Goal: Complete application form: Complete application form

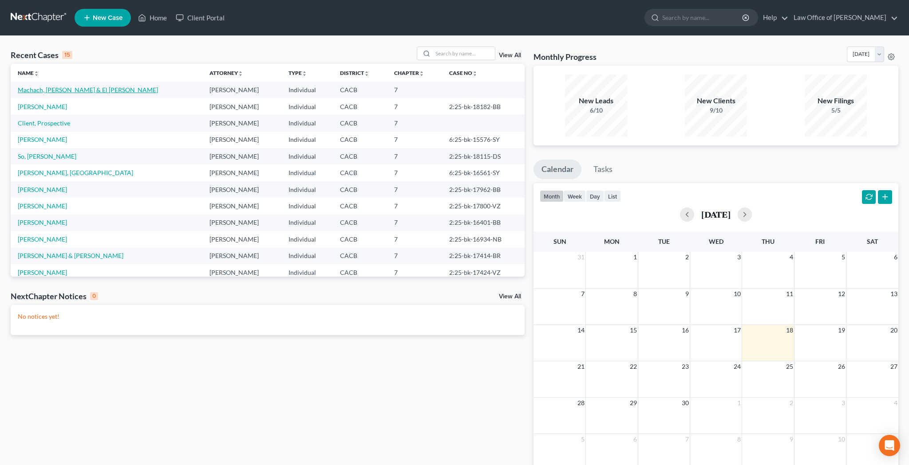
click at [90, 94] on link "Machach, [PERSON_NAME] & El [PERSON_NAME]" at bounding box center [88, 90] width 140 height 8
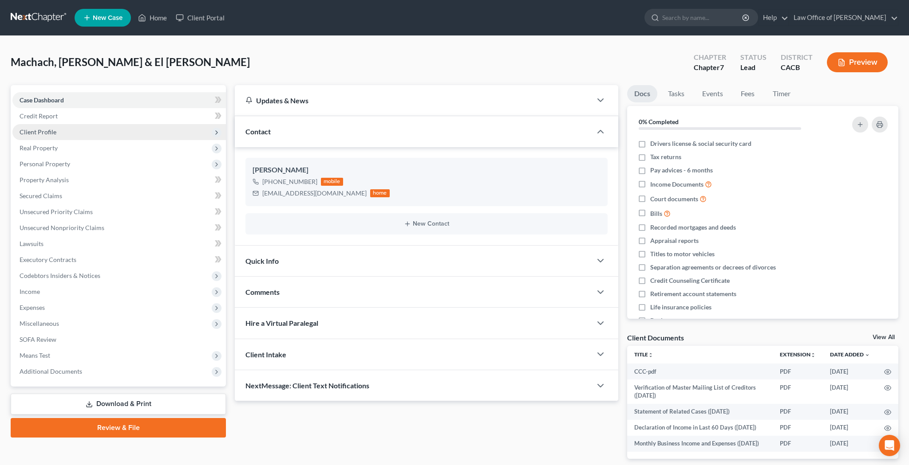
click at [70, 131] on span "Client Profile" at bounding box center [118, 132] width 213 height 16
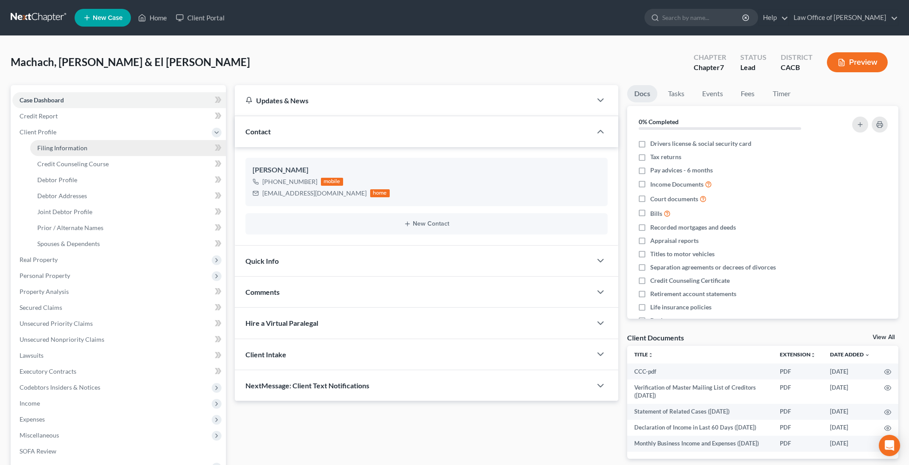
click at [114, 148] on link "Filing Information" at bounding box center [128, 148] width 196 height 16
select select "1"
select select "0"
select select "7"
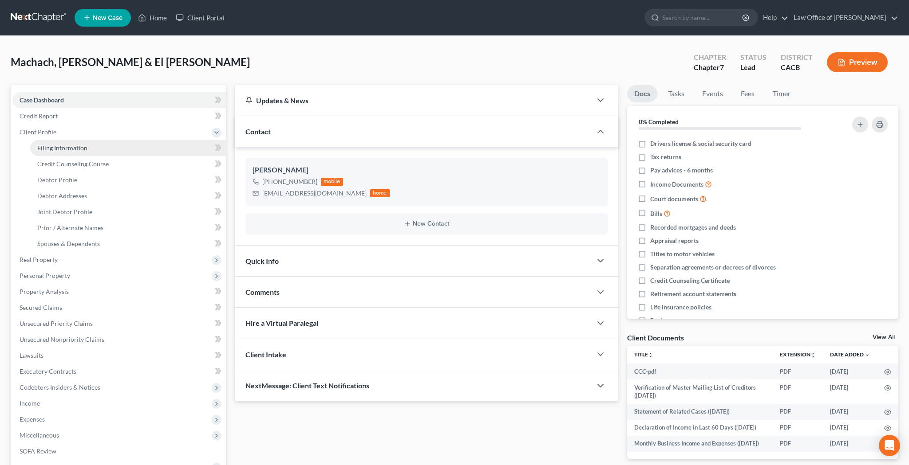
select select "0"
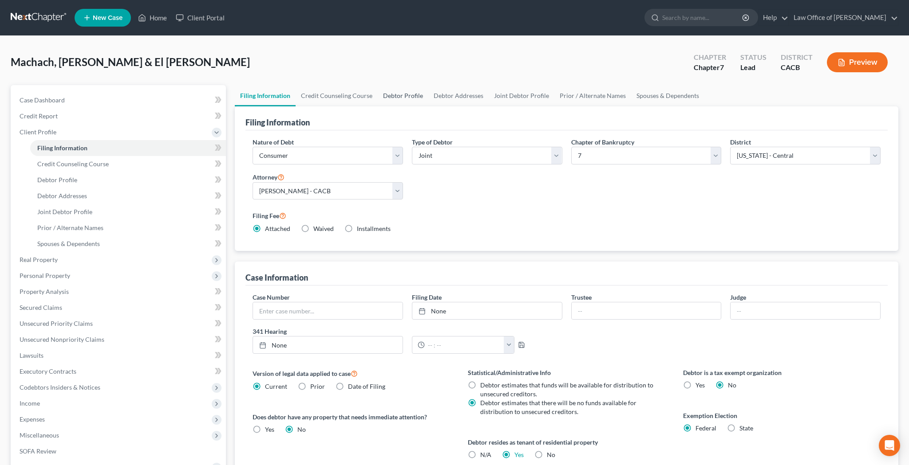
click at [392, 95] on link "Debtor Profile" at bounding box center [403, 95] width 51 height 21
select select "1"
select select "2"
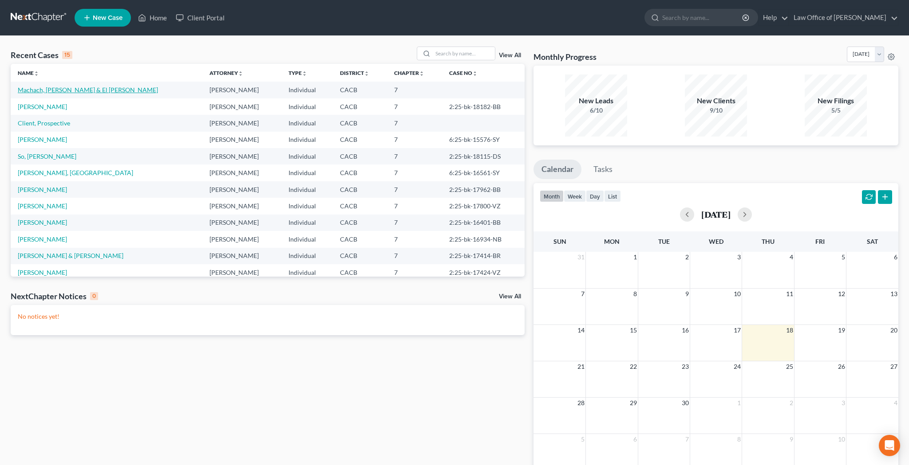
click at [101, 87] on link "Machach, [PERSON_NAME] & El [PERSON_NAME]" at bounding box center [88, 90] width 140 height 8
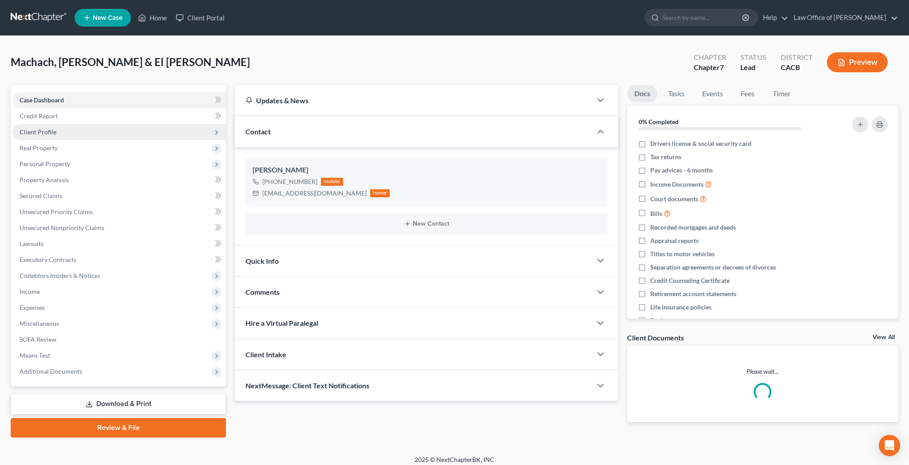
click at [89, 130] on span "Client Profile" at bounding box center [118, 132] width 213 height 16
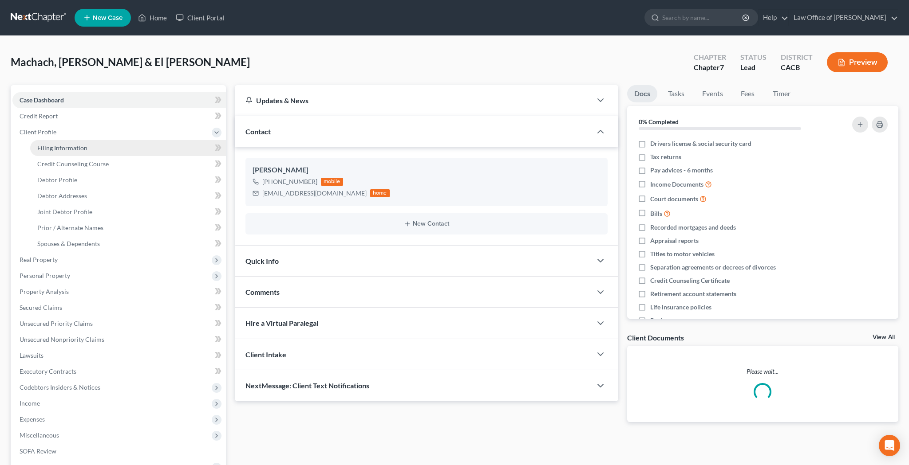
click at [88, 147] on link "Filing Information" at bounding box center [128, 148] width 196 height 16
select select "1"
select select "0"
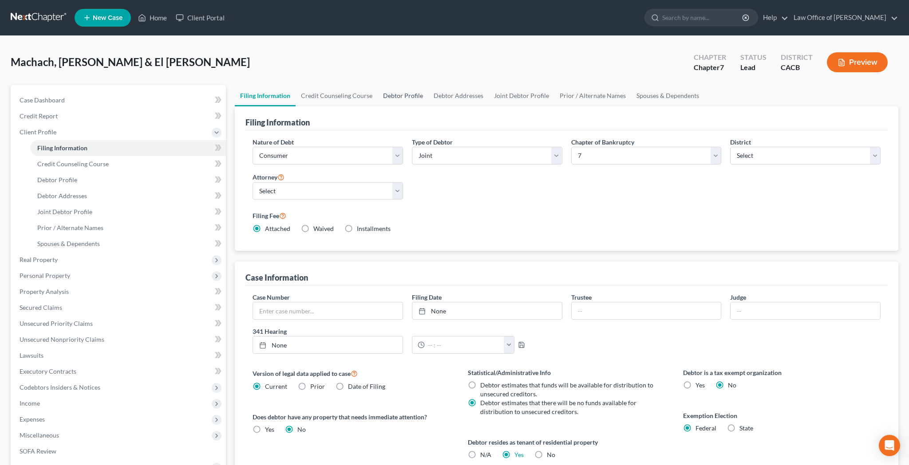
click at [414, 97] on link "Debtor Profile" at bounding box center [403, 95] width 51 height 21
select select "1"
select select "2"
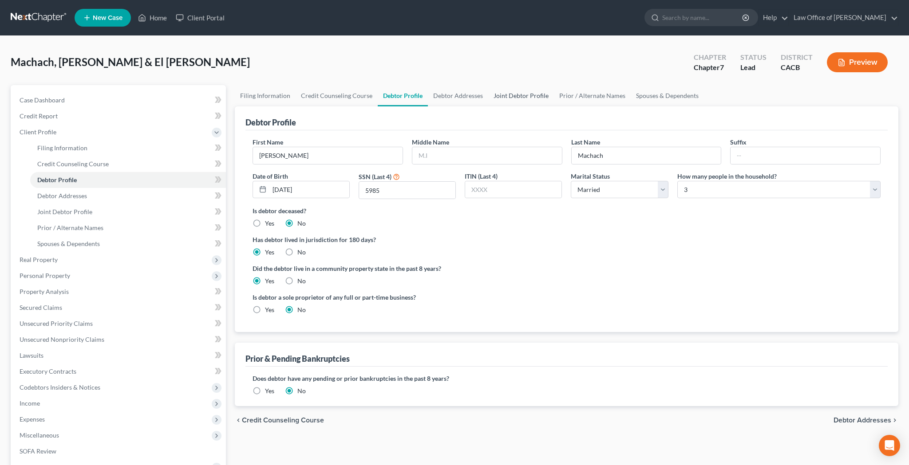
click at [515, 97] on link "Joint Debtor Profile" at bounding box center [521, 95] width 66 height 21
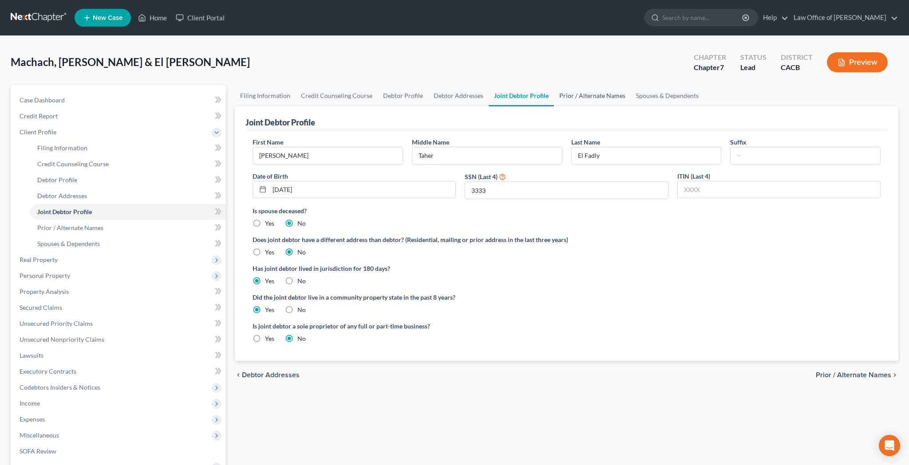
click at [580, 99] on link "Prior / Alternate Names" at bounding box center [592, 95] width 77 height 21
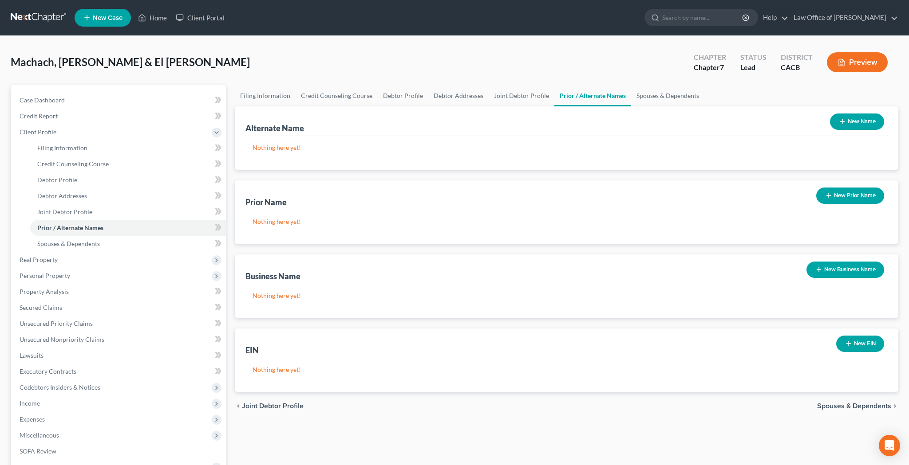
click at [860, 121] on button "New Name" at bounding box center [857, 122] width 54 height 16
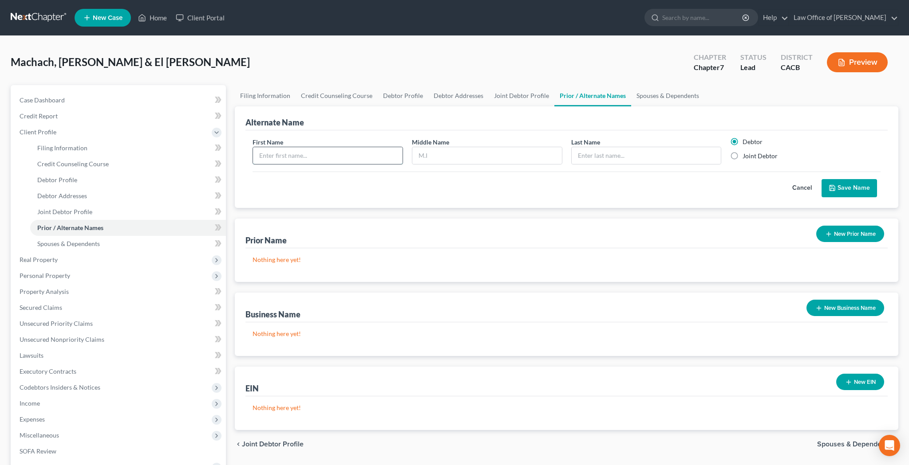
click at [362, 149] on input "text" at bounding box center [328, 155] width 150 height 17
type input "Mona"
click at [580, 156] on input "text" at bounding box center [647, 155] width 150 height 17
type input "El Faldy"
click at [519, 185] on div "Cancel Save Name" at bounding box center [566, 185] width 628 height 26
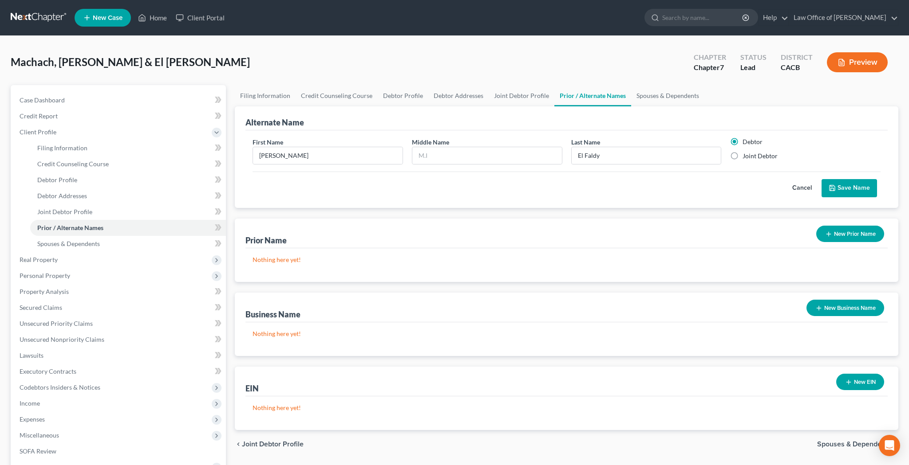
click at [742, 156] on label "Joint Debtor" at bounding box center [759, 156] width 35 height 9
click at [746, 156] on input "Joint Debtor" at bounding box center [749, 155] width 6 height 6
radio input "true"
radio input "false"
click at [586, 157] on input "El Faldy" at bounding box center [647, 155] width 150 height 17
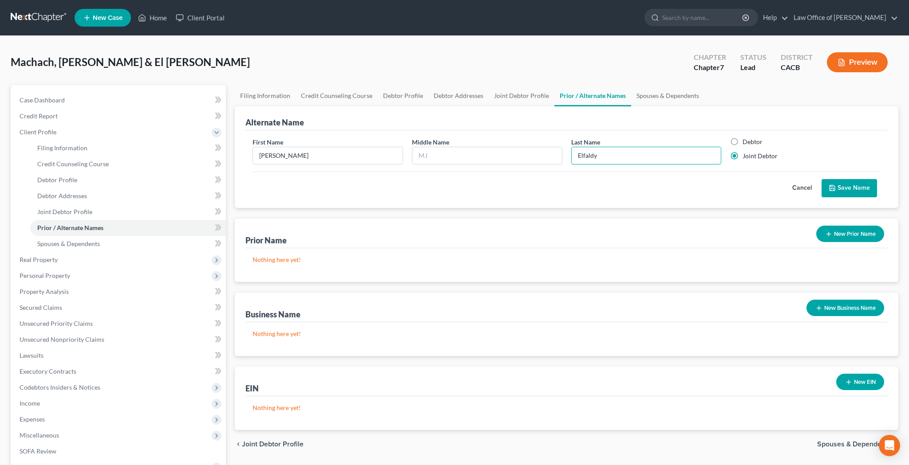
type input "Elfaldy"
click at [838, 185] on button "Save Name" at bounding box center [848, 188] width 55 height 19
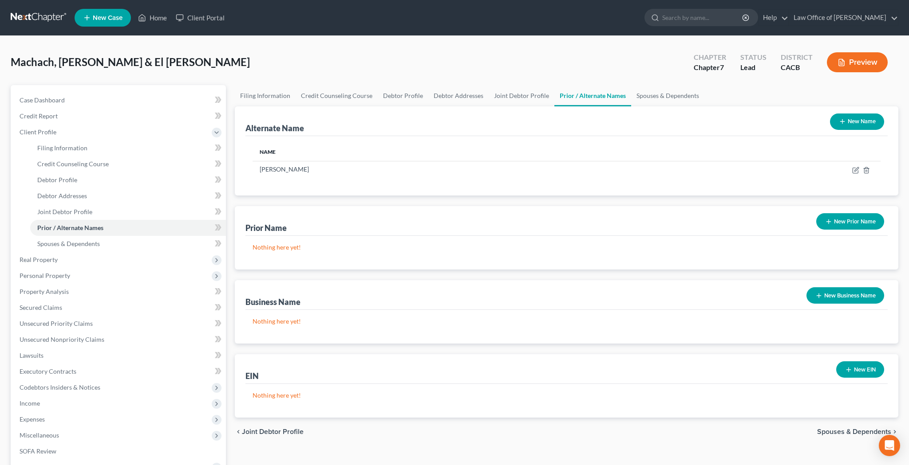
click at [860, 124] on button "New Name" at bounding box center [857, 122] width 54 height 16
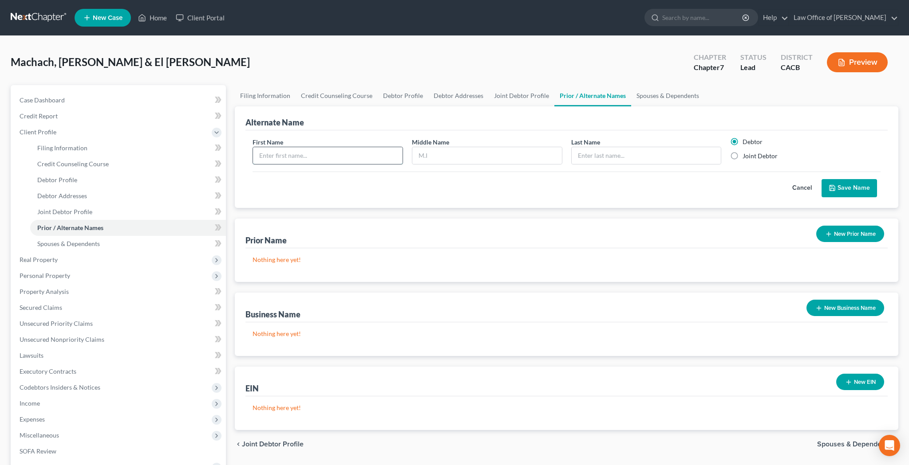
click at [390, 154] on body "Home New Case Client Portal Law Office of Joseph Collier jcollier513@gmail.com …" at bounding box center [454, 292] width 909 height 584
type input "Mona"
click at [440, 151] on input "text" at bounding box center [487, 155] width 150 height 17
type input "T Ahmed"
click at [600, 156] on input "text" at bounding box center [647, 155] width 150 height 17
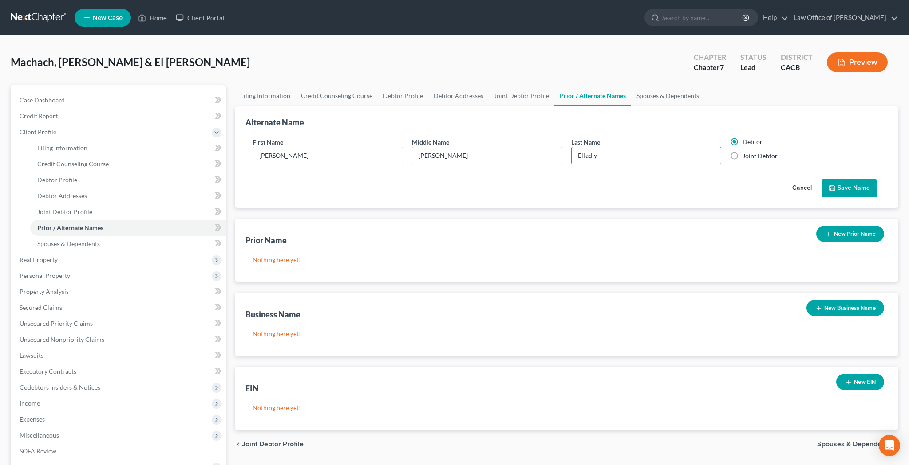
type input "Elfadly"
click at [742, 157] on label "Joint Debtor" at bounding box center [759, 156] width 35 height 9
click at [746, 157] on input "Joint Debtor" at bounding box center [749, 155] width 6 height 6
radio input "true"
radio input "false"
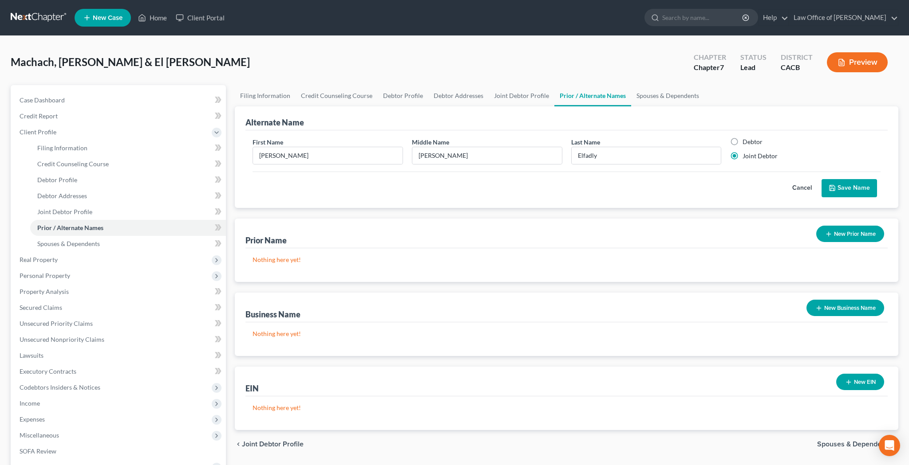
click at [836, 192] on icon "submit" at bounding box center [831, 188] width 7 height 7
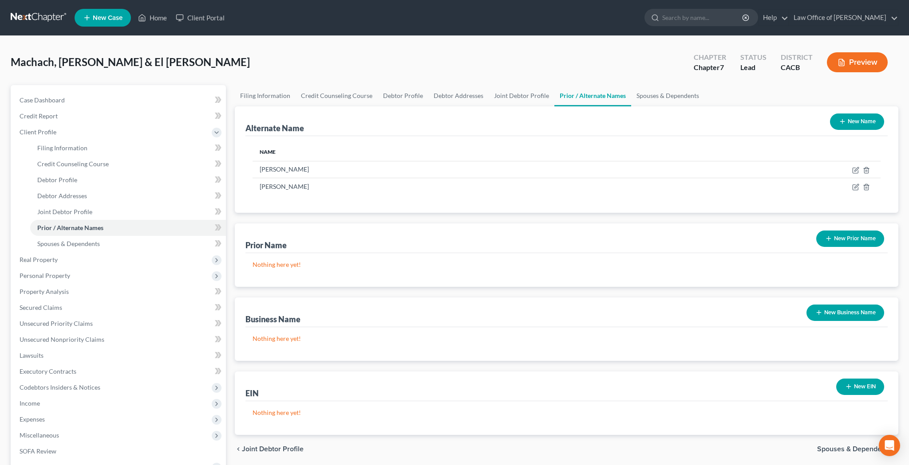
click at [863, 125] on button "New Name" at bounding box center [857, 122] width 54 height 16
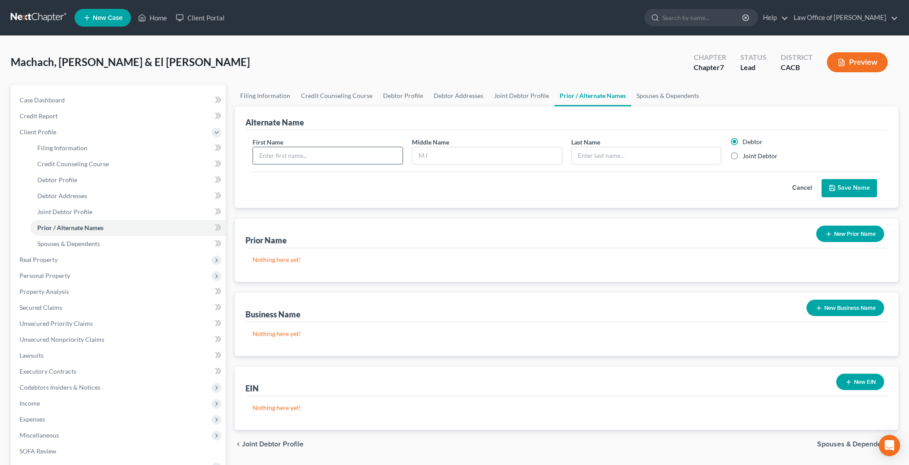
click at [388, 157] on body "Home New Case Client Portal Law Office of Joseph Collier jcollier513@gmail.com …" at bounding box center [454, 292] width 909 height 584
type input "Mona"
click at [449, 154] on input "text" at bounding box center [487, 155] width 150 height 17
type input "T"
click at [594, 158] on input "text" at bounding box center [647, 155] width 150 height 17
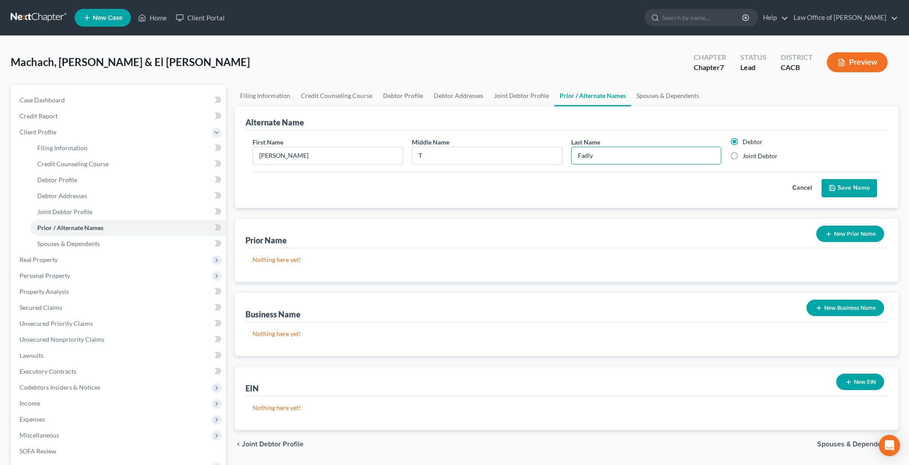
type input "Fadly"
click at [742, 157] on label "Joint Debtor" at bounding box center [759, 156] width 35 height 9
click at [746, 157] on input "Joint Debtor" at bounding box center [749, 155] width 6 height 6
radio input "true"
radio input "false"
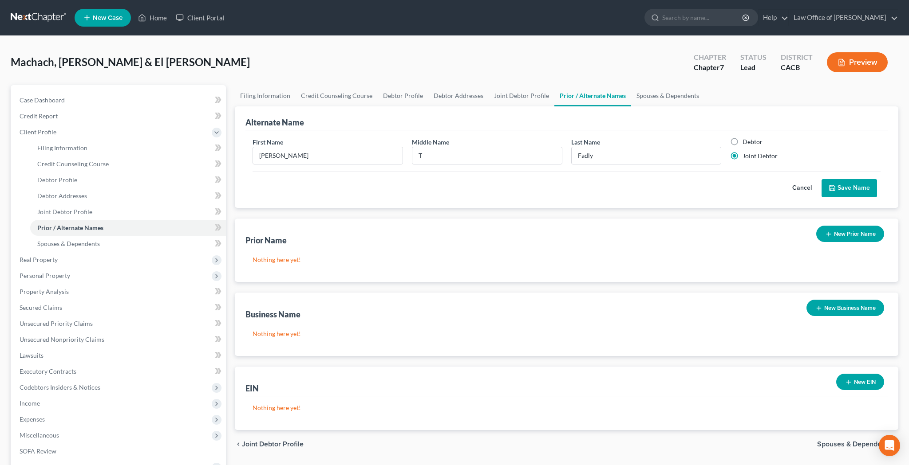
click at [840, 189] on button "Save Name" at bounding box center [848, 188] width 55 height 19
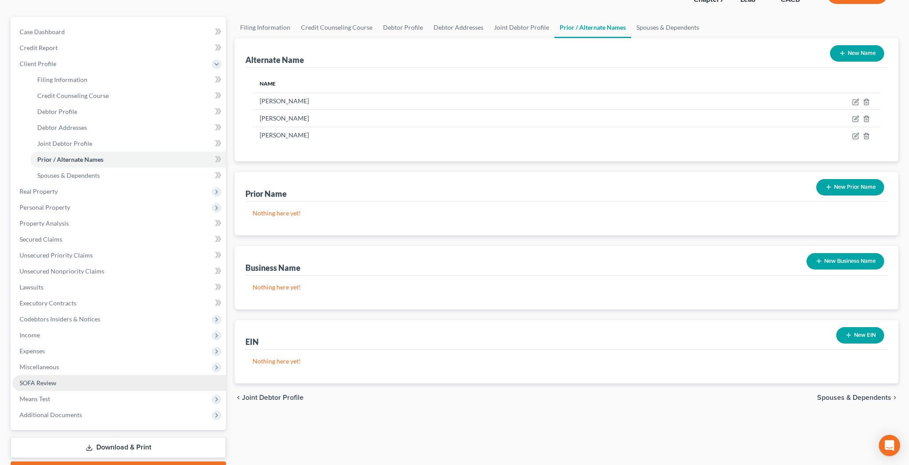
click at [95, 385] on link "SOFA Review" at bounding box center [118, 383] width 213 height 16
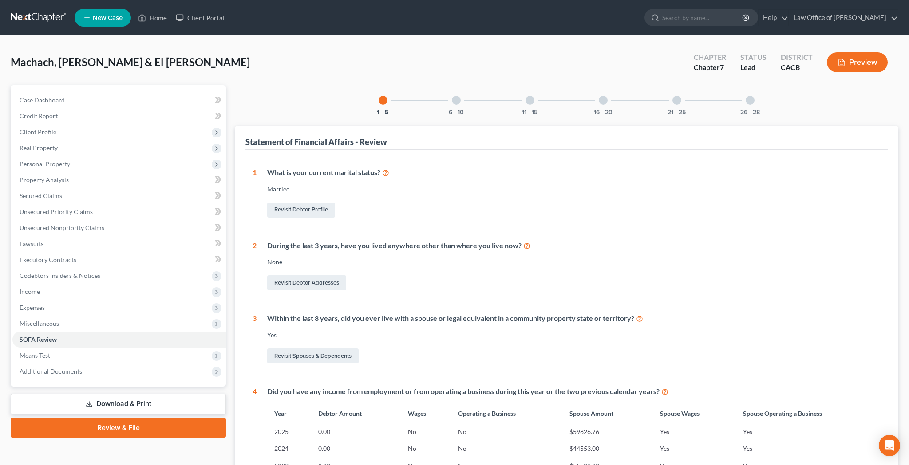
click at [752, 101] on div at bounding box center [749, 100] width 9 height 9
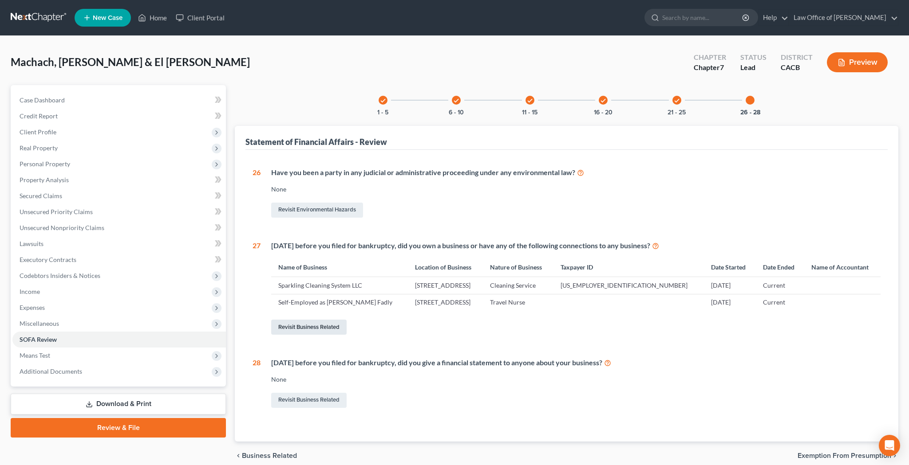
click at [320, 328] on link "Revisit Business Related" at bounding box center [308, 327] width 75 height 15
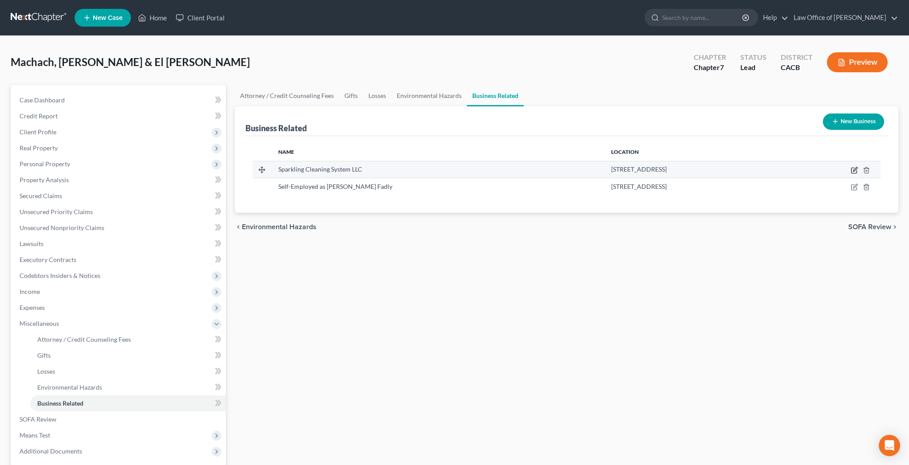
click at [854, 171] on icon "button" at bounding box center [855, 169] width 4 height 4
select select "member"
select select "4"
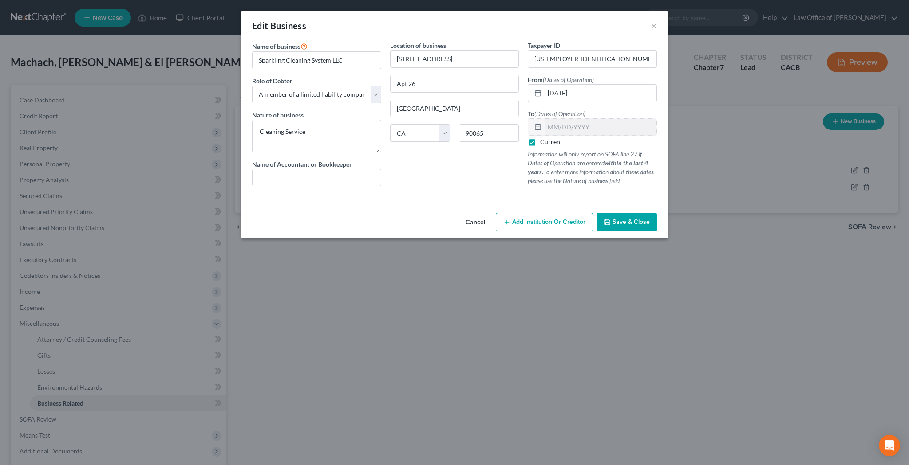
click at [540, 142] on label "Current" at bounding box center [551, 142] width 22 height 9
click at [544, 142] on input "Current" at bounding box center [547, 141] width 6 height 6
checkbox input "false"
click at [562, 126] on input "text" at bounding box center [600, 127] width 112 height 17
type input "02/01/2025"
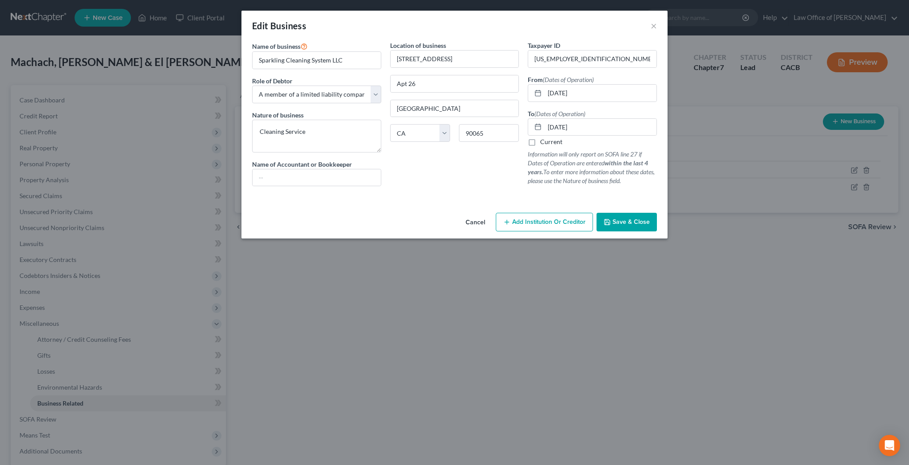
click at [627, 223] on span "Save & Close" at bounding box center [630, 222] width 37 height 8
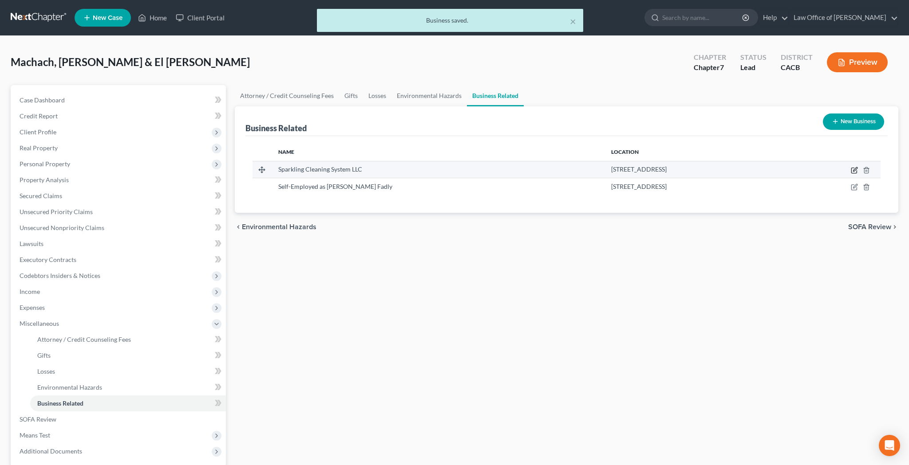
click at [854, 173] on icon "button" at bounding box center [854, 170] width 7 height 7
select select "member"
select select "4"
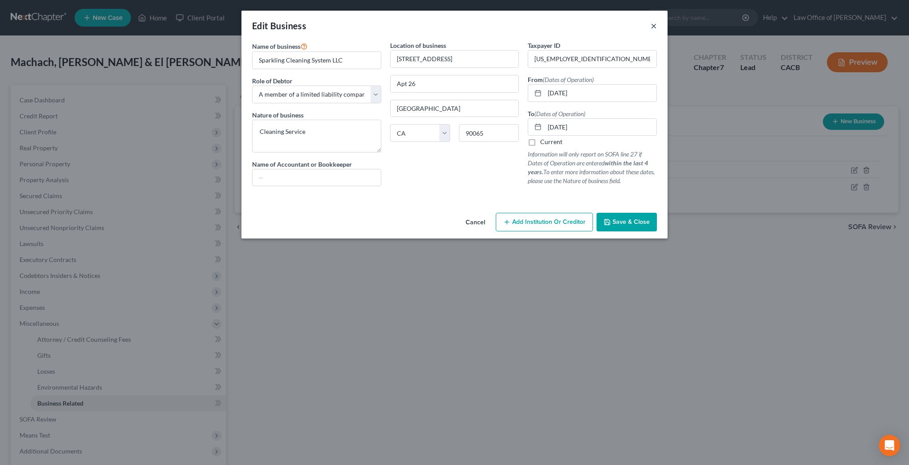
click at [653, 28] on button "×" at bounding box center [654, 25] width 6 height 11
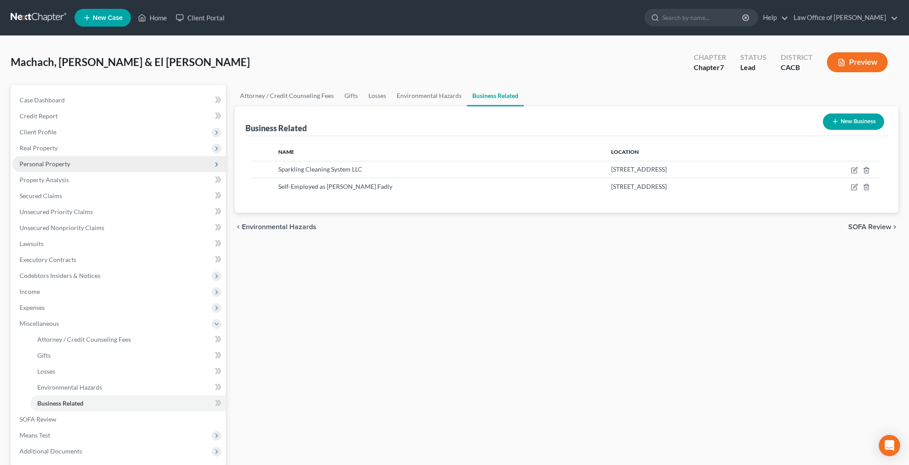
click at [75, 165] on span "Personal Property" at bounding box center [118, 164] width 213 height 16
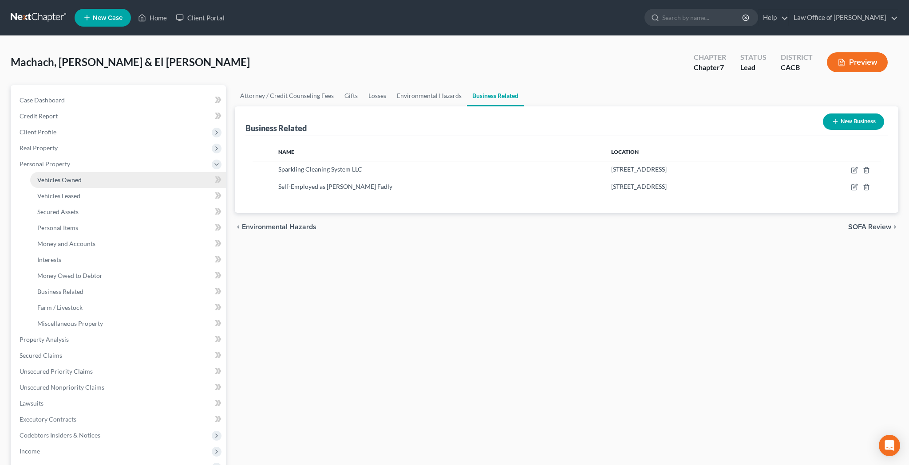
click at [74, 178] on span "Vehicles Owned" at bounding box center [59, 180] width 44 height 8
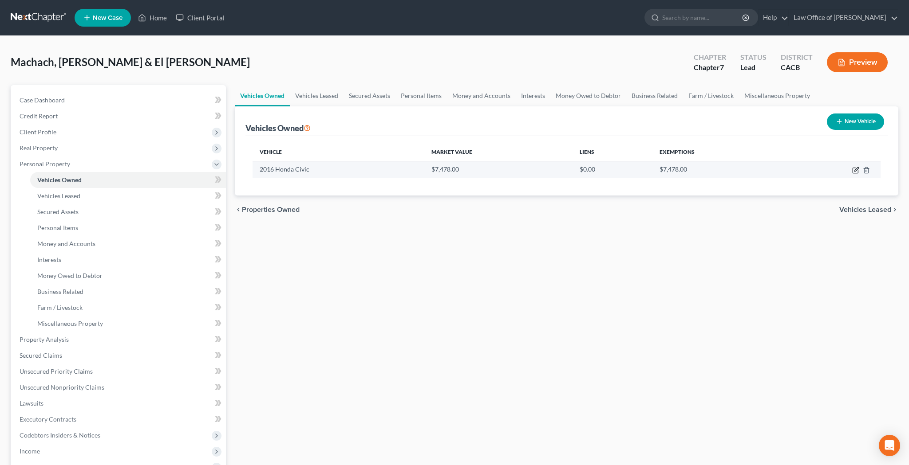
click at [856, 169] on icon "button" at bounding box center [856, 169] width 4 height 4
select select "0"
select select "10"
select select "2"
select select "0"
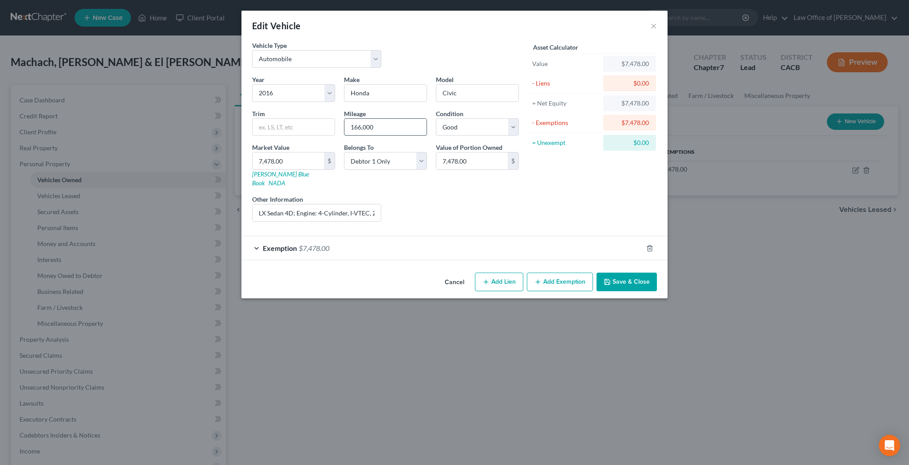
click at [390, 130] on input "166,000" at bounding box center [385, 127] width 82 height 17
type input "175,000"
click at [627, 273] on button "Save & Close" at bounding box center [626, 282] width 60 height 19
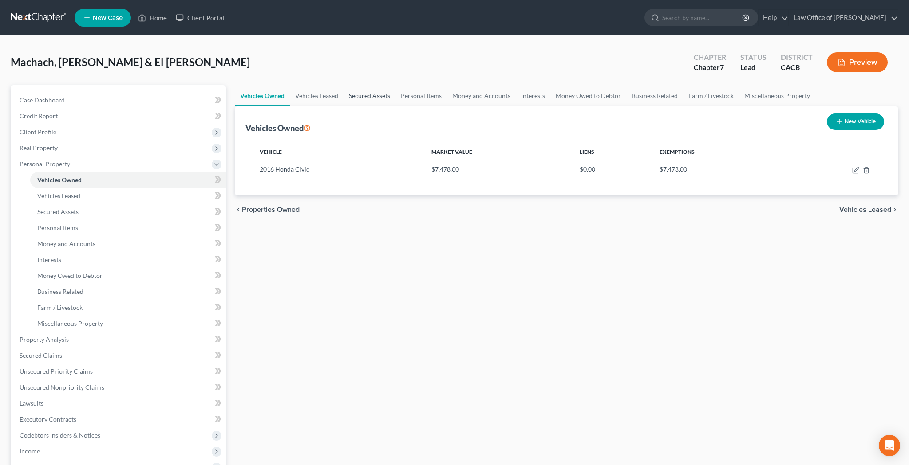
click at [363, 98] on link "Secured Assets" at bounding box center [369, 95] width 52 height 21
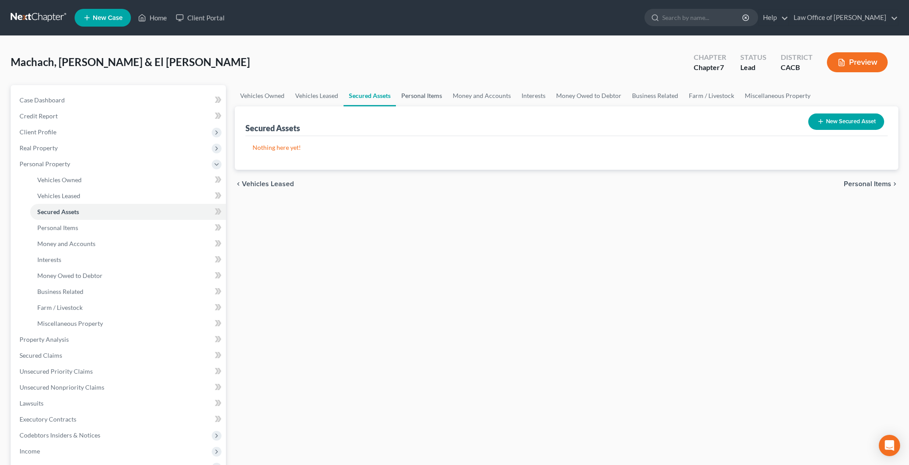
click at [416, 96] on link "Personal Items" at bounding box center [421, 95] width 51 height 21
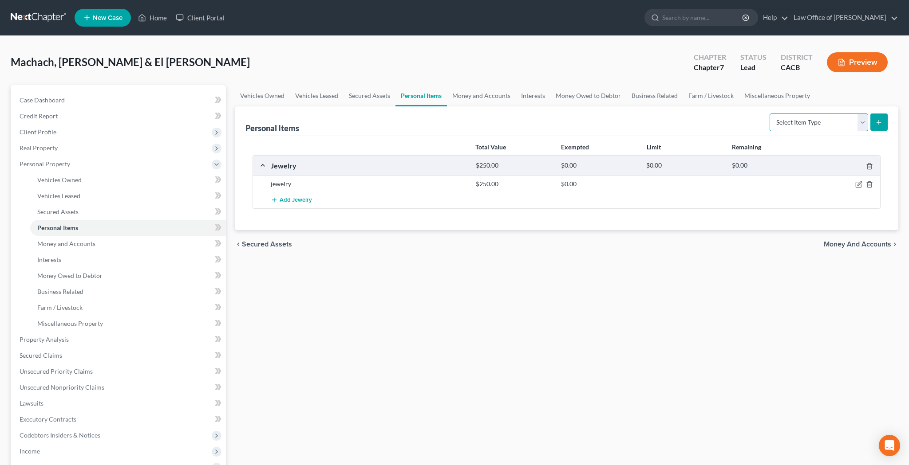
select select "clothing"
click at [877, 122] on line "submit" at bounding box center [879, 122] width 4 height 0
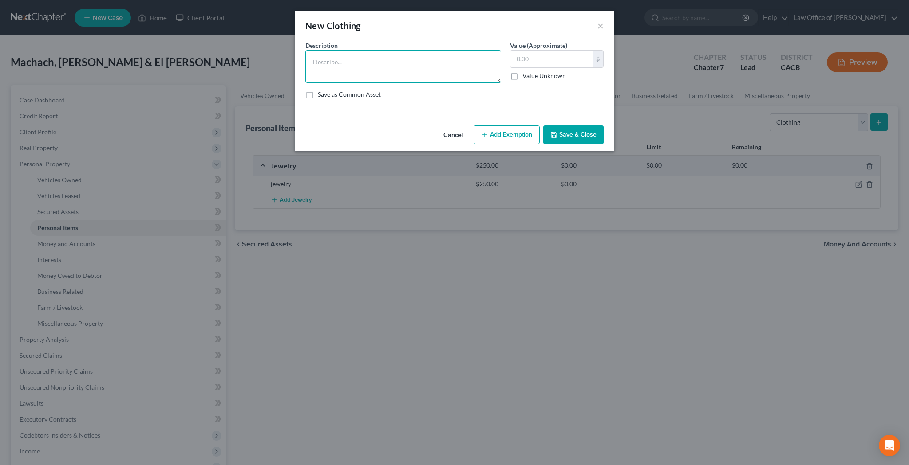
click at [419, 65] on textarea at bounding box center [403, 66] width 196 height 33
type textarea "Clothing"
click at [535, 61] on input "text" at bounding box center [551, 59] width 82 height 17
type input "4,000"
click at [514, 134] on button "Add Exemption" at bounding box center [506, 135] width 66 height 19
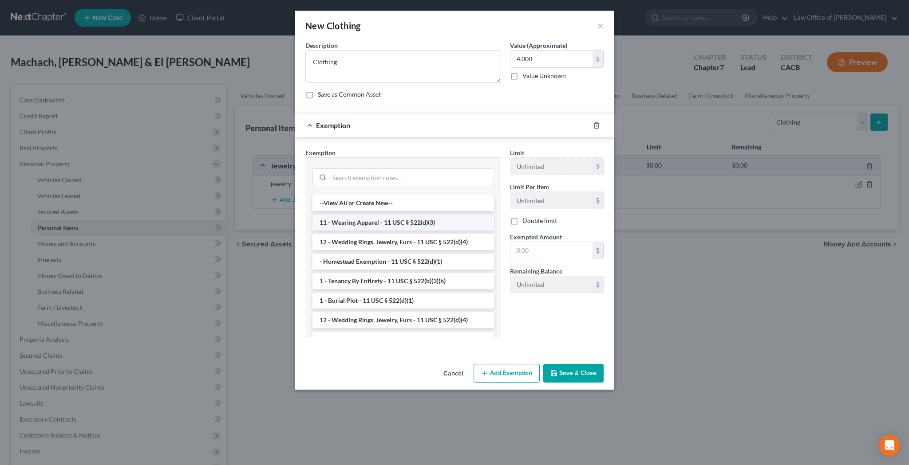
click at [412, 221] on li "11 - Wearing Apparel - 11 USC § 522(d)(3)" at bounding box center [402, 223] width 181 height 16
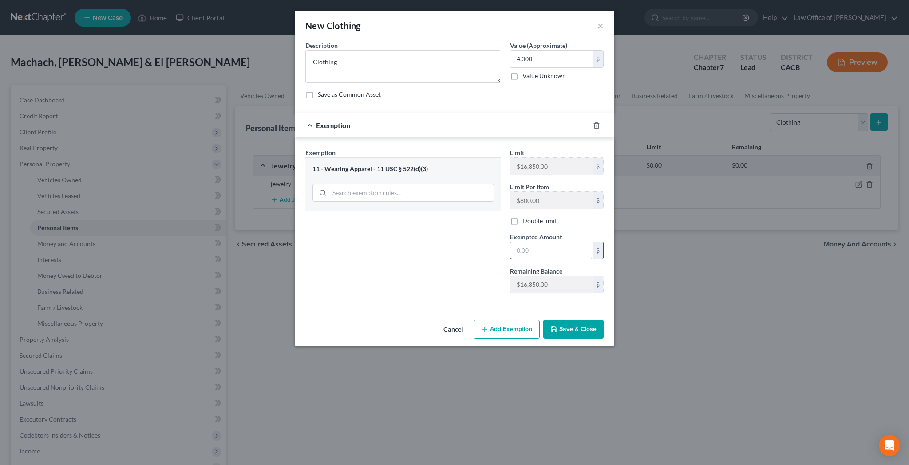
click at [523, 252] on input "text" at bounding box center [551, 250] width 82 height 17
type input "4,000"
click at [572, 331] on button "Save & Close" at bounding box center [573, 329] width 60 height 19
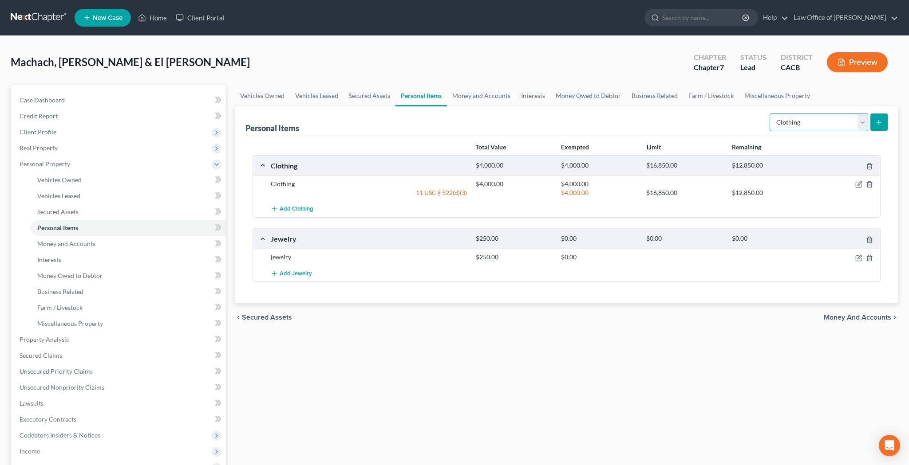
select select "electronics"
click at [879, 120] on icon "submit" at bounding box center [878, 122] width 7 height 7
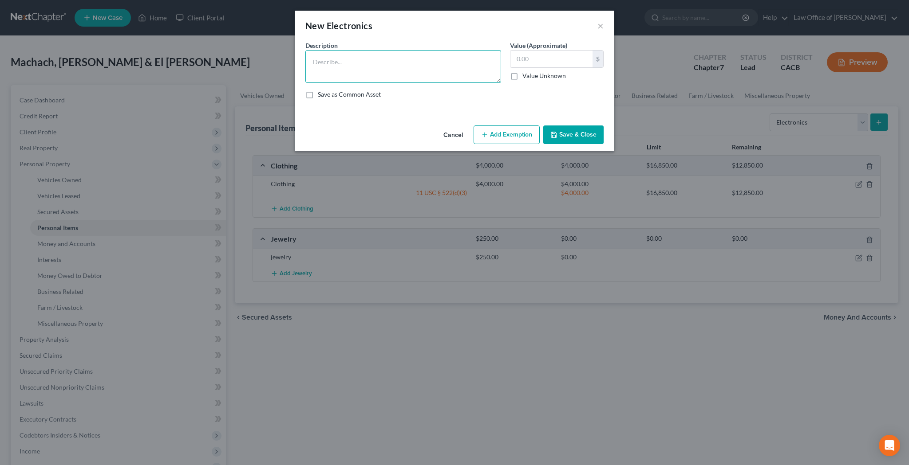
click at [419, 65] on textarea at bounding box center [403, 66] width 196 height 33
type textarea "T"
click at [378, 62] on textarea "TCL 52" Flat Screen TV, TCL 65" Flat Screen TV," at bounding box center [403, 66] width 196 height 33
click at [468, 63] on textarea "TCL 52" Flat Screen TV, TCL 65" Flat Screen TV," at bounding box center [403, 66] width 196 height 33
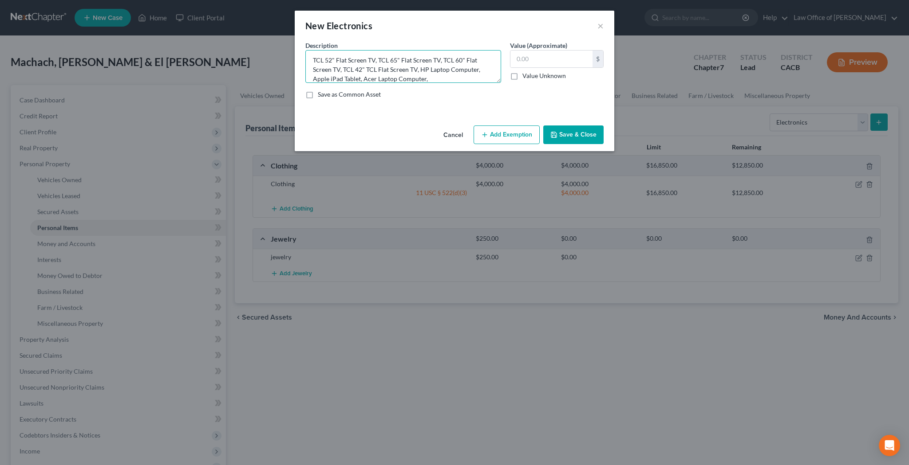
click at [313, 79] on textarea "TCL 52" Flat Screen TV, TCL 65" Flat Screen TV, TCL 60" Flat Screen TV, TCL 42"…" at bounding box center [403, 66] width 196 height 33
click at [359, 80] on textarea "TCL 52" Flat Screen TV, TCL 65" Flat Screen TV, TCL 60" Flat Screen TV, TCL 42"…" at bounding box center [403, 66] width 196 height 33
click at [449, 77] on textarea "TCL 52" Flat Screen TV, TCL 65" Flat Screen TV, TCL 60" Flat Screen TV, TCL 42"…" at bounding box center [403, 66] width 196 height 33
click at [420, 71] on textarea "TCL 52" Flat Screen TV, TCL 65" Flat Screen TV, TCL 60" Flat Screen TV, TCL 42"…" at bounding box center [403, 66] width 196 height 33
click at [481, 71] on textarea "TCL 52" Flat Screen TV, TCL 65" Flat Screen TV, TCL 60" Flat Screen TV, TCL 42"…" at bounding box center [403, 66] width 196 height 33
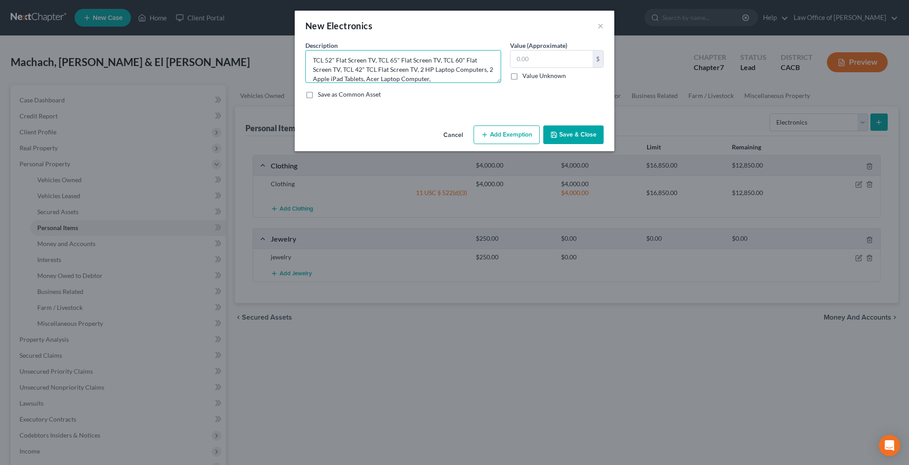
click at [459, 78] on textarea "TCL 52" Flat Screen TV, TCL 65" Flat Screen TV, TCL 60" Flat Screen TV, TCL 42"…" at bounding box center [403, 66] width 196 height 33
click at [424, 71] on textarea "TCL 52" Flat Screen TV, TCL 65" Flat Screen TV, TCL 60" Flat Screen TV, TCL 42"…" at bounding box center [403, 66] width 196 height 33
click at [478, 70] on textarea "TCL 52" Flat Screen TV, TCL 65" Flat Screen TV, TCL 60" Flat Screen TV, TCL 42"…" at bounding box center [403, 66] width 196 height 33
click at [464, 79] on textarea "TCL 52" Flat Screen TV, TCL 65" Flat Screen TV, TCL 60" Flat Screen TV, TCL 42"…" at bounding box center [403, 66] width 196 height 33
click at [421, 71] on textarea "TCL 52" Flat Screen TV, TCL 65" Flat Screen TV, TCL 60" Flat Screen TV, TCL 42"…" at bounding box center [403, 66] width 196 height 33
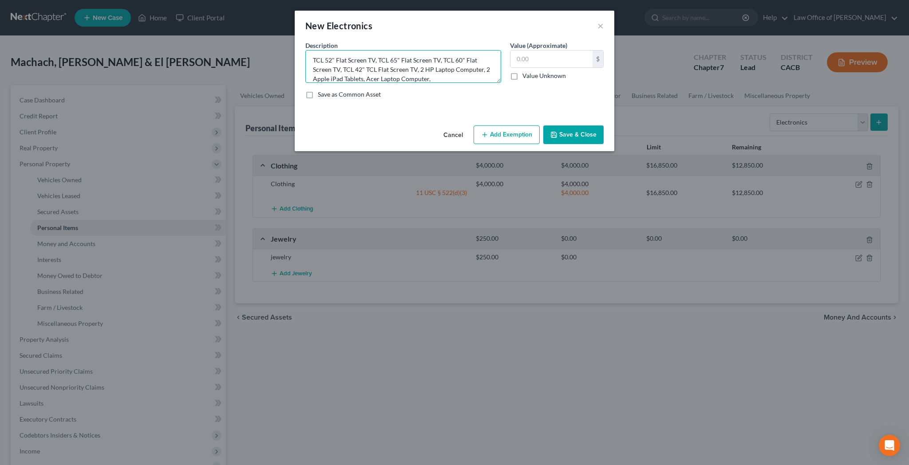
click at [482, 72] on textarea "TCL 52" Flat Screen TV, TCL 65" Flat Screen TV, TCL 60" Flat Screen TV, TCL 42"…" at bounding box center [403, 66] width 196 height 33
click at [424, 70] on textarea "TCL 52" Flat Screen TV, TCL 65" Flat Screen TV, TCL 60" Flat Screen TV, TCL 42"…" at bounding box center [403, 66] width 196 height 33
click at [435, 80] on textarea "TCL 52" Flat Screen TV, TCL 65" Flat Screen TV, TCL 60" Flat Screen TV, TCL 42"…" at bounding box center [403, 66] width 196 height 33
click at [335, 72] on textarea "TCL 52" Flat Screen TV, TCL 65" Flat Screen TV, TCL 60" Flat Screen TV, TCL 42"…" at bounding box center [403, 66] width 196 height 33
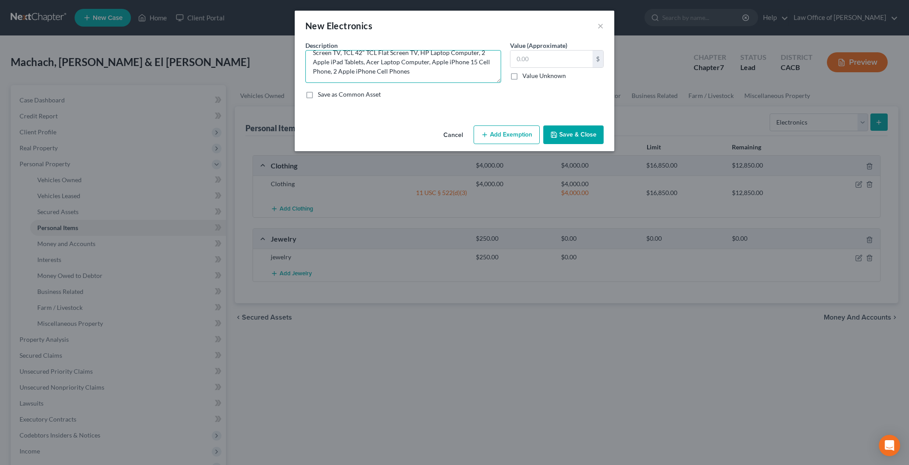
click at [421, 71] on textarea "TCL 52" Flat Screen TV, TCL 65" Flat Screen TV, TCL 60" Flat Screen TV, TCL 42"…" at bounding box center [403, 66] width 196 height 33
click at [441, 69] on textarea "TCL 52" Flat Screen TV, TCL 65" Flat Screen TV, TCL 60" Flat Screen TV, TCL 42"…" at bounding box center [403, 66] width 196 height 33
click at [375, 81] on textarea "TCL 52" Flat Screen TV, TCL 65" Flat Screen TV, TCL 60" Flat Screen TV, TCL 42"…" at bounding box center [403, 66] width 196 height 33
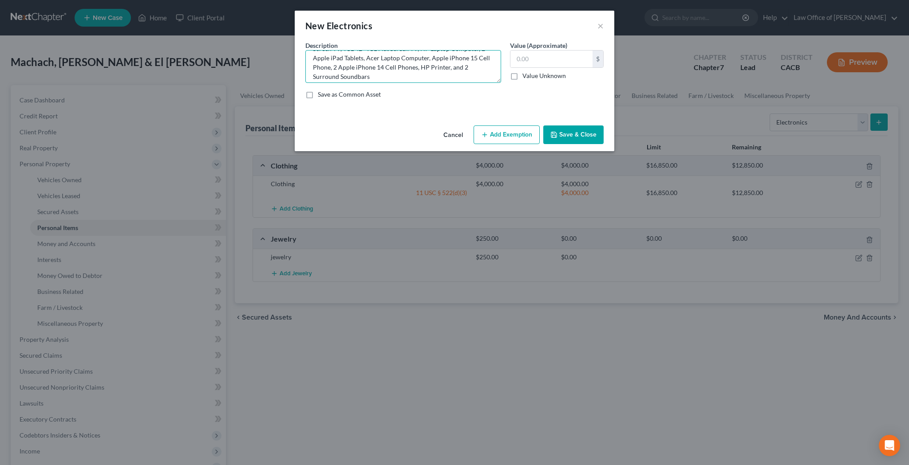
scroll to position [26, 0]
click at [331, 75] on textarea "TCL 52" Flat Screen TV, TCL 65" Flat Screen TV, TCL 60" Flat Screen TV, TCL 42"…" at bounding box center [403, 66] width 196 height 33
click at [356, 70] on textarea "TCL 52" Flat Screen TV, TCL 65" Flat Screen TV, TCL 60" Flat Screen TV, TCL 42"…" at bounding box center [403, 66] width 196 height 33
type textarea "TCL 52" Flat Screen TV, TCL 65" Flat Screen TV, TCL 60" Flat Screen TV, TCL 42"…"
click at [534, 58] on input "text" at bounding box center [551, 59] width 82 height 17
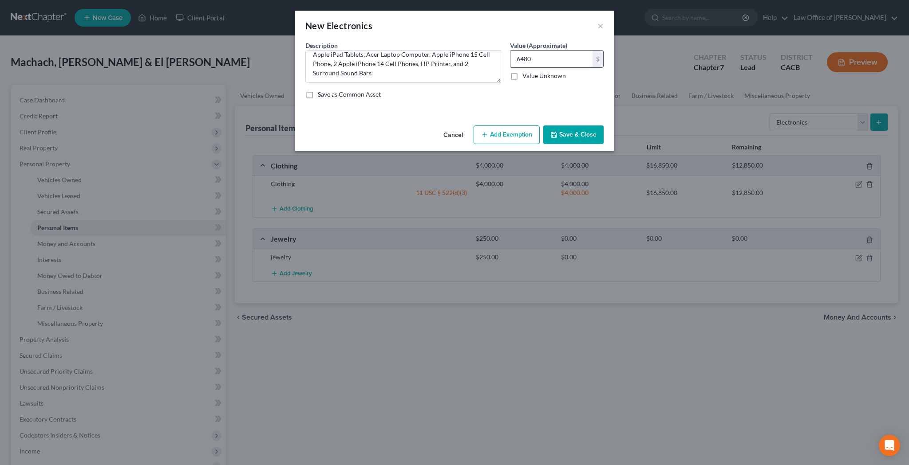
type input "6,480"
click at [501, 134] on button "Add Exemption" at bounding box center [506, 135] width 66 height 19
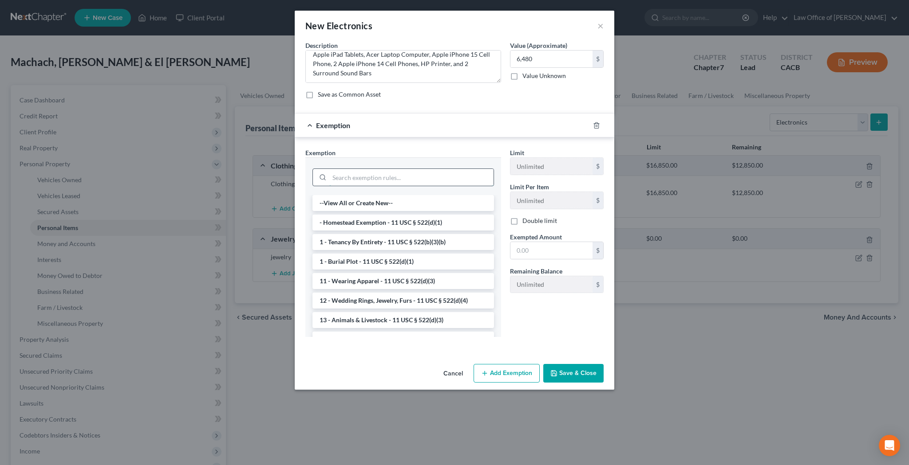
click at [426, 180] on input "search" at bounding box center [411, 177] width 164 height 17
type input "e"
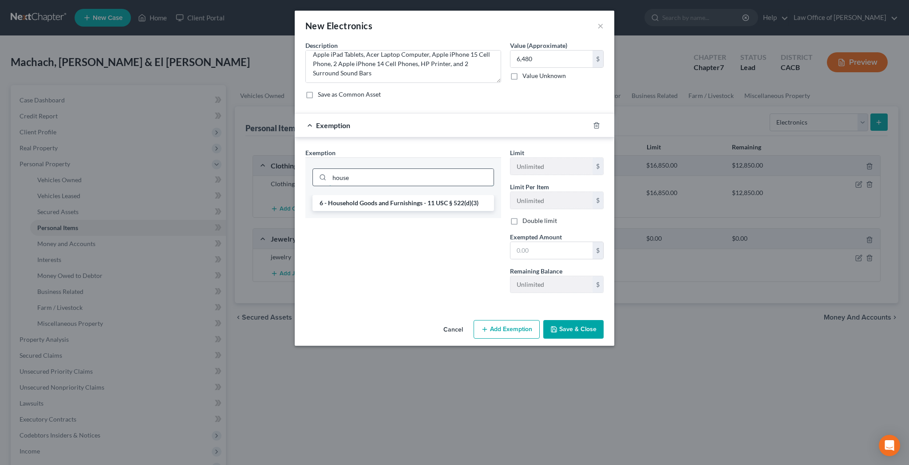
type input "house"
drag, startPoint x: 426, startPoint y: 180, endPoint x: 424, endPoint y: 205, distance: 25.8
click at [424, 205] on li "6 - Household Goods and Furnishings - 11 USC § 522(d)(3)" at bounding box center [402, 203] width 181 height 16
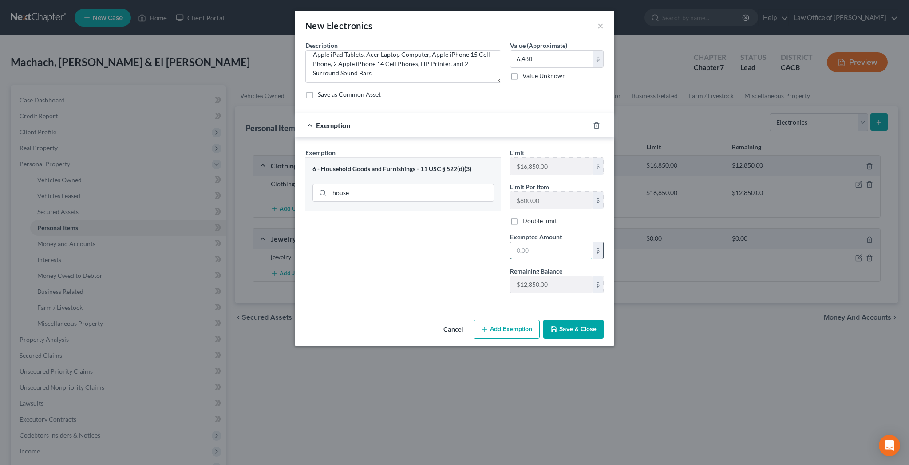
click at [539, 251] on input "text" at bounding box center [551, 250] width 82 height 17
type input "6,480"
click at [522, 225] on label "Double limit" at bounding box center [539, 221] width 35 height 9
click at [526, 222] on input "Double limit" at bounding box center [529, 220] width 6 height 6
checkbox input "true"
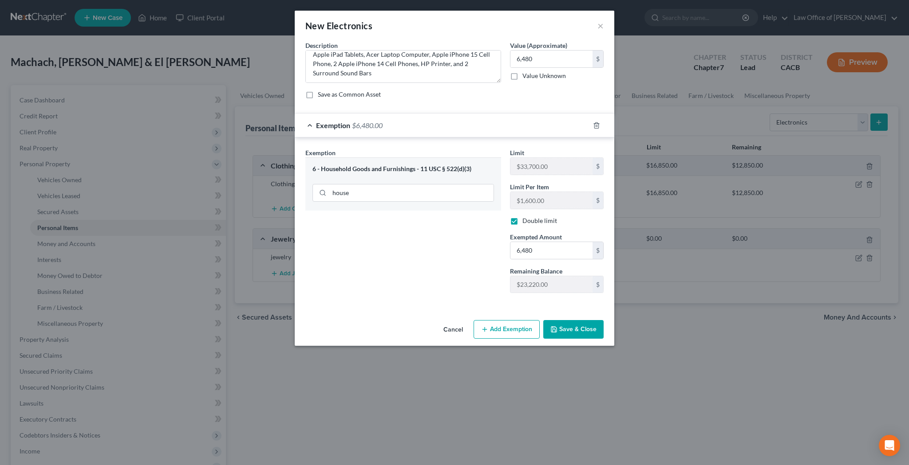
click at [564, 328] on button "Save & Close" at bounding box center [573, 329] width 60 height 19
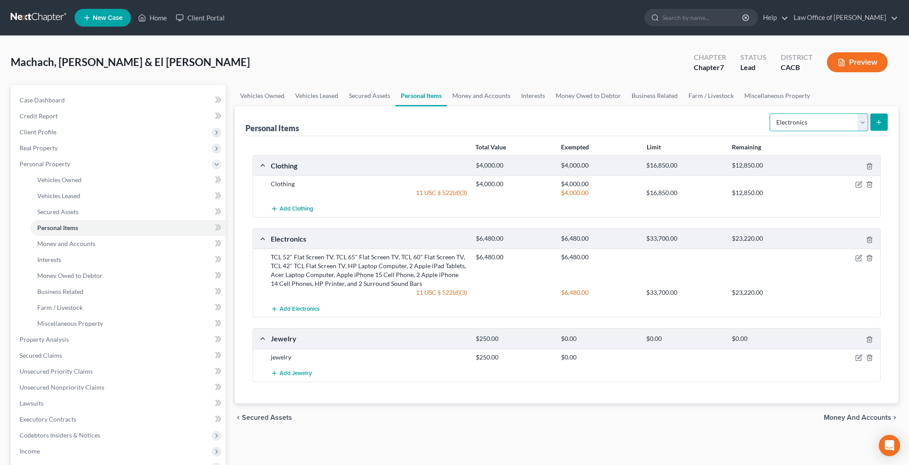
select select "household_goods"
click at [882, 124] on icon "submit" at bounding box center [878, 122] width 7 height 7
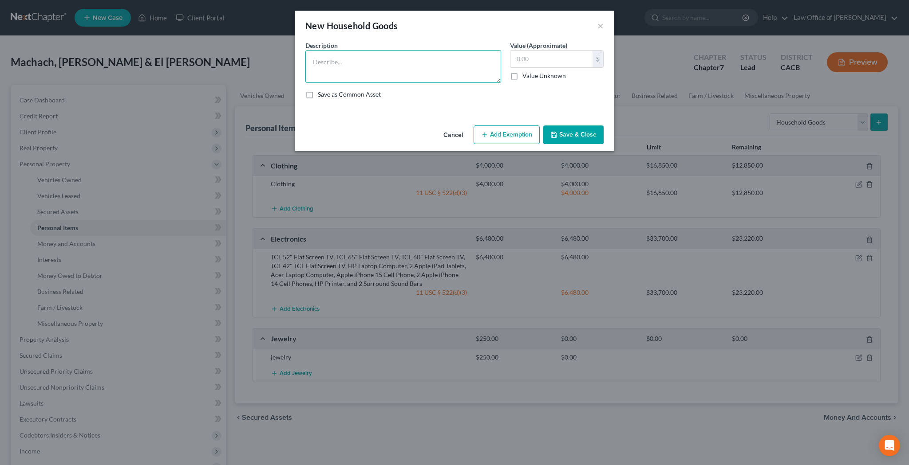
click at [423, 58] on textarea at bounding box center [403, 66] width 196 height 33
type textarea "m"
type textarea "Miscellaneous Used Household Goods and Furnishings"
click at [526, 60] on input "text" at bounding box center [551, 59] width 82 height 17
type input "3"
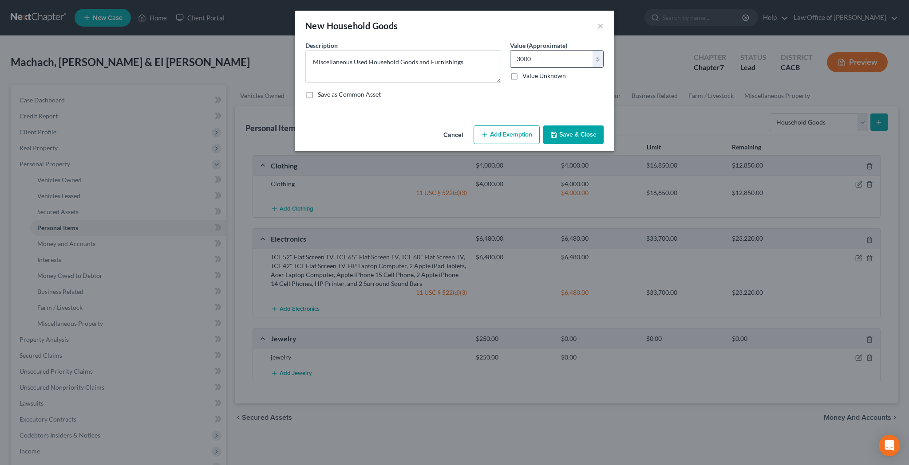
type input "3,000"
click at [507, 133] on button "Add Exemption" at bounding box center [506, 135] width 66 height 19
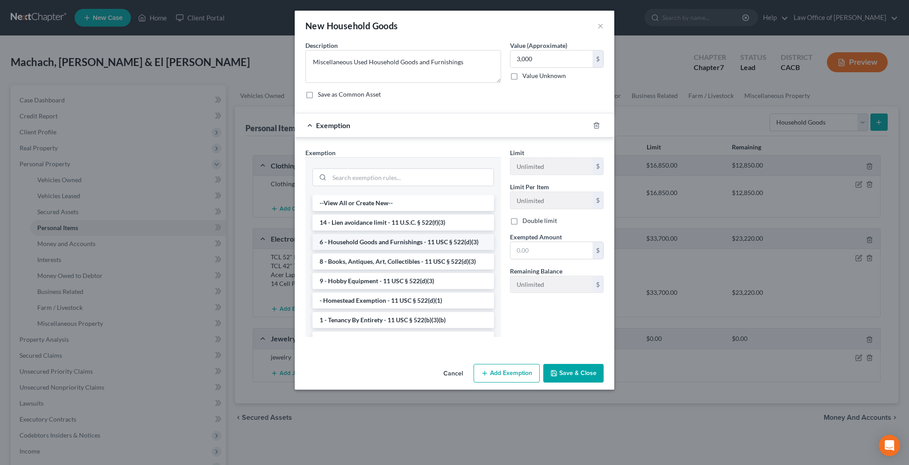
click at [428, 240] on li "6 - Household Goods and Furnishings - 11 USC § 522(d)(3)" at bounding box center [402, 242] width 181 height 16
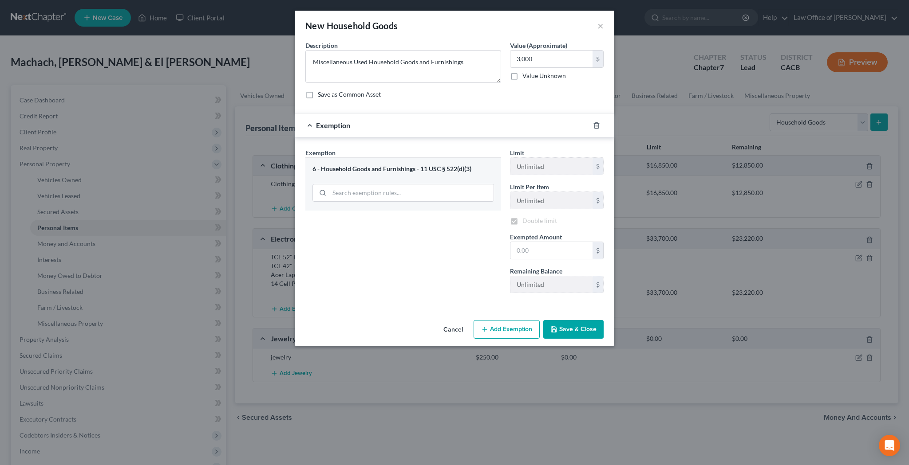
checkbox input "true"
click at [536, 251] on input "text" at bounding box center [551, 250] width 82 height 17
type input "3,000"
click at [563, 331] on button "Save & Close" at bounding box center [573, 329] width 60 height 19
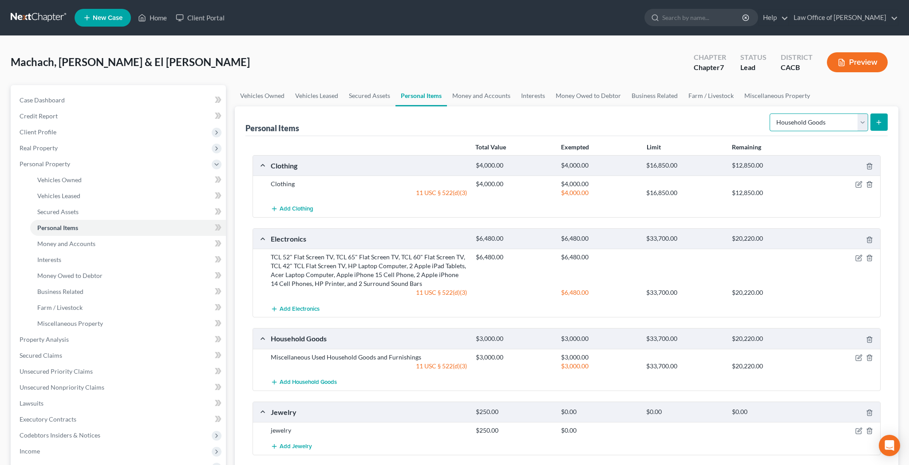
select select "jewelry"
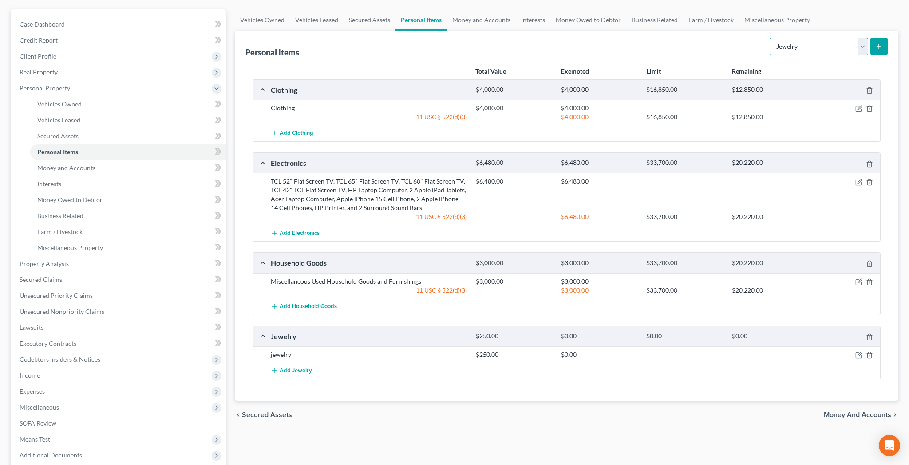
scroll to position [80, 0]
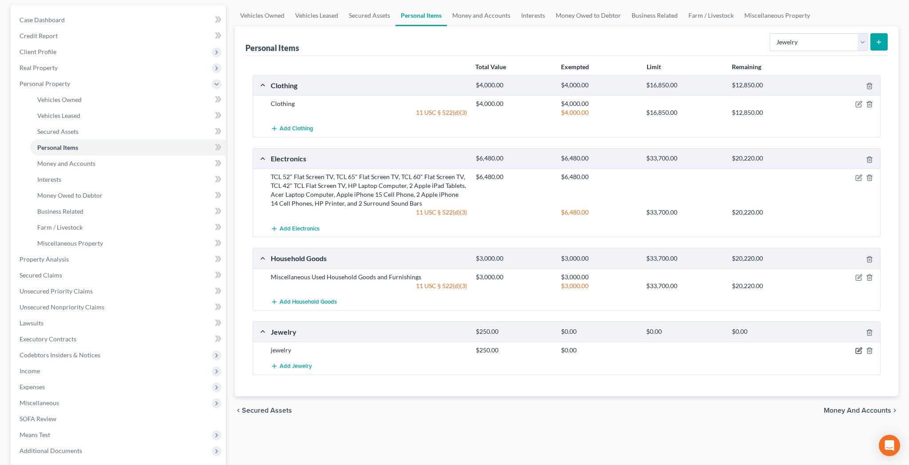
click at [858, 351] on icon "button" at bounding box center [859, 350] width 4 height 4
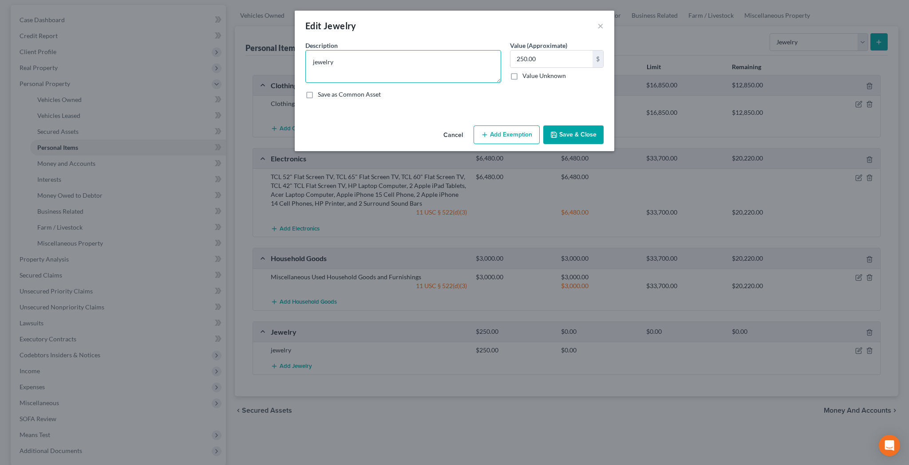
click at [390, 68] on textarea "jewelry" at bounding box center [403, 66] width 196 height 33
click at [343, 64] on textarea "Gold Ring, Apple Watch, and Miscellaneous Used" at bounding box center [403, 66] width 196 height 33
click at [358, 62] on textarea "Gold Ring, Gold Earrings, Apple Watch, and Miscellaneous Used" at bounding box center [403, 66] width 196 height 33
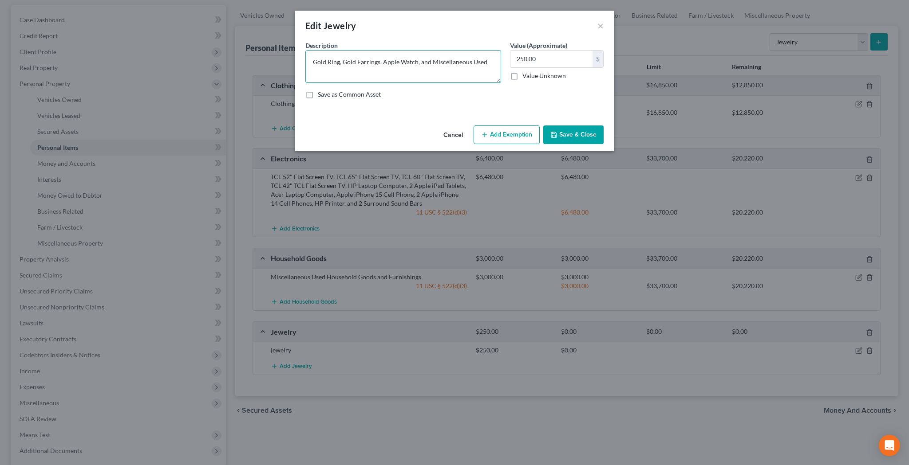
click at [343, 63] on textarea "Gold Ring, Gold Earrings, Apple Watch, and Miscellaneous Used" at bounding box center [403, 66] width 196 height 33
click at [398, 73] on textarea "Gold Ring, 3 Pairs of Gold Earrings, Apple Watch, and Miscellaneous Used" at bounding box center [403, 66] width 196 height 33
type textarea "Gold Ring, 3 Pairs of Gold Earrings, Apple Watch, and Miscellaneous Used Costum…"
drag, startPoint x: 550, startPoint y: 57, endPoint x: 520, endPoint y: 57, distance: 29.7
click at [520, 57] on input "250.00" at bounding box center [551, 59] width 82 height 17
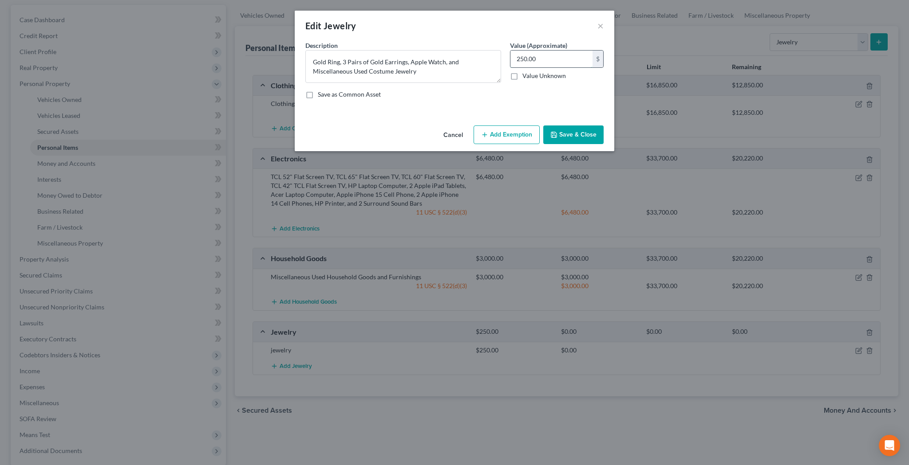
type input "2"
type input "1,250"
click at [514, 136] on button "Add Exemption" at bounding box center [506, 135] width 66 height 19
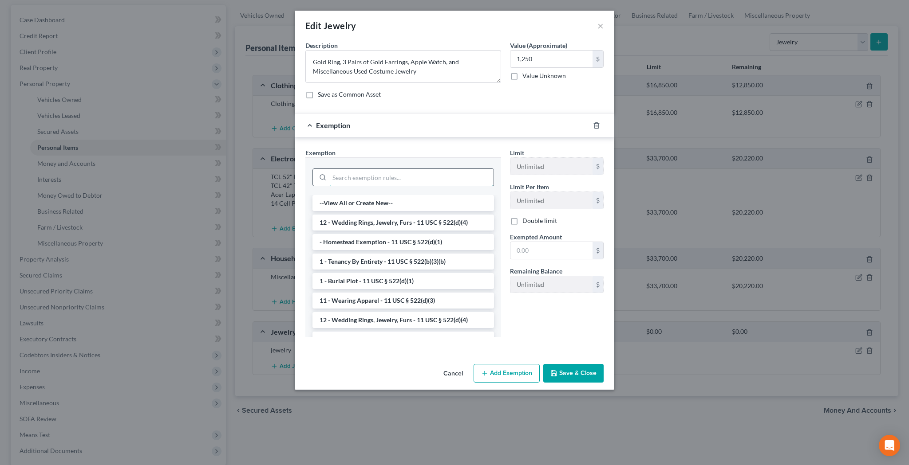
click at [442, 176] on input "search" at bounding box center [411, 177] width 164 height 17
click at [438, 218] on li "12 - Wedding Rings, Jewelry, Furs - 11 USC § 522(d)(4)" at bounding box center [402, 223] width 181 height 16
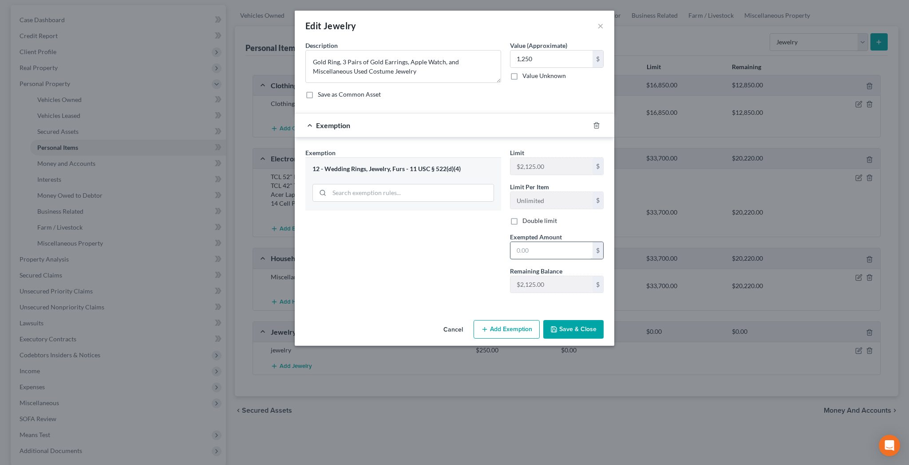
click at [533, 250] on input "text" at bounding box center [551, 250] width 82 height 17
type input "1,250"
click at [569, 328] on button "Save & Close" at bounding box center [573, 329] width 60 height 19
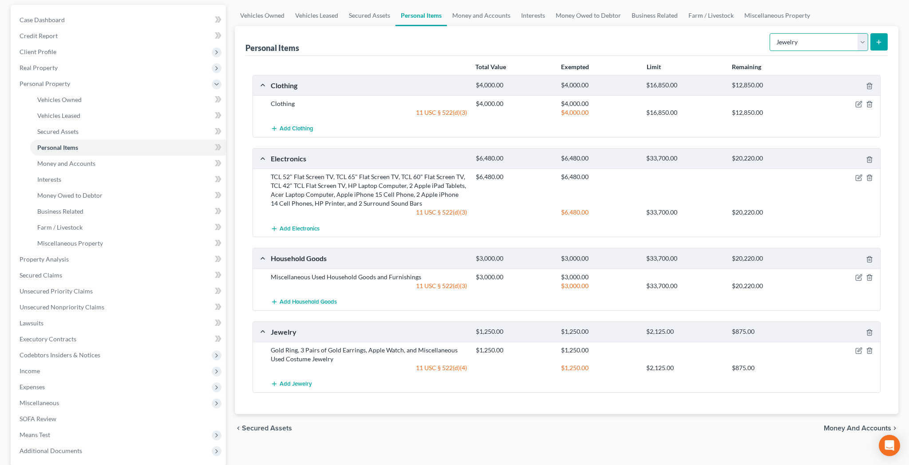
select select "pets"
click at [875, 42] on icon "submit" at bounding box center [878, 42] width 7 height 7
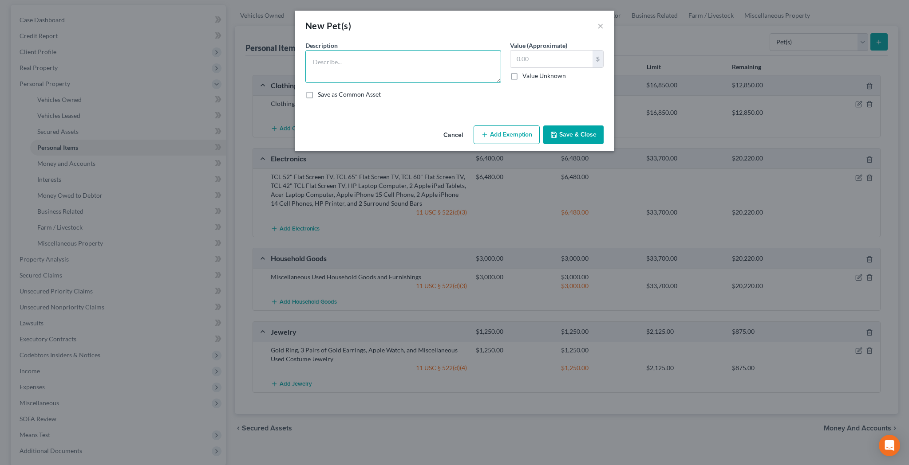
click at [461, 69] on textarea at bounding box center [403, 66] width 196 height 33
type textarea "T"
type textarea "Orange Tabby Cat"
click at [557, 63] on input "text" at bounding box center [551, 59] width 82 height 17
type input "100"
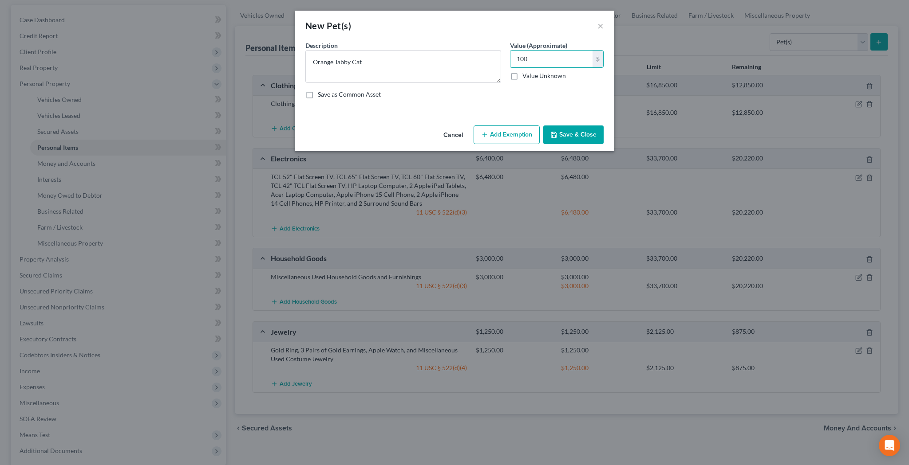
click at [521, 128] on button "Add Exemption" at bounding box center [506, 135] width 66 height 19
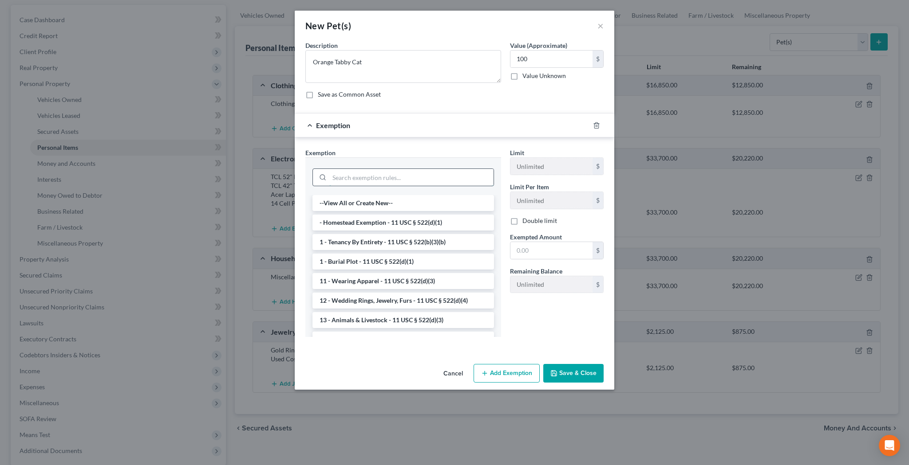
click at [459, 172] on input "search" at bounding box center [411, 177] width 164 height 17
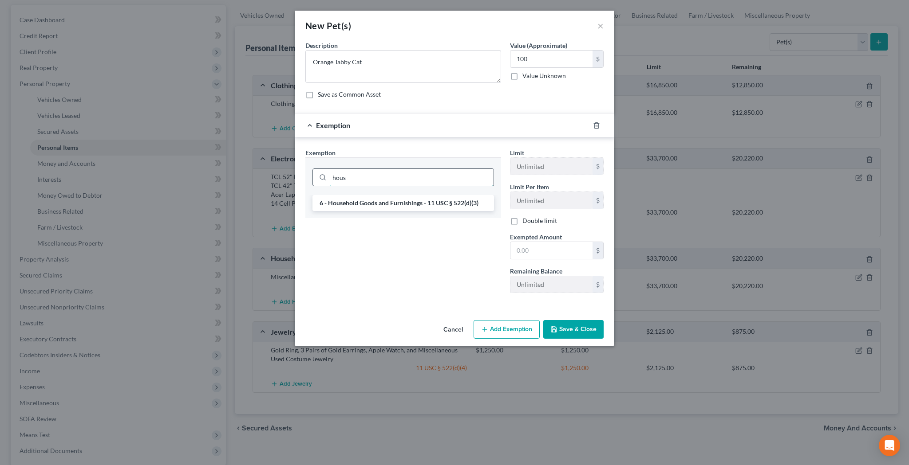
type input "house"
drag, startPoint x: 459, startPoint y: 172, endPoint x: 425, endPoint y: 203, distance: 45.5
click at [425, 203] on li "6 - Household Goods and Furnishings - 11 USC § 522(d)(3)" at bounding box center [402, 203] width 181 height 16
checkbox input "true"
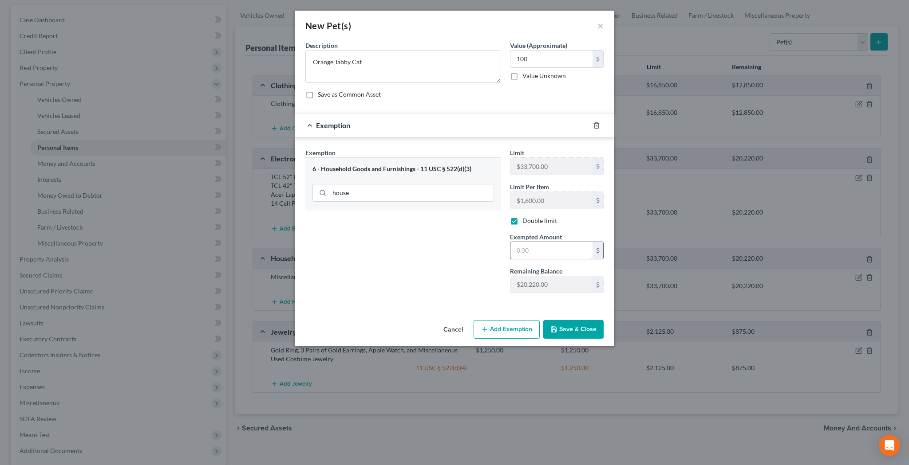
click at [532, 245] on input "text" at bounding box center [551, 250] width 82 height 17
type input "100"
click at [574, 331] on button "Save & Close" at bounding box center [573, 329] width 60 height 19
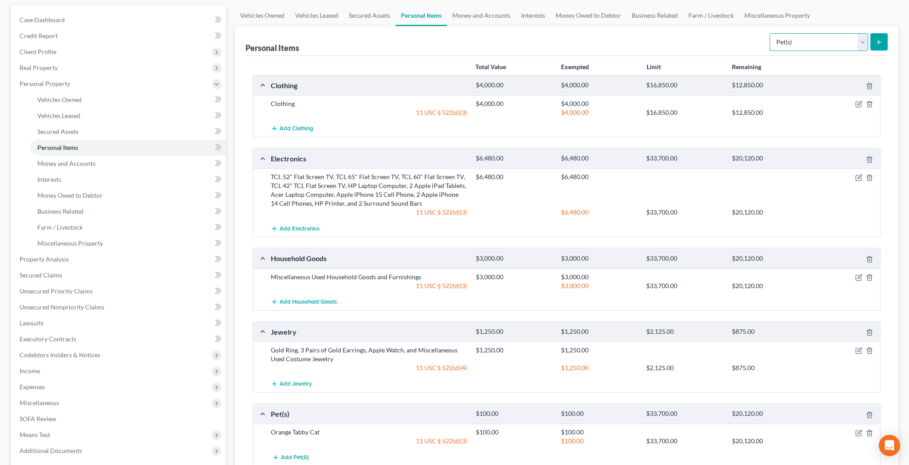
select select "sports_and_hobby_equipment"
click at [879, 43] on line "submit" at bounding box center [879, 42] width 0 height 4
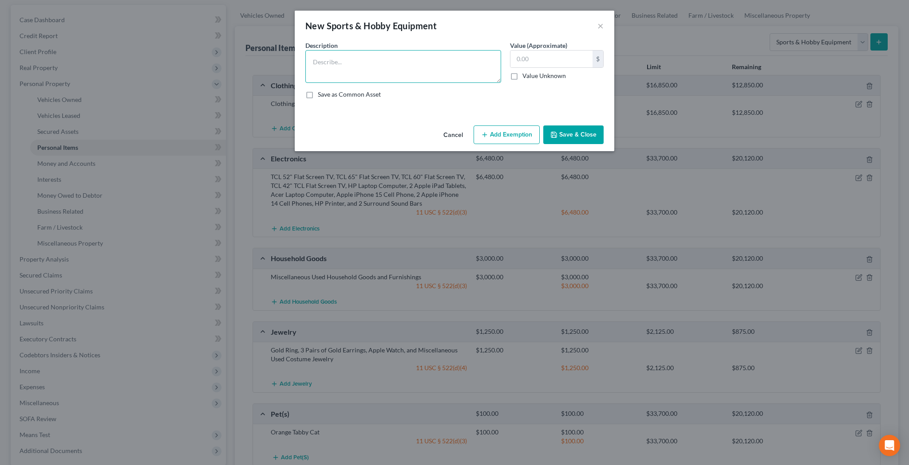
click at [455, 64] on textarea at bounding box center [403, 66] width 196 height 33
click at [374, 63] on textarea "Dumbbells, Yoga Mat, Treadmill" at bounding box center [403, 66] width 196 height 33
type textarea "Dumbbells, Yoga Mat, and Treadmill"
click at [535, 61] on input "text" at bounding box center [551, 59] width 82 height 17
type input "150"
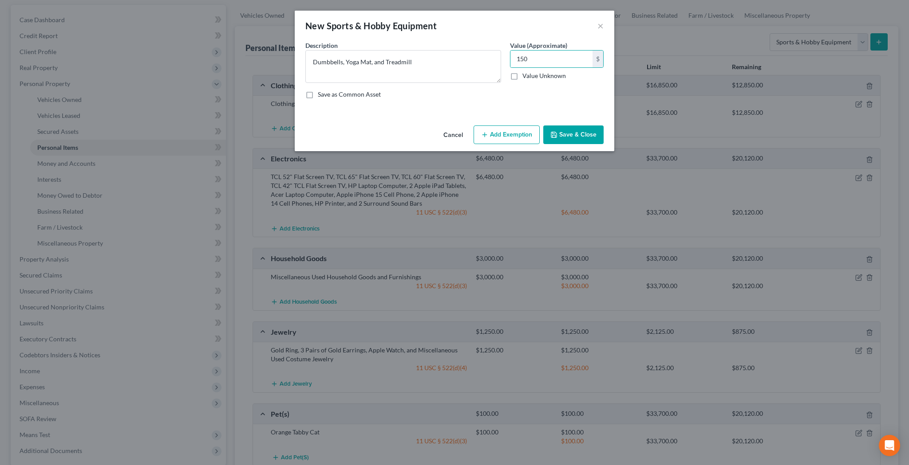
click at [505, 132] on button "Add Exemption" at bounding box center [506, 135] width 66 height 19
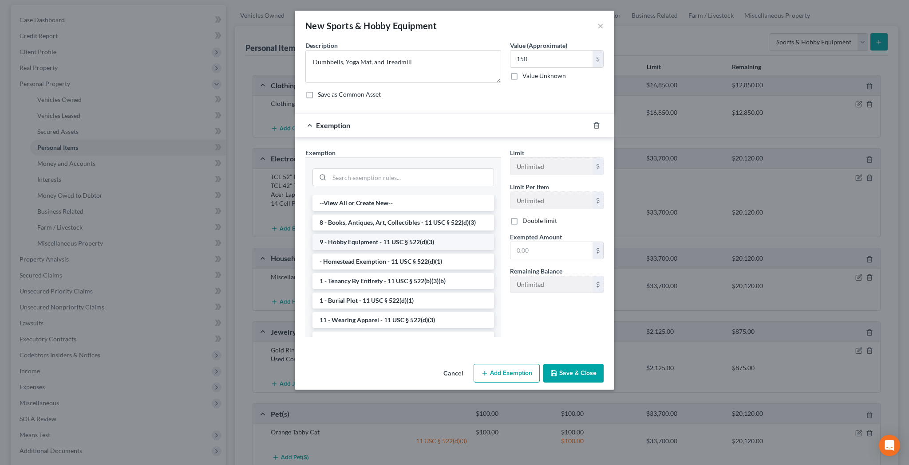
click at [415, 238] on li "9 - Hobby Equipment - 11 USC § 522(d)(3)" at bounding box center [402, 242] width 181 height 16
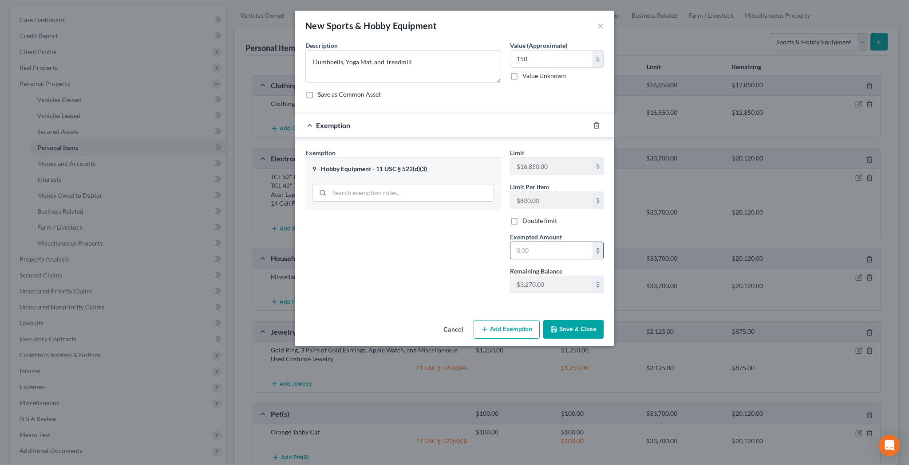
click at [522, 251] on input "text" at bounding box center [551, 250] width 82 height 17
type input "150"
click at [570, 331] on button "Save & Close" at bounding box center [573, 329] width 60 height 19
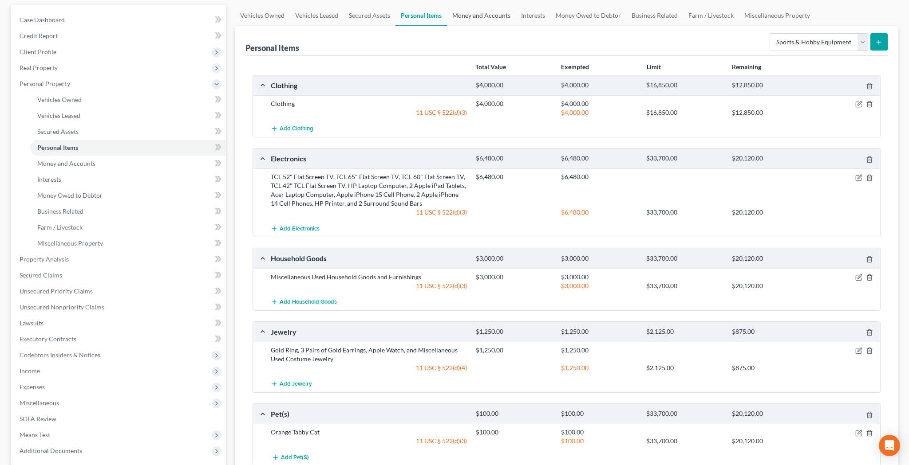
click at [498, 15] on link "Money and Accounts" at bounding box center [481, 15] width 69 height 21
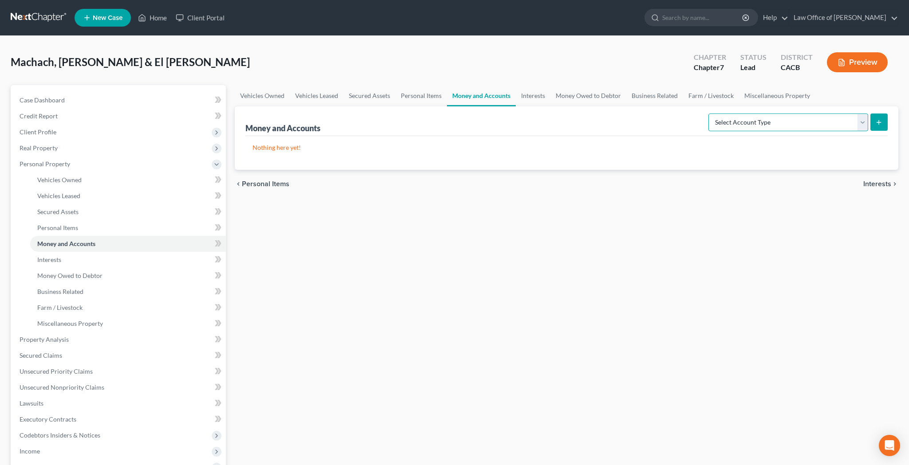
select select "brokerage"
click at [881, 121] on icon "submit" at bounding box center [878, 122] width 7 height 7
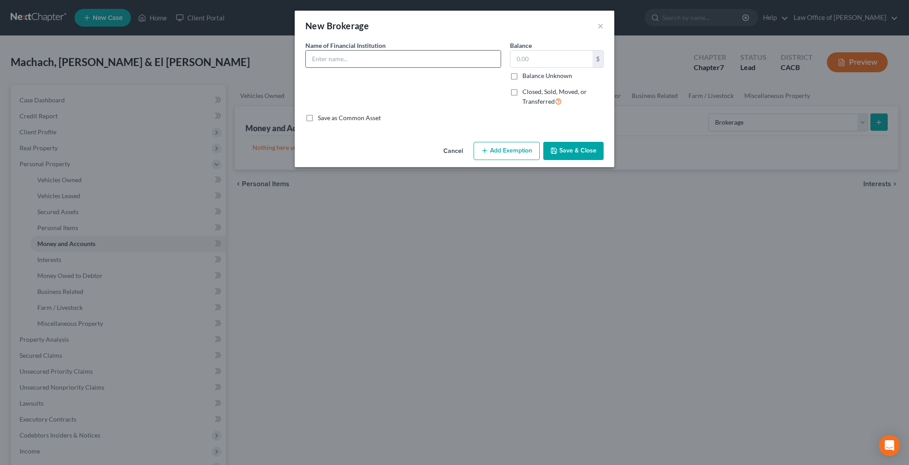
click at [458, 64] on input "text" at bounding box center [403, 59] width 195 height 17
type input "PayPal Cryptocurrency Wallet"
click at [543, 63] on input "text" at bounding box center [551, 59] width 82 height 17
type input "141"
click at [406, 58] on input "PayPal Cryptocurrency Wallet" at bounding box center [403, 59] width 195 height 17
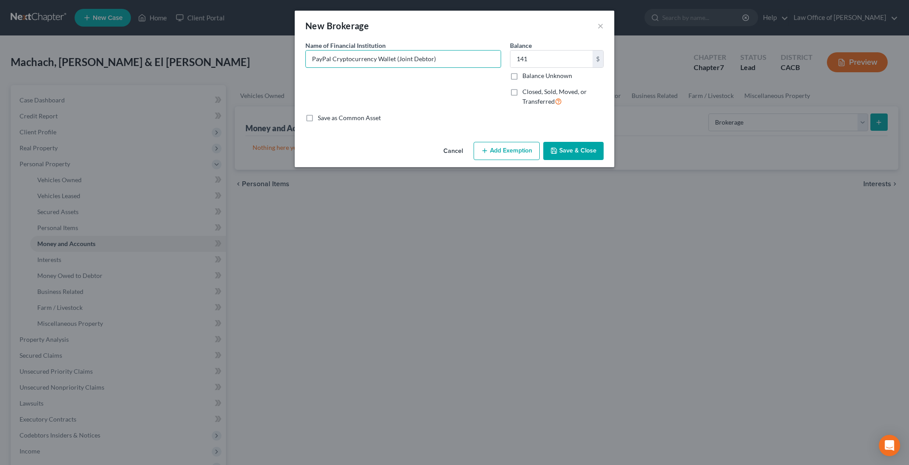
type input "PayPal Cryptocurrency Wallet (Joint Debtor)"
click at [518, 148] on button "Add Exemption" at bounding box center [506, 151] width 66 height 19
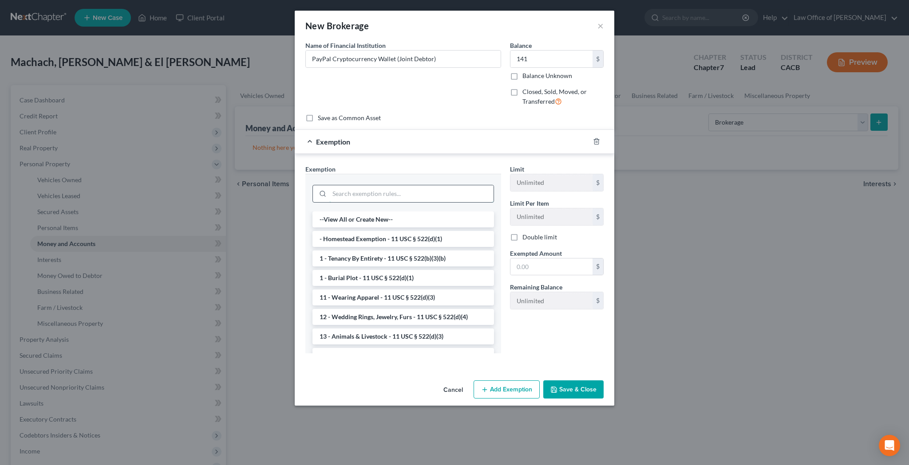
click at [416, 193] on input "search" at bounding box center [411, 193] width 164 height 17
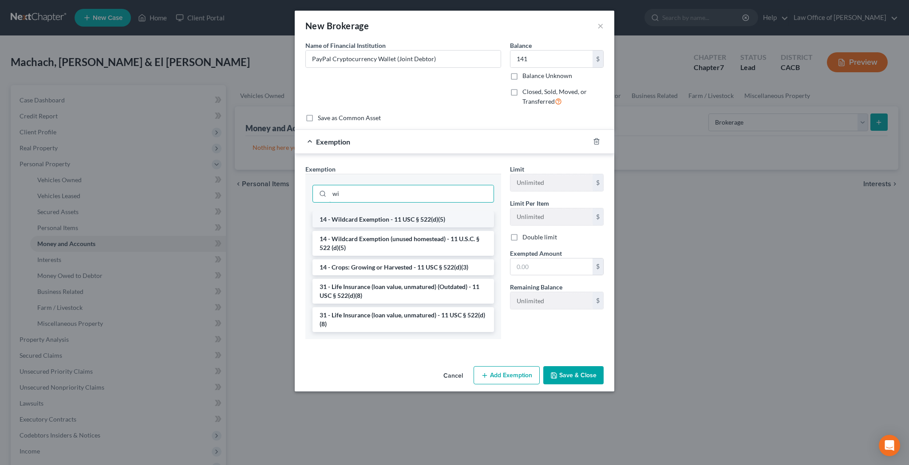
type input "wi"
click at [401, 219] on li "14 - Wildcard Exemption - 11 USC § 522(d)(5)" at bounding box center [402, 220] width 181 height 16
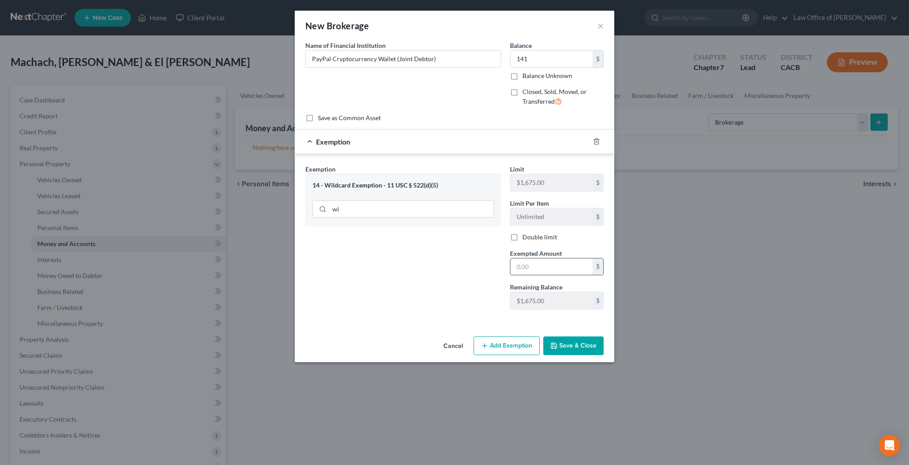
click at [521, 269] on input "text" at bounding box center [551, 267] width 82 height 17
type input "141"
click at [560, 349] on button "Save & Close" at bounding box center [573, 346] width 60 height 19
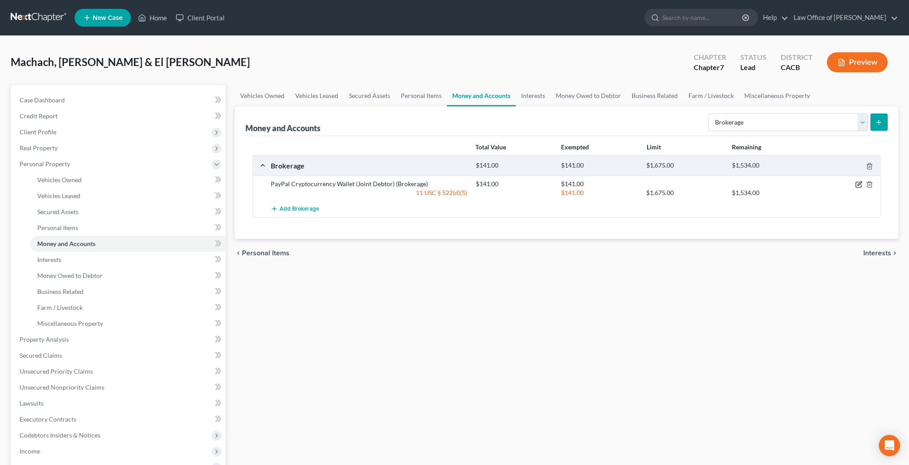
click at [859, 183] on icon "button" at bounding box center [859, 184] width 4 height 4
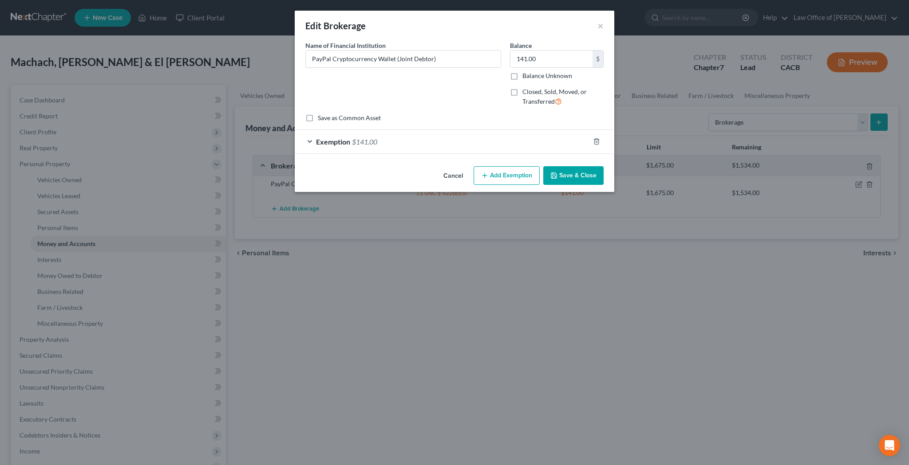
click at [326, 142] on span "Exemption" at bounding box center [333, 142] width 34 height 8
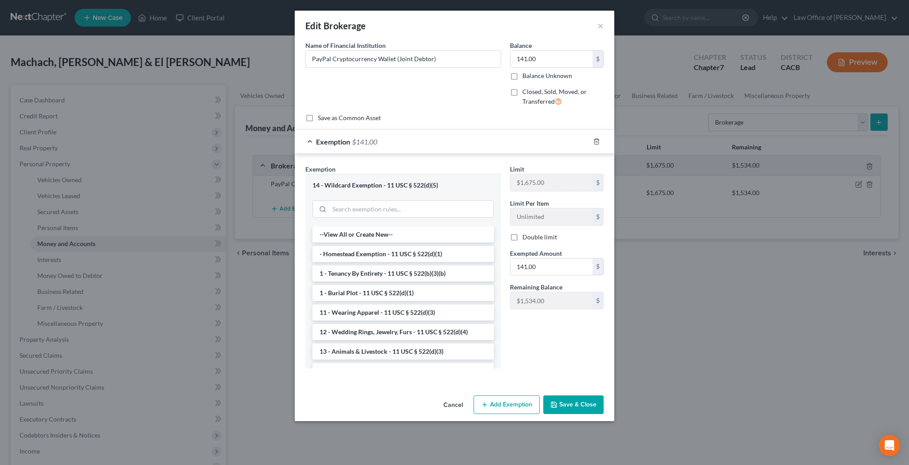
click at [522, 239] on label "Double limit" at bounding box center [539, 237] width 35 height 9
click at [526, 239] on input "Double limit" at bounding box center [529, 236] width 6 height 6
checkbox input "true"
click at [580, 402] on button "Save & Close" at bounding box center [573, 405] width 60 height 19
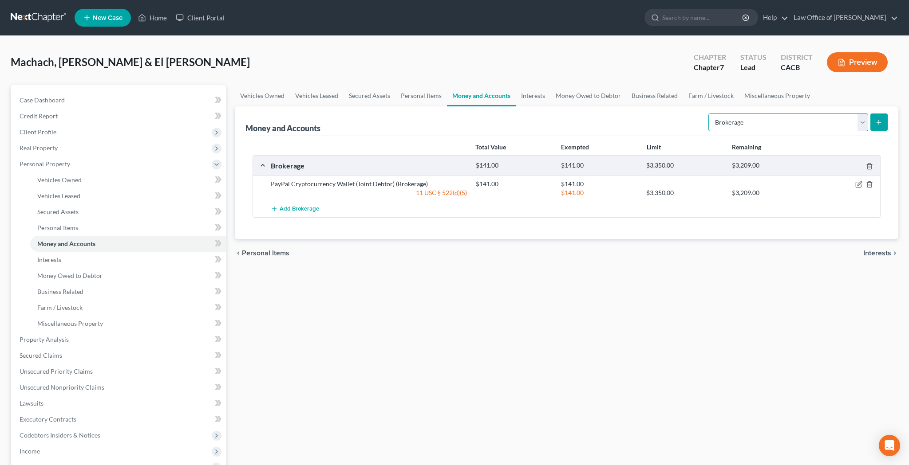
select select "checking"
click at [882, 123] on icon "submit" at bounding box center [878, 122] width 7 height 7
click at [603, 98] on link "Money Owed to Debtor" at bounding box center [588, 95] width 76 height 21
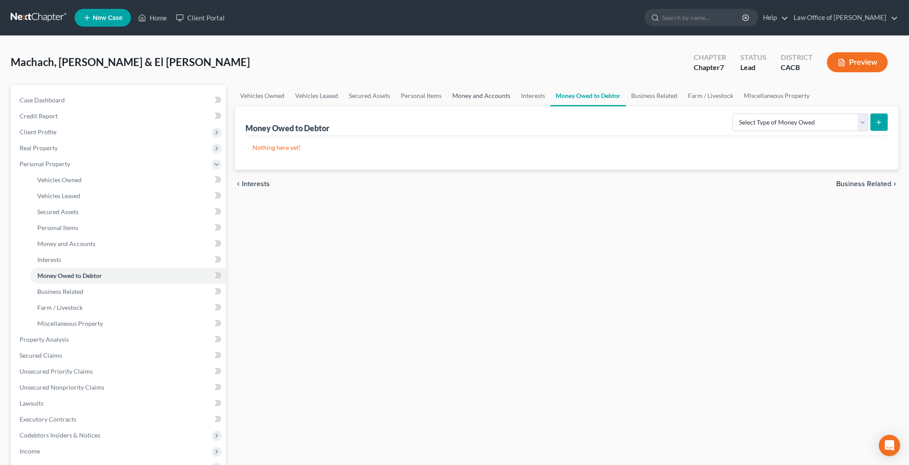
click at [497, 97] on link "Money and Accounts" at bounding box center [481, 95] width 69 height 21
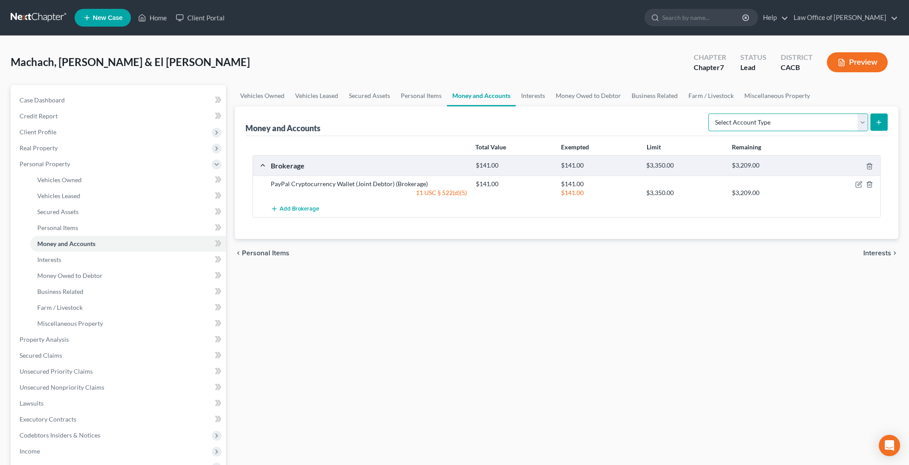
select select "checking"
click at [880, 122] on icon "submit" at bounding box center [878, 122] width 7 height 7
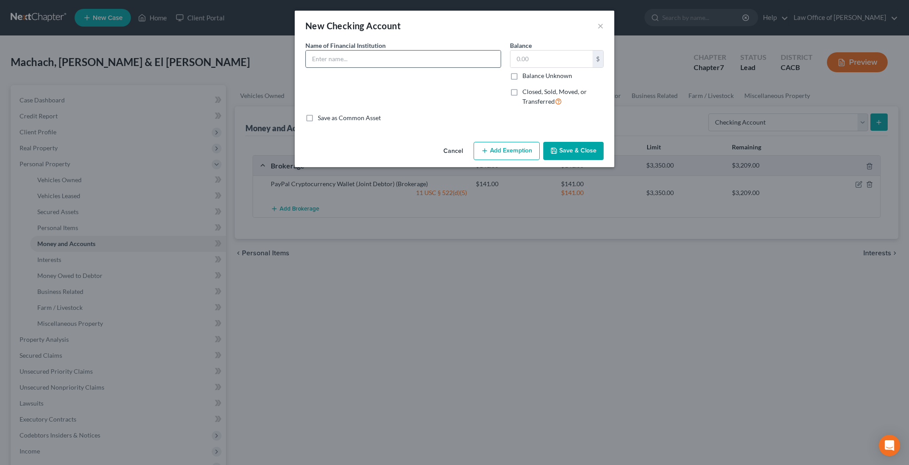
click at [433, 60] on input "text" at bounding box center [403, 59] width 195 height 17
click at [541, 62] on input "text" at bounding box center [551, 59] width 82 height 17
click at [476, 57] on input "Chase Bank - Checking Account number ending in" at bounding box center [403, 59] width 195 height 17
click at [531, 59] on input "text" at bounding box center [551, 59] width 82 height 17
click at [447, 59] on input "Chase Bank - Checking Account number ending in (Joint Debtor)" at bounding box center [403, 59] width 195 height 17
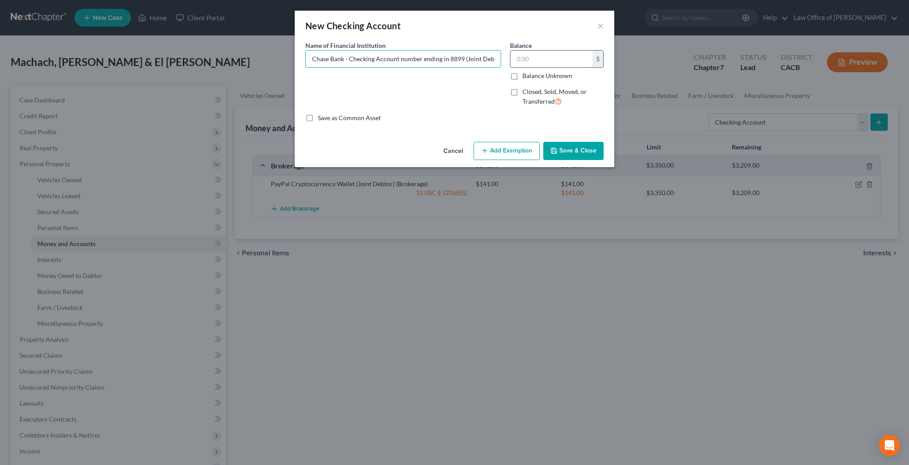
type input "Chase Bank - Checking Account number ending in 8899 (Joint Debtor)"
click at [546, 59] on input "text" at bounding box center [551, 59] width 82 height 17
click at [550, 59] on input "3,799.03" at bounding box center [551, 59] width 82 height 17
click at [525, 60] on input "3,799.03" at bounding box center [551, 59] width 82 height 17
type input "3"
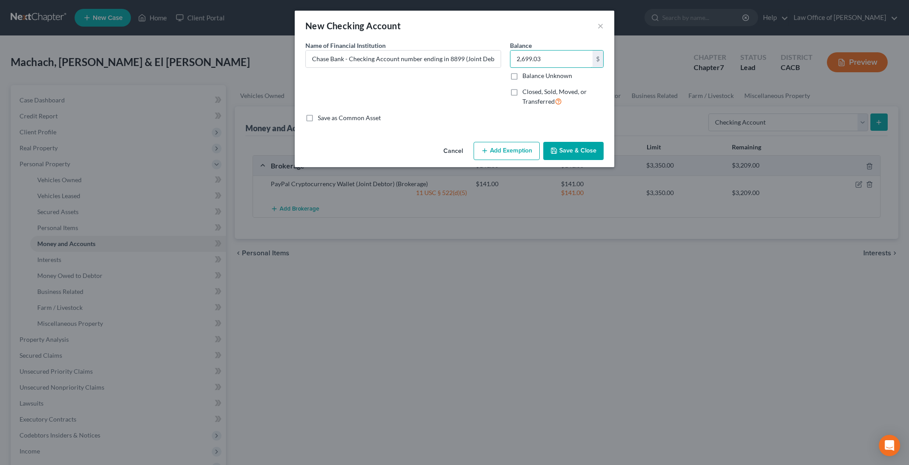
type input "2,699.03"
click at [513, 152] on button "Add Exemption" at bounding box center [506, 151] width 66 height 19
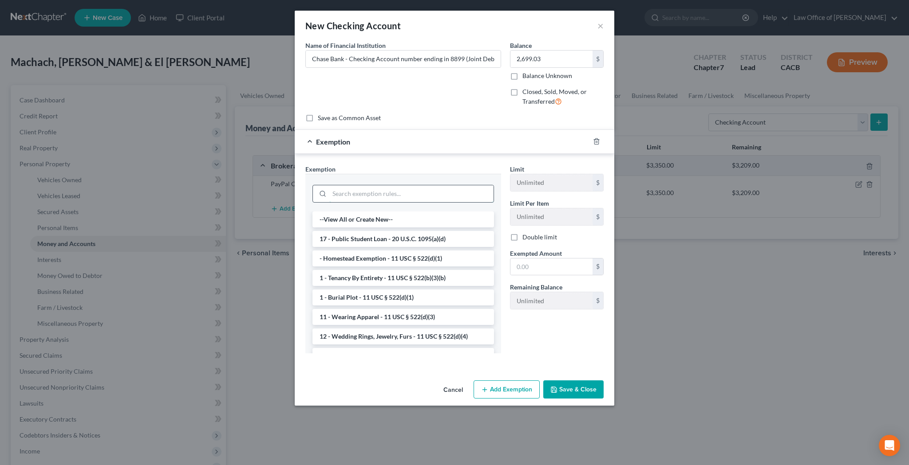
click at [434, 193] on input "search" at bounding box center [411, 193] width 164 height 17
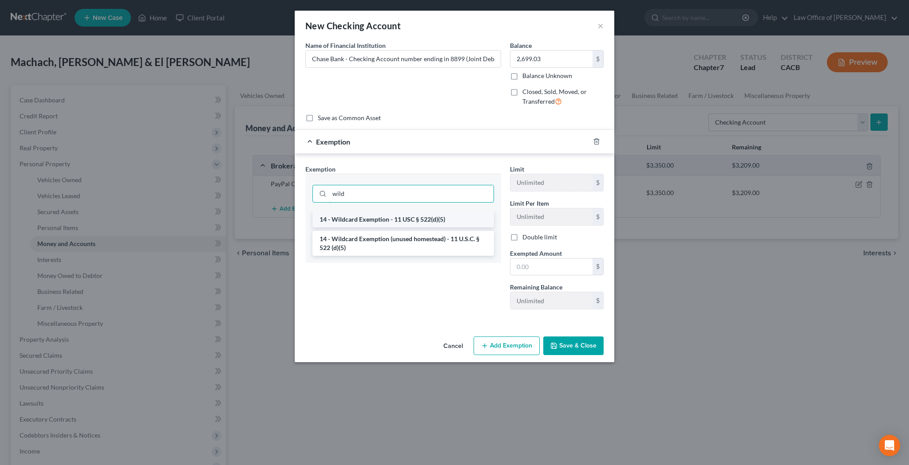
type input "wild"
click at [429, 221] on li "14 - Wildcard Exemption - 11 USC § 522(d)(5)" at bounding box center [402, 220] width 181 height 16
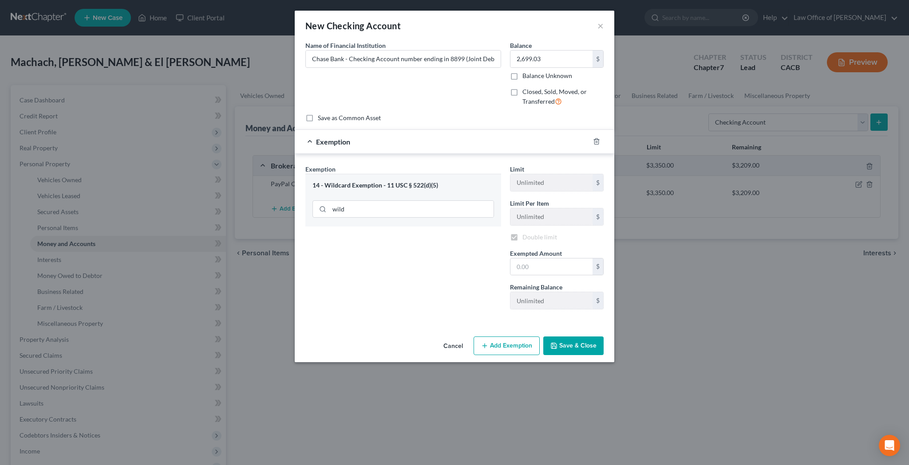
checkbox input "true"
click at [524, 269] on input "text" at bounding box center [551, 267] width 82 height 17
type input "2,799.03"
click at [568, 345] on button "Save & Close" at bounding box center [573, 346] width 60 height 19
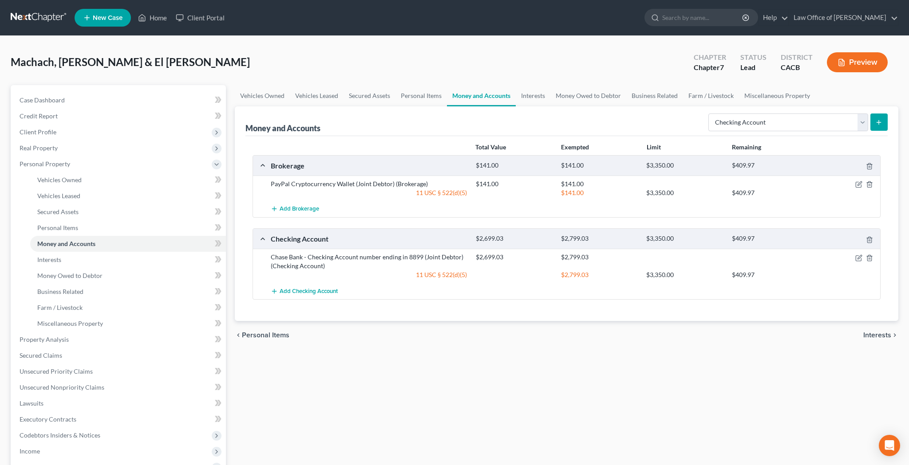
click at [882, 120] on icon "submit" at bounding box center [878, 122] width 7 height 7
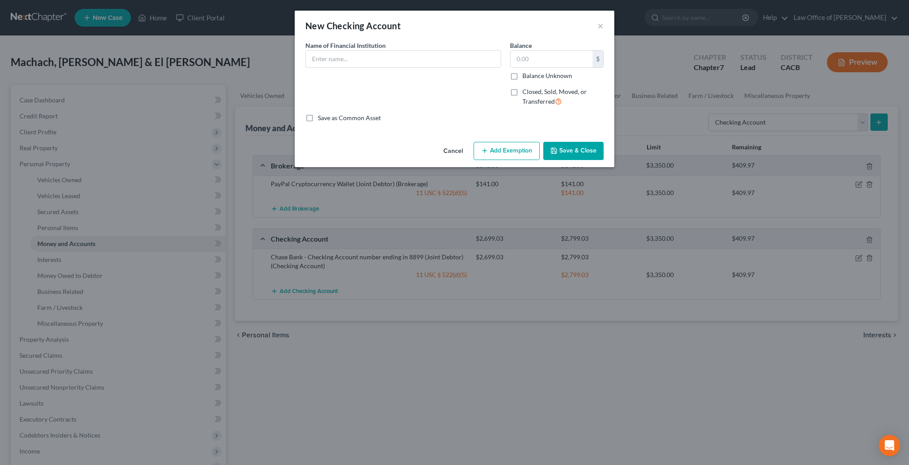
click at [865, 120] on div "New Checking Account × An exemption set must first be selected from the Filing …" at bounding box center [454, 232] width 909 height 465
click at [854, 100] on div "New Checking Account × An exemption set must first be selected from the Filing …" at bounding box center [454, 232] width 909 height 465
click at [599, 26] on button "×" at bounding box center [600, 25] width 6 height 11
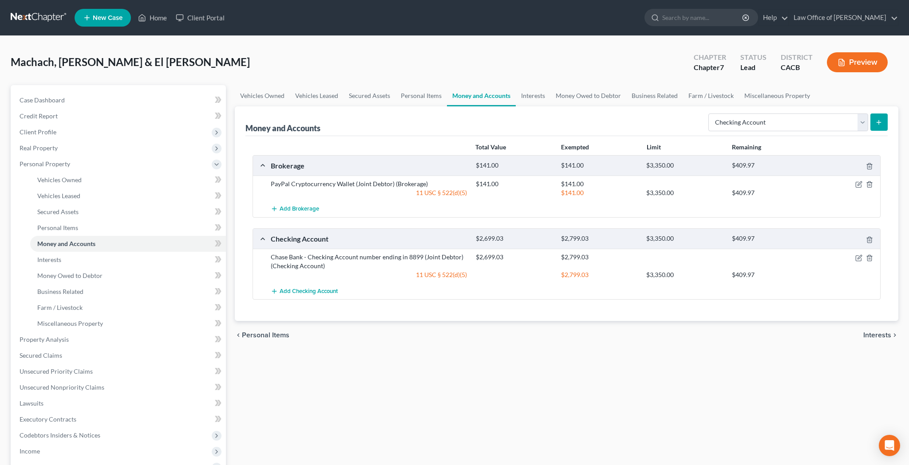
click at [501, 98] on link "Money and Accounts" at bounding box center [481, 95] width 69 height 21
select select "savings"
click at [874, 125] on button "submit" at bounding box center [878, 122] width 17 height 17
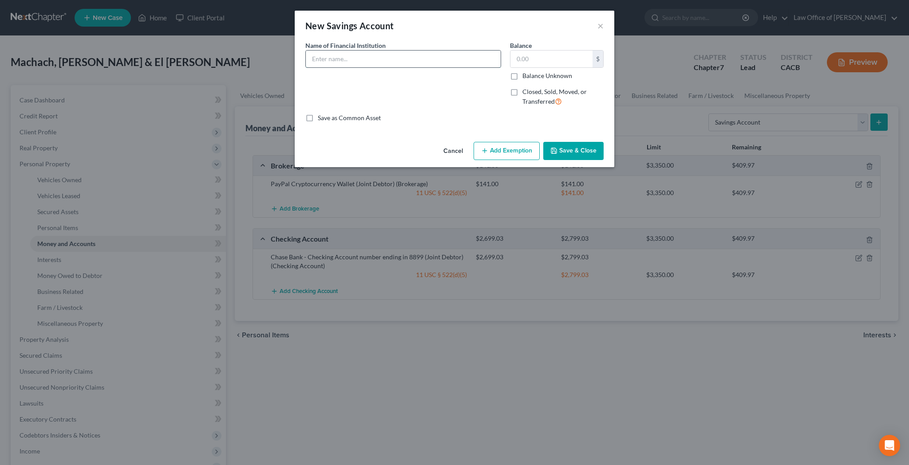
click at [459, 56] on input "text" at bounding box center [403, 59] width 195 height 17
type input "Chase Bank - Savings Account number ending in 1190 (Joint Debtor)"
click at [532, 61] on input "text" at bounding box center [551, 59] width 82 height 17
type input "1,554.37"
click at [500, 150] on button "Add Exemption" at bounding box center [506, 151] width 66 height 19
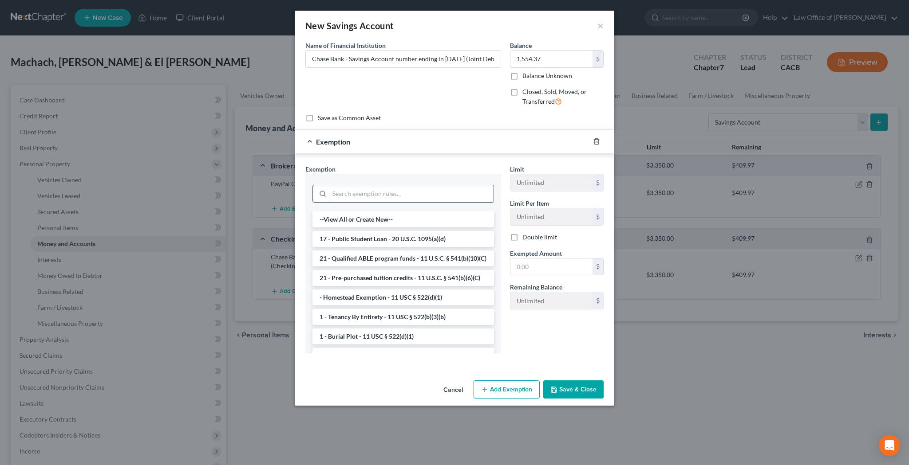
click at [442, 191] on input "search" at bounding box center [411, 193] width 164 height 17
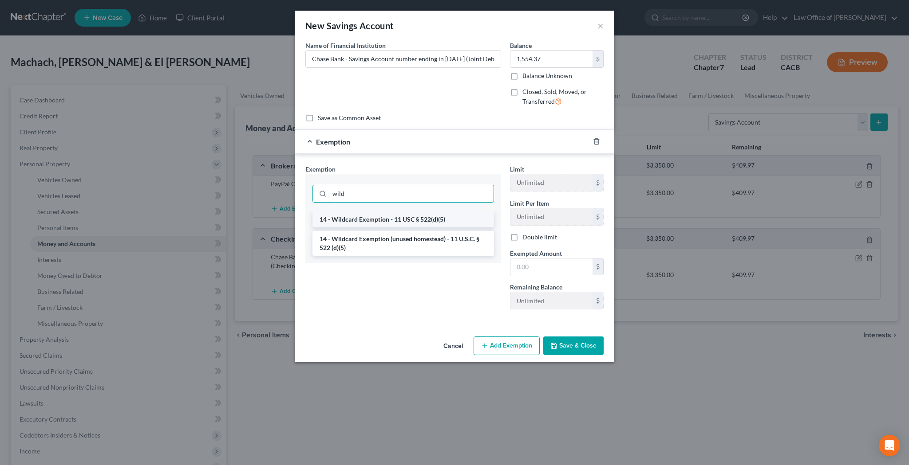
type input "wild"
click at [428, 221] on li "14 - Wildcard Exemption - 11 USC § 522(d)(5)" at bounding box center [402, 220] width 181 height 16
checkbox input "true"
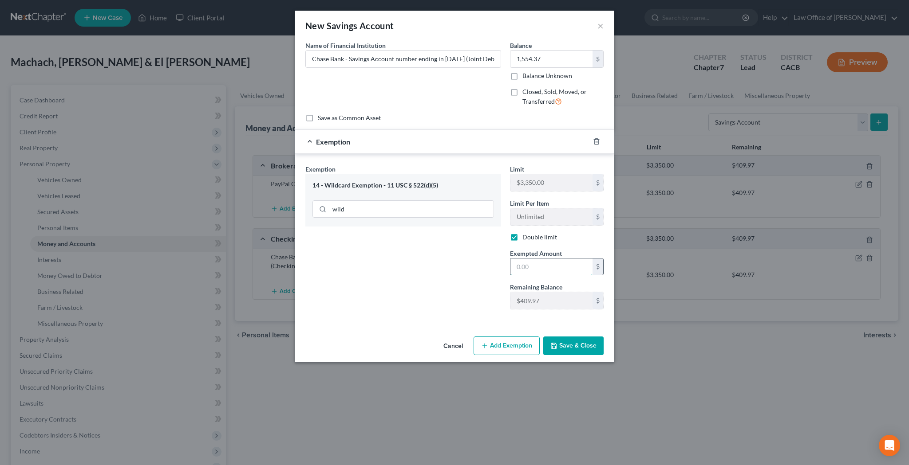
click at [523, 266] on input "text" at bounding box center [551, 267] width 82 height 17
type input "409.97"
click at [571, 345] on button "Save & Close" at bounding box center [573, 346] width 60 height 19
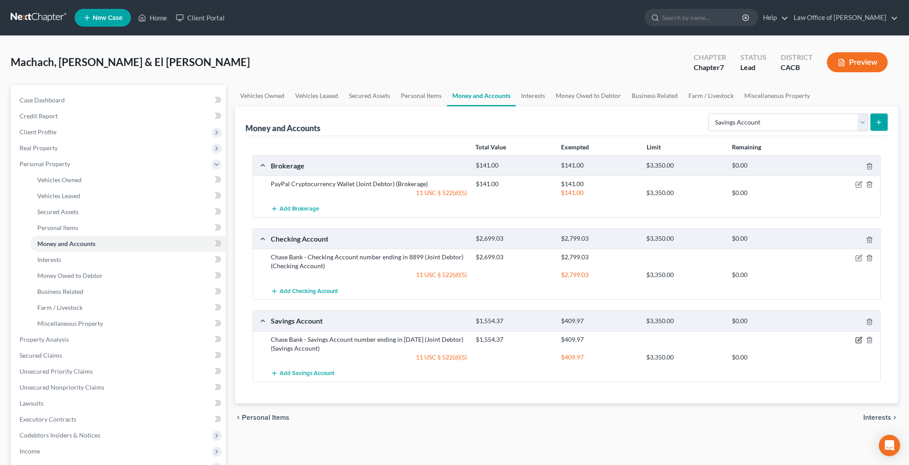
click at [857, 340] on icon "button" at bounding box center [858, 340] width 7 height 7
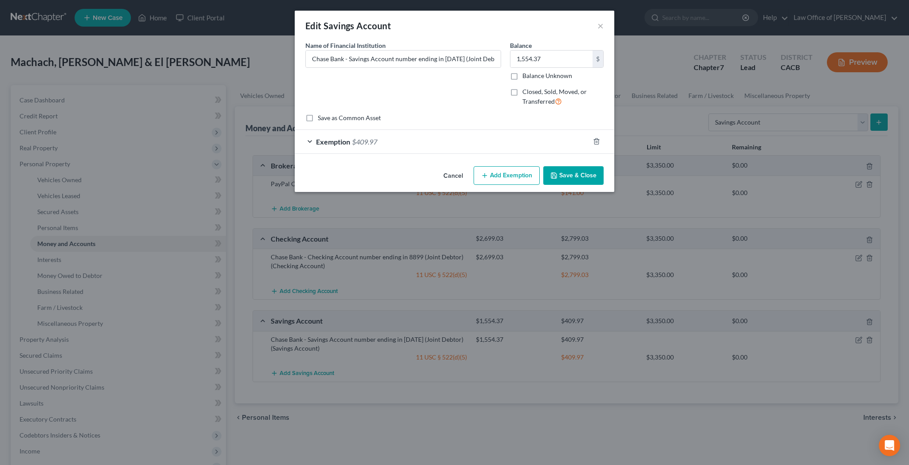
click at [507, 176] on button "Add Exemption" at bounding box center [506, 175] width 66 height 19
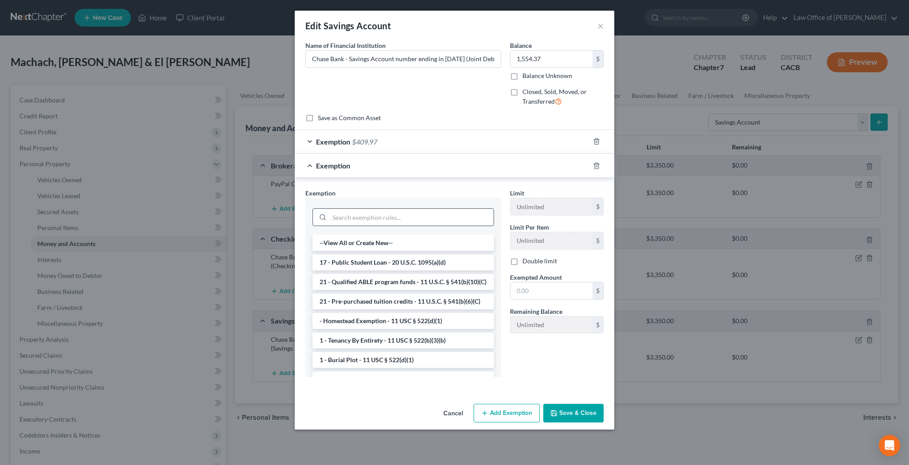
click at [420, 214] on input "search" at bounding box center [411, 217] width 164 height 17
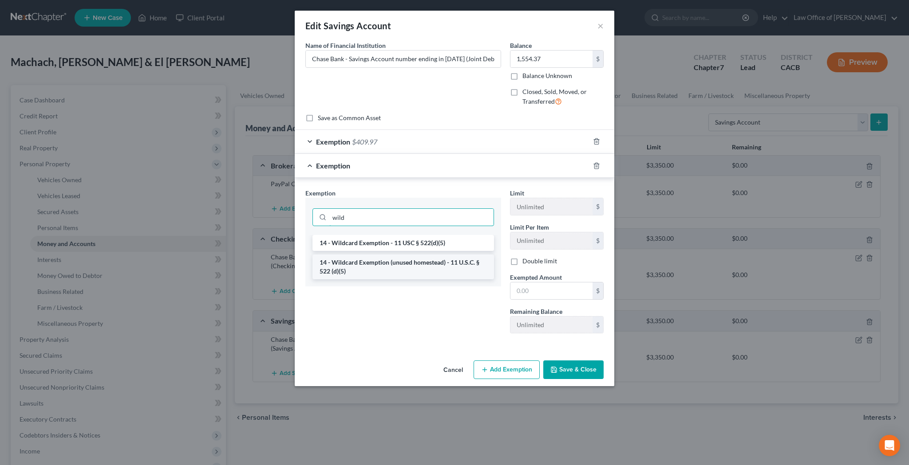
type input "wild"
click at [414, 264] on li "14 - Wildcard Exemption (unused homestead) - 11 U.S.C. § 522 (d)(5)" at bounding box center [402, 267] width 181 height 25
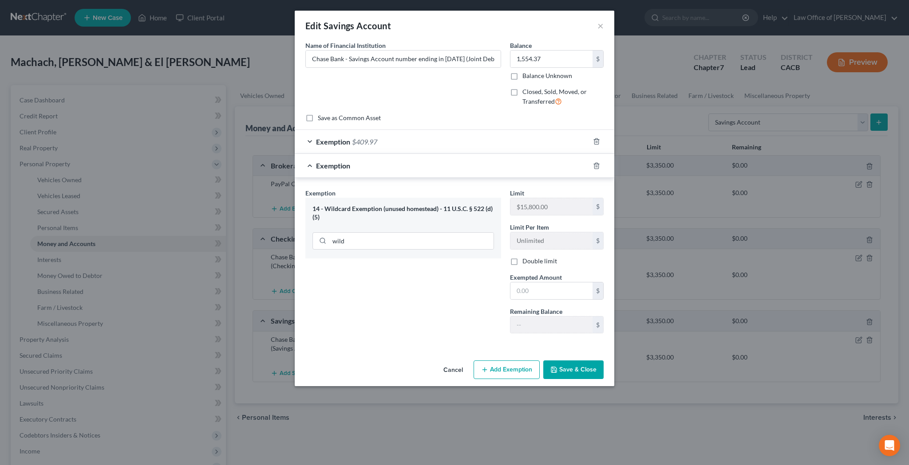
click at [522, 261] on label "Double limit" at bounding box center [539, 261] width 35 height 9
click at [526, 261] on input "Double limit" at bounding box center [529, 260] width 6 height 6
checkbox input "true"
click at [534, 289] on input "text" at bounding box center [551, 291] width 82 height 17
type input "1,144.40"
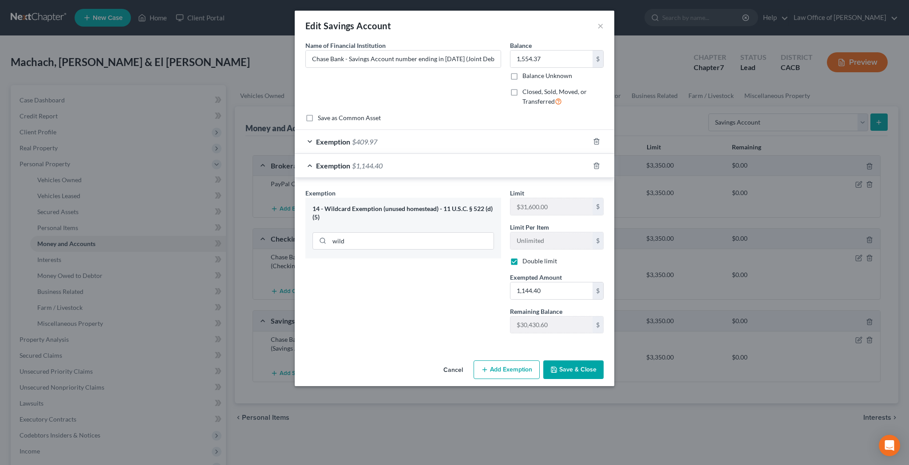
click at [569, 371] on button "Save & Close" at bounding box center [573, 370] width 60 height 19
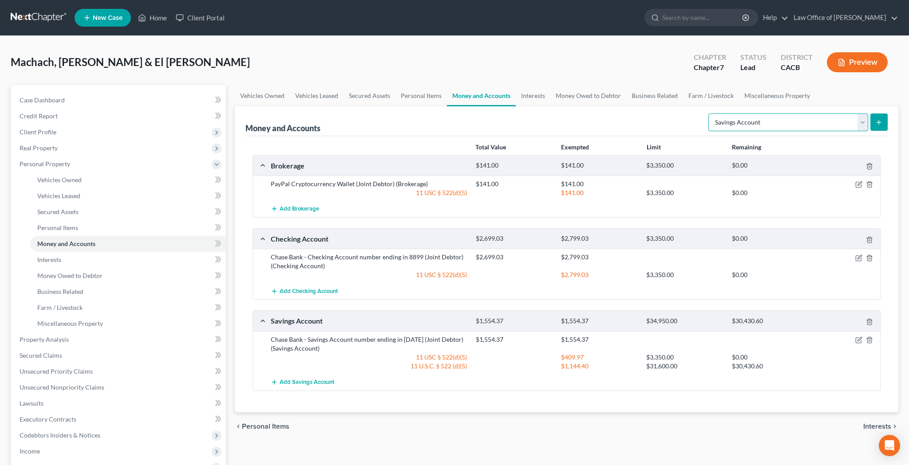
select select "checking"
click at [880, 121] on icon "submit" at bounding box center [878, 122] width 7 height 7
click at [575, 94] on link "Money Owed to Debtor" at bounding box center [588, 95] width 76 height 21
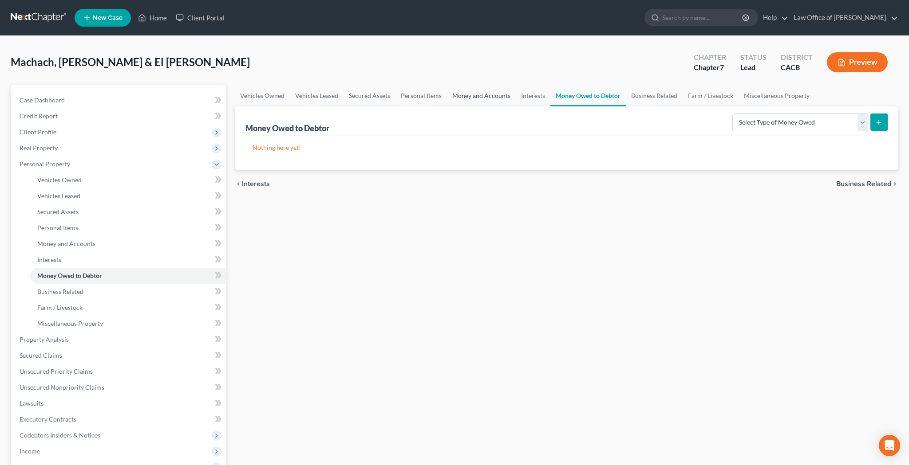
click at [483, 99] on link "Money and Accounts" at bounding box center [481, 95] width 69 height 21
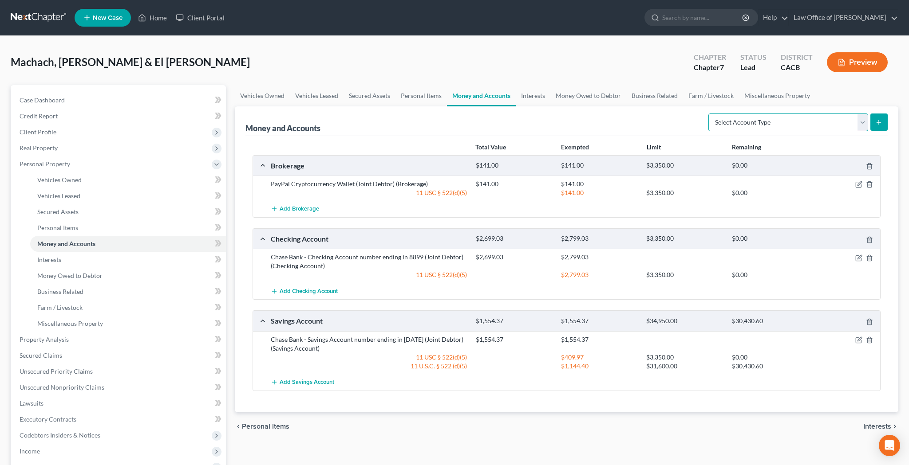
select select "checking"
click at [879, 126] on button "submit" at bounding box center [878, 122] width 17 height 17
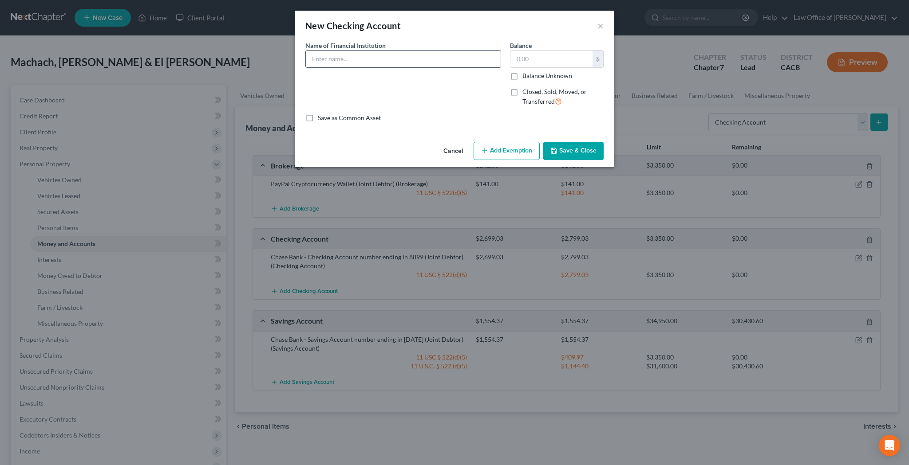
click at [401, 59] on input "text" at bounding box center [403, 59] width 195 height 17
type input "Chase Bank - College Checking Account number ending in 6817 (Joint Debtor and D…"
click at [541, 55] on input "text" at bounding box center [551, 59] width 82 height 17
type input "26.40"
click at [517, 154] on button "Add Exemption" at bounding box center [506, 151] width 66 height 19
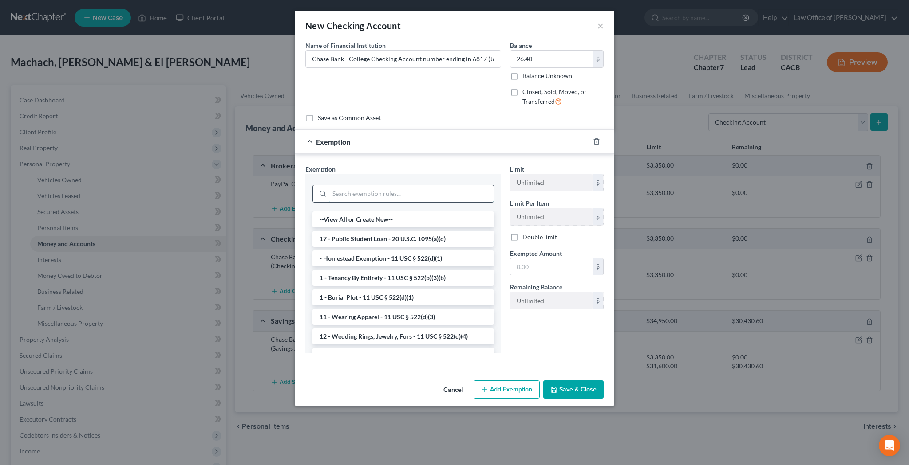
click at [452, 198] on input "search" at bounding box center [411, 193] width 164 height 17
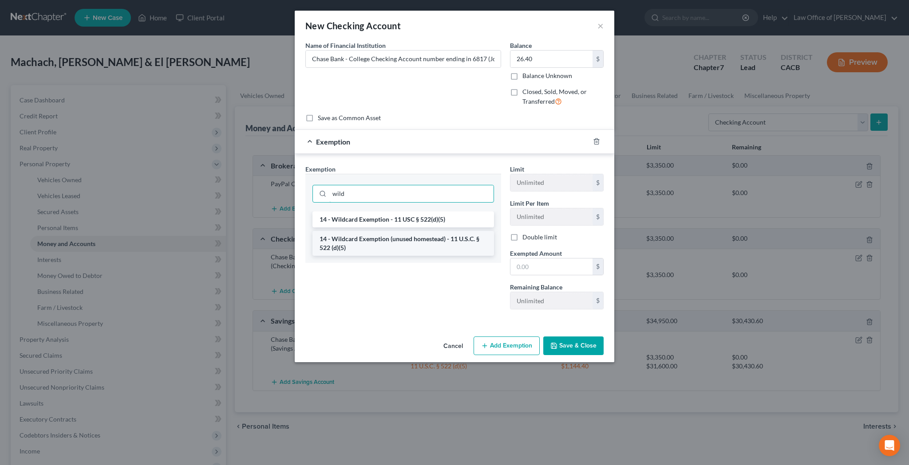
type input "wild"
click at [440, 235] on li "14 - Wildcard Exemption (unused homestead) - 11 U.S.C. § 522 (d)(5)" at bounding box center [402, 243] width 181 height 25
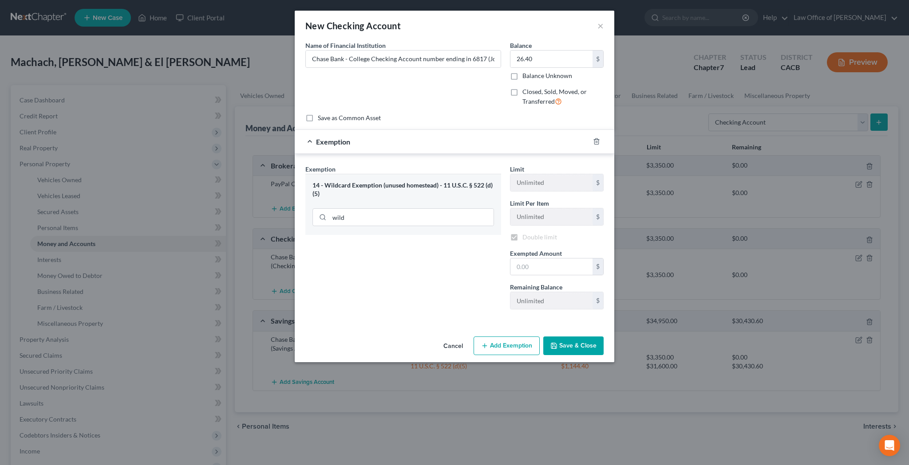
checkbox input "true"
click at [530, 264] on input "text" at bounding box center [551, 267] width 82 height 17
type input "26.40"
click at [571, 344] on button "Save & Close" at bounding box center [573, 346] width 60 height 19
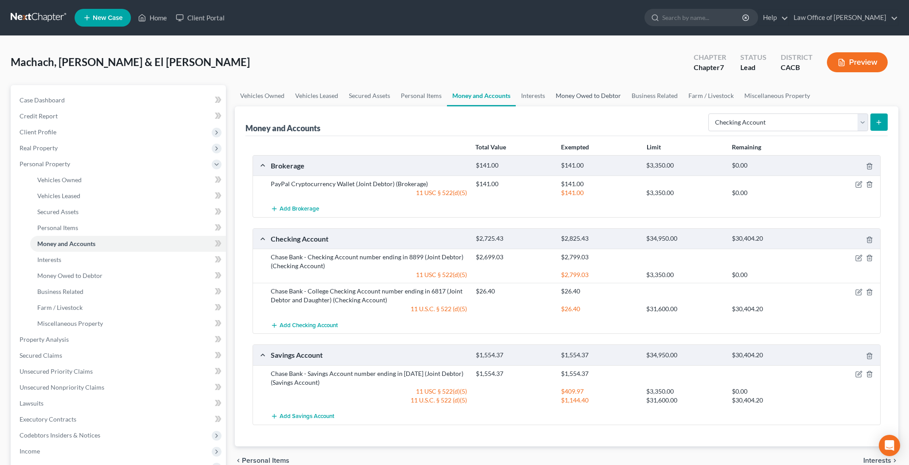
click at [579, 97] on link "Money Owed to Debtor" at bounding box center [588, 95] width 76 height 21
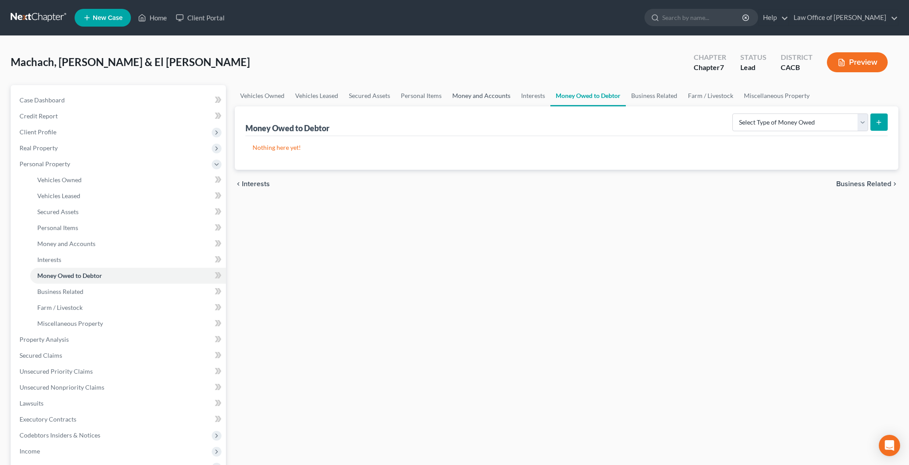
click at [503, 96] on link "Money and Accounts" at bounding box center [481, 95] width 69 height 21
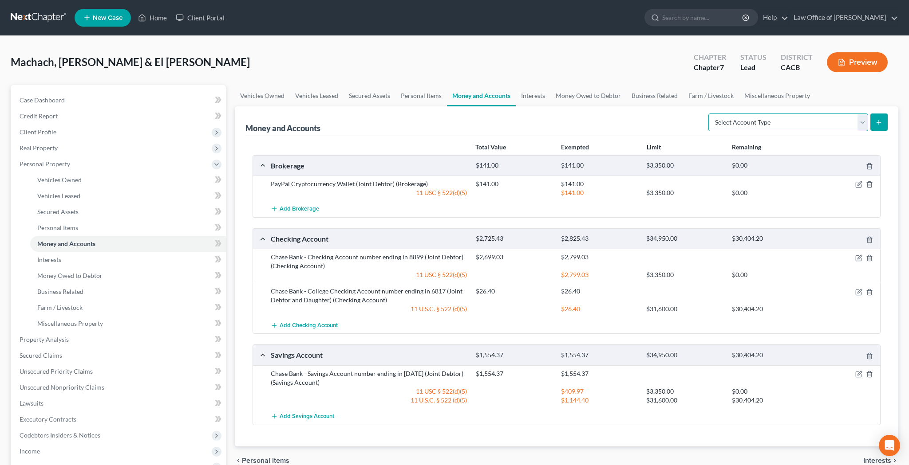
select select "savings"
click at [880, 122] on line "submit" at bounding box center [879, 122] width 4 height 0
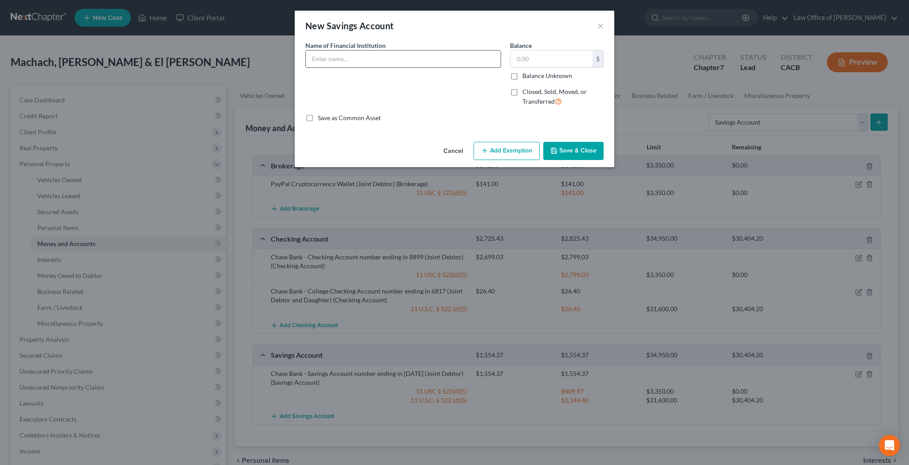
click at [432, 57] on input "text" at bounding box center [403, 59] width 195 height 17
type input "Chase Bank - Savings Account number ending in 6220 (Joint Debtor and Daughter)"
click at [544, 60] on input "text" at bounding box center [551, 59] width 82 height 17
type input "600"
click at [519, 149] on button "Add Exemption" at bounding box center [506, 151] width 66 height 19
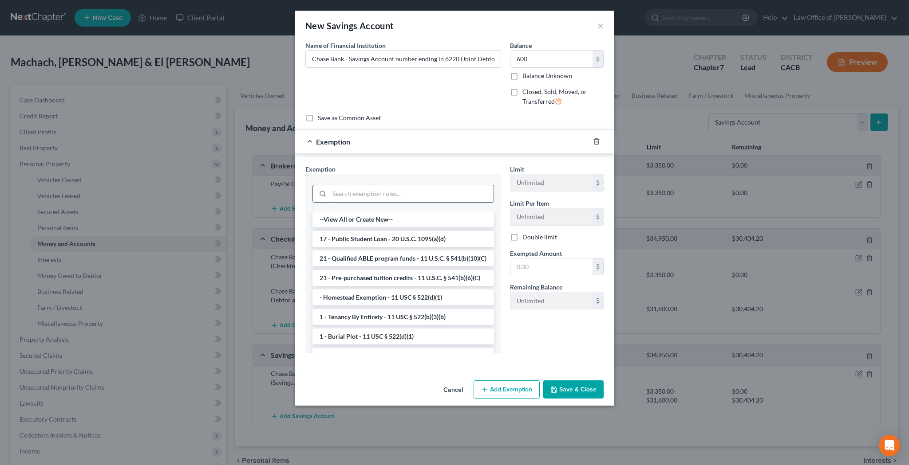
click at [477, 195] on input "search" at bounding box center [411, 193] width 164 height 17
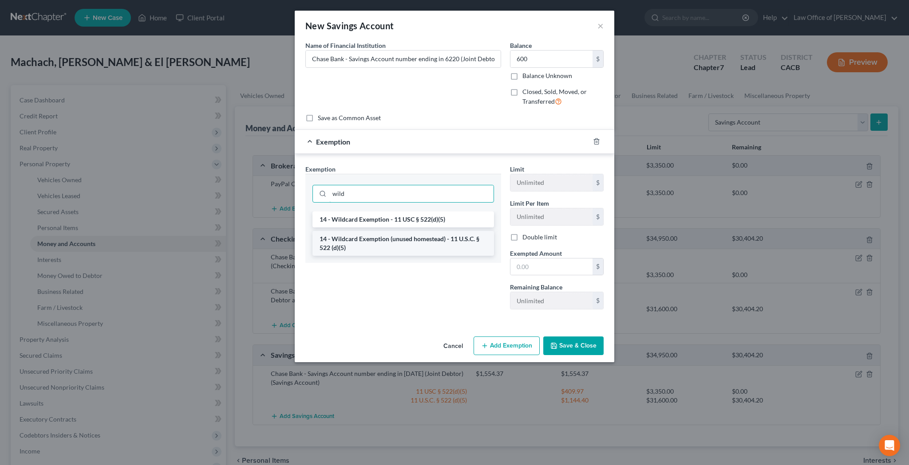
type input "wild"
click at [465, 239] on li "14 - Wildcard Exemption (unused homestead) - 11 U.S.C. § 522 (d)(5)" at bounding box center [402, 243] width 181 height 25
checkbox input "true"
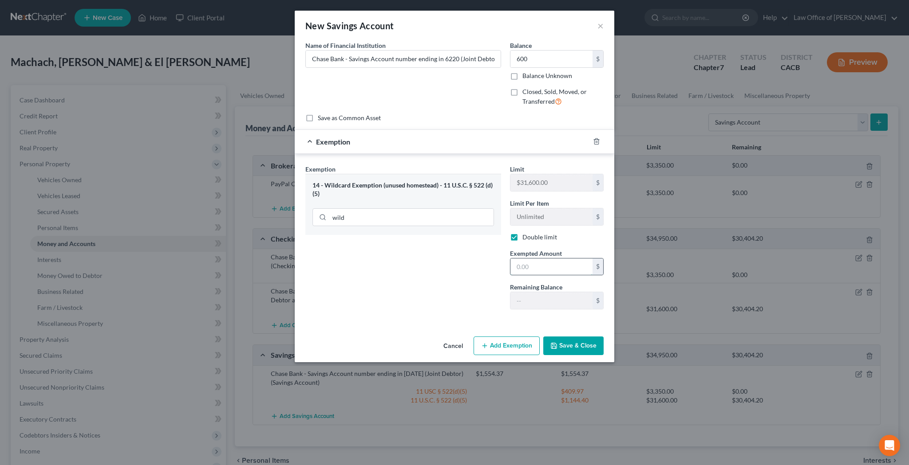
click at [536, 267] on input "text" at bounding box center [551, 267] width 82 height 17
type input "600"
click at [572, 348] on button "Save & Close" at bounding box center [573, 346] width 60 height 19
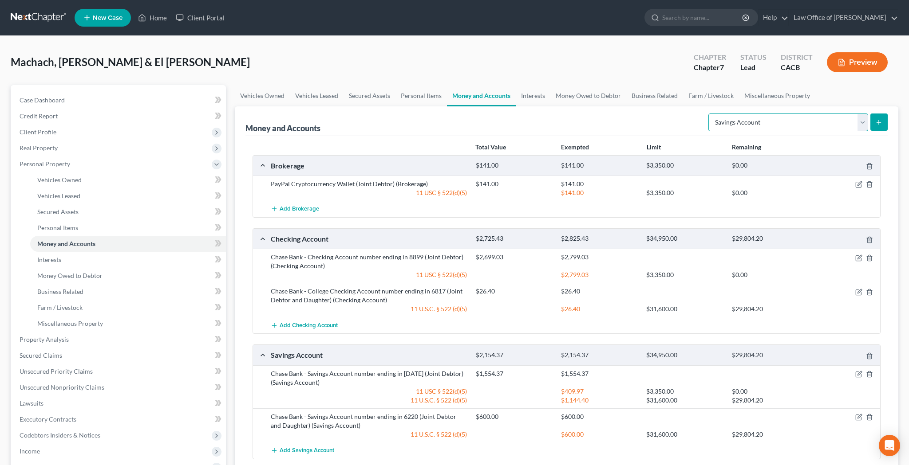
select select "checking"
click at [877, 120] on icon "submit" at bounding box center [878, 122] width 7 height 7
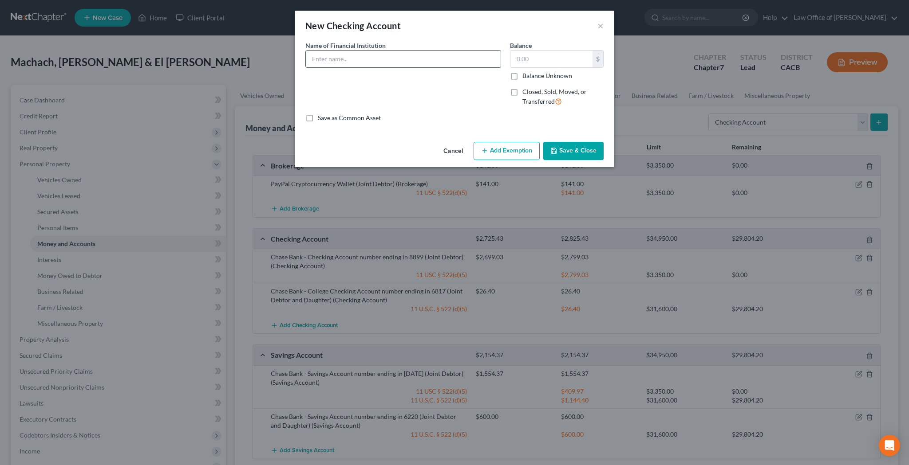
click at [484, 54] on input "text" at bounding box center [403, 59] width 195 height 17
type input "Chase Bank - Checking Account number ending in 2096 (Debtor)"
click at [544, 57] on input "text" at bounding box center [551, 59] width 82 height 17
type input "0.44"
click at [513, 150] on button "Add Exemption" at bounding box center [506, 151] width 66 height 19
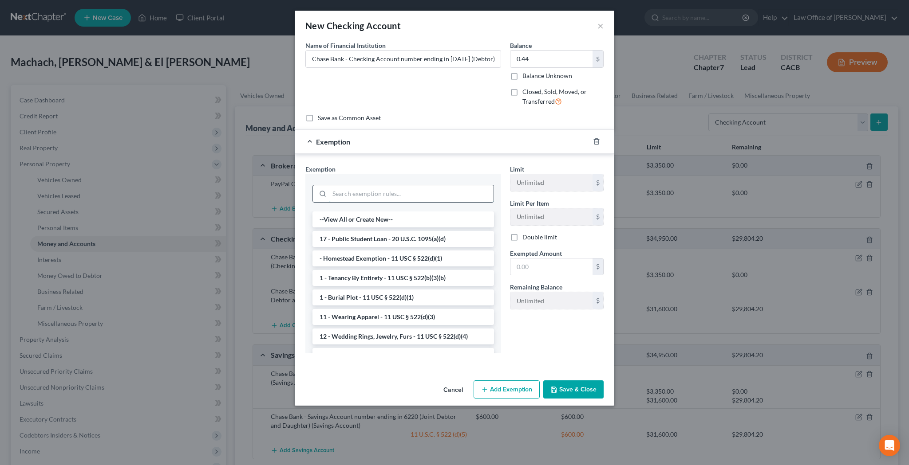
click at [449, 193] on input "search" at bounding box center [411, 193] width 164 height 17
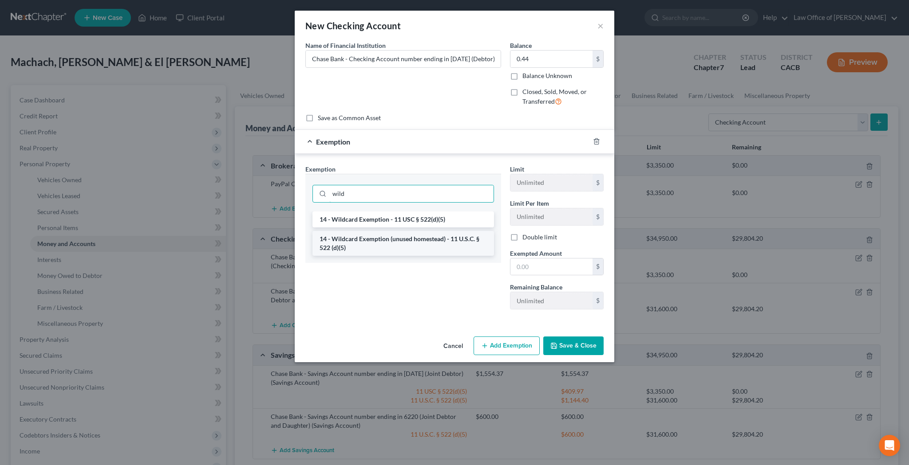
type input "wild"
click at [422, 236] on li "14 - Wildcard Exemption (unused homestead) - 11 U.S.C. § 522 (d)(5)" at bounding box center [402, 243] width 181 height 25
checkbox input "true"
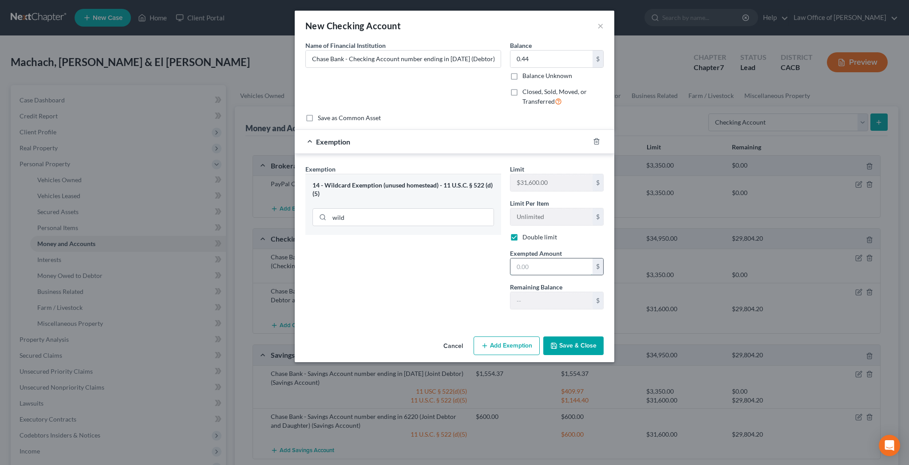
click at [527, 270] on input "text" at bounding box center [551, 267] width 82 height 17
type input "0.44"
click at [576, 344] on button "Save & Close" at bounding box center [573, 346] width 60 height 19
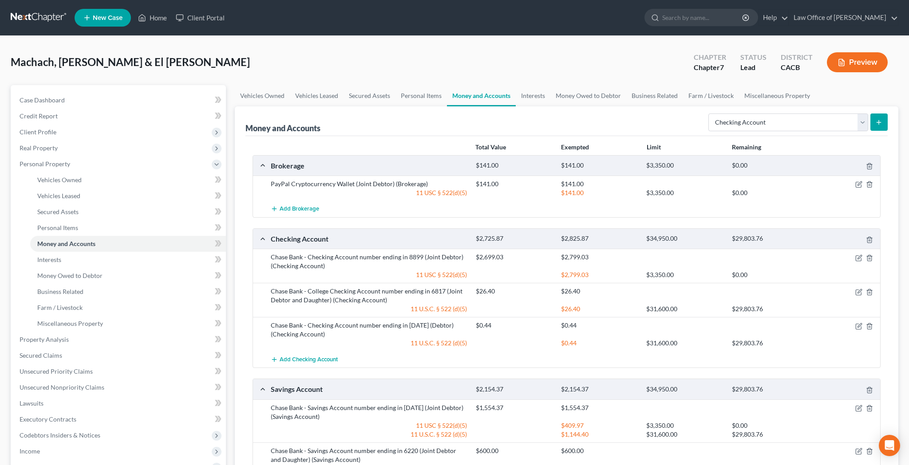
click at [876, 122] on icon "submit" at bounding box center [878, 122] width 7 height 7
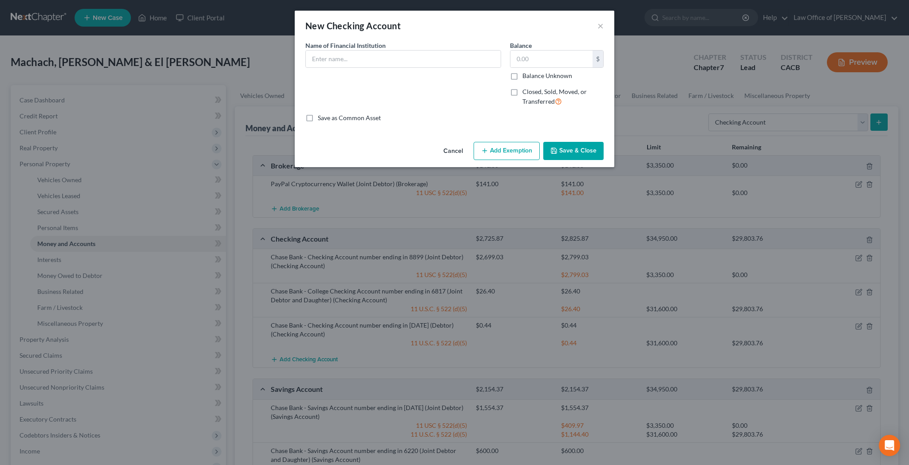
click at [770, 119] on div "New Checking Account × An exemption set must first be selected from the Filing …" at bounding box center [454, 232] width 909 height 465
click at [601, 26] on button "×" at bounding box center [600, 25] width 6 height 11
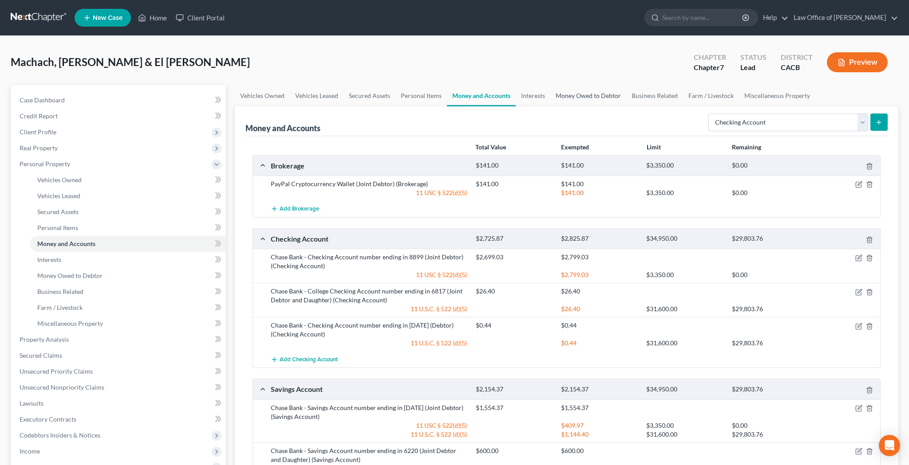
click at [556, 94] on link "Money Owed to Debtor" at bounding box center [588, 95] width 76 height 21
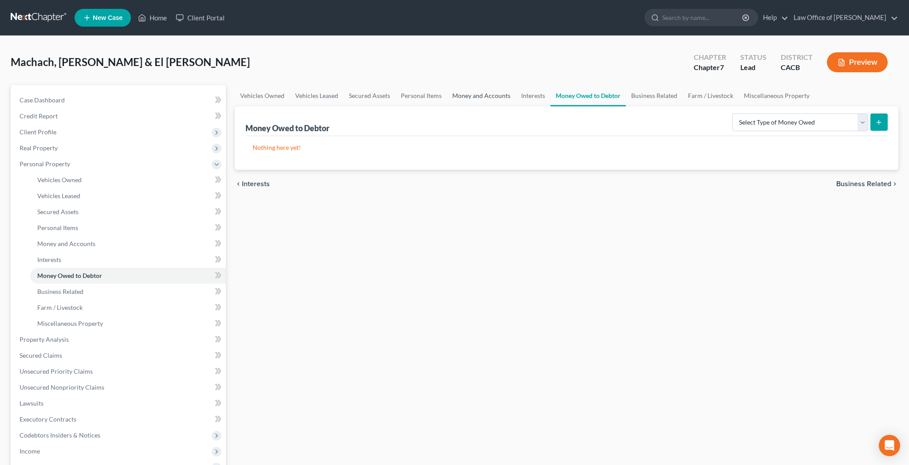
click at [494, 98] on link "Money and Accounts" at bounding box center [481, 95] width 69 height 21
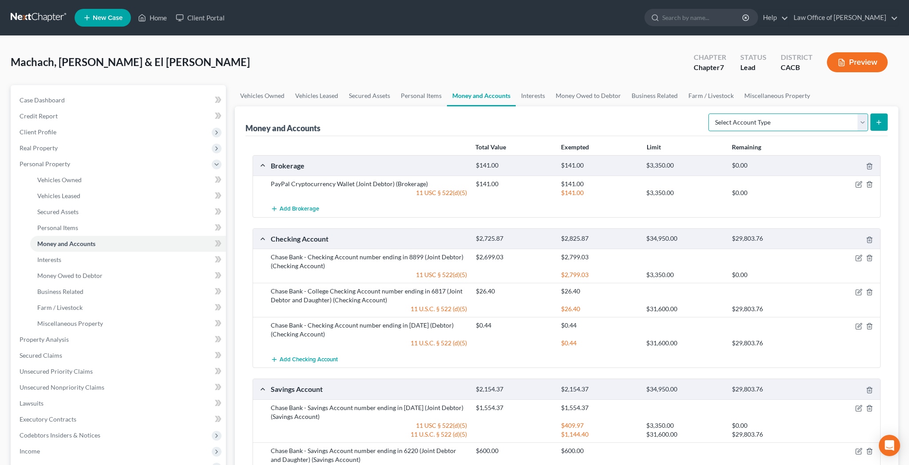
select select "other"
click at [879, 125] on icon "submit" at bounding box center [878, 122] width 7 height 7
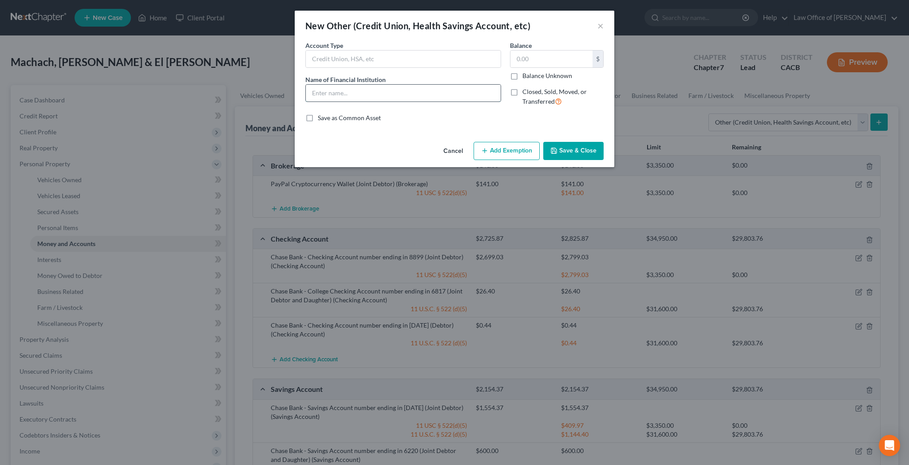
click at [426, 94] on input "text" at bounding box center [403, 93] width 195 height 17
type input "Venmo (Joint Debtor)"
click at [590, 146] on button "Save & Close" at bounding box center [573, 151] width 60 height 19
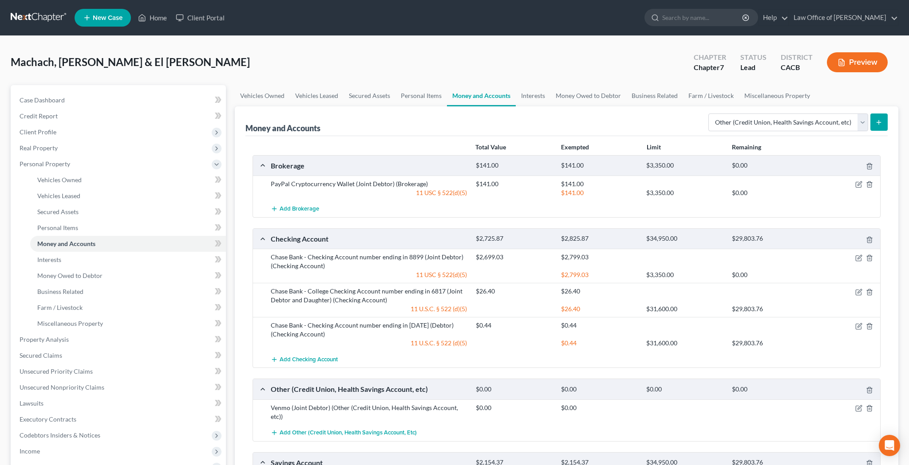
click at [878, 123] on icon "submit" at bounding box center [878, 122] width 7 height 7
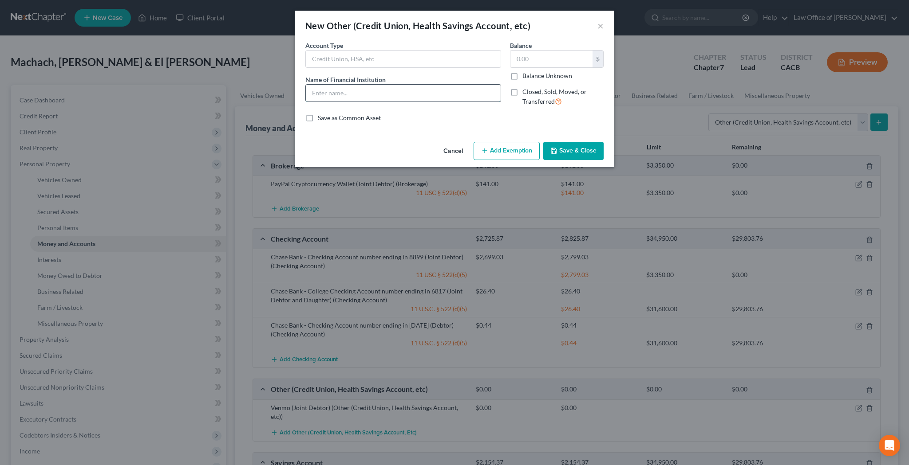
click at [448, 96] on input "text" at bounding box center [403, 93] width 195 height 17
type input "Apple Cash (Joint Debtor)"
click at [569, 148] on button "Save & Close" at bounding box center [573, 151] width 60 height 19
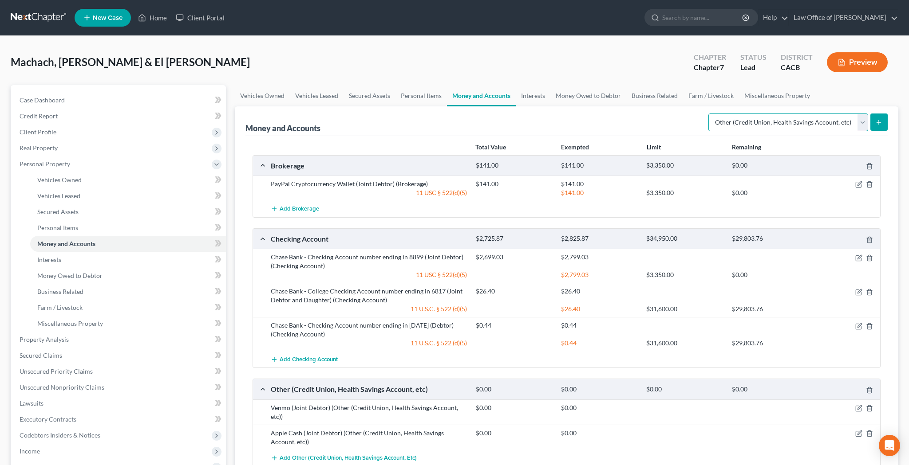
select select "security_deposits"
click at [877, 123] on icon "submit" at bounding box center [878, 122] width 7 height 7
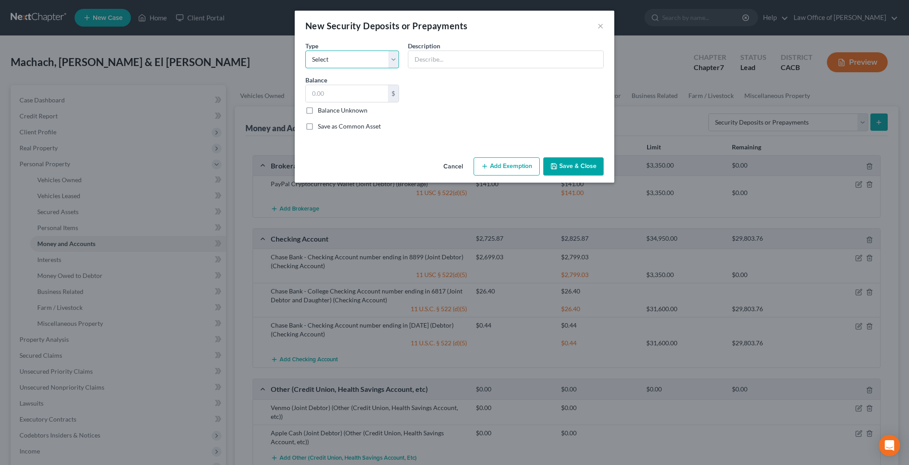
select select "3"
click at [426, 59] on input "text" at bounding box center [505, 59] width 195 height 17
type input "Security Deposit with Landlord"
click at [363, 97] on input "text" at bounding box center [347, 93] width 82 height 17
type input "2,600"
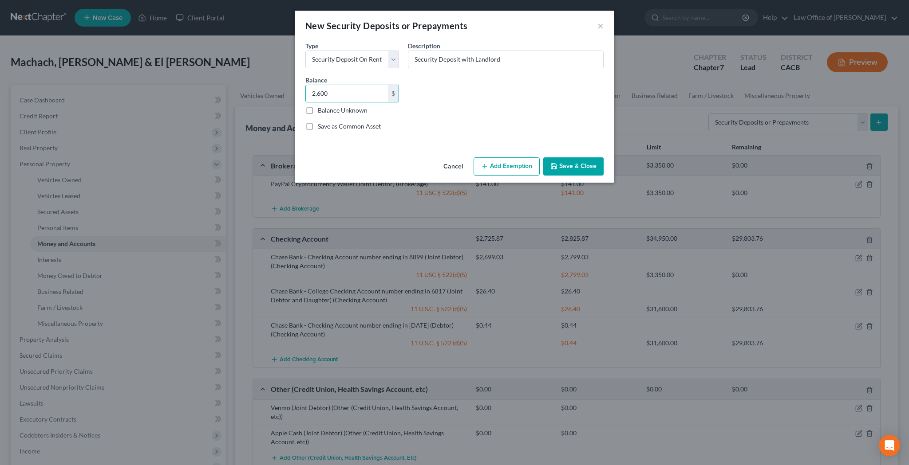
click at [496, 166] on button "Add Exemption" at bounding box center [506, 167] width 66 height 19
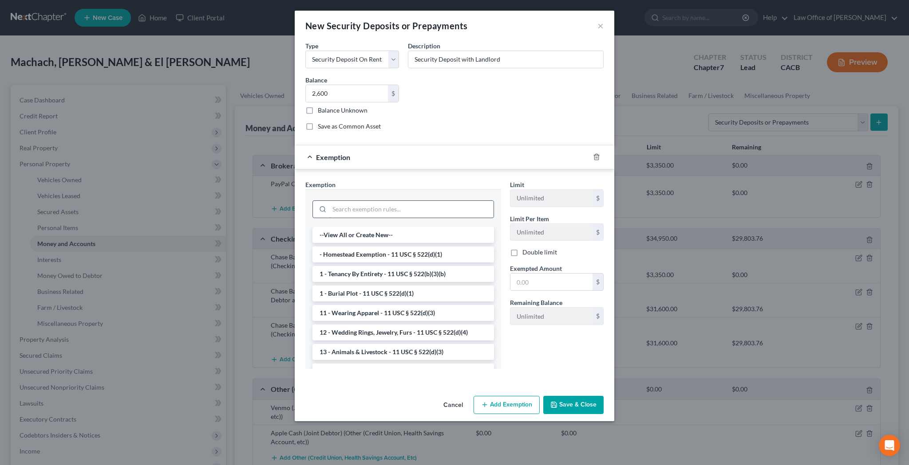
click at [435, 213] on input "search" at bounding box center [411, 209] width 164 height 17
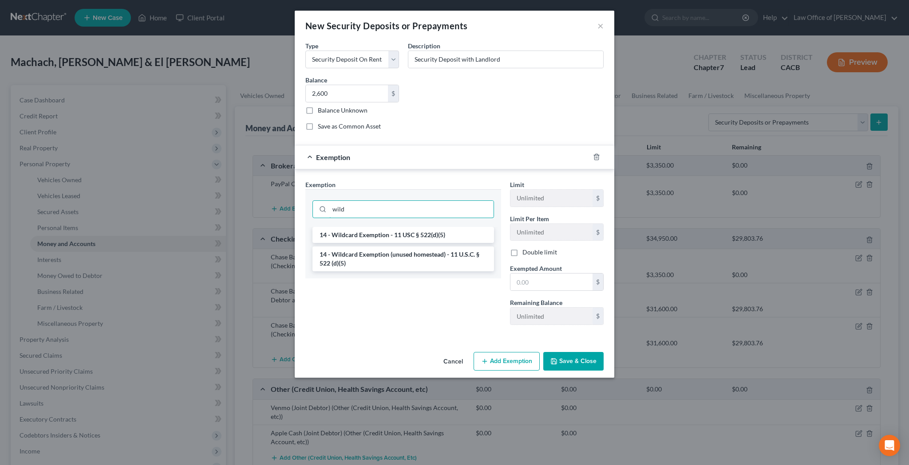
type input "wild"
click at [444, 256] on li "14 - Wildcard Exemption (unused homestead) - 11 U.S.C. § 522 (d)(5)" at bounding box center [402, 259] width 181 height 25
checkbox input "true"
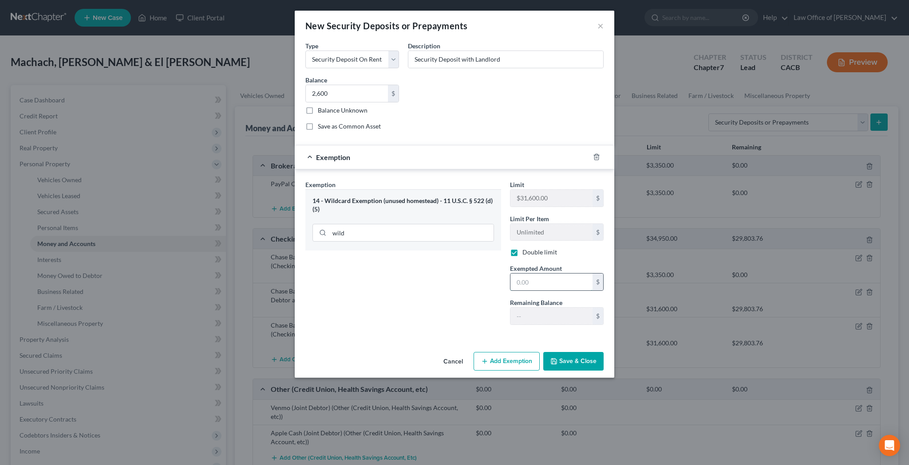
click at [538, 284] on input "text" at bounding box center [551, 282] width 82 height 17
type input "2,600"
click at [370, 94] on input "2,600" at bounding box center [347, 93] width 82 height 17
type input "2,800"
click at [541, 278] on input "2,600" at bounding box center [551, 282] width 82 height 17
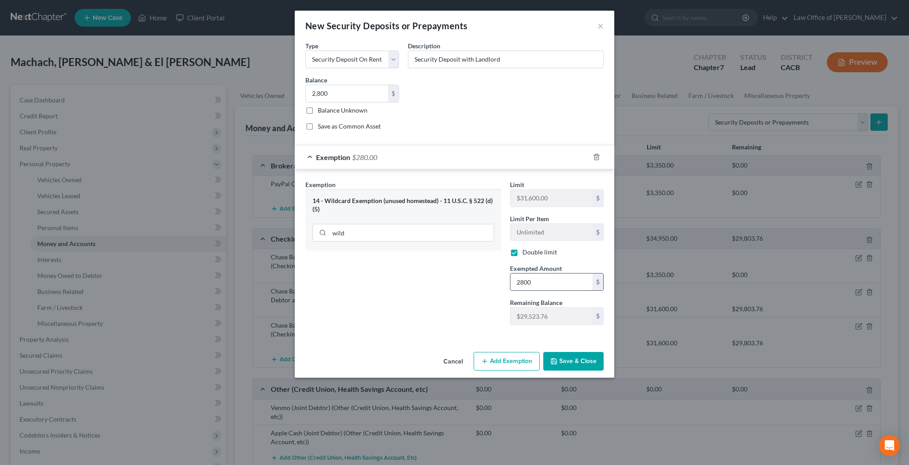
type input "2,800"
click at [459, 60] on input "Security Deposit with Landlord" at bounding box center [505, 59] width 195 height 17
click at [501, 63] on input "Security Deposits with Landlord" at bounding box center [505, 59] width 195 height 17
type input "Security Deposits with Landlords"
click at [572, 361] on button "Save & Close" at bounding box center [573, 361] width 60 height 19
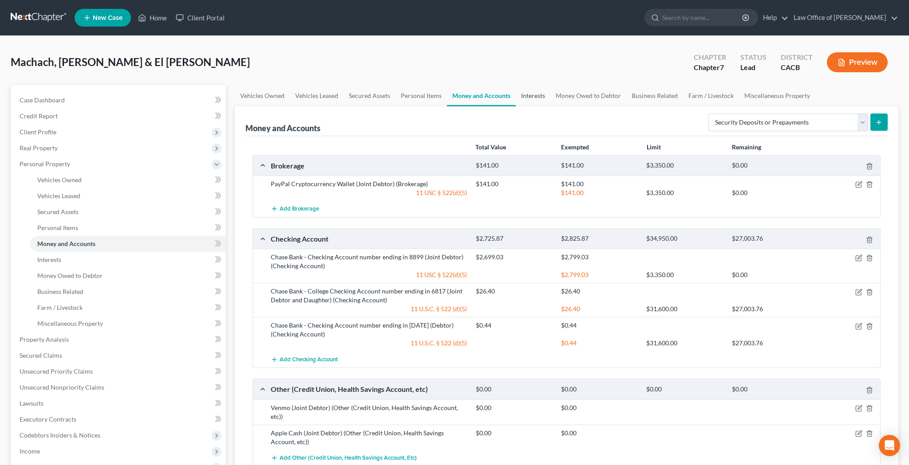
click at [537, 98] on link "Interests" at bounding box center [533, 95] width 35 height 21
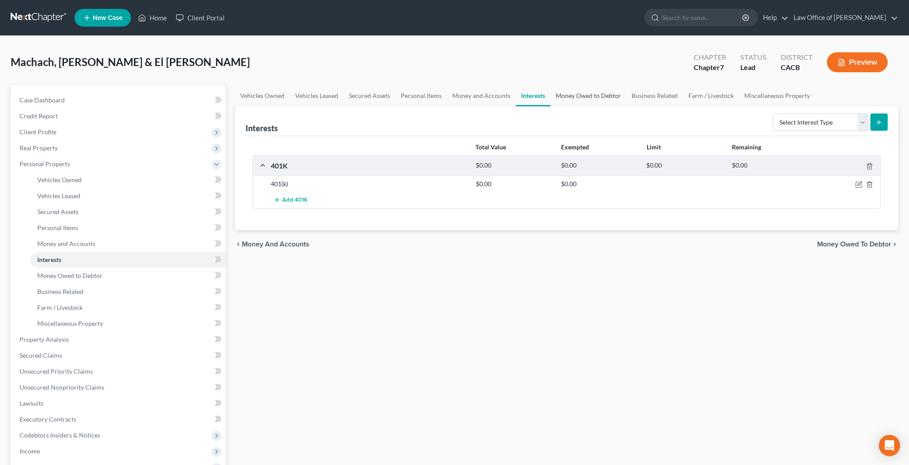
click at [600, 99] on link "Money Owed to Debtor" at bounding box center [588, 95] width 76 height 21
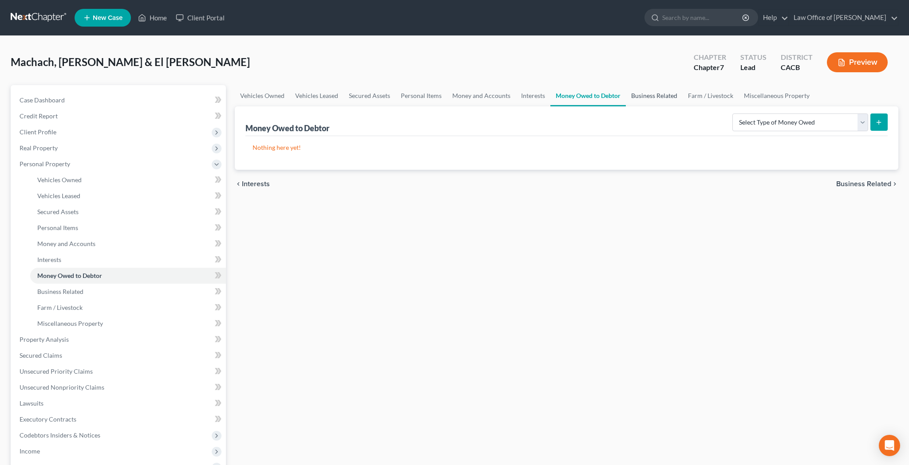
click at [655, 95] on link "Business Related" at bounding box center [654, 95] width 57 height 21
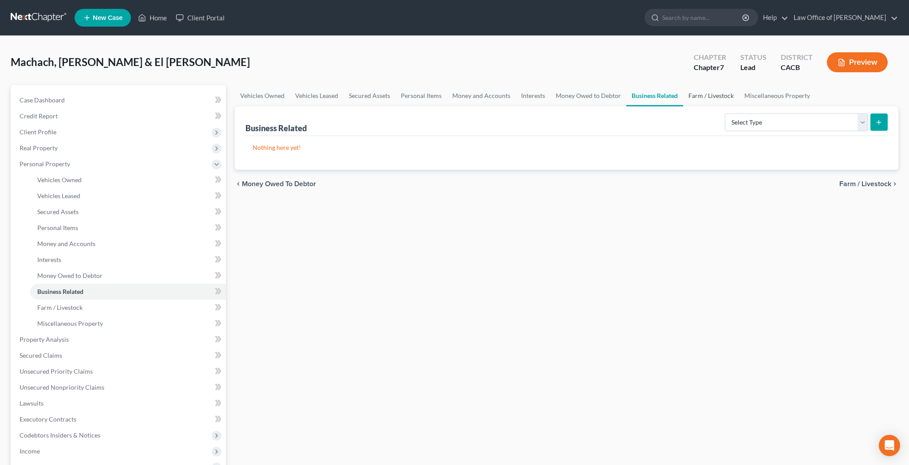
click at [710, 99] on link "Farm / Livestock" at bounding box center [711, 95] width 56 height 21
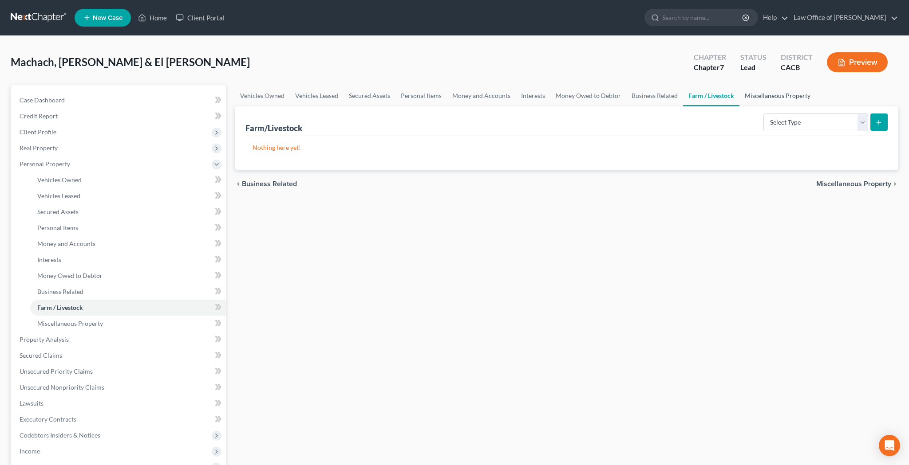
click at [771, 98] on link "Miscellaneous Property" at bounding box center [777, 95] width 76 height 21
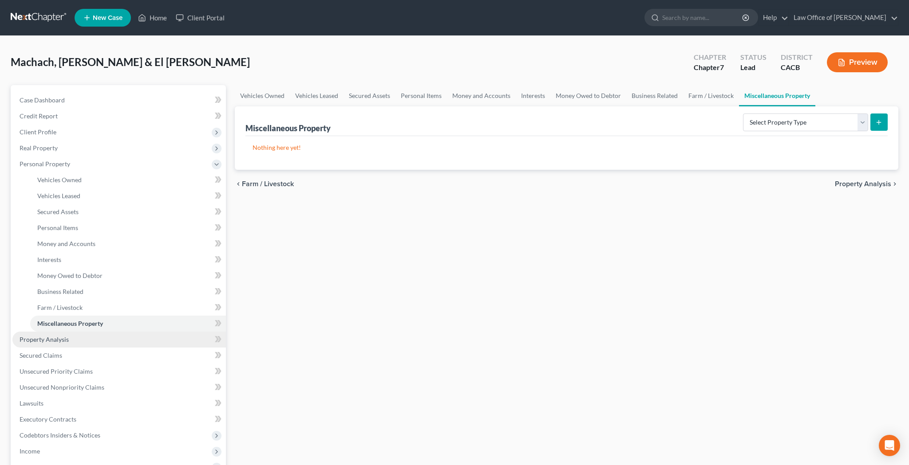
click at [126, 341] on link "Property Analysis" at bounding box center [118, 340] width 213 height 16
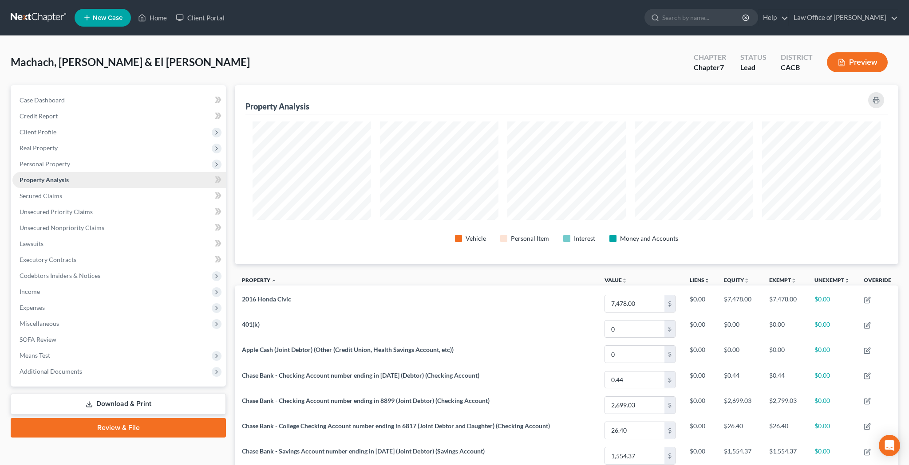
scroll to position [179, 663]
click at [79, 211] on span "Unsecured Priority Claims" at bounding box center [56, 212] width 73 height 8
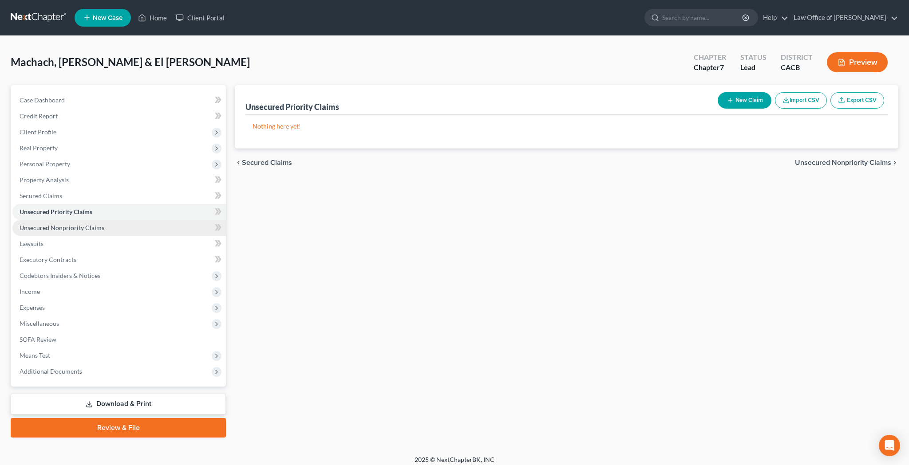
click at [85, 230] on span "Unsecured Nonpriority Claims" at bounding box center [62, 228] width 85 height 8
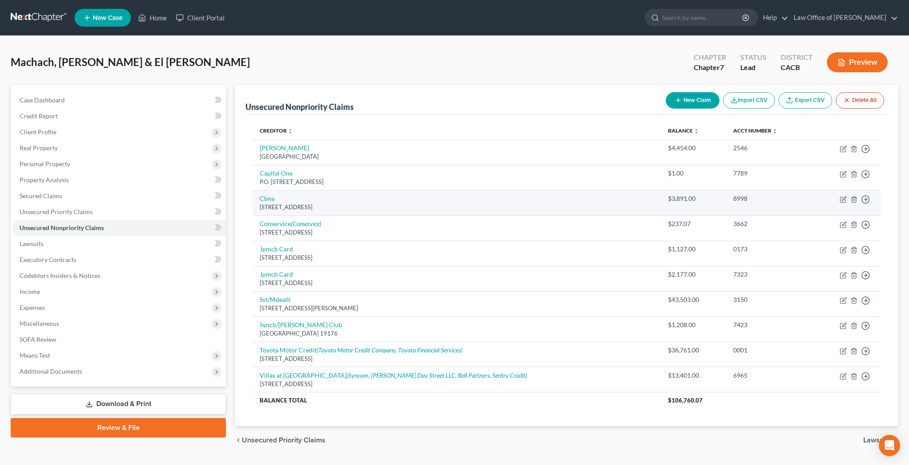
scroll to position [10, 0]
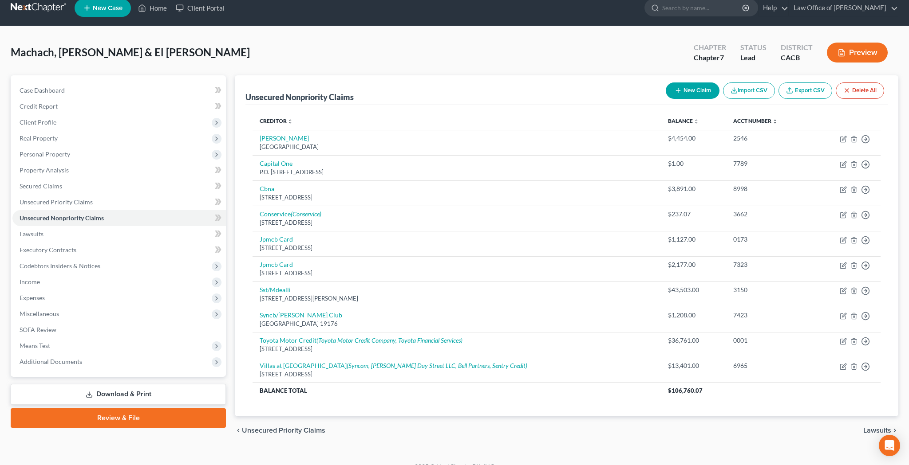
click at [693, 94] on button "New Claim" at bounding box center [693, 91] width 54 height 16
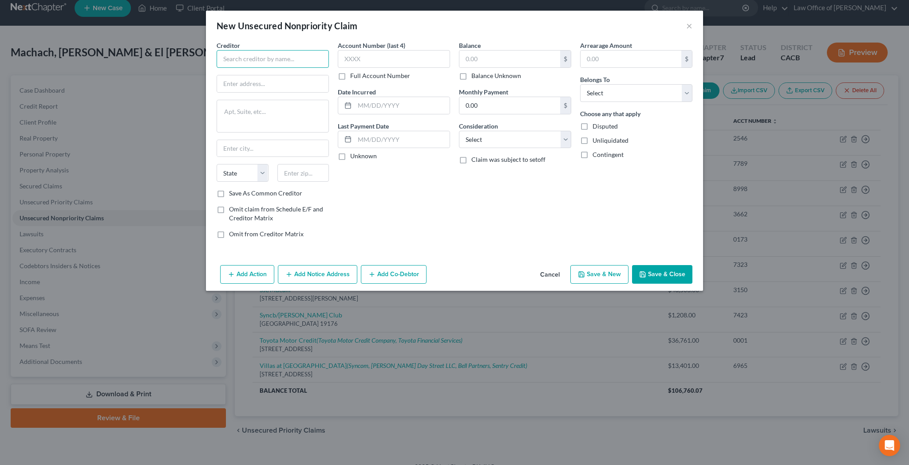
click at [256, 54] on input "text" at bounding box center [273, 59] width 112 height 18
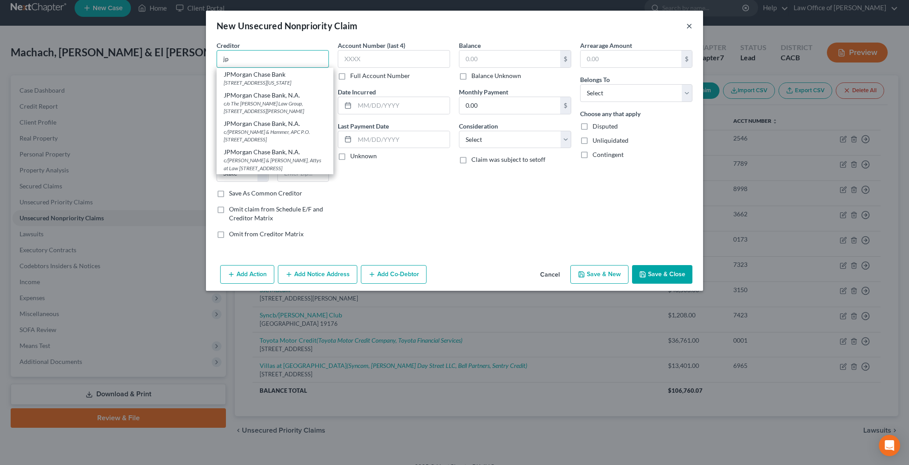
type input "jp"
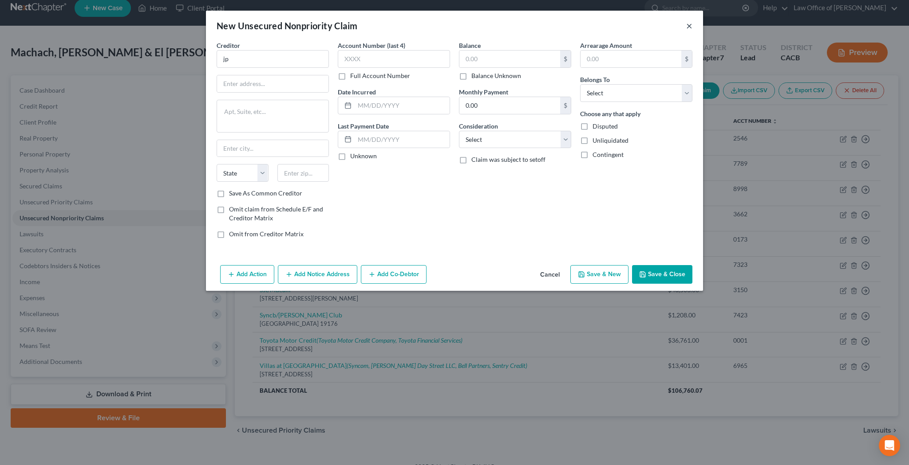
click at [690, 26] on button "×" at bounding box center [689, 25] width 6 height 11
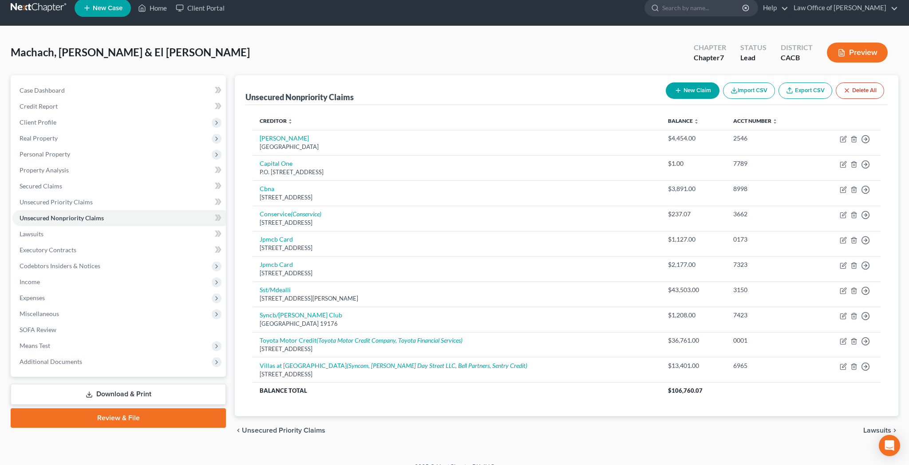
click at [695, 94] on button "New Claim" at bounding box center [693, 91] width 54 height 16
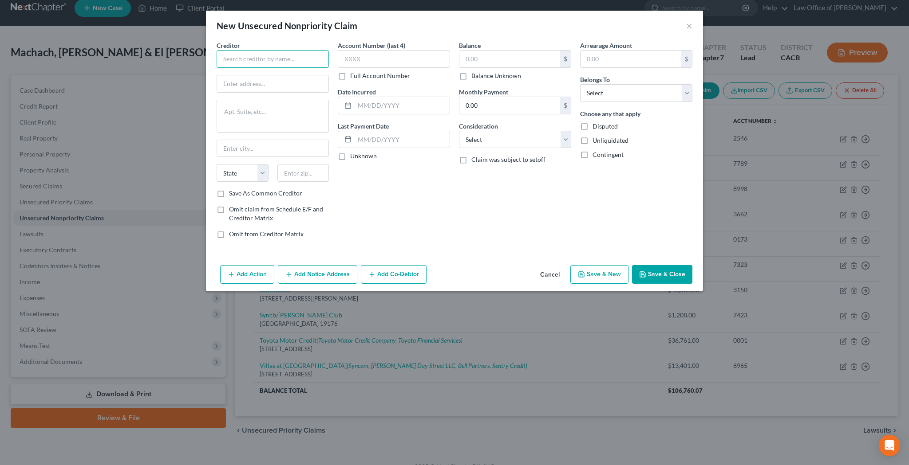
click at [313, 53] on input "text" at bounding box center [273, 59] width 112 height 18
type input "f"
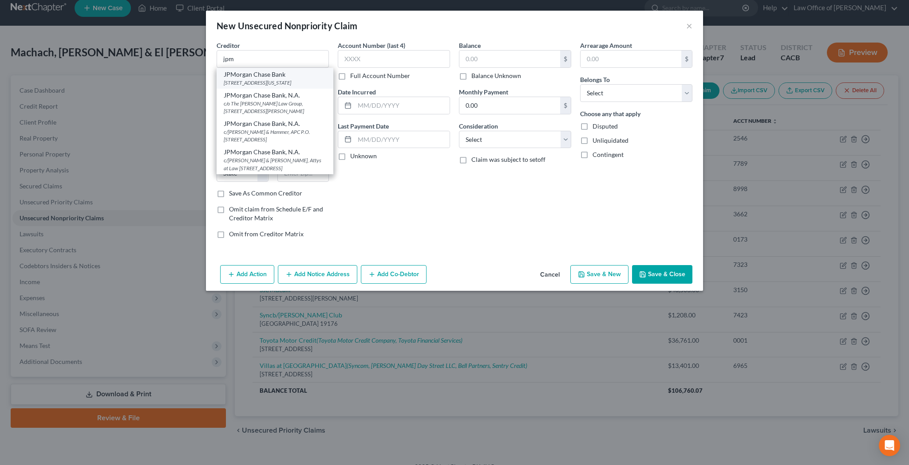
click at [274, 79] on div "270 Park Avenue, New York, NY 10017-0000" at bounding box center [275, 83] width 103 height 8
type input "JPMorgan Chase Bank"
type input "270 Park Avenue"
type input "New York"
select select "35"
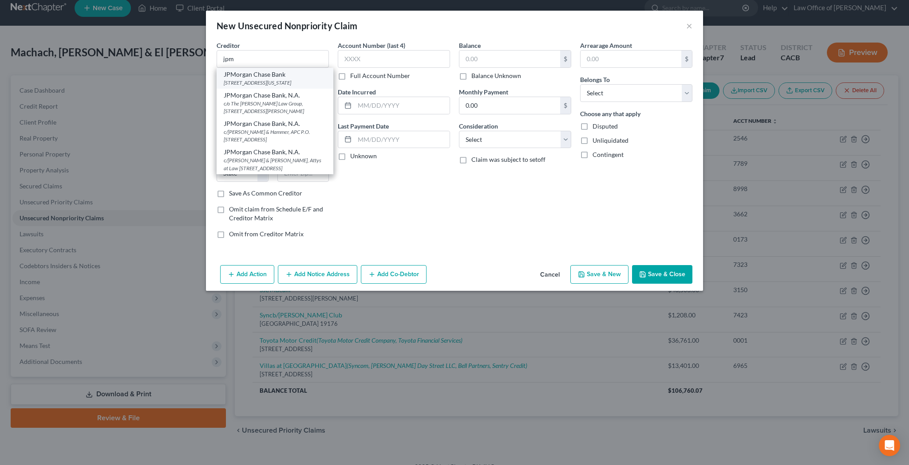
type input "10017-0000"
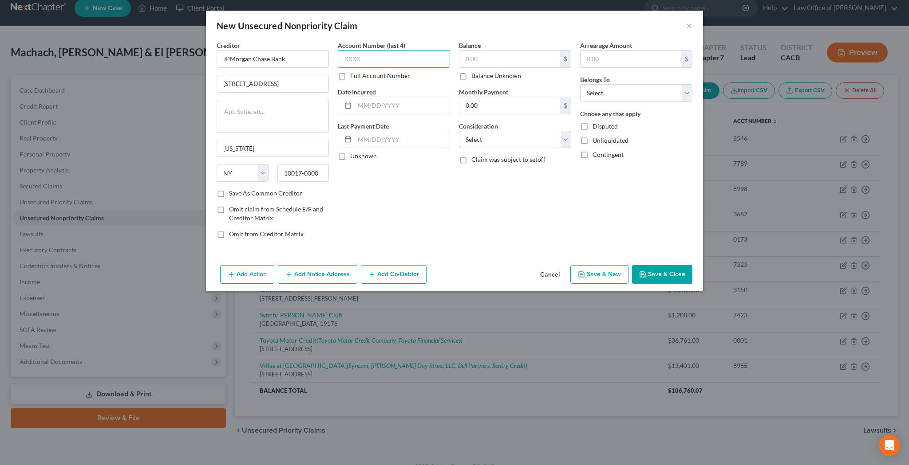
click at [368, 63] on input "text" at bounding box center [394, 59] width 112 height 18
type input "5564"
click at [482, 61] on input "text" at bounding box center [509, 59] width 101 height 17
type input "3,528.47"
select select "14"
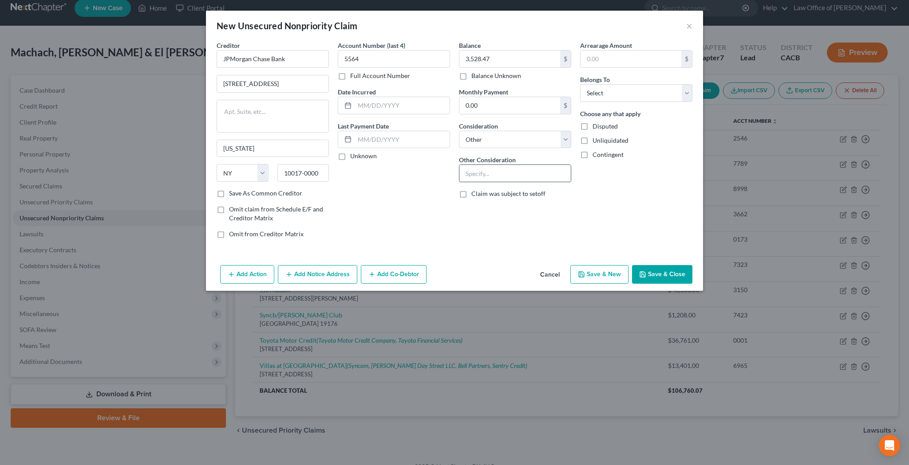
click at [500, 167] on input "text" at bounding box center [514, 173] width 111 height 17
type input "Business Credit Card for Sparkling Cleaning System LLC"
select select "2"
click at [656, 275] on button "Save & Close" at bounding box center [662, 274] width 60 height 19
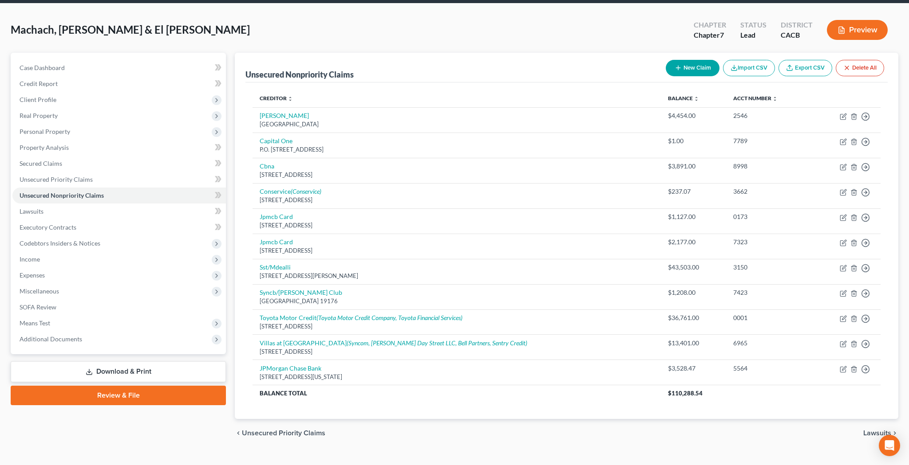
scroll to position [33, 0]
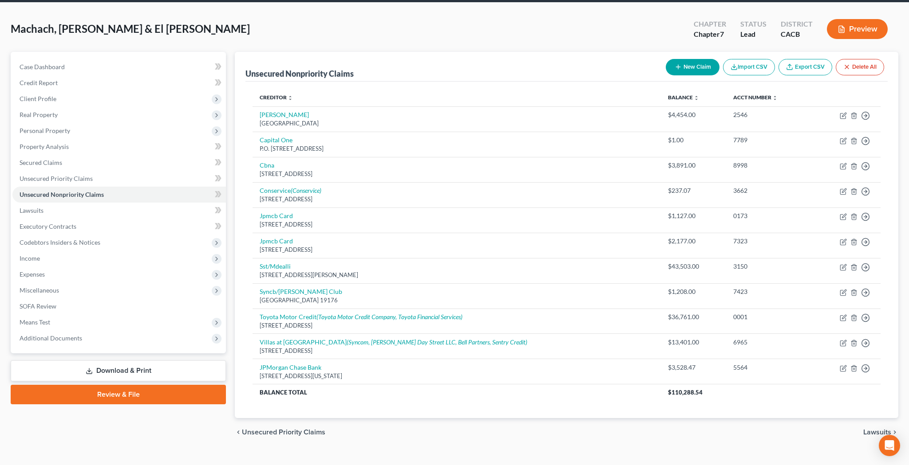
click at [700, 68] on button "New Claim" at bounding box center [693, 67] width 54 height 16
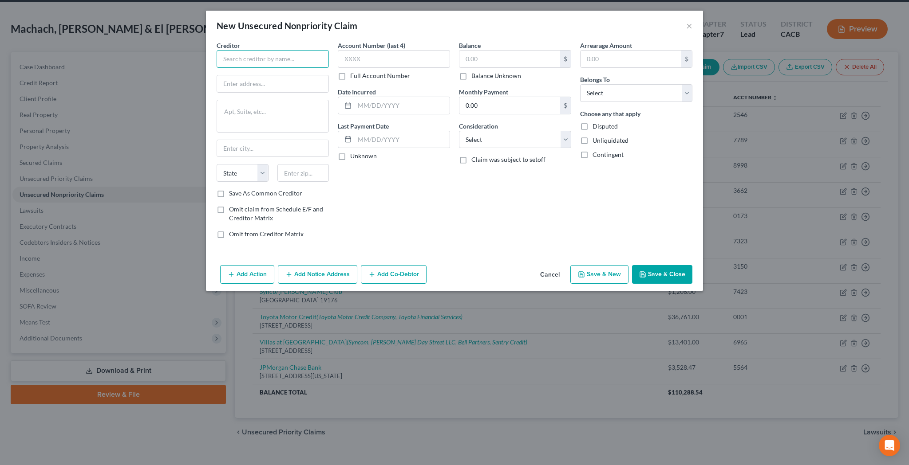
click at [280, 59] on input "text" at bounding box center [273, 59] width 112 height 18
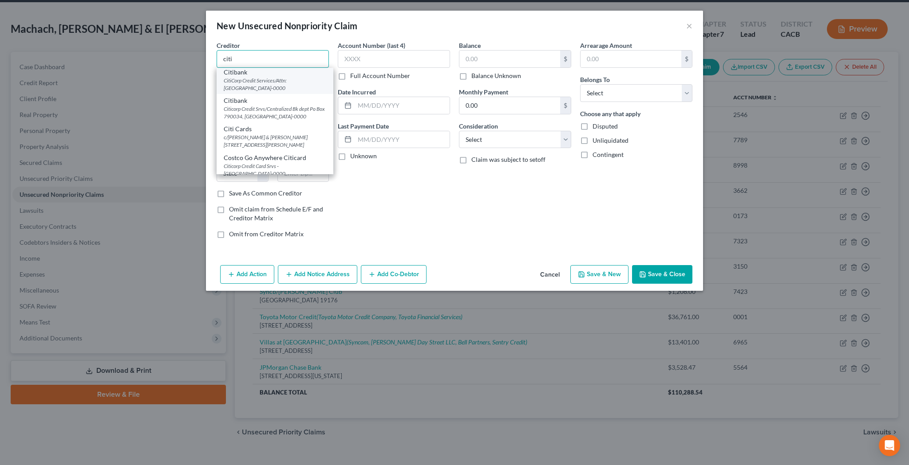
scroll to position [0, 0]
click at [294, 110] on div "Citicorp Credit Srvs/Centralized Bk dept Po Box 790034, St Louis, MO 63179-0000" at bounding box center [275, 114] width 103 height 15
type input "Citibank"
type input "Citicorp Credit Srvs/Centralized Bk dept"
type textarea "Po Box 790034"
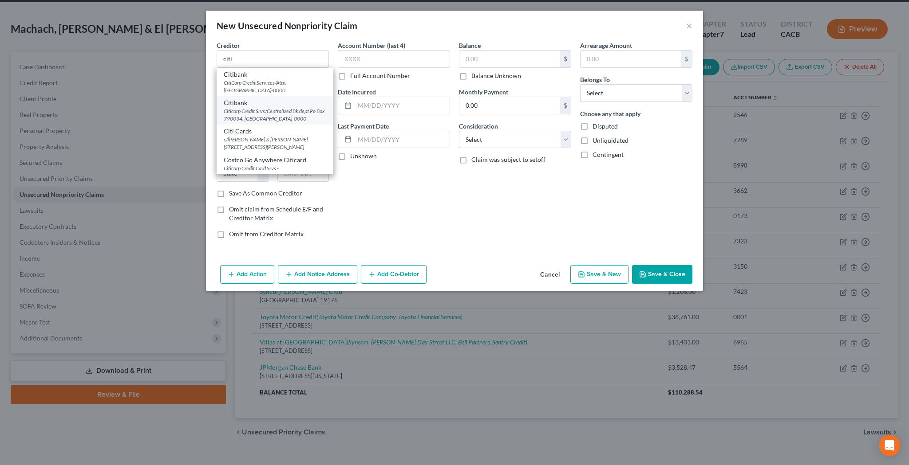
type input "St Louis"
select select "26"
type input "63179-0000"
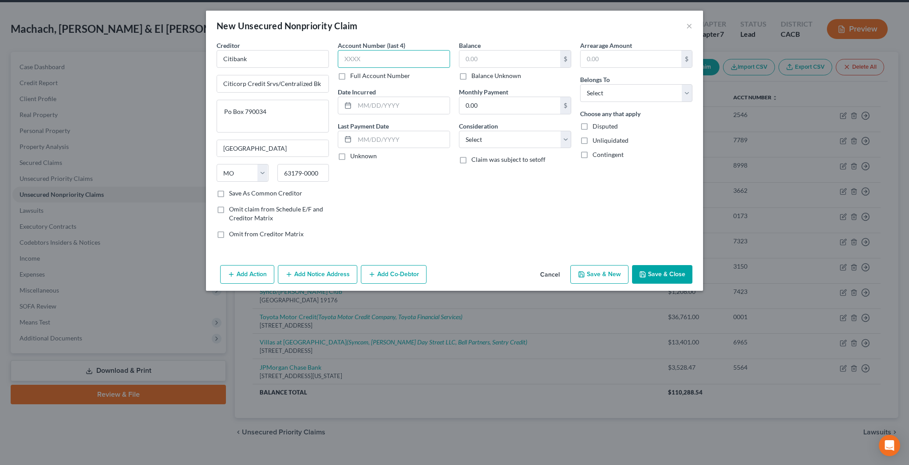
click at [381, 59] on input "text" at bounding box center [394, 59] width 112 height 18
click at [492, 55] on input "text" at bounding box center [509, 59] width 101 height 17
select select "1"
click at [379, 62] on input "text" at bounding box center [394, 59] width 112 height 18
type input "8608"
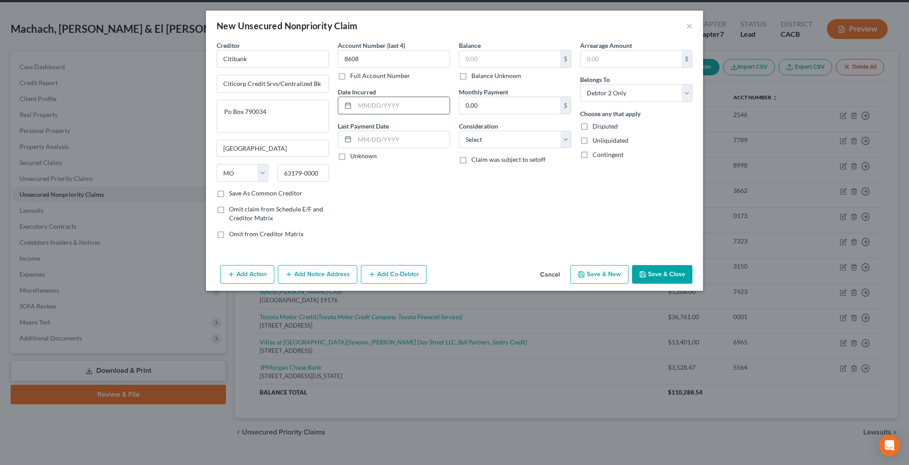
click at [416, 105] on input "text" at bounding box center [402, 105] width 95 height 17
type input "01/2025"
click at [485, 57] on input "text" at bounding box center [509, 59] width 101 height 17
type input "2,272.44"
click at [571, 142] on div "Balance 2,272.44 $ Balance Unknown Balance Undetermined 2,272.44 $ Balance Unkn…" at bounding box center [514, 143] width 121 height 205
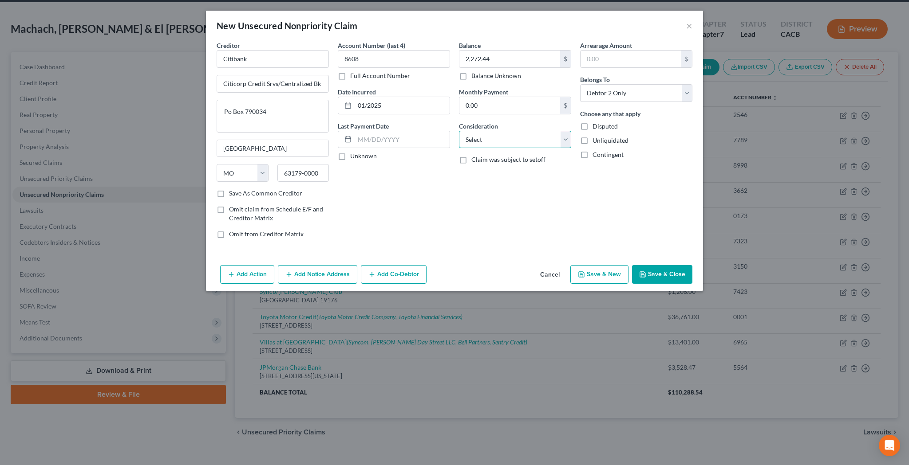
select select "2"
click at [659, 280] on button "Save & Close" at bounding box center [662, 274] width 60 height 19
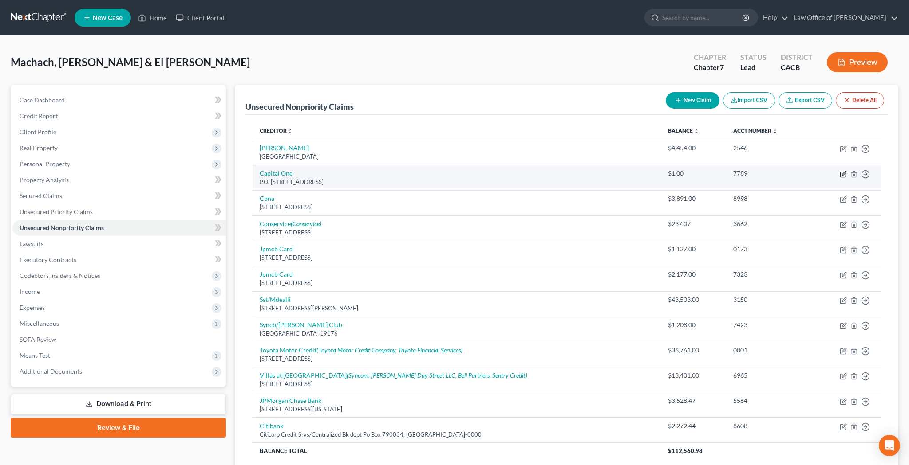
click at [842, 173] on icon "button" at bounding box center [843, 174] width 7 height 7
select select "46"
select select "2"
select select "0"
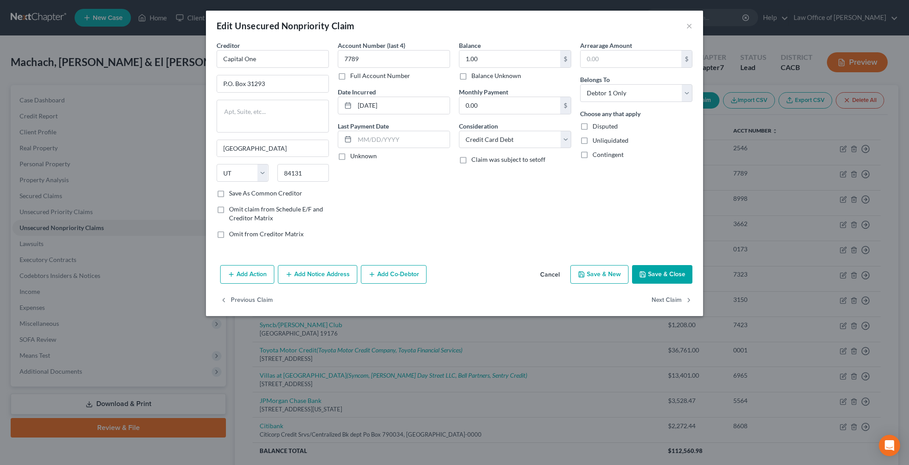
click at [340, 276] on button "Add Notice Address" at bounding box center [317, 274] width 79 height 19
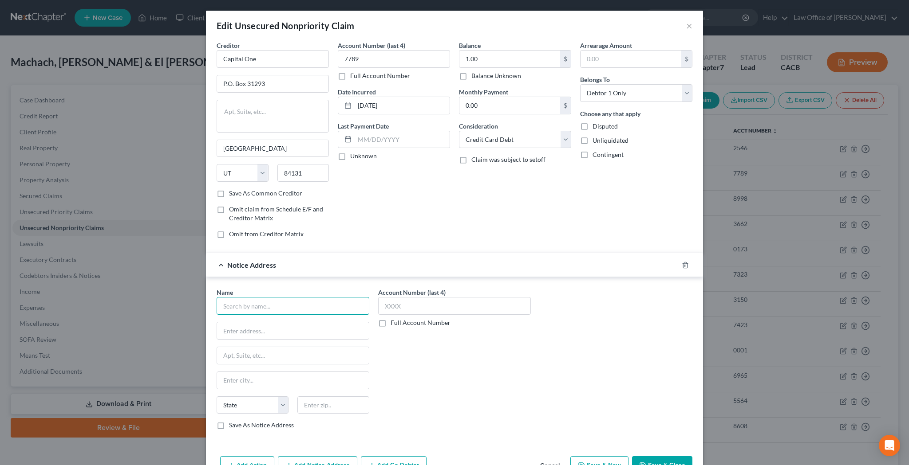
click at [321, 306] on input "text" at bounding box center [293, 306] width 153 height 18
click at [284, 303] on input "text" at bounding box center [293, 306] width 153 height 18
paste input "Unifin Inc."
type input "Unifin Inc."
click at [304, 327] on input "text" at bounding box center [293, 331] width 152 height 17
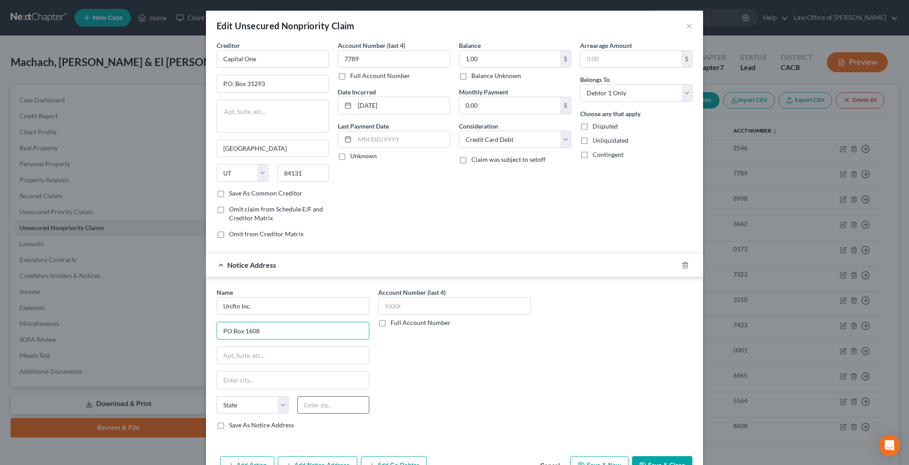
type input "PO Box 1608"
click at [347, 404] on input "text" at bounding box center [333, 406] width 72 height 18
click at [406, 305] on input "text" at bounding box center [454, 306] width 153 height 18
type input "5765"
click at [487, 59] on input "1.00" at bounding box center [509, 59] width 101 height 17
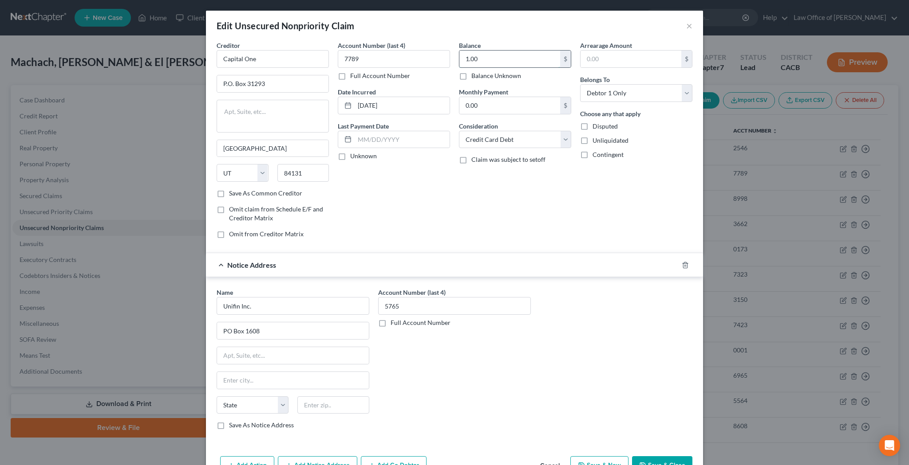
click at [487, 59] on input "1.00" at bounding box center [509, 59] width 101 height 17
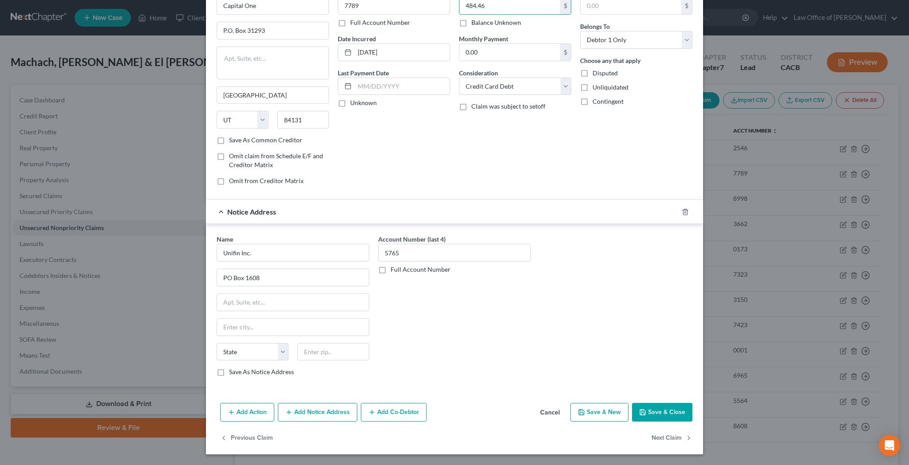
scroll to position [53, 0]
type input "484.46"
click at [334, 356] on input "text" at bounding box center [333, 353] width 72 height 18
type input "60076"
click at [322, 323] on input "text" at bounding box center [293, 327] width 152 height 17
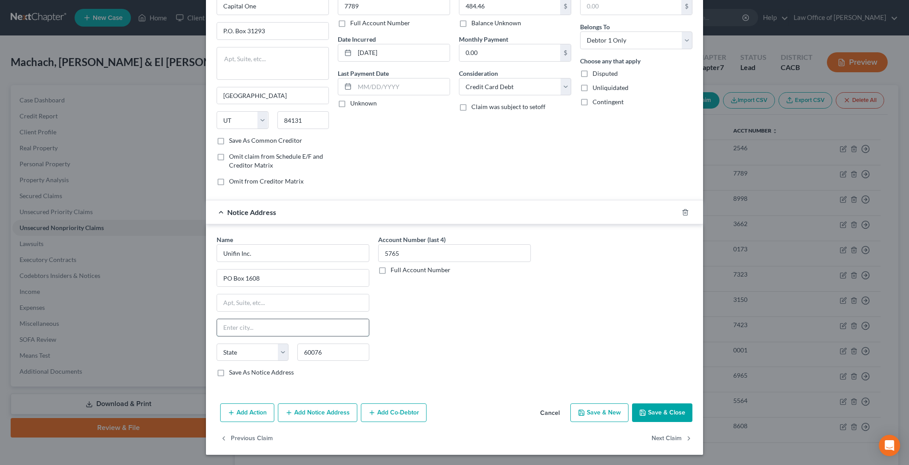
type input "Skokie"
select select "14"
click at [477, 313] on div "Account Number (last 4) 5765 Full Account Number" at bounding box center [455, 309] width 162 height 149
click at [327, 414] on button "Add Notice Address" at bounding box center [317, 413] width 79 height 19
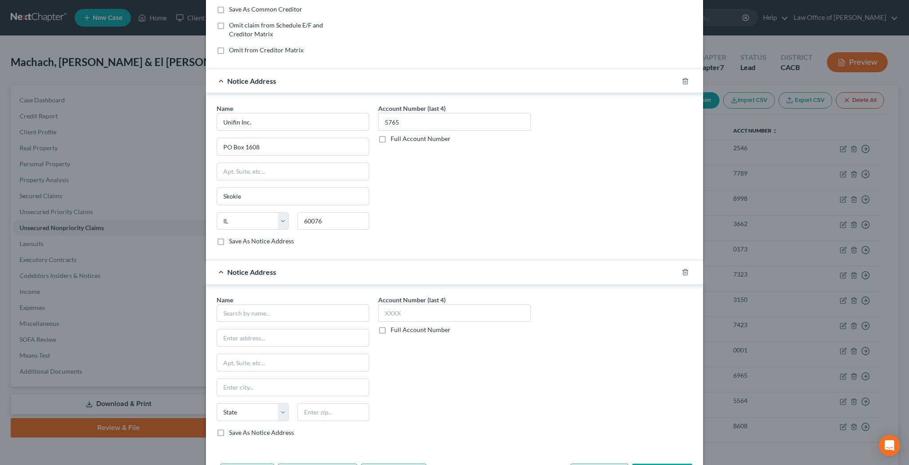
scroll to position [193, 0]
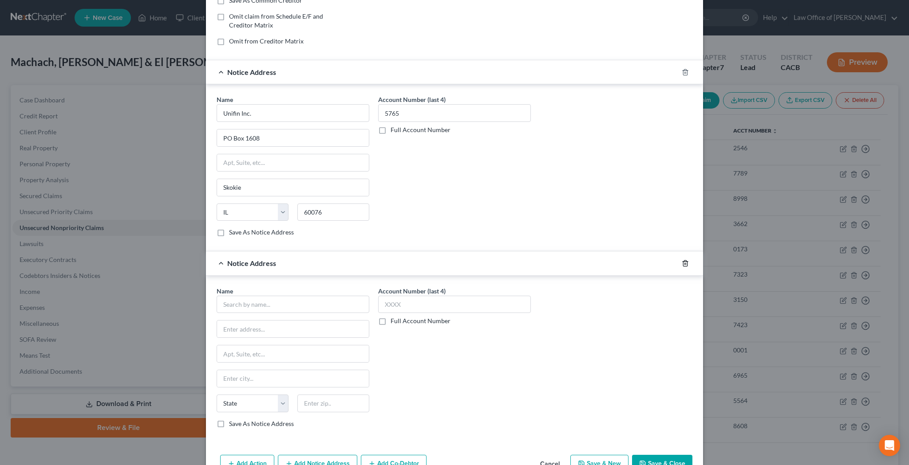
click at [683, 264] on icon "button" at bounding box center [685, 263] width 4 height 6
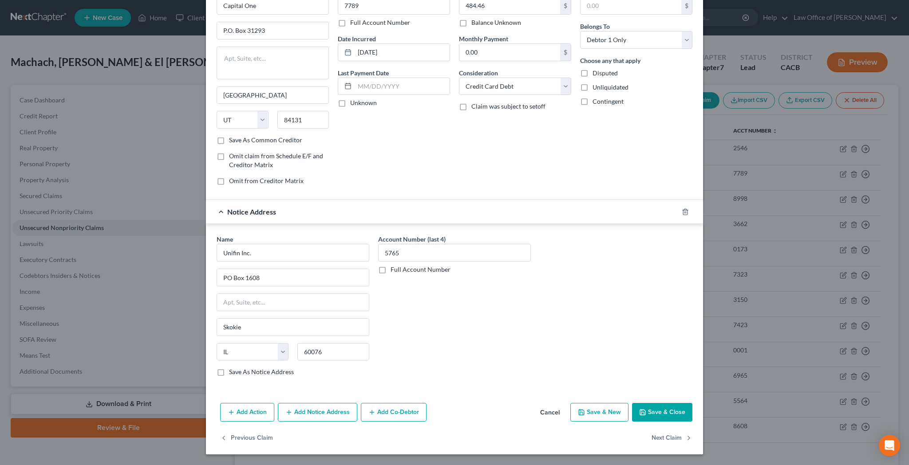
scroll to position [53, 0]
click at [660, 414] on button "Save & Close" at bounding box center [662, 413] width 60 height 19
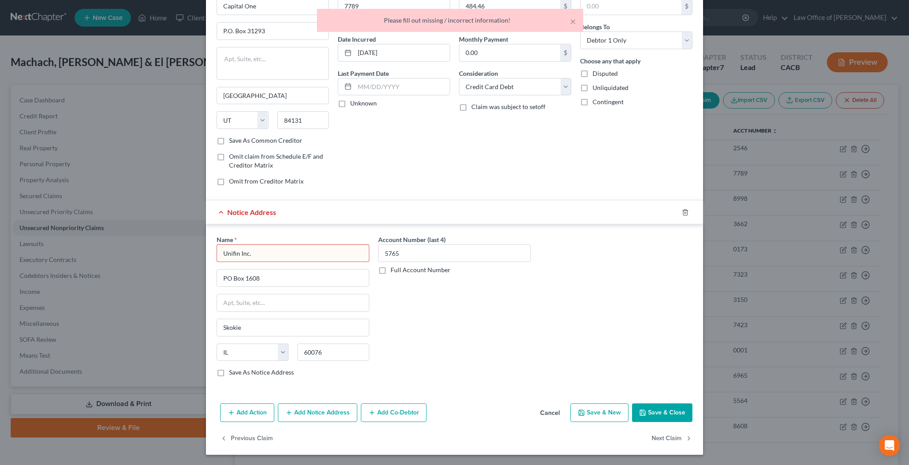
click at [272, 250] on input "Unifin Inc." at bounding box center [293, 253] width 153 height 18
type input "Unifin Inc."
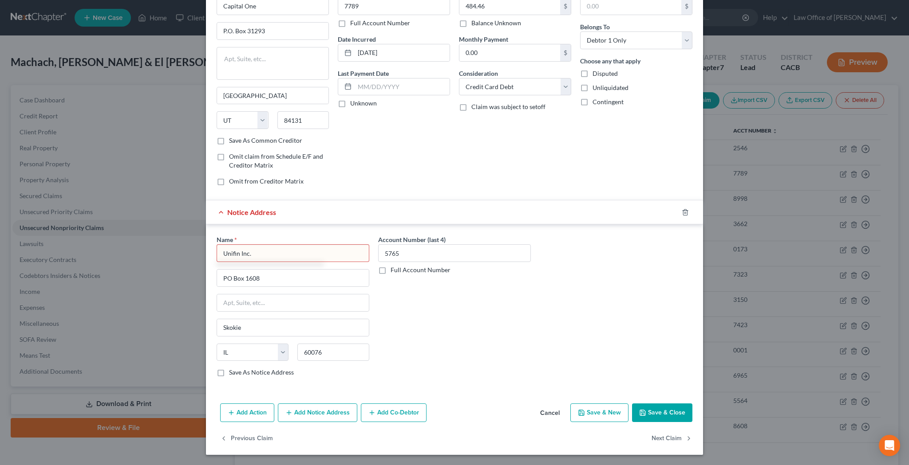
click at [656, 409] on button "Save & Close" at bounding box center [662, 413] width 60 height 19
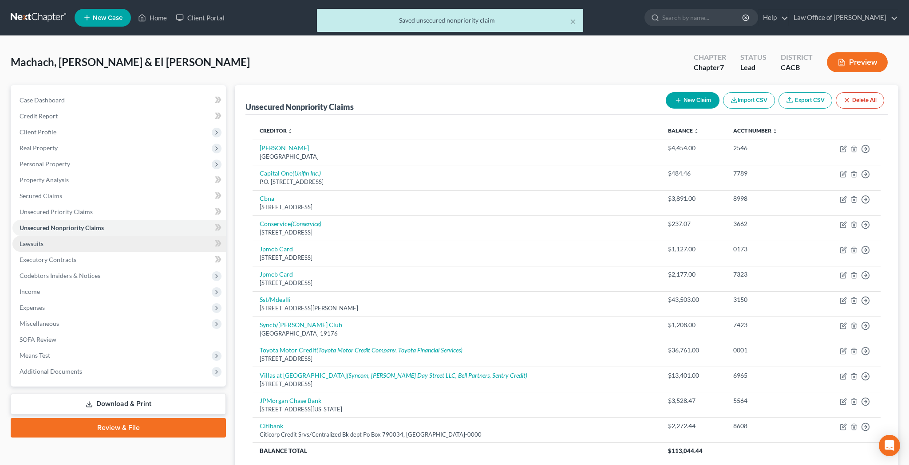
click at [75, 247] on link "Lawsuits" at bounding box center [118, 244] width 213 height 16
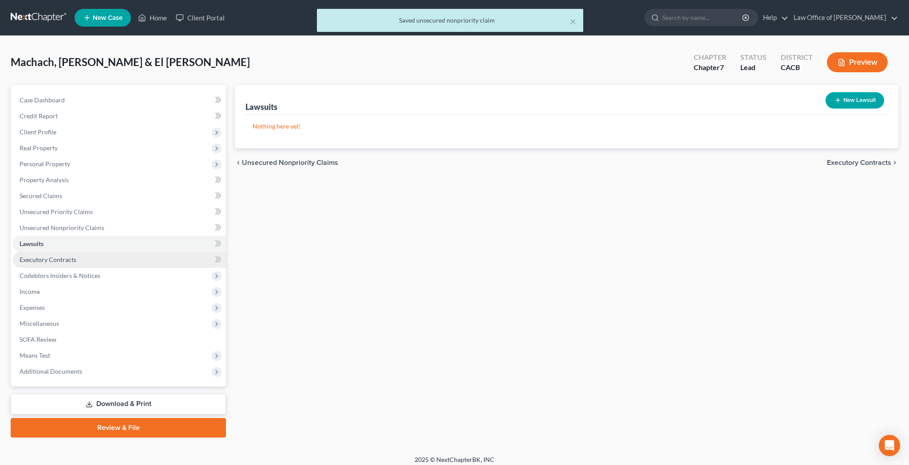
click at [83, 260] on link "Executory Contracts" at bounding box center [118, 260] width 213 height 16
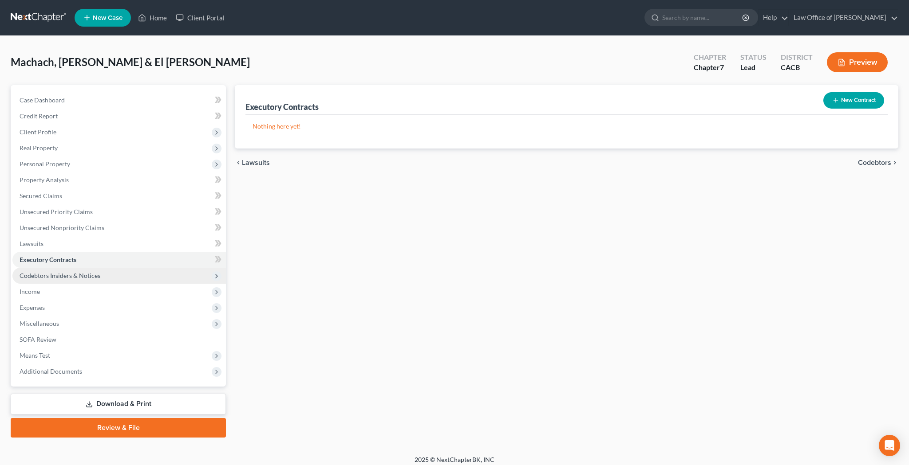
click at [87, 275] on span "Codebtors Insiders & Notices" at bounding box center [60, 276] width 81 height 8
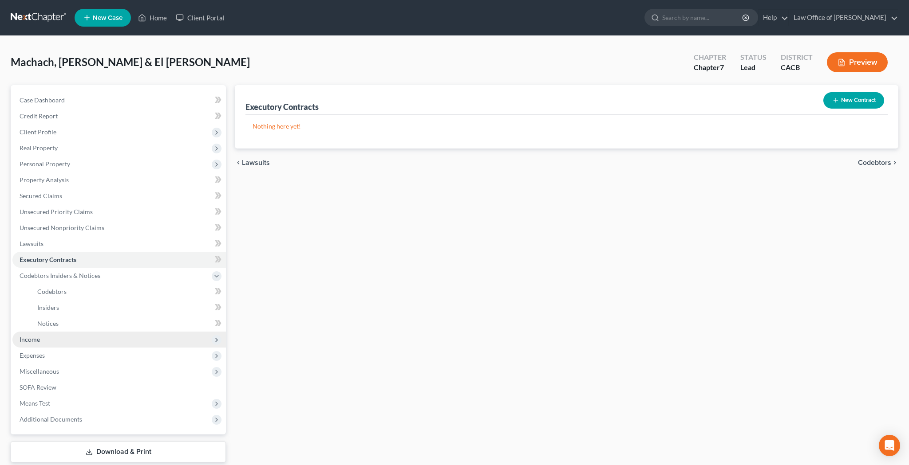
click at [68, 338] on span "Income" at bounding box center [118, 340] width 213 height 16
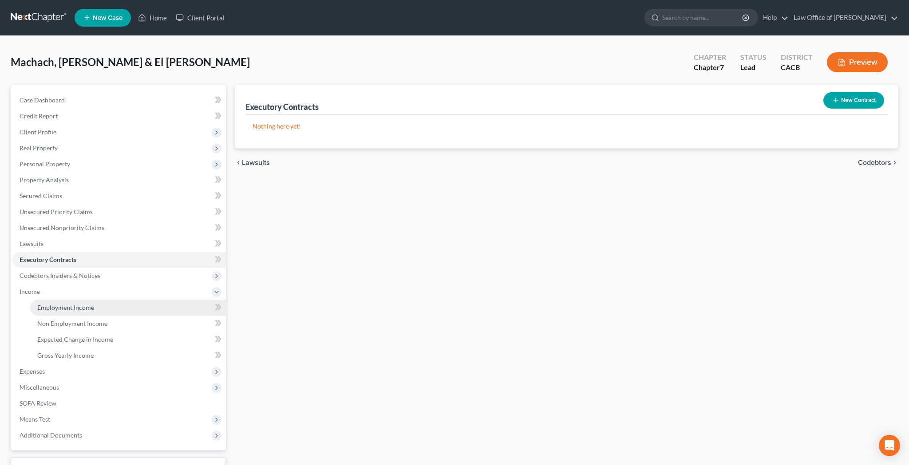
click at [85, 311] on span "Employment Income" at bounding box center [65, 308] width 57 height 8
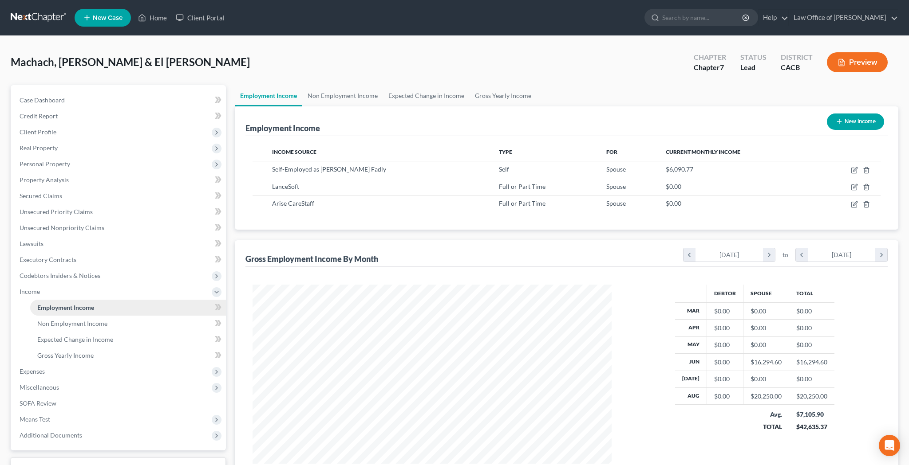
scroll to position [179, 377]
click at [93, 369] on span "Expenses" at bounding box center [118, 372] width 213 height 16
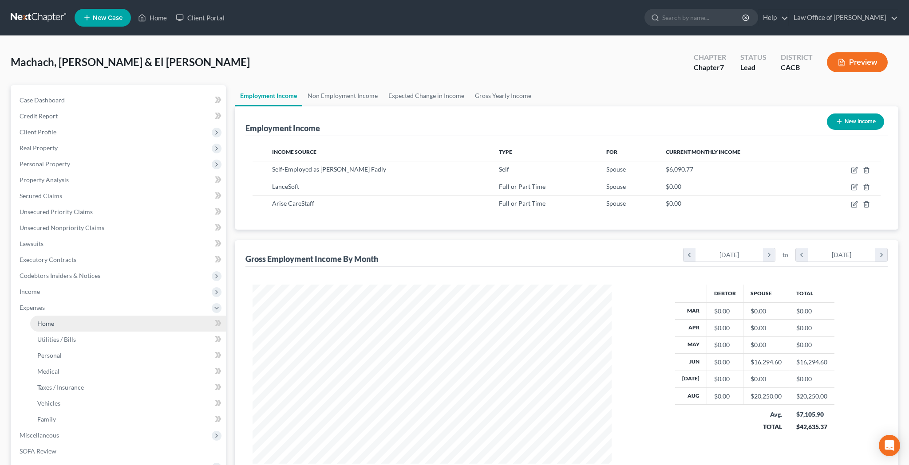
click at [86, 329] on link "Home" at bounding box center [128, 324] width 196 height 16
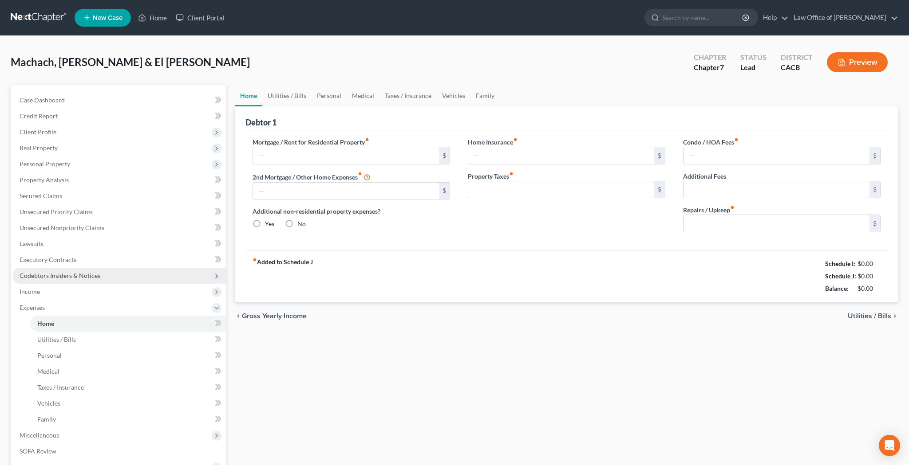
type input "0.00"
radio input "true"
type input "0.00"
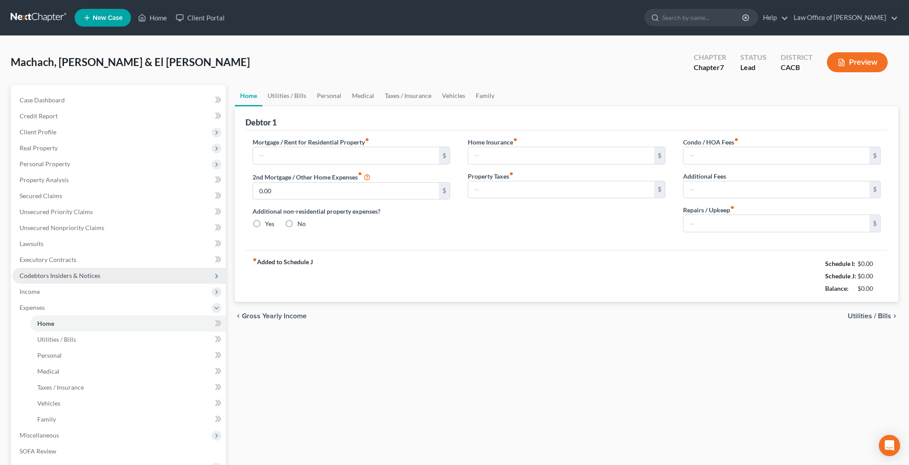
type input "0.00"
click at [334, 157] on input "text" at bounding box center [346, 155] width 186 height 17
type input "4,000"
click at [423, 98] on link "Taxes / Insurance" at bounding box center [407, 95] width 57 height 21
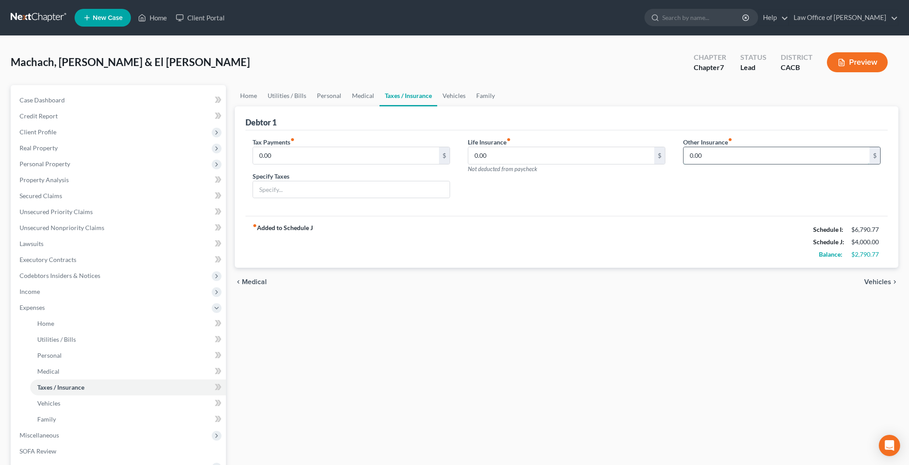
click at [717, 149] on input "0.00" at bounding box center [776, 155] width 186 height 17
type input "26"
click at [723, 176] on input "text" at bounding box center [781, 180] width 197 height 17
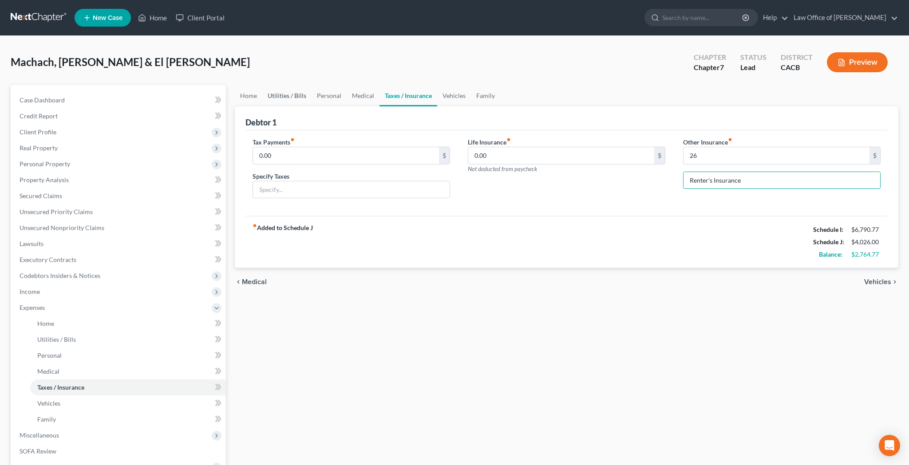
type input "Renter's Insurance"
click at [290, 96] on link "Utilities / Bills" at bounding box center [286, 95] width 49 height 21
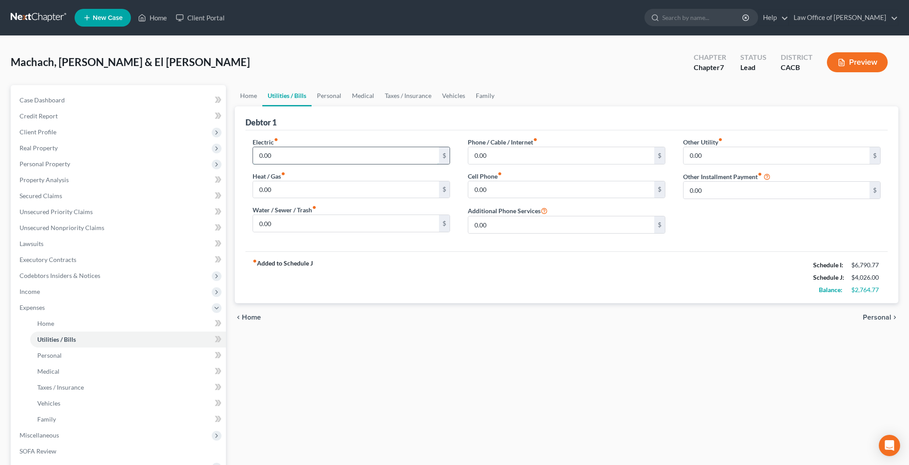
click at [286, 158] on input "0.00" at bounding box center [346, 155] width 186 height 17
type input "200"
click at [290, 185] on input "0.00" at bounding box center [346, 189] width 186 height 17
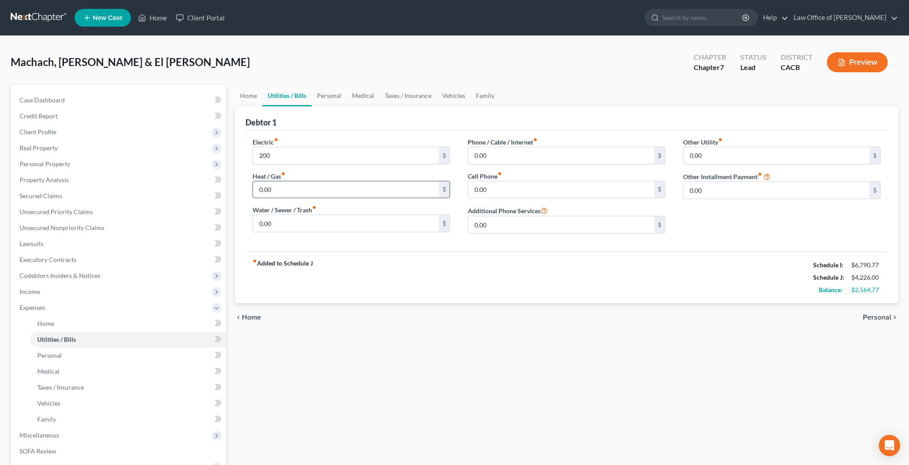
click at [290, 185] on input "0.00" at bounding box center [346, 189] width 186 height 17
type input "50"
click at [498, 155] on input "0.00" at bounding box center [561, 155] width 186 height 17
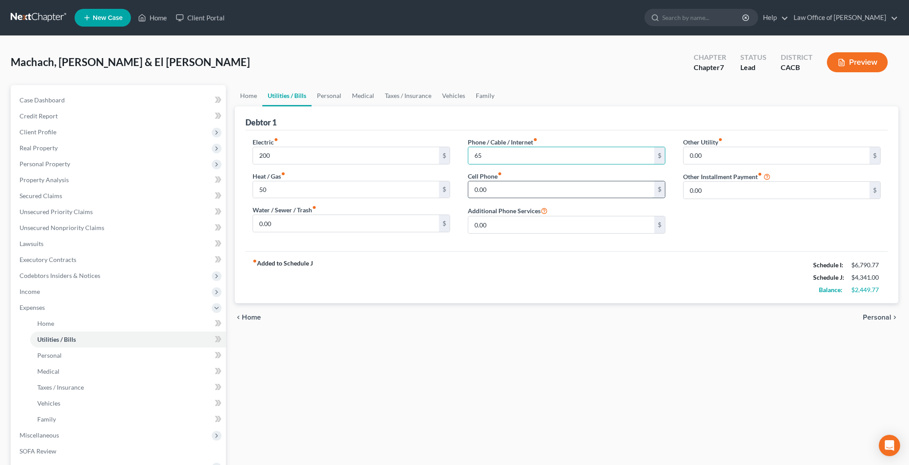
click at [504, 184] on input "0.00" at bounding box center [561, 189] width 186 height 17
click at [515, 156] on input "65" at bounding box center [561, 155] width 186 height 17
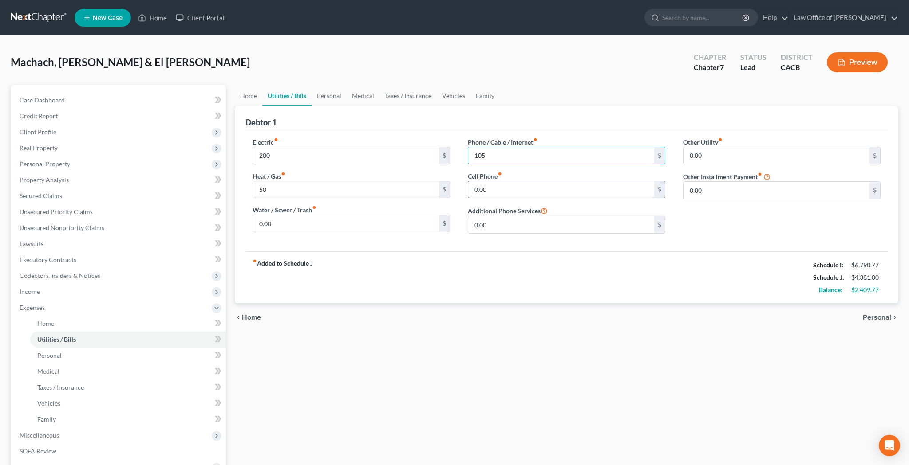
type input "105"
click at [509, 184] on input "0.00" at bounding box center [561, 189] width 186 height 17
type input "195.35"
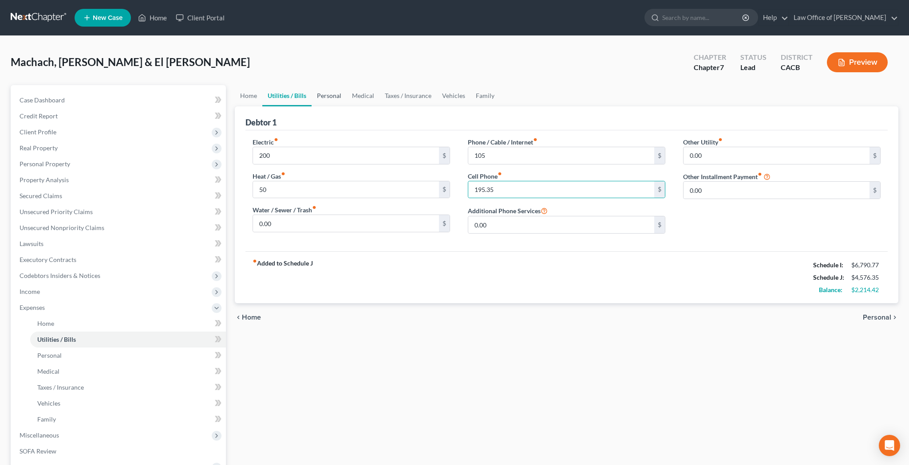
click at [333, 99] on link "Personal" at bounding box center [328, 95] width 35 height 21
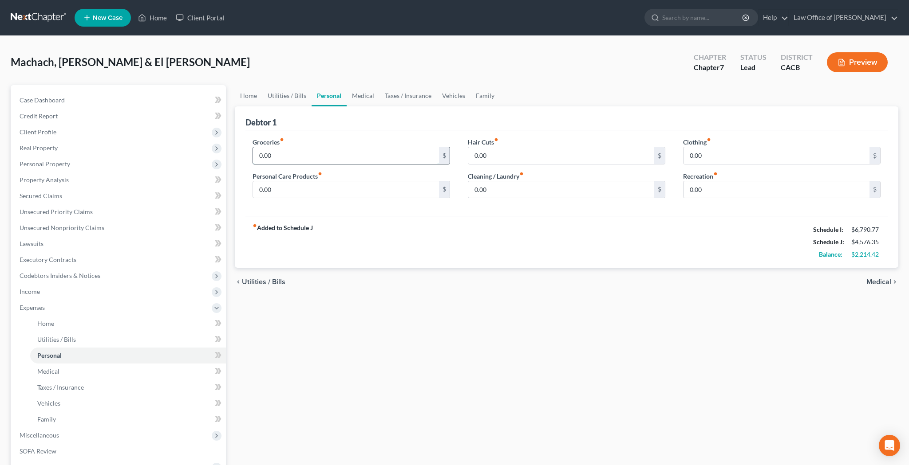
click at [326, 153] on input "0.00" at bounding box center [346, 155] width 186 height 17
type input "900"
click at [382, 190] on input "0.00" at bounding box center [346, 189] width 186 height 17
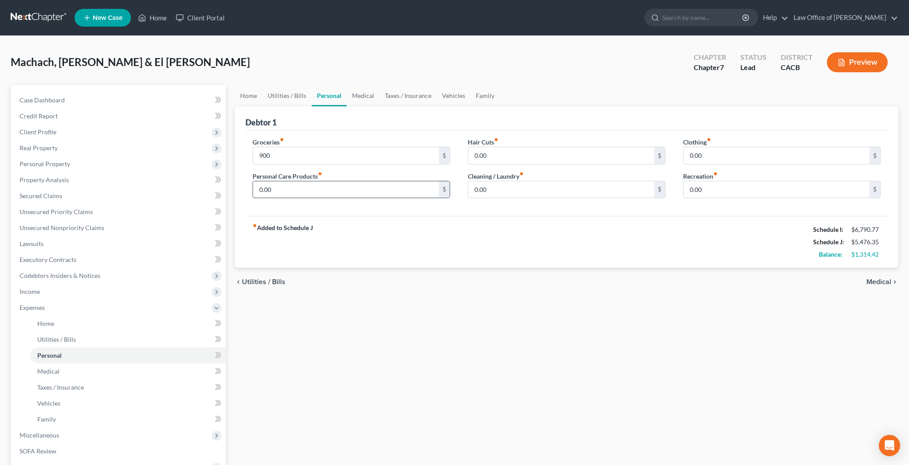
click at [382, 190] on input "0.00" at bounding box center [346, 189] width 186 height 17
type input "200"
click at [492, 188] on input "0.00" at bounding box center [561, 189] width 186 height 17
type input "60"
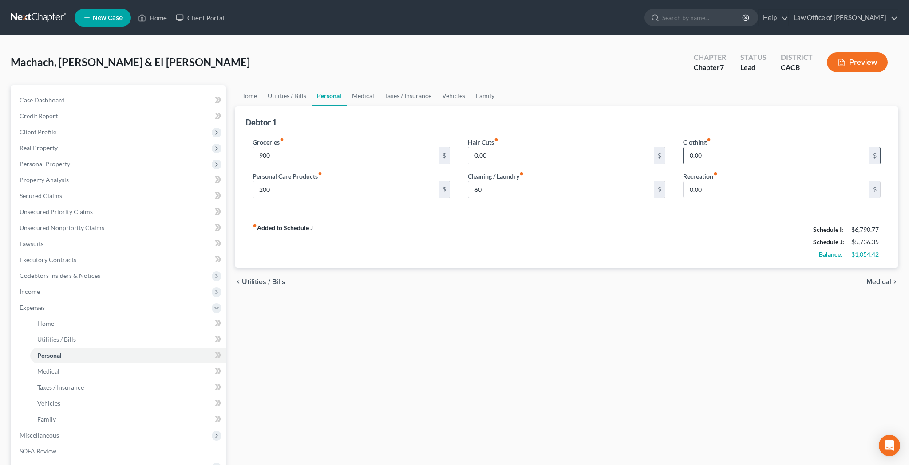
click at [690, 153] on input "0.00" at bounding box center [776, 155] width 186 height 17
type input "100"
click at [710, 193] on input "0.00" at bounding box center [776, 189] width 186 height 17
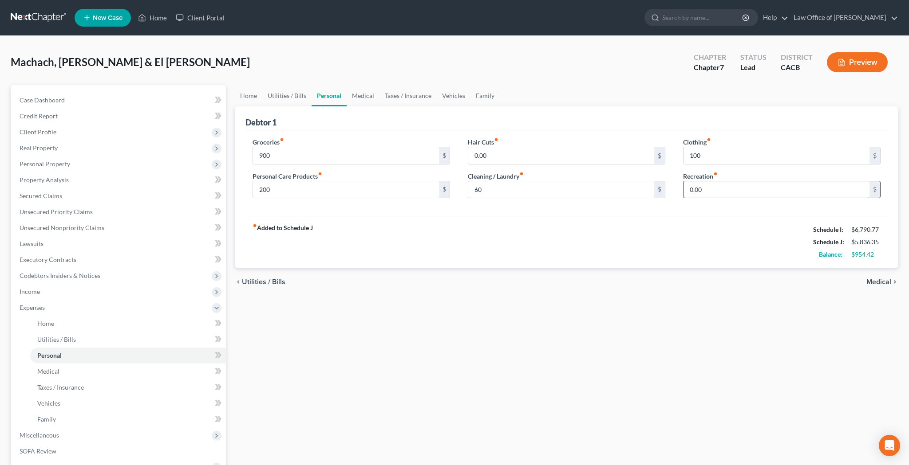
click at [710, 193] on input "0.00" at bounding box center [776, 189] width 186 height 17
type input "300"
click at [368, 92] on link "Medical" at bounding box center [363, 95] width 33 height 21
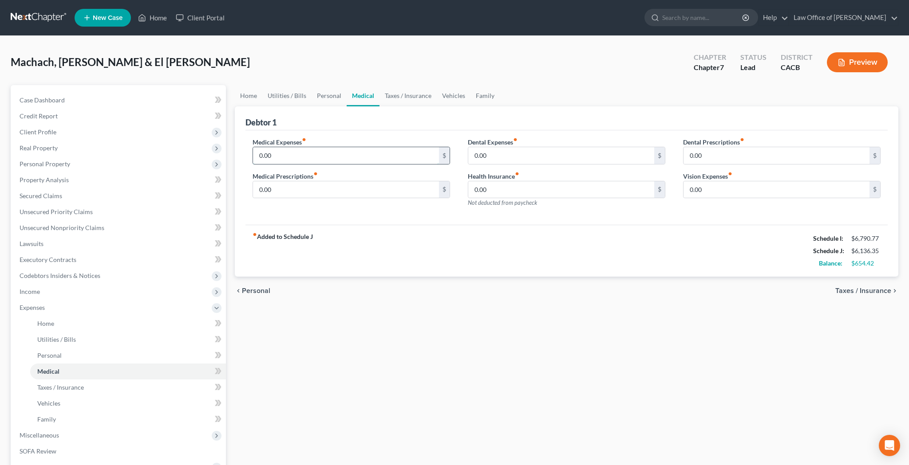
click at [340, 153] on input "0.00" at bounding box center [346, 155] width 186 height 17
type input "83.1"
click at [400, 217] on div "Medical Expenses fiber_manual_record 83.1 $ Medical Prescriptions fiber_manual_…" at bounding box center [566, 177] width 642 height 95
click at [398, 97] on link "Taxes / Insurance" at bounding box center [407, 95] width 57 height 21
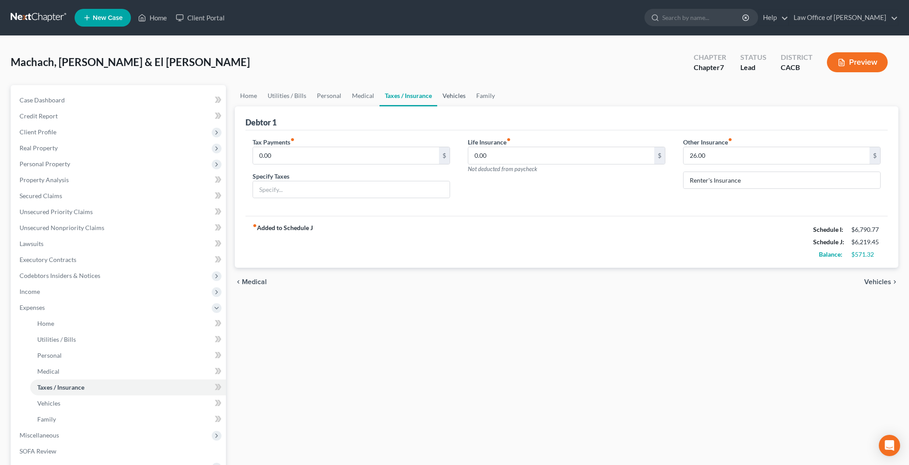
click at [446, 97] on link "Vehicles" at bounding box center [454, 95] width 34 height 21
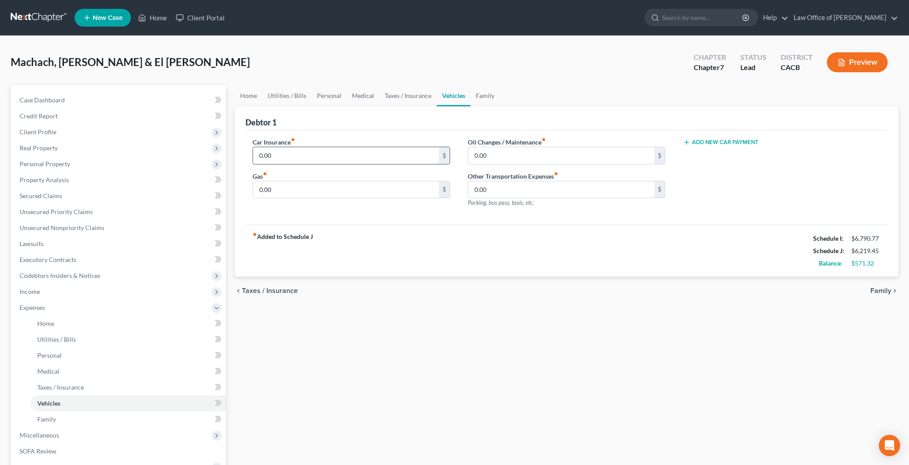
click at [349, 153] on input "0.00" at bounding box center [346, 155] width 186 height 17
click at [397, 100] on link "Taxes / Insurance" at bounding box center [407, 95] width 57 height 21
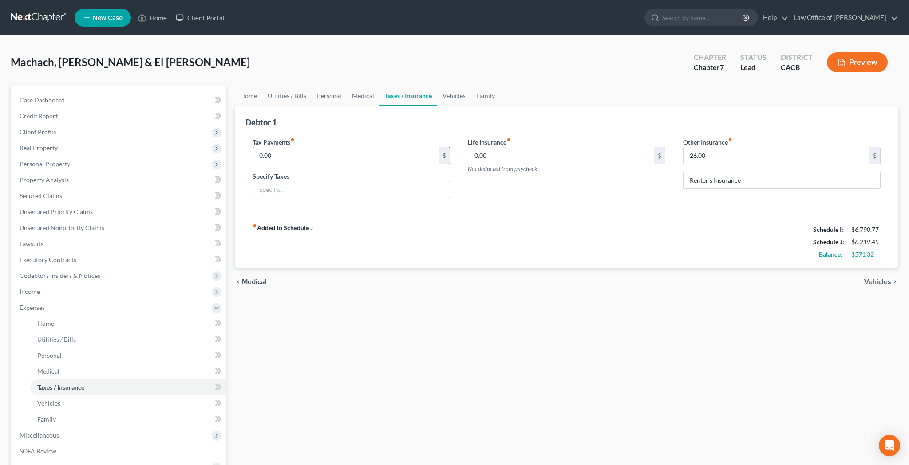
click at [345, 152] on input "0.00" at bounding box center [346, 155] width 186 height 17
type input "184"
click at [457, 97] on link "Vehicles" at bounding box center [454, 95] width 34 height 21
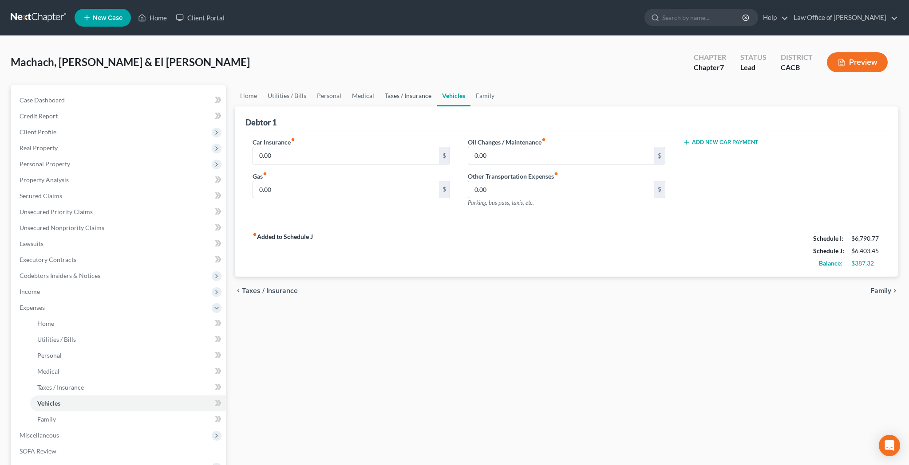
click at [399, 99] on link "Taxes / Insurance" at bounding box center [407, 95] width 57 height 21
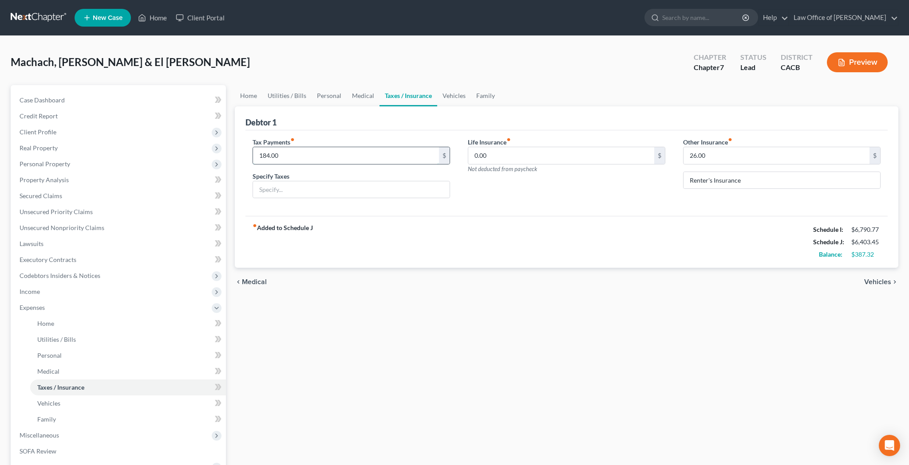
click at [337, 151] on input "184.00" at bounding box center [346, 155] width 186 height 17
type input "141"
click at [323, 189] on input "text" at bounding box center [351, 189] width 197 height 17
type input "D"
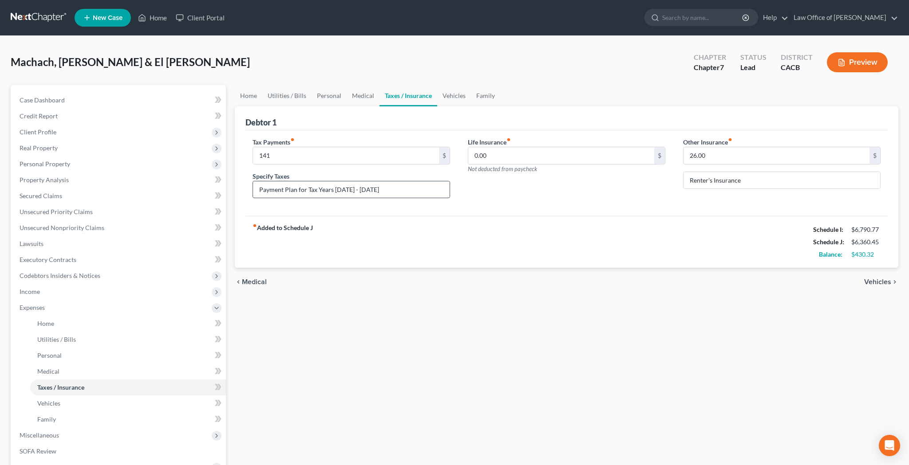
click at [308, 189] on input "Payment Plan for Tax Years 2015 - 2019" at bounding box center [351, 189] width 197 height 17
click at [325, 191] on input "Payment Plan for Unpaid Taxes - Tax Years 2015 - 2019" at bounding box center [351, 189] width 197 height 17
click at [441, 193] on input "Payment Plan for Unpaid Canadian Taxes - Tax Years 2015 - 2019" at bounding box center [351, 189] width 197 height 17
type input "Payment Plan for Unpaid Canadian Taxes - Tax Years 2015 - 2019 (Debtor)"
click at [458, 99] on link "Vehicles" at bounding box center [454, 95] width 34 height 21
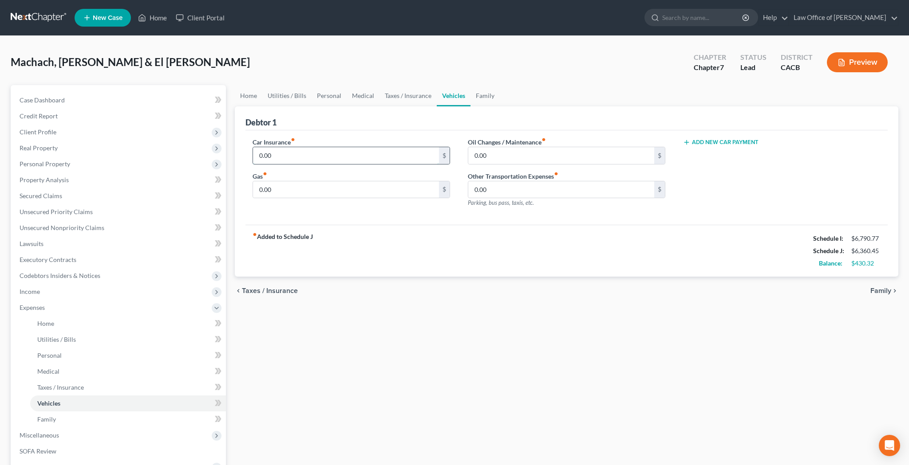
click at [351, 153] on input "0.00" at bounding box center [346, 155] width 186 height 17
type input "2"
type input "235.78"
click at [334, 188] on input "0.00" at bounding box center [346, 189] width 186 height 17
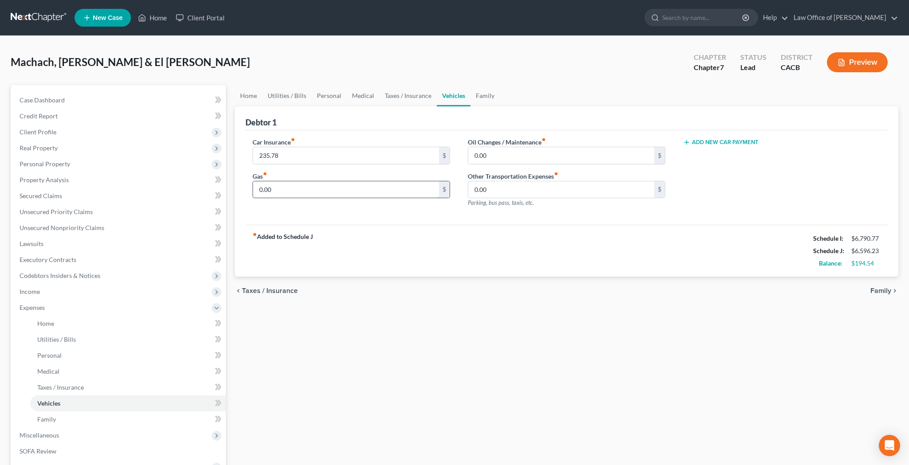
click at [287, 189] on input "0.00" at bounding box center [346, 189] width 186 height 17
type input "300"
click at [489, 159] on input "0.00" at bounding box center [561, 155] width 186 height 17
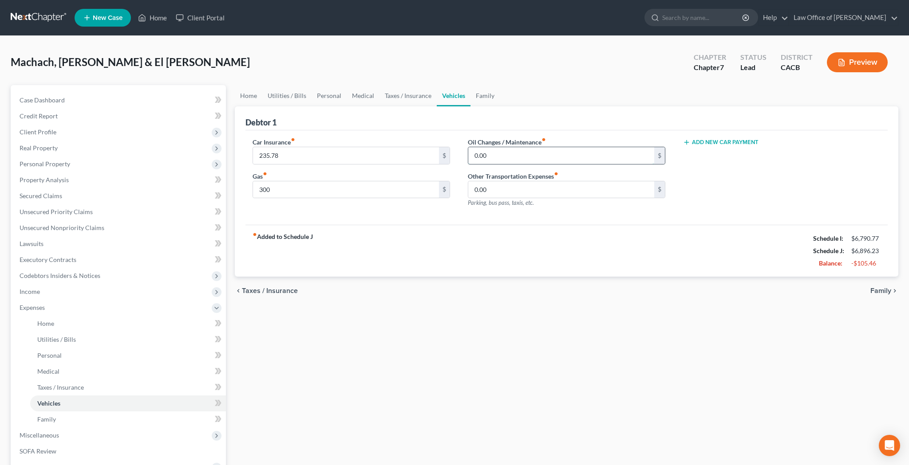
click at [489, 159] on input "0.00" at bounding box center [561, 155] width 186 height 17
type input "50"
click at [496, 185] on input "0.00" at bounding box center [561, 189] width 186 height 17
click at [488, 99] on link "Family" at bounding box center [484, 95] width 29 height 21
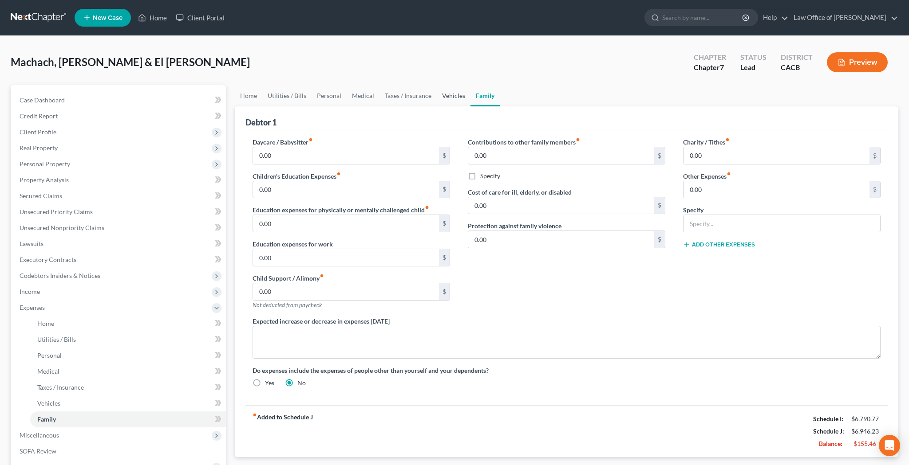
click at [446, 97] on link "Vehicles" at bounding box center [454, 95] width 34 height 21
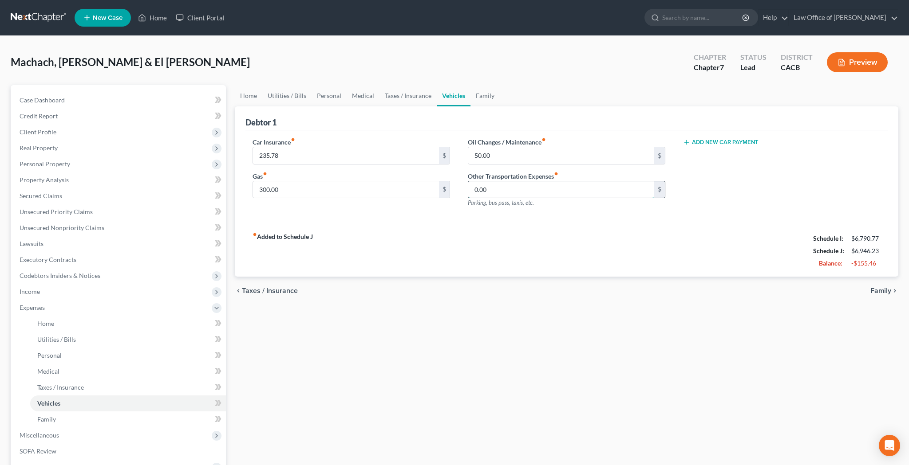
click at [509, 189] on input "0.00" at bounding box center [561, 189] width 186 height 17
click at [483, 91] on link "Family" at bounding box center [484, 95] width 29 height 21
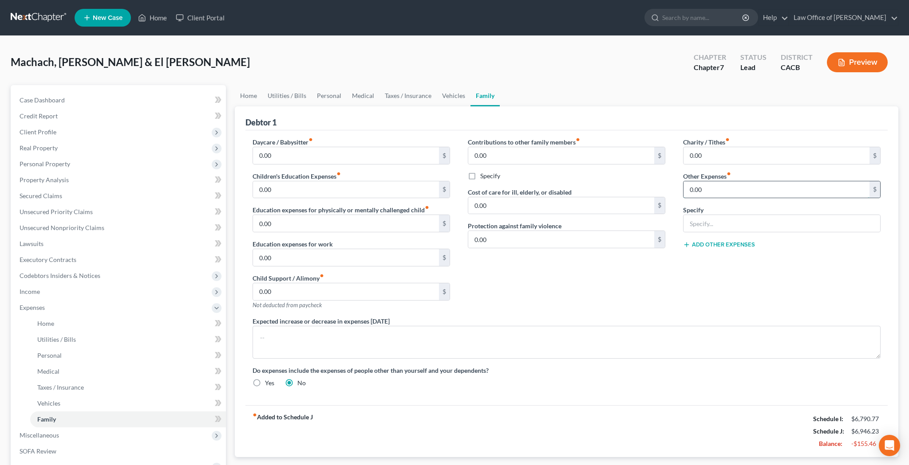
click at [713, 186] on input "0.00" at bounding box center [776, 189] width 186 height 17
click at [422, 101] on link "Taxes / Insurance" at bounding box center [407, 95] width 57 height 21
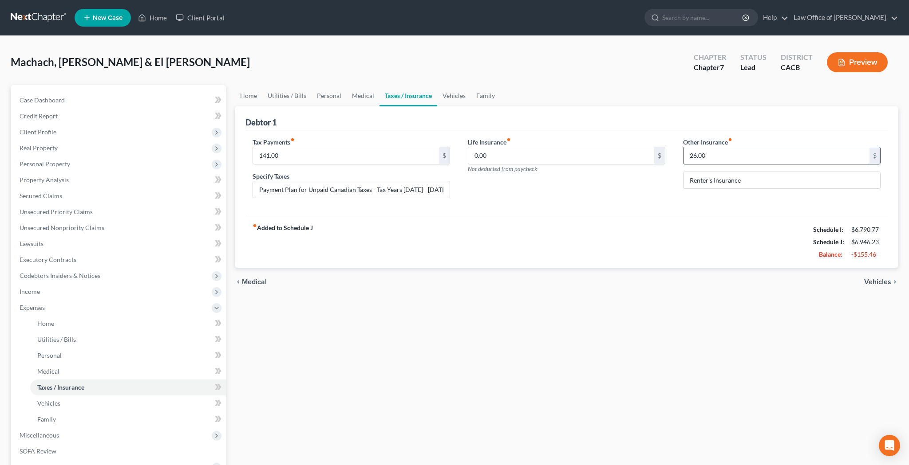
click at [717, 154] on input "26.00" at bounding box center [776, 155] width 186 height 17
type input "50"
click at [755, 184] on input "Renter's Insurance" at bounding box center [781, 180] width 197 height 17
type input "Renter's Insurance / Pet Insurance"
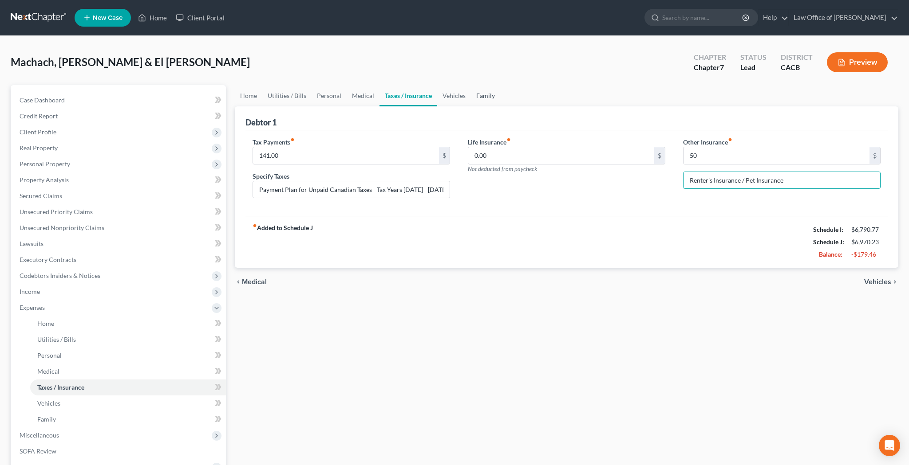
click at [478, 99] on link "Family" at bounding box center [485, 95] width 29 height 21
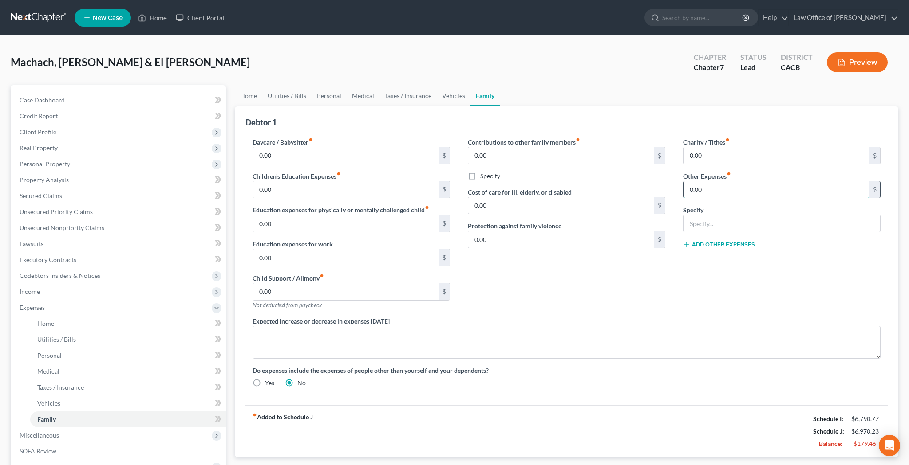
click at [715, 189] on input "0.00" at bounding box center [776, 189] width 186 height 17
type input "50"
click at [704, 232] on div "Charity / Tithes fiber_manual_record 0.00 $ Other Expenses fiber_manual_record …" at bounding box center [781, 227] width 215 height 179
click at [696, 225] on input "text" at bounding box center [781, 223] width 197 height 17
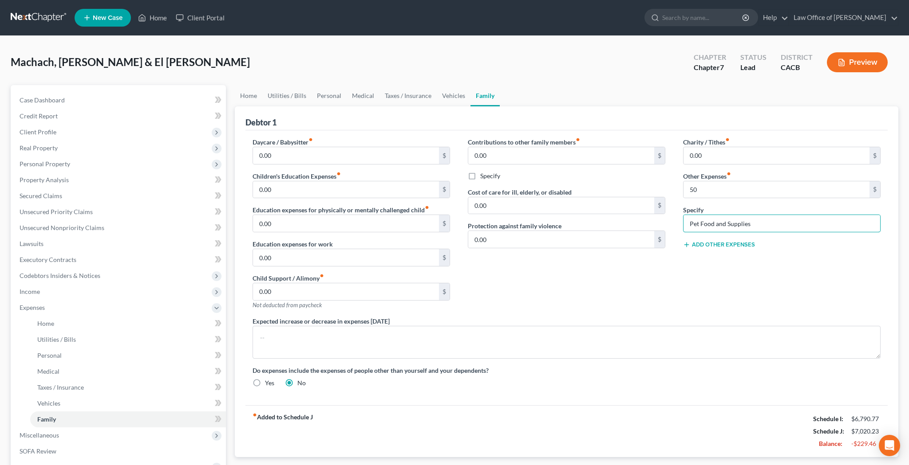
type input "Pet Food and Supplies"
click at [635, 285] on div "Contributions to other family members fiber_manual_record 0.00 $ Specify Cost o…" at bounding box center [566, 227] width 215 height 179
click at [255, 98] on link "Home" at bounding box center [249, 95] width 28 height 21
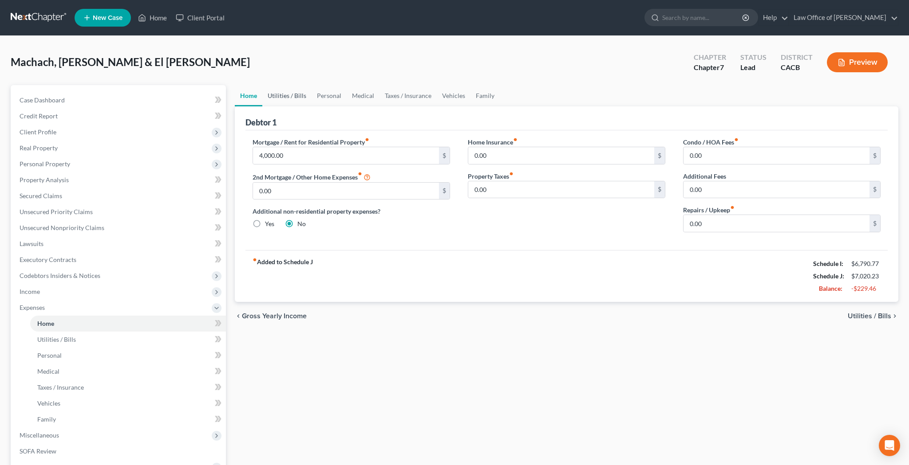
click at [284, 97] on link "Utilities / Bills" at bounding box center [286, 95] width 49 height 21
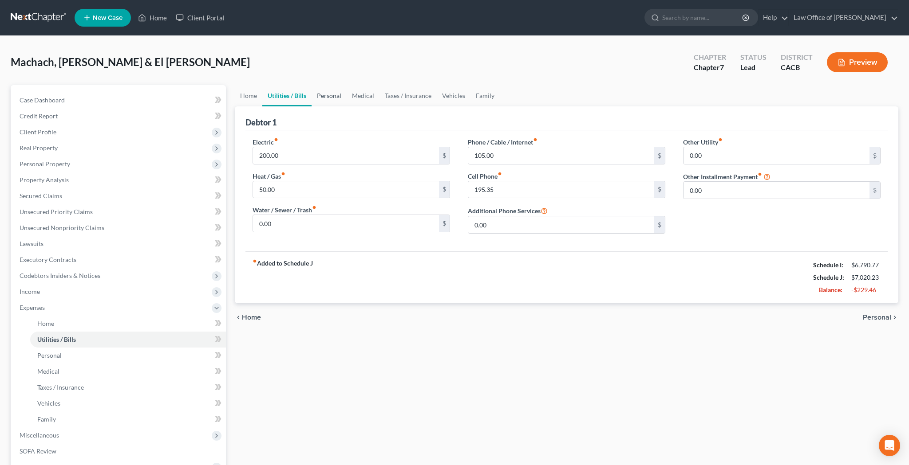
click at [331, 99] on link "Personal" at bounding box center [328, 95] width 35 height 21
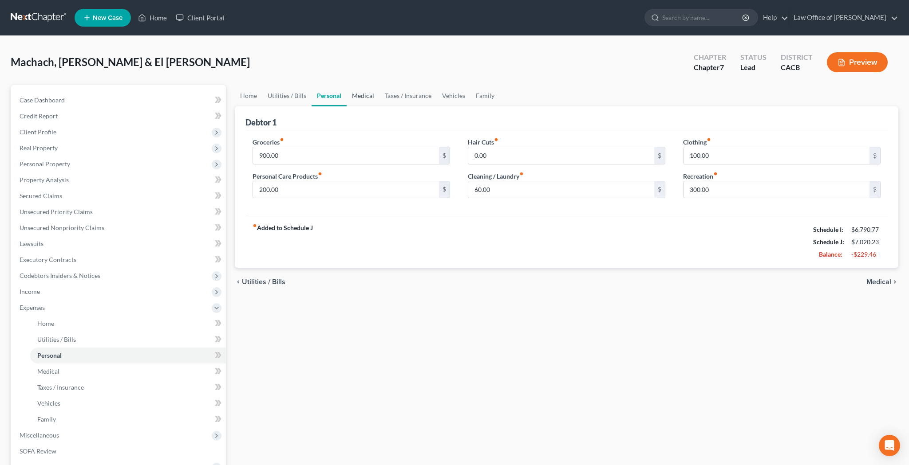
click at [363, 98] on link "Medical" at bounding box center [363, 95] width 33 height 21
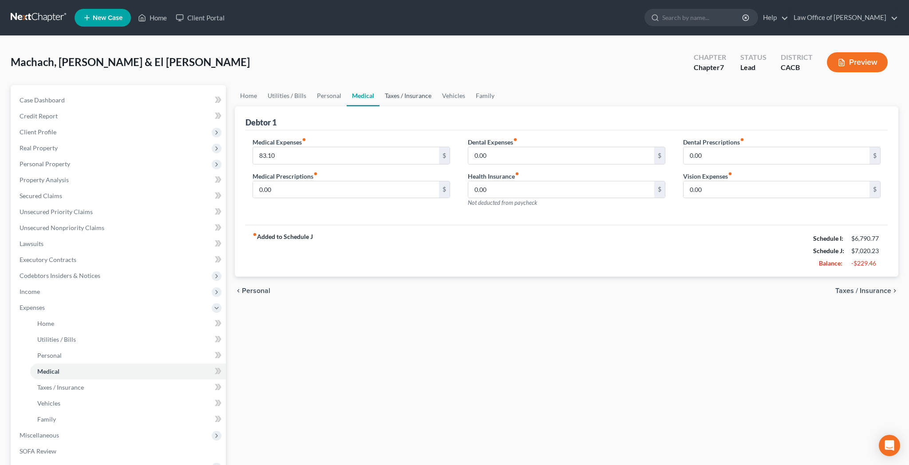
click at [408, 96] on link "Taxes / Insurance" at bounding box center [407, 95] width 57 height 21
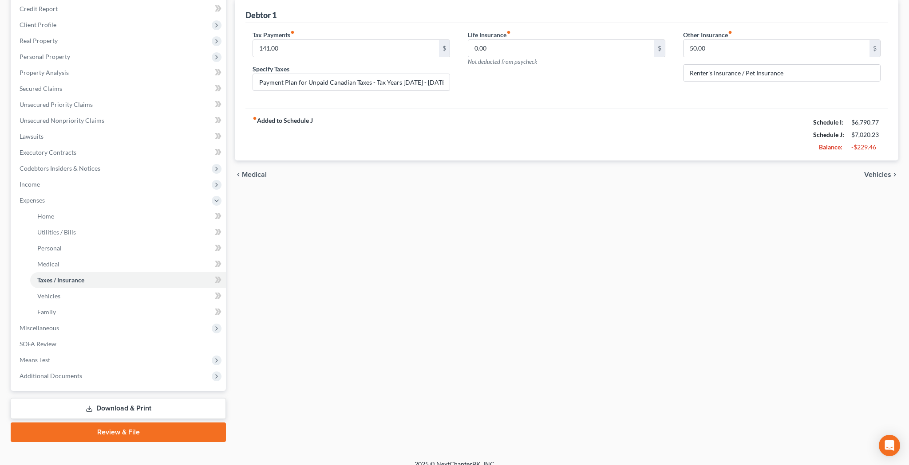
scroll to position [109, 0]
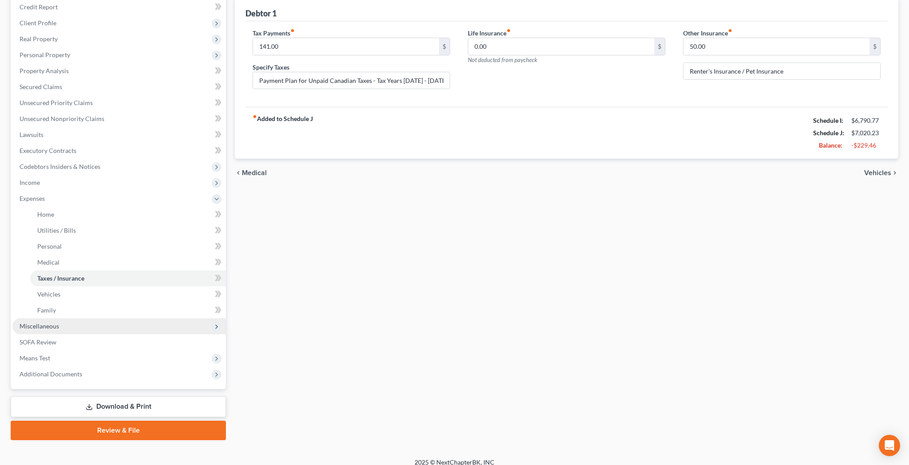
click at [87, 326] on span "Miscellaneous" at bounding box center [118, 327] width 213 height 16
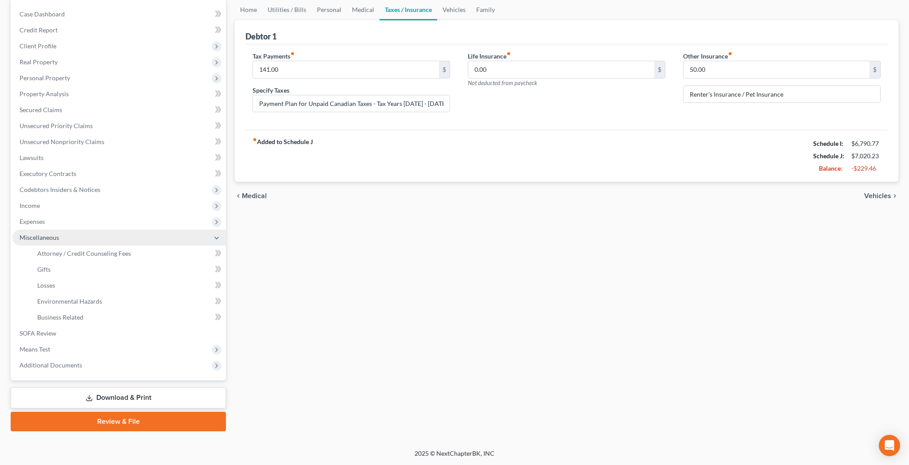
scroll to position [86, 0]
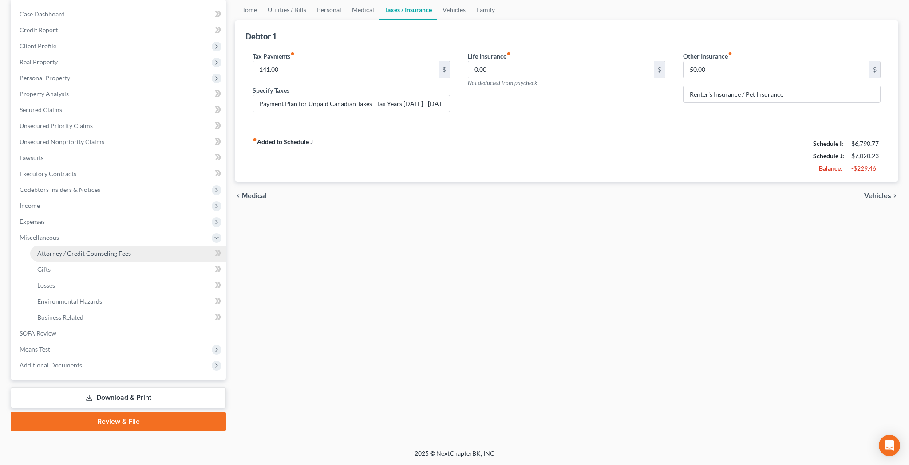
click at [99, 258] on link "Attorney / Credit Counseling Fees" at bounding box center [128, 254] width 196 height 16
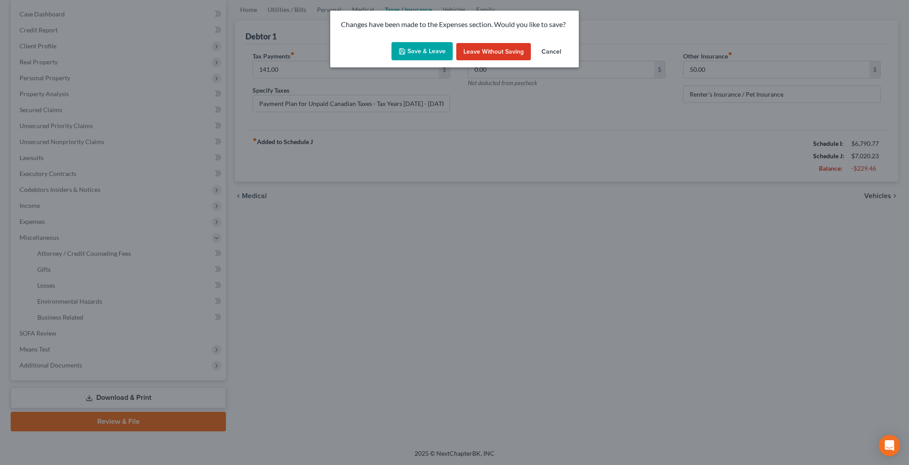
click at [419, 53] on button "Save & Leave" at bounding box center [421, 51] width 61 height 19
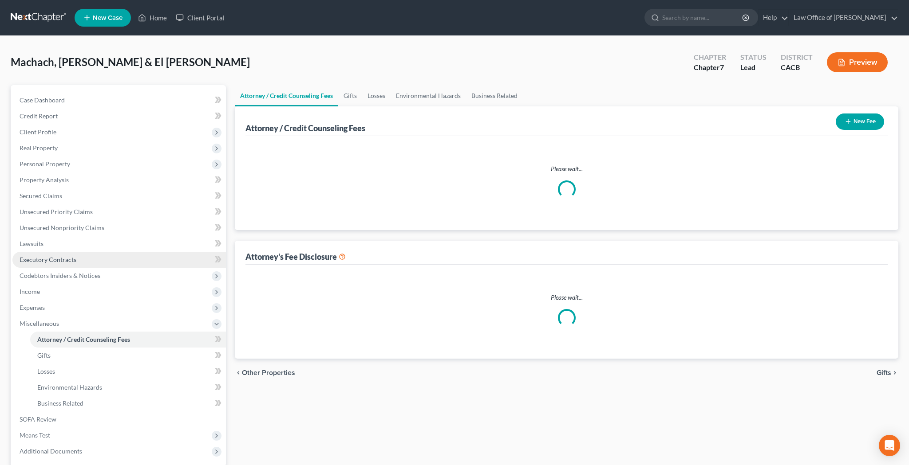
select select "0"
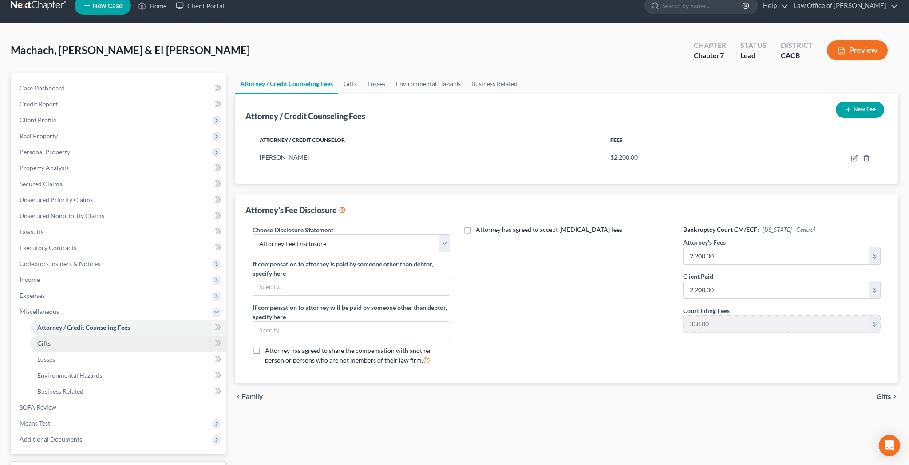
scroll to position [15, 0]
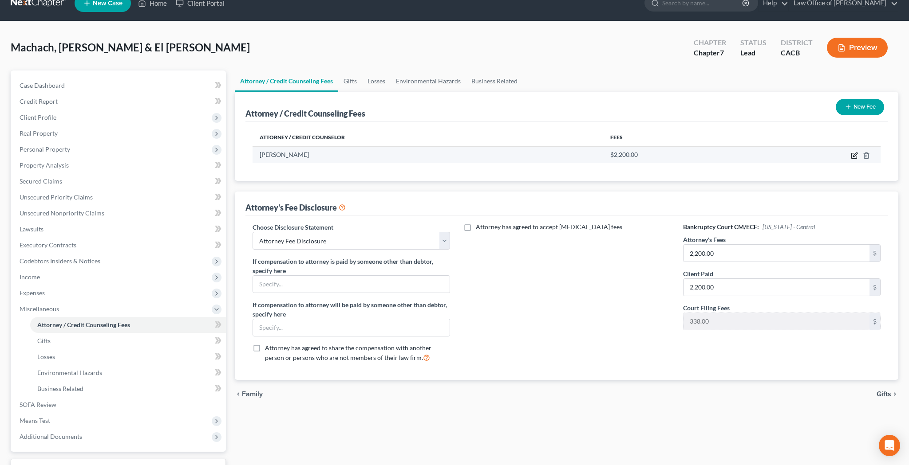
click at [854, 154] on icon "button" at bounding box center [854, 155] width 7 height 7
select select "4"
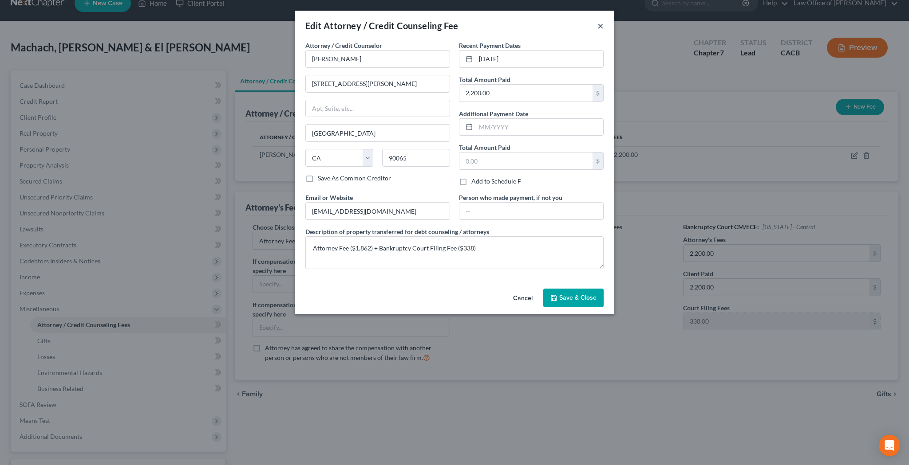
click at [599, 27] on button "×" at bounding box center [600, 25] width 6 height 11
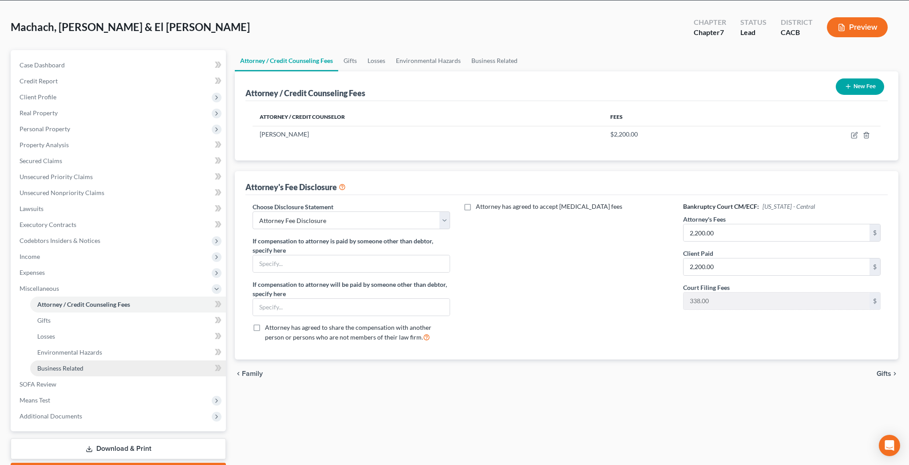
scroll to position [36, 0]
click at [125, 368] on link "Business Related" at bounding box center [128, 368] width 196 height 16
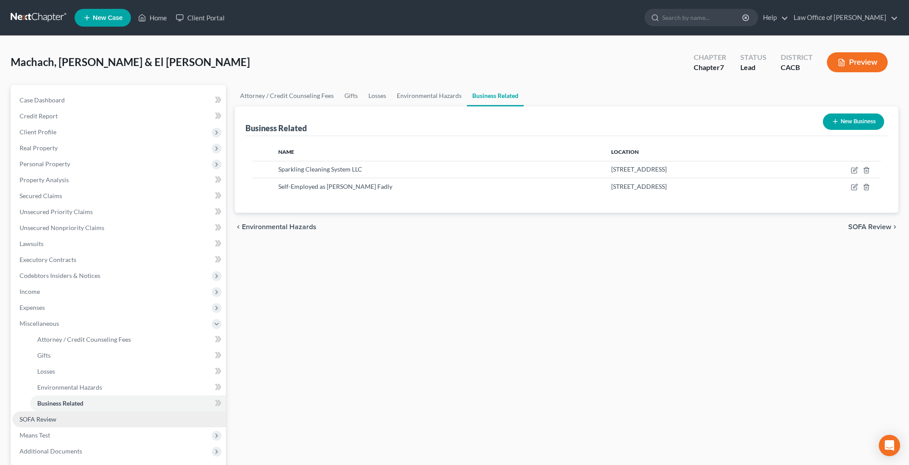
click at [120, 418] on link "SOFA Review" at bounding box center [118, 420] width 213 height 16
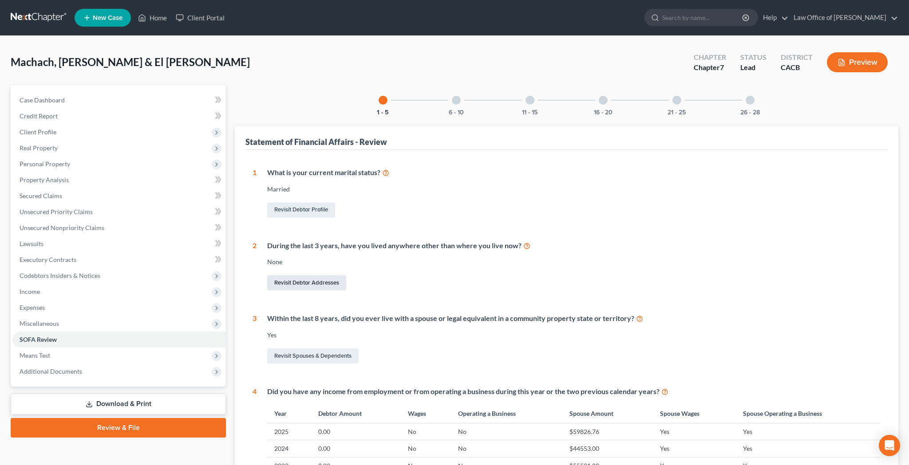
click at [310, 283] on link "Revisit Debtor Addresses" at bounding box center [306, 283] width 79 height 15
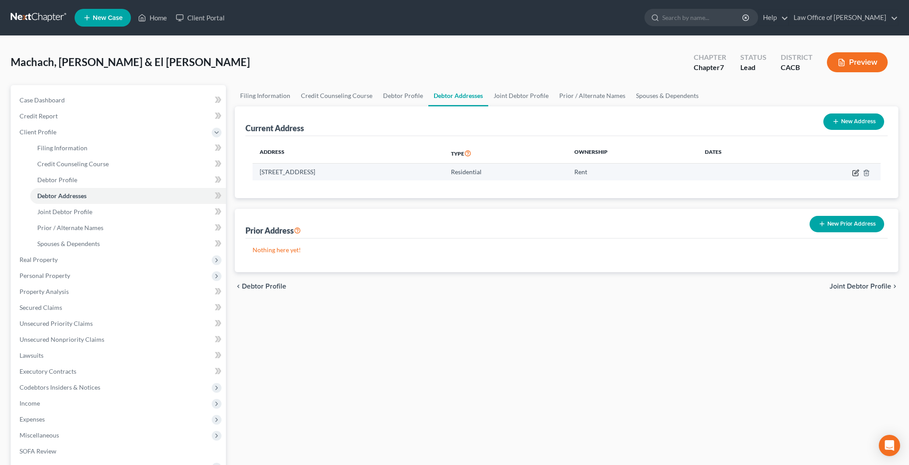
click at [856, 173] on icon "button" at bounding box center [856, 172] width 4 height 4
select select "4"
select select "0"
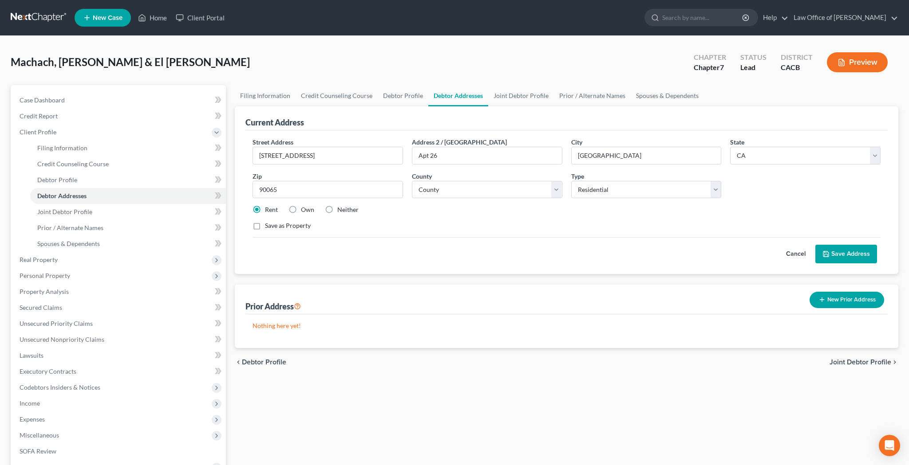
click at [848, 302] on button "New Prior Address" at bounding box center [846, 300] width 75 height 16
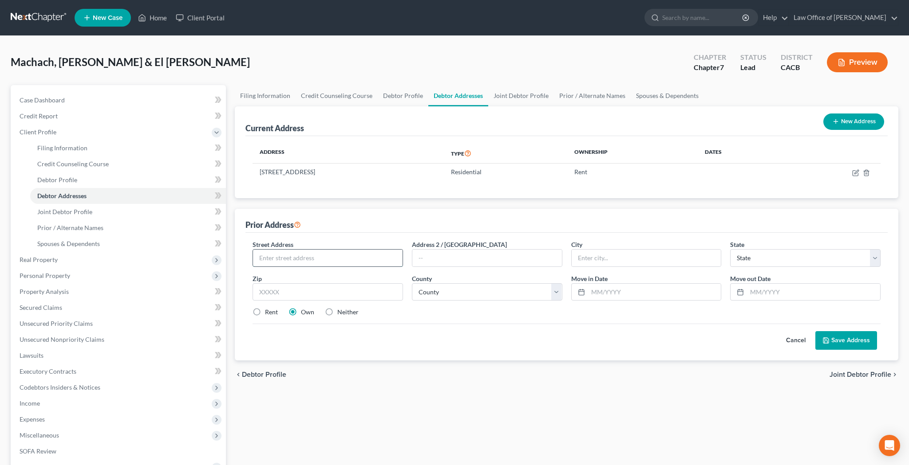
click at [363, 254] on input "text" at bounding box center [328, 258] width 150 height 17
click at [352, 252] on input "text" at bounding box center [328, 258] width 150 height 17
click at [359, 259] on input "text" at bounding box center [328, 258] width 150 height 17
type input "13190 Day St"
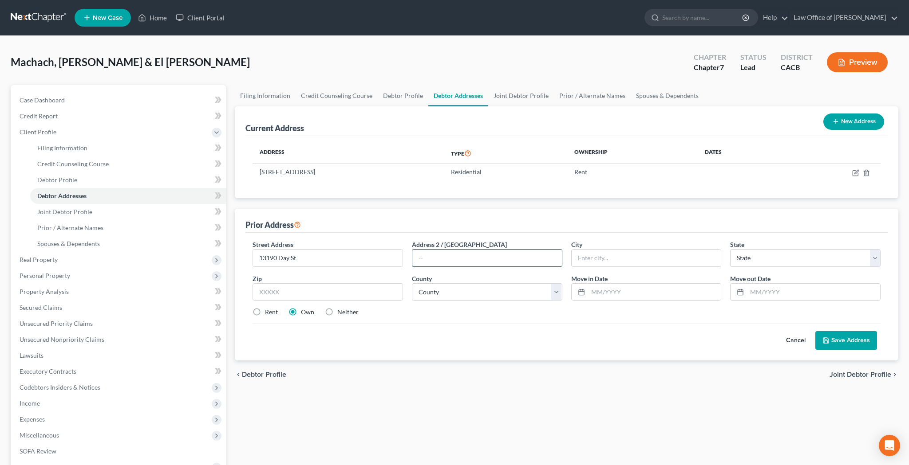
click at [440, 259] on input "text" at bounding box center [487, 258] width 150 height 17
type input "Apt 1212"
click at [367, 288] on input "text" at bounding box center [327, 293] width 150 height 18
type input "92553"
click at [445, 315] on div "Rent Own Neither" at bounding box center [566, 312] width 637 height 9
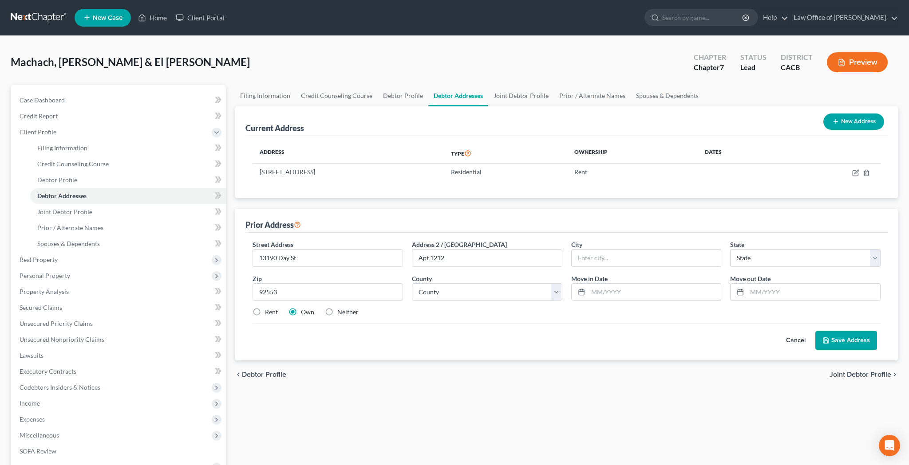
type input "Moreno Valley"
select select "4"
click at [434, 260] on input "Apt 1212" at bounding box center [487, 258] width 150 height 17
type input "Apt I212"
click at [265, 312] on label "Rent" at bounding box center [271, 312] width 13 height 9
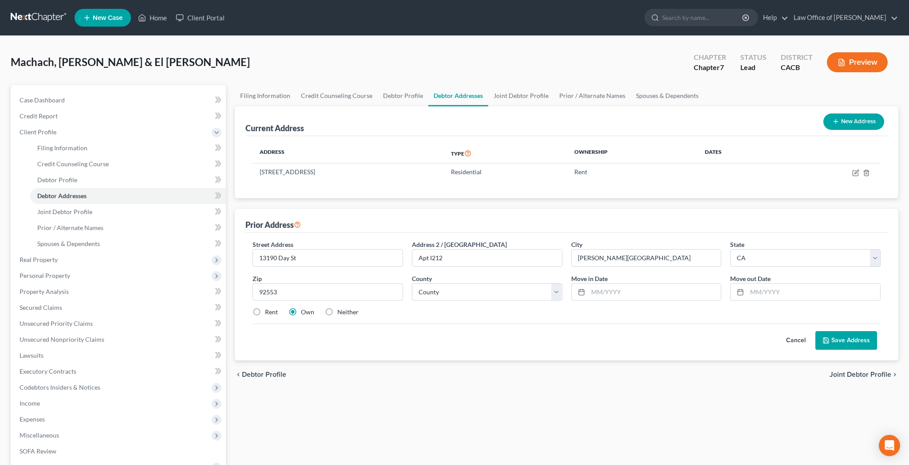
click at [268, 312] on input "Rent" at bounding box center [271, 311] width 6 height 6
radio input "true"
click at [600, 291] on input "text" at bounding box center [654, 292] width 133 height 17
type input "06/17/2024"
click at [780, 297] on input "text" at bounding box center [813, 292] width 133 height 17
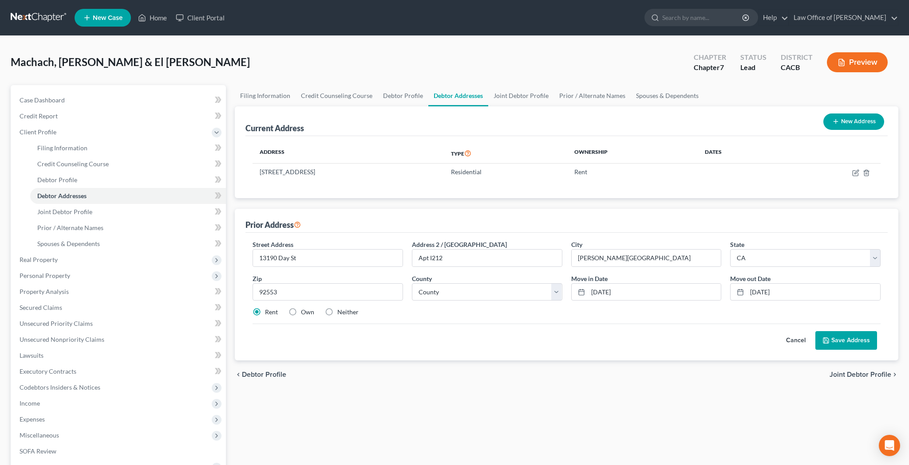
click at [846, 340] on button "Save Address" at bounding box center [846, 340] width 62 height 19
click at [837, 339] on button "Save Address" at bounding box center [846, 340] width 62 height 19
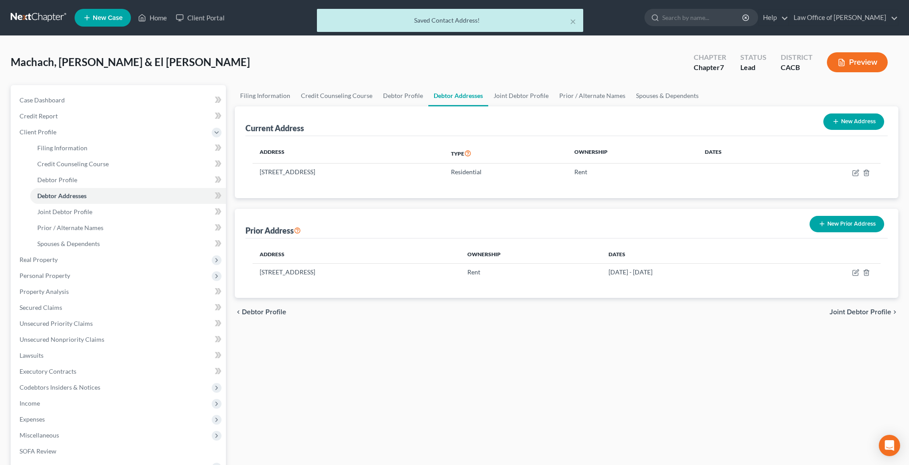
click at [848, 224] on button "New Prior Address" at bounding box center [846, 224] width 75 height 16
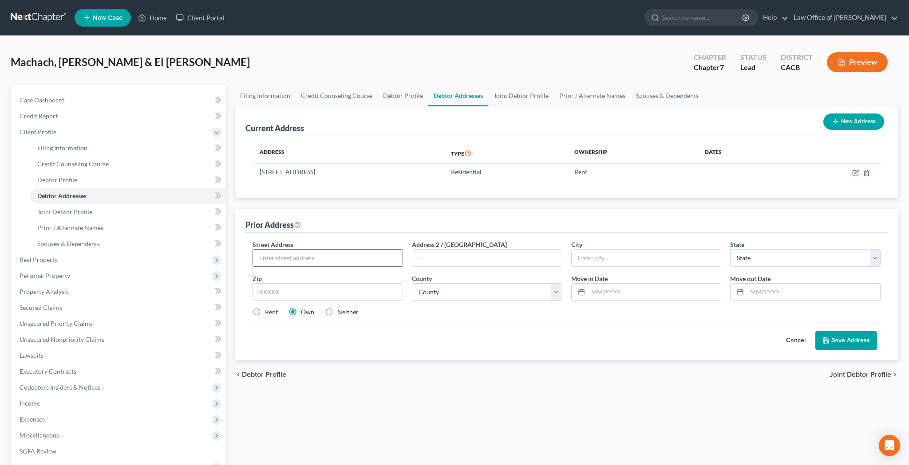
click at [381, 257] on input "text" at bounding box center [328, 258] width 150 height 17
click at [374, 296] on input "text" at bounding box center [327, 293] width 150 height 18
click at [457, 260] on input "text" at bounding box center [487, 258] width 150 height 17
click at [608, 296] on input "text" at bounding box center [654, 292] width 133 height 17
click at [777, 290] on input "text" at bounding box center [813, 292] width 133 height 17
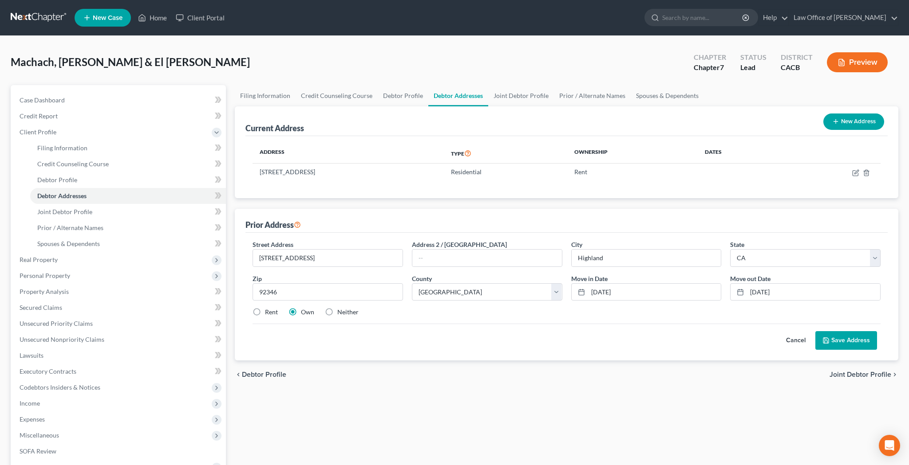
click at [265, 312] on label "Rent" at bounding box center [271, 312] width 13 height 9
click at [268, 312] on input "Rent" at bounding box center [271, 311] width 6 height 6
click at [837, 341] on button "Save Address" at bounding box center [846, 340] width 62 height 19
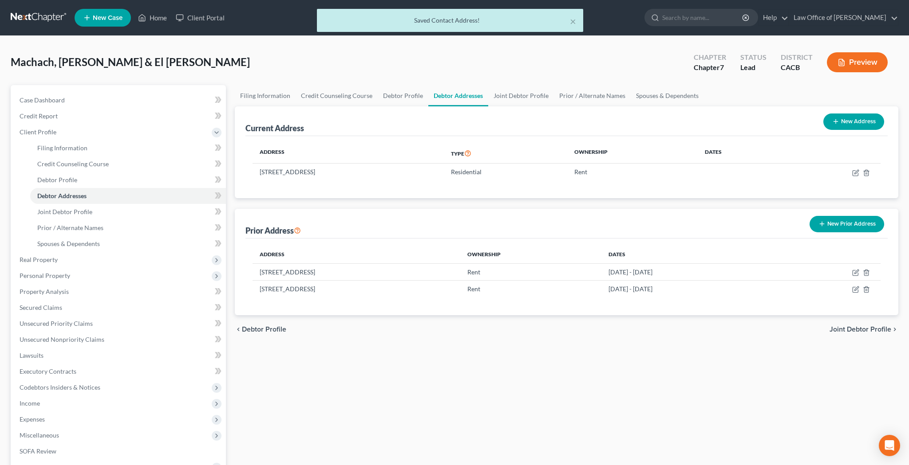
click at [854, 225] on button "New Prior Address" at bounding box center [846, 224] width 75 height 16
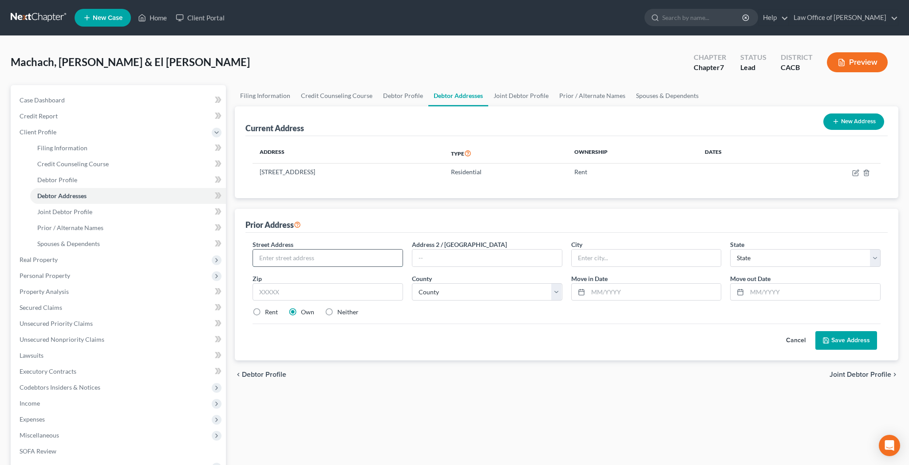
click at [356, 263] on input "text" at bounding box center [328, 258] width 150 height 17
click at [429, 262] on input "text" at bounding box center [487, 258] width 150 height 17
click at [275, 294] on input "text" at bounding box center [327, 293] width 150 height 18
click at [607, 294] on input "text" at bounding box center [654, 292] width 133 height 17
click at [757, 290] on input "text" at bounding box center [813, 292] width 133 height 17
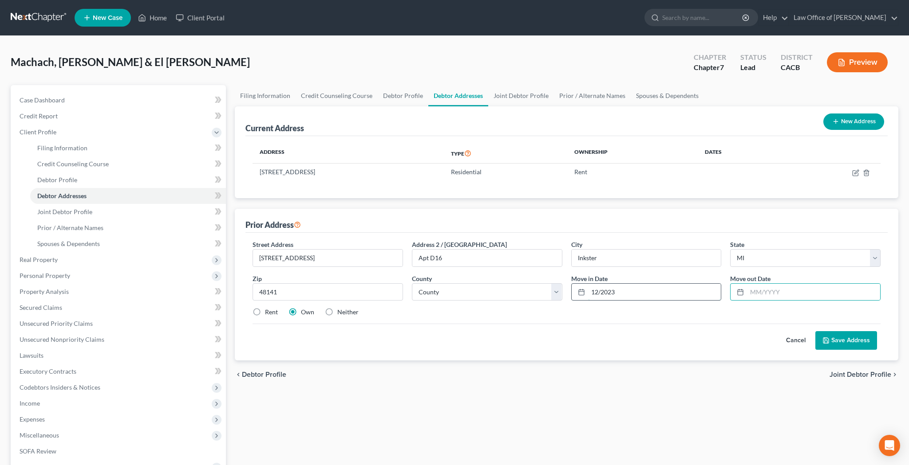
click at [675, 290] on input "12/2023" at bounding box center [654, 292] width 133 height 17
click at [599, 293] on input "12/2023" at bounding box center [654, 292] width 133 height 17
click at [763, 288] on input "text" at bounding box center [813, 292] width 133 height 17
click at [840, 341] on button "Save Address" at bounding box center [846, 340] width 62 height 19
click at [327, 261] on input "140 Cherry Valley Dr" at bounding box center [328, 258] width 150 height 17
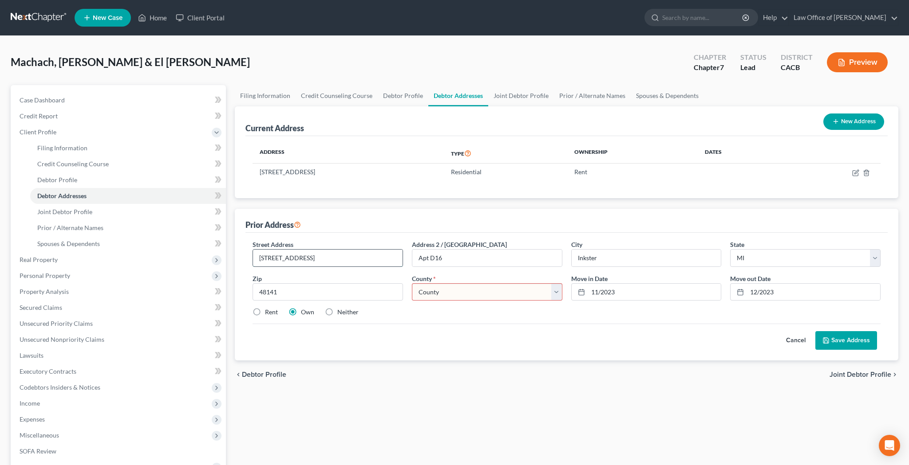
click at [327, 261] on input "140 Cherry Valley Dr" at bounding box center [328, 258] width 150 height 17
click at [450, 257] on input "Apt D16" at bounding box center [487, 258] width 150 height 17
click at [451, 256] on input "Apt D16" at bounding box center [487, 258] width 150 height 17
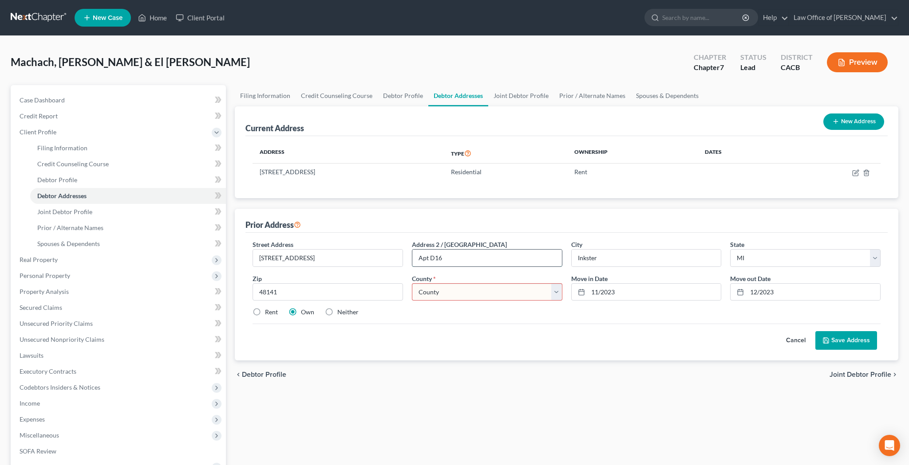
click at [451, 256] on input "Apt D16" at bounding box center [487, 258] width 150 height 17
click at [304, 297] on input "48141" at bounding box center [327, 293] width 150 height 18
click at [265, 314] on label "Rent" at bounding box center [271, 312] width 13 height 9
click at [268, 314] on input "Rent" at bounding box center [271, 311] width 6 height 6
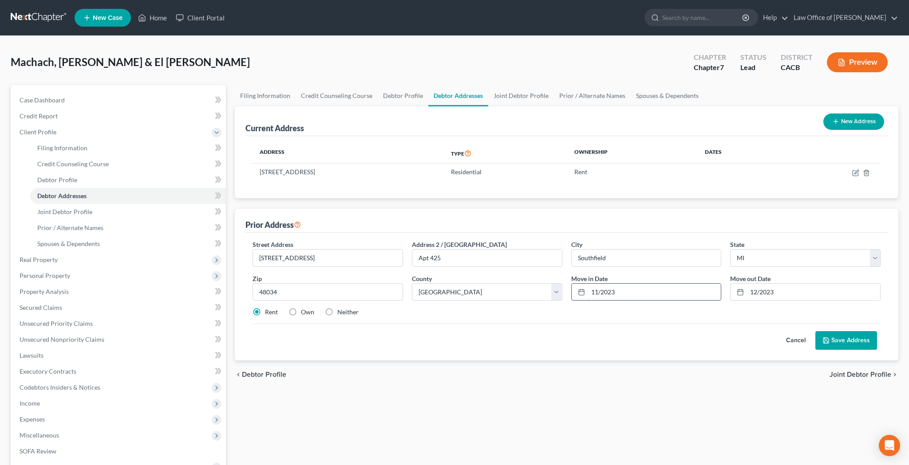
click at [624, 293] on input "11/2023" at bounding box center [654, 292] width 133 height 17
click at [757, 292] on input "12/2023" at bounding box center [813, 292] width 133 height 17
click at [836, 339] on button "Save Address" at bounding box center [846, 340] width 62 height 19
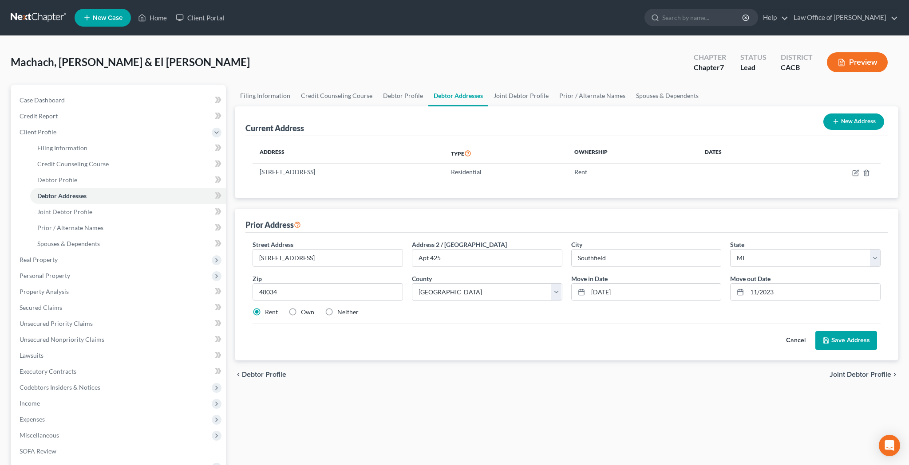
click at [848, 343] on button "Save Address" at bounding box center [846, 340] width 62 height 19
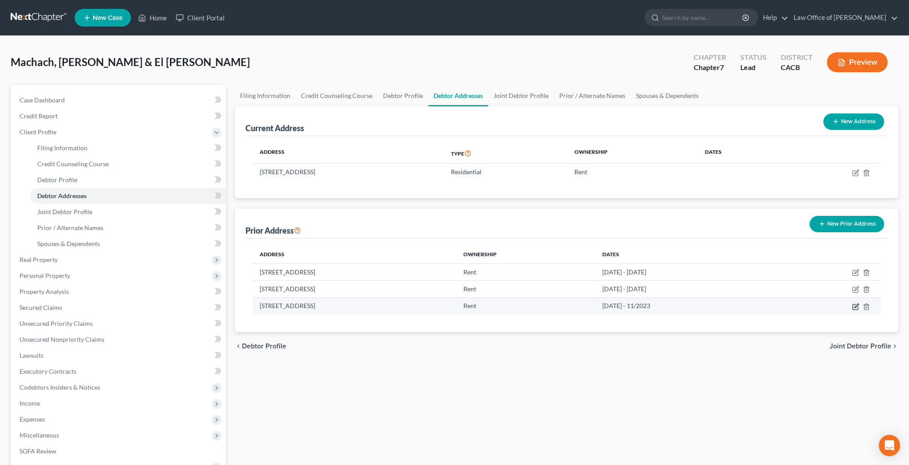
click at [853, 307] on icon "button" at bounding box center [855, 307] width 7 height 7
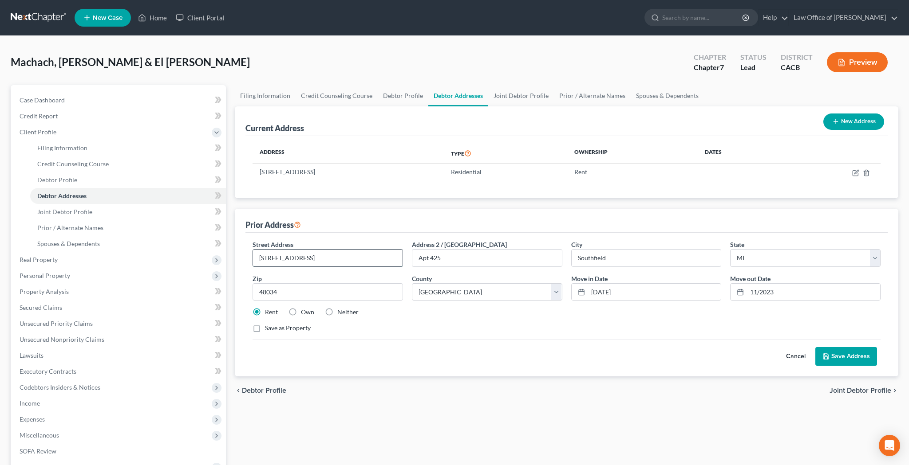
click at [335, 255] on input "27400 Frankling Rd" at bounding box center [328, 258] width 150 height 17
click at [834, 354] on button "Save Address" at bounding box center [846, 356] width 62 height 19
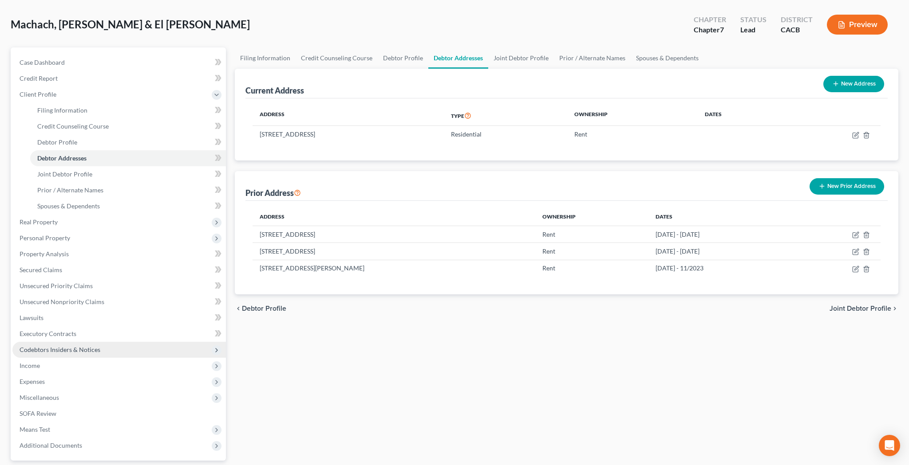
scroll to position [46, 0]
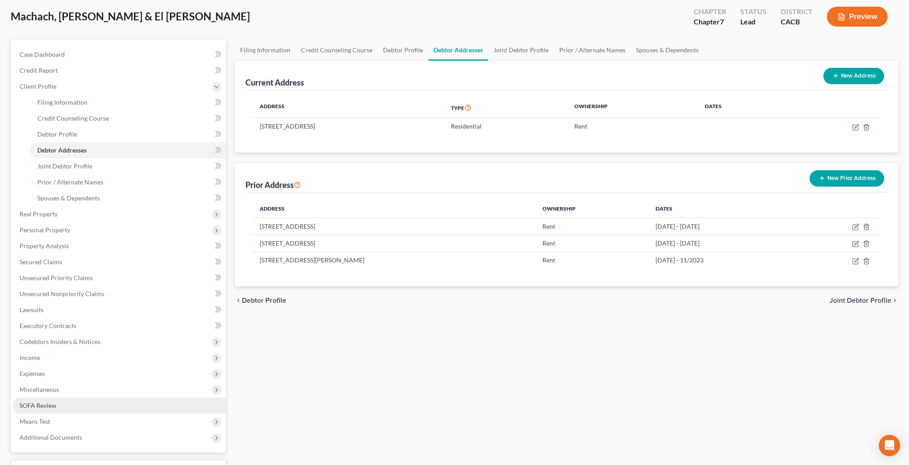
click at [118, 403] on link "SOFA Review" at bounding box center [118, 406] width 213 height 16
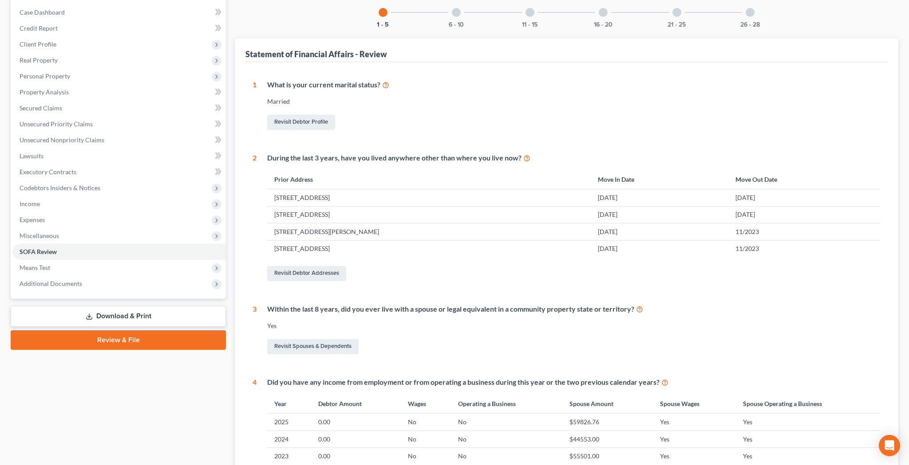
scroll to position [88, 0]
click at [329, 274] on link "Revisit Debtor Addresses" at bounding box center [306, 273] width 79 height 15
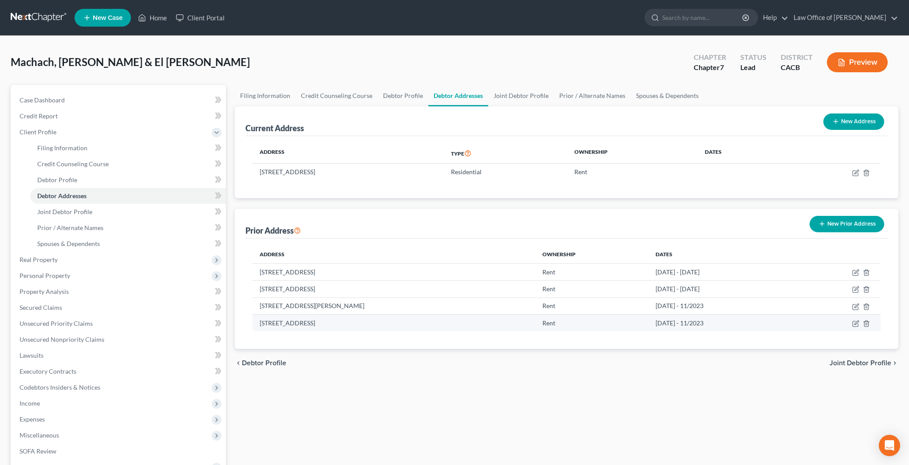
click at [871, 323] on td at bounding box center [838, 323] width 84 height 17
click at [867, 324] on line "button" at bounding box center [867, 325] width 0 height 2
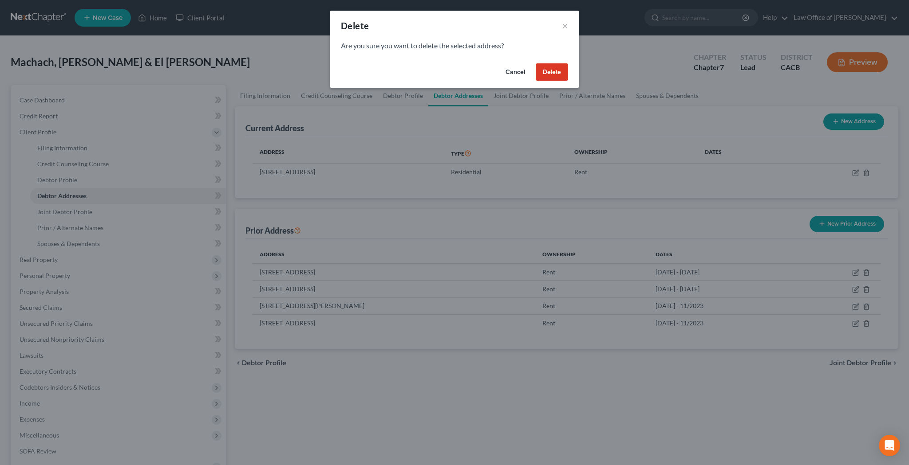
click at [566, 71] on button "Delete" at bounding box center [552, 72] width 32 height 18
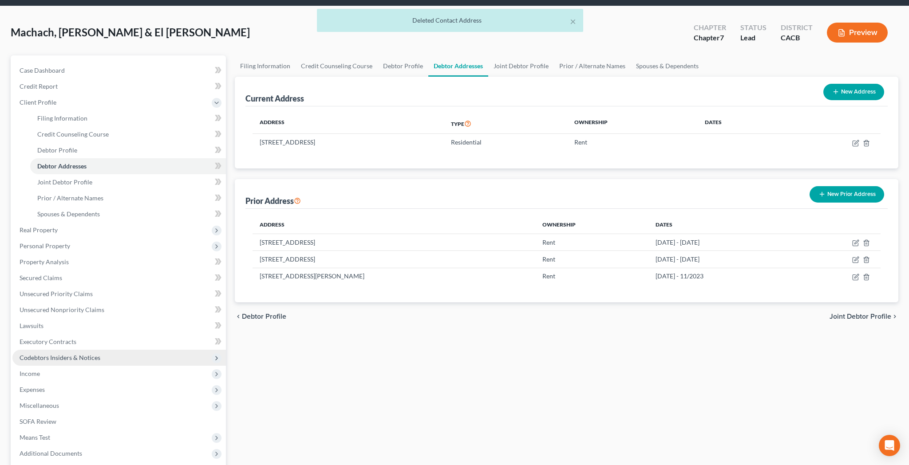
scroll to position [48, 0]
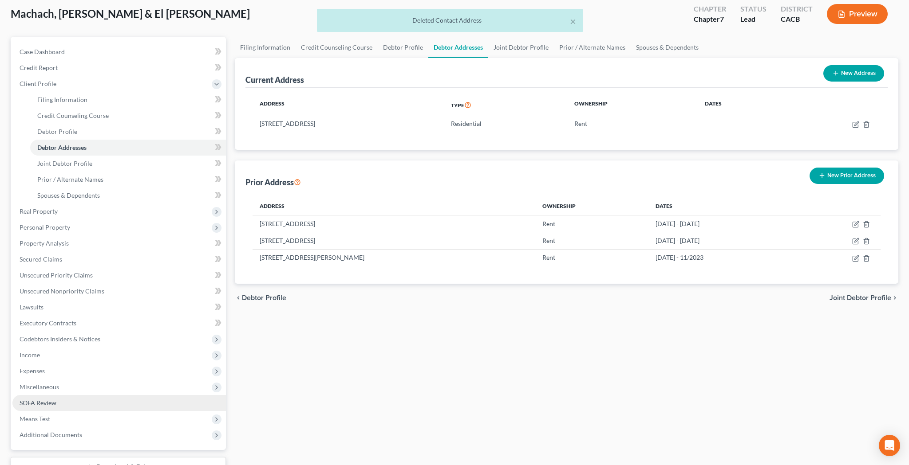
click at [111, 403] on link "SOFA Review" at bounding box center [118, 403] width 213 height 16
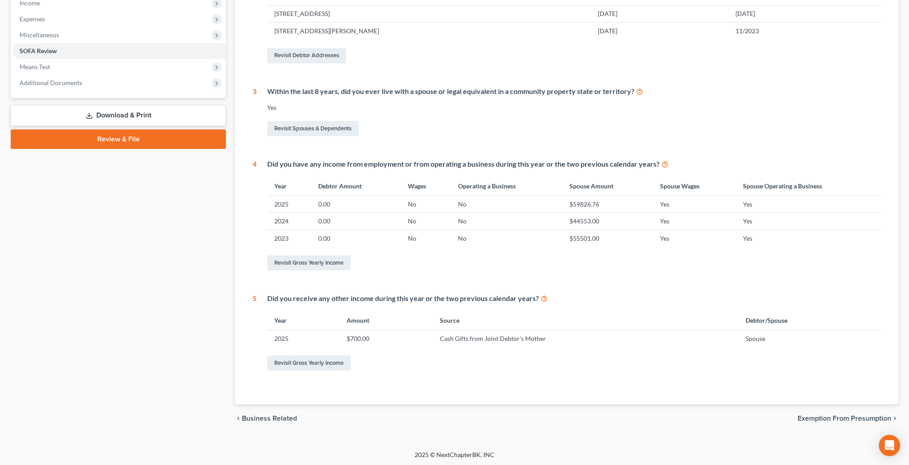
scroll to position [288, 0]
click at [340, 361] on link "Revisit Gross Yearly Income" at bounding box center [308, 363] width 83 height 15
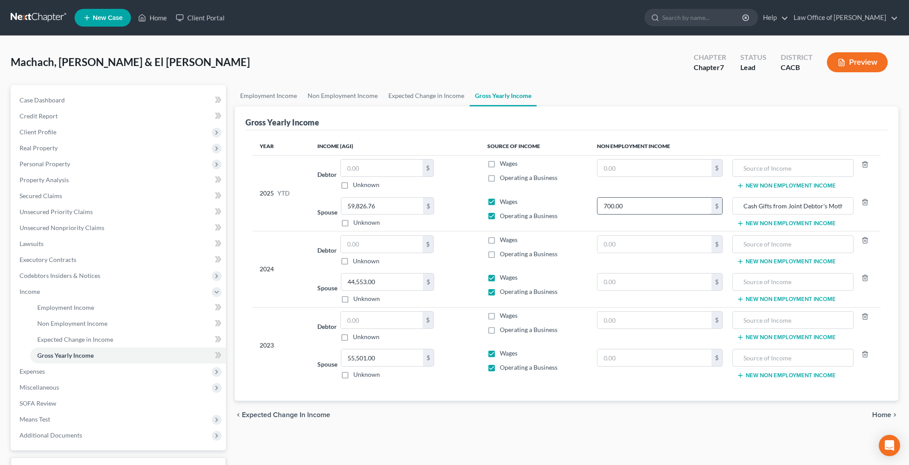
drag, startPoint x: 651, startPoint y: 208, endPoint x: 599, endPoint y: 208, distance: 51.5
click at [599, 208] on input "700.00" at bounding box center [654, 206] width 114 height 17
click at [866, 201] on icon "button" at bounding box center [864, 202] width 7 height 7
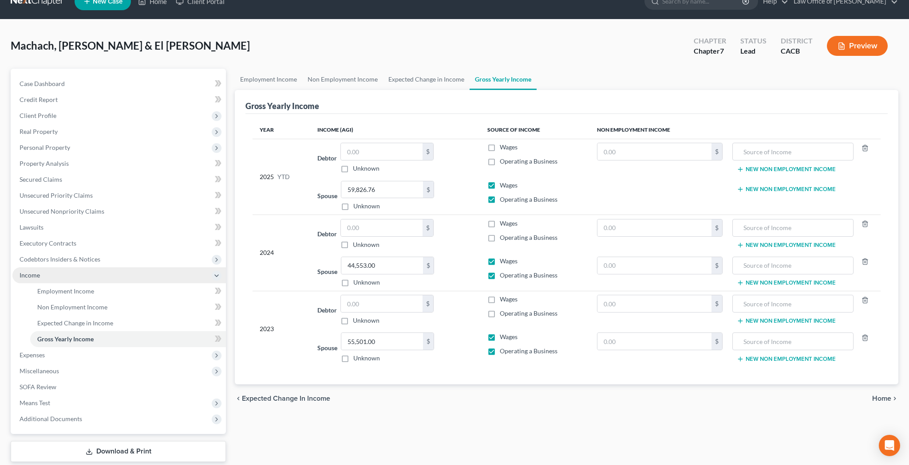
scroll to position [24, 0]
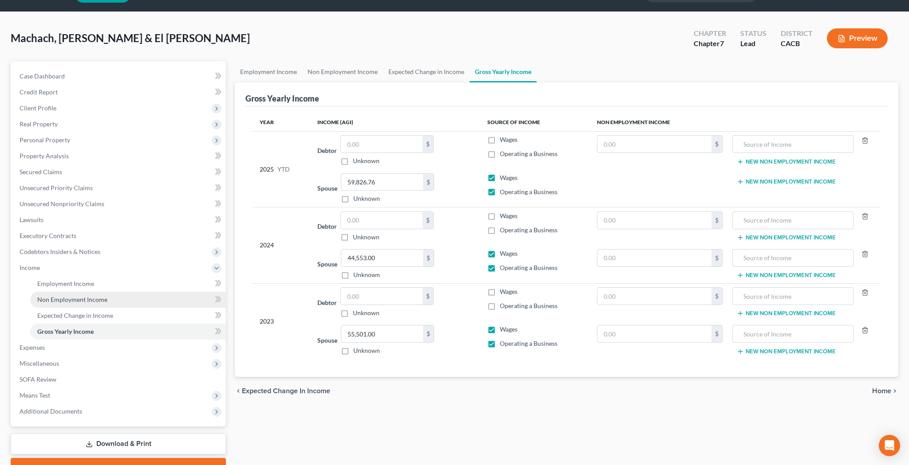
click at [125, 299] on link "Non Employment Income" at bounding box center [128, 300] width 196 height 16
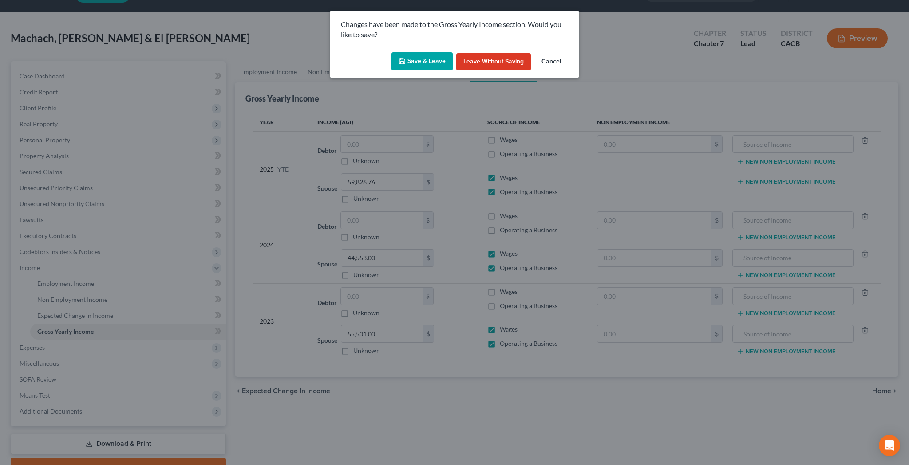
click at [415, 59] on button "Save & Leave" at bounding box center [421, 61] width 61 height 19
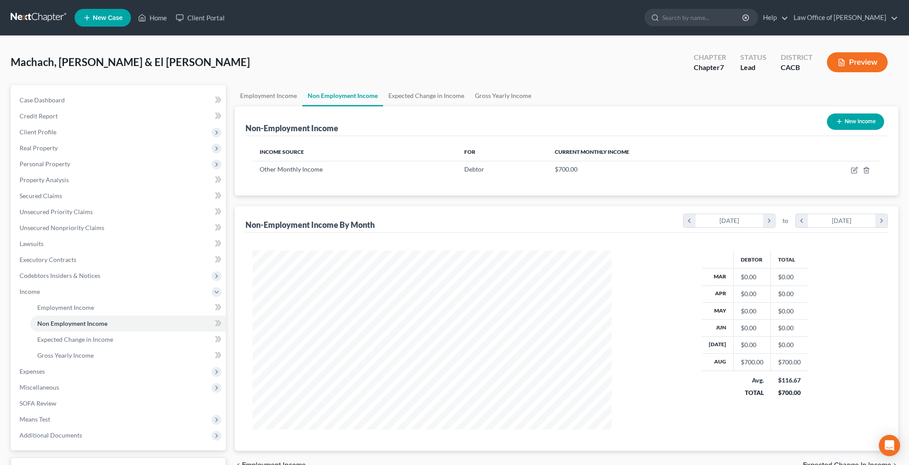
scroll to position [179, 377]
click at [867, 170] on icon "button" at bounding box center [866, 170] width 7 height 7
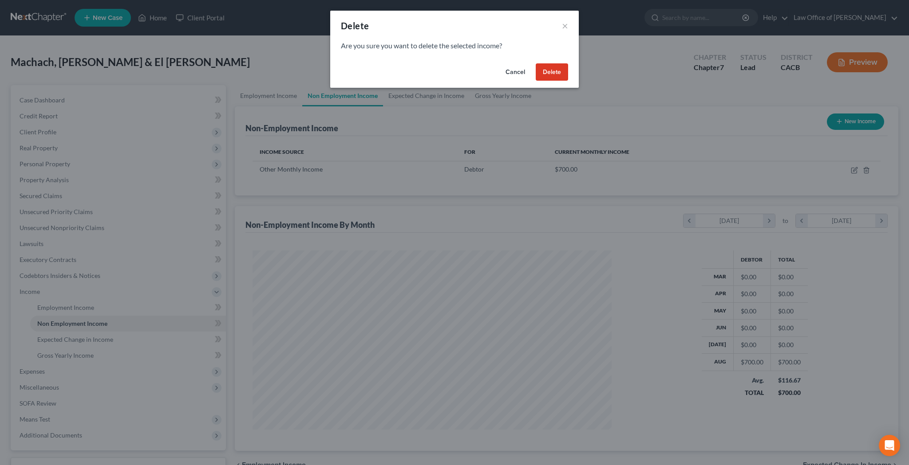
click at [562, 75] on button "Delete" at bounding box center [552, 72] width 32 height 18
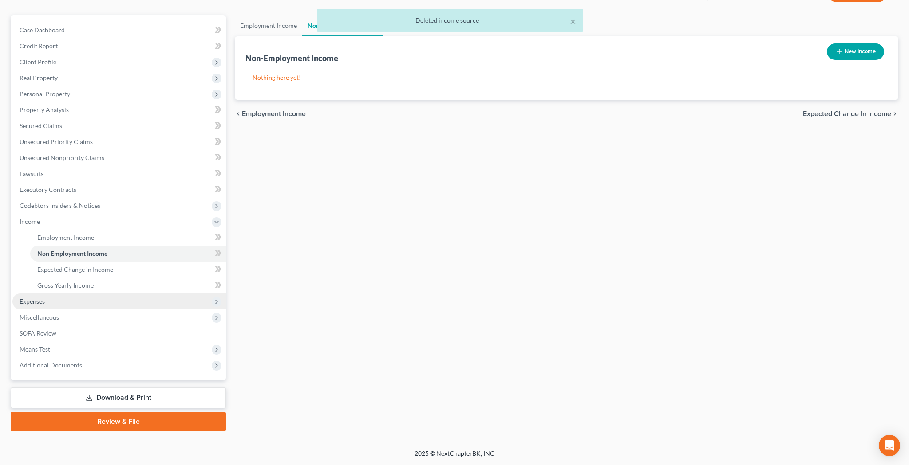
scroll to position [70, 0]
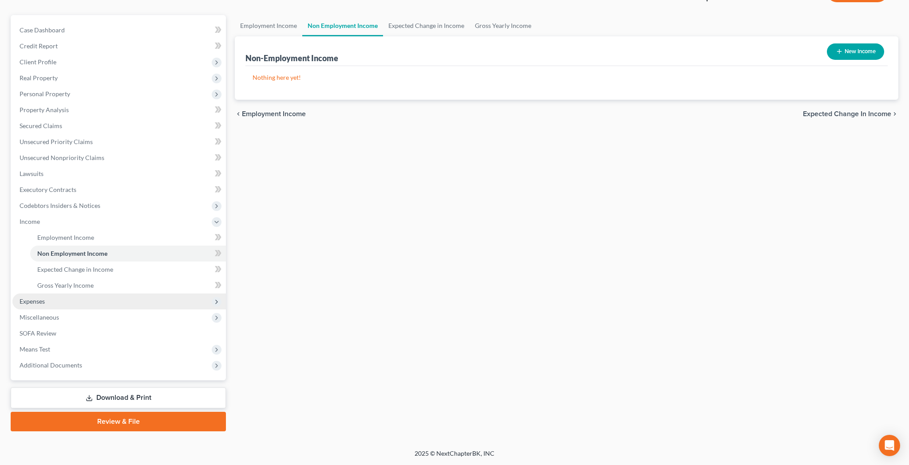
click at [80, 299] on span "Expenses" at bounding box center [118, 302] width 213 height 16
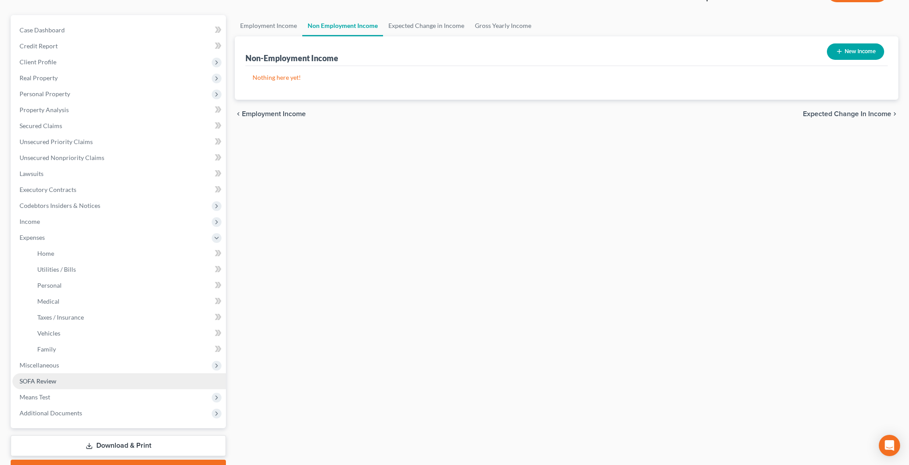
click at [78, 380] on link "SOFA Review" at bounding box center [118, 382] width 213 height 16
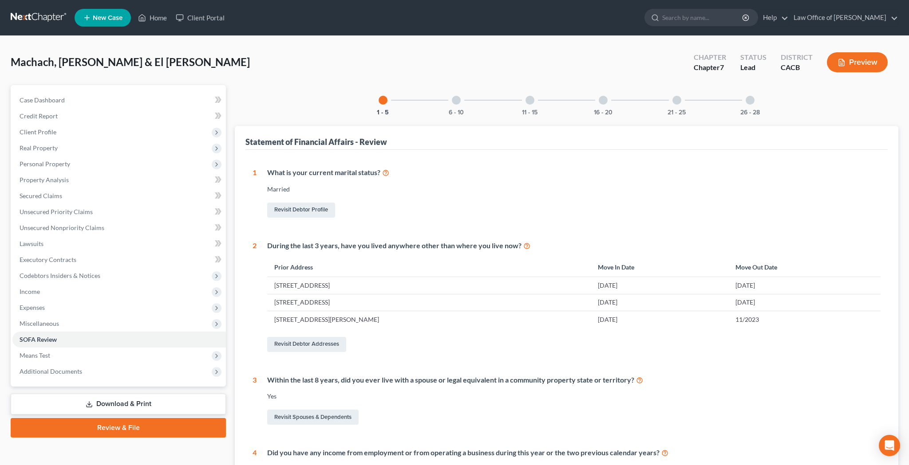
click at [452, 105] on div "6 - 10" at bounding box center [456, 100] width 30 height 30
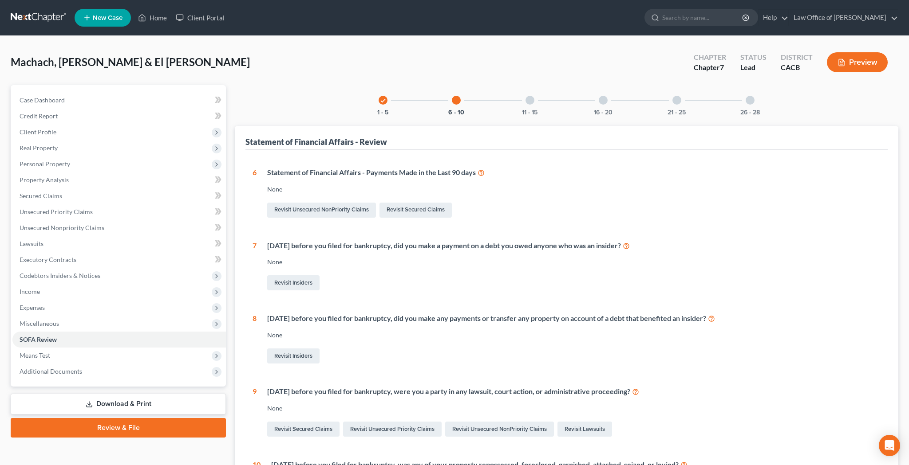
click at [525, 103] on div "11 - 15" at bounding box center [530, 100] width 30 height 30
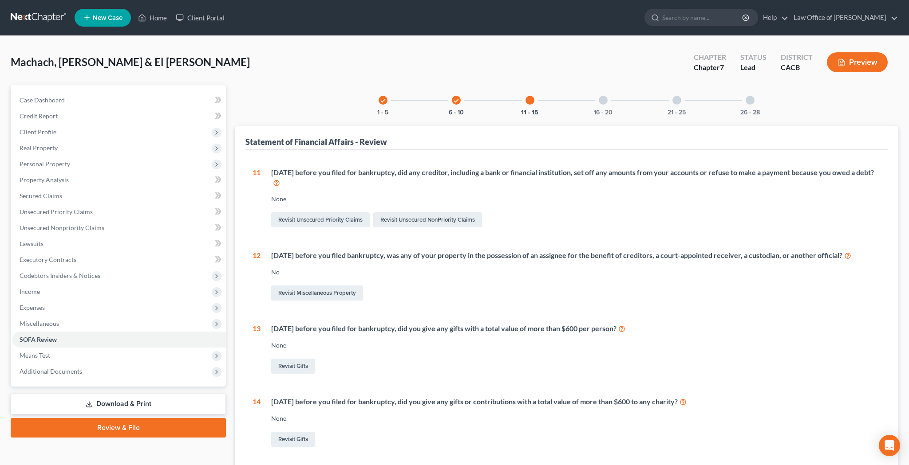
click at [600, 104] on div "16 - 20" at bounding box center [603, 100] width 30 height 30
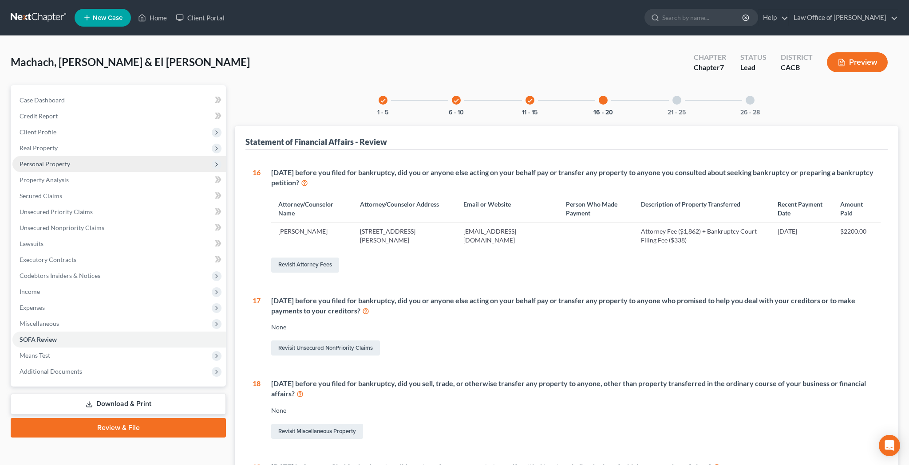
click at [78, 166] on span "Personal Property" at bounding box center [118, 164] width 213 height 16
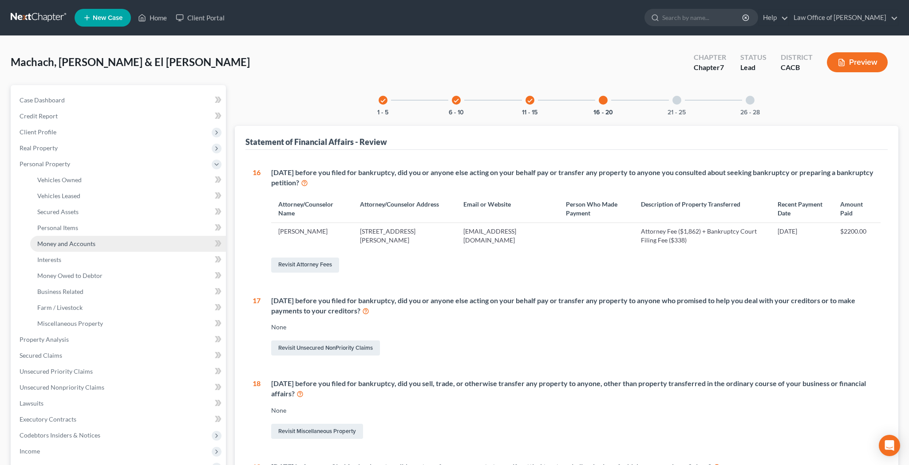
click at [84, 246] on span "Money and Accounts" at bounding box center [66, 244] width 58 height 8
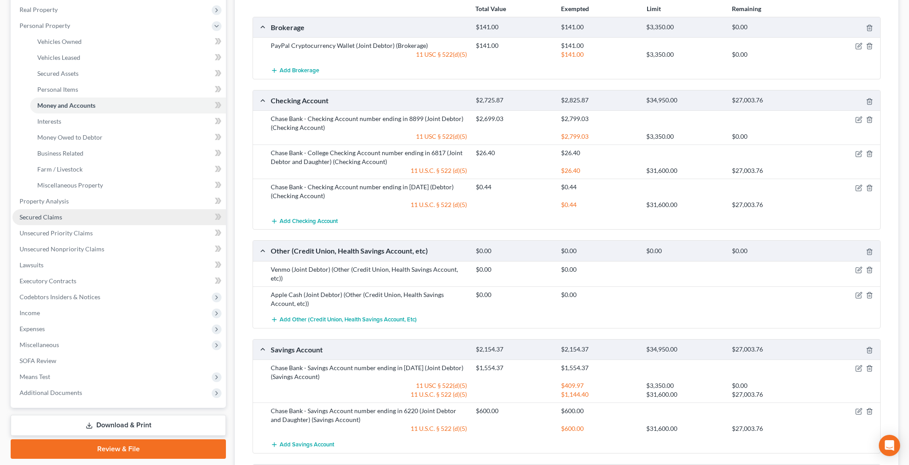
scroll to position [140, 0]
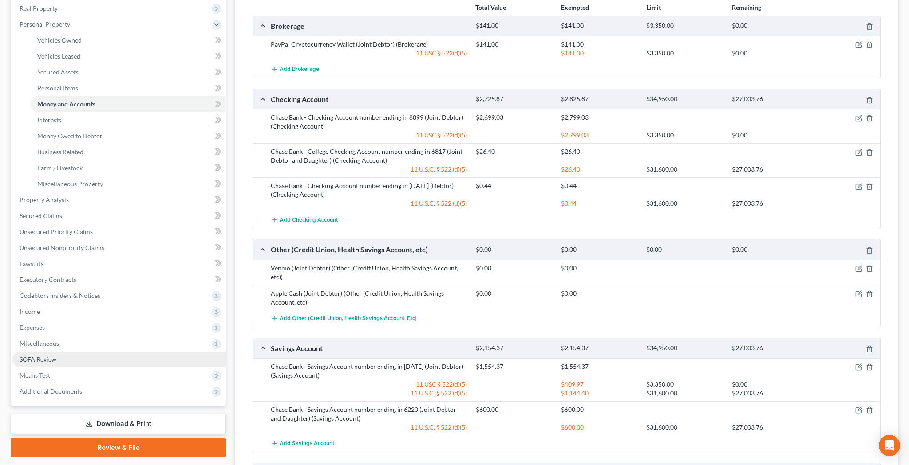
click at [79, 359] on link "SOFA Review" at bounding box center [118, 360] width 213 height 16
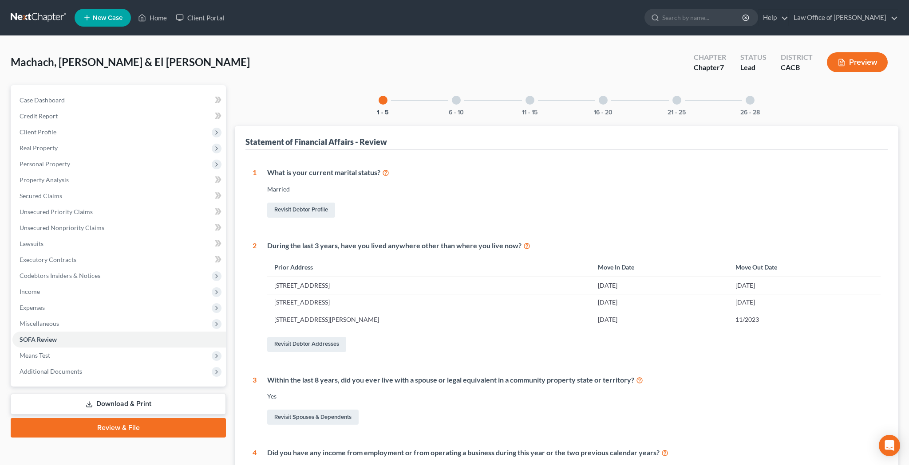
click at [600, 99] on div at bounding box center [603, 100] width 9 height 9
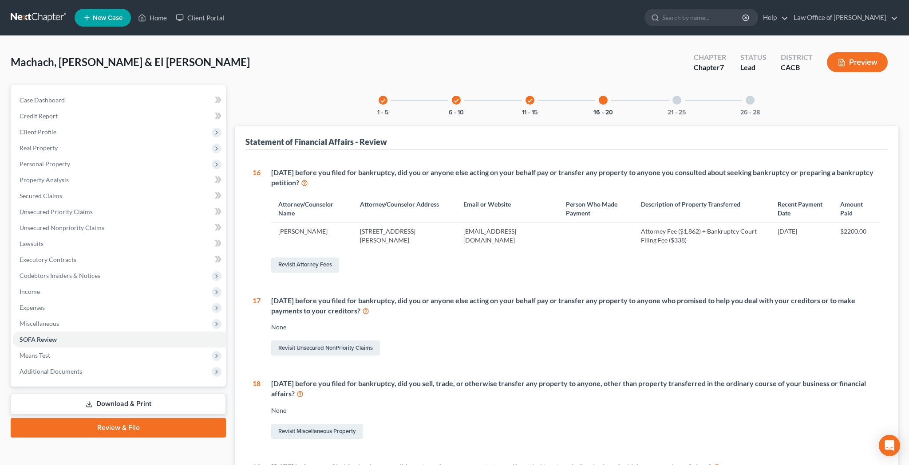
click at [675, 102] on div at bounding box center [676, 100] width 9 height 9
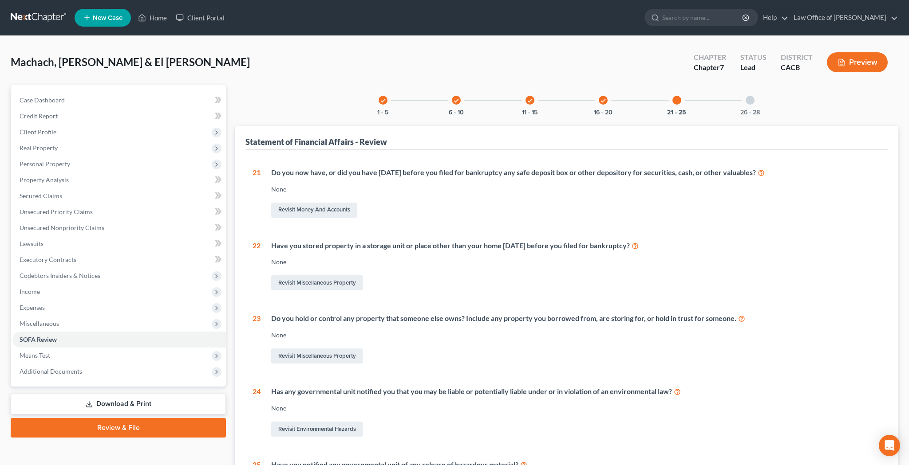
click at [749, 99] on div at bounding box center [749, 100] width 9 height 9
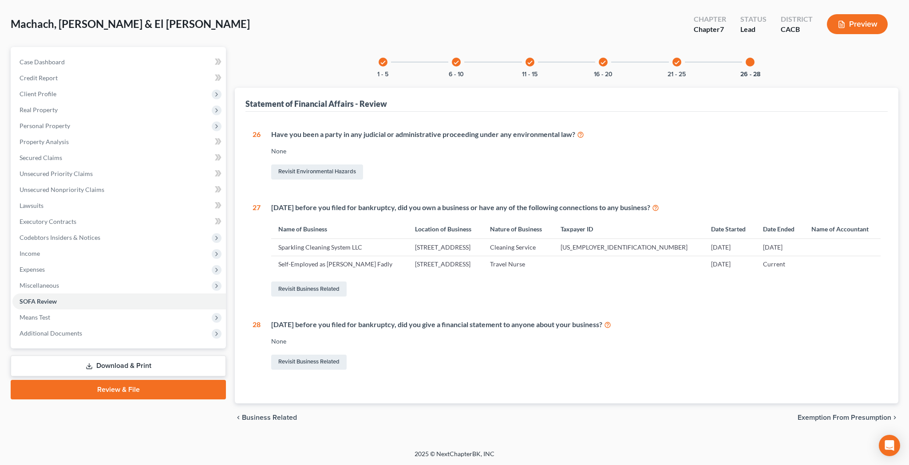
scroll to position [37, 0]
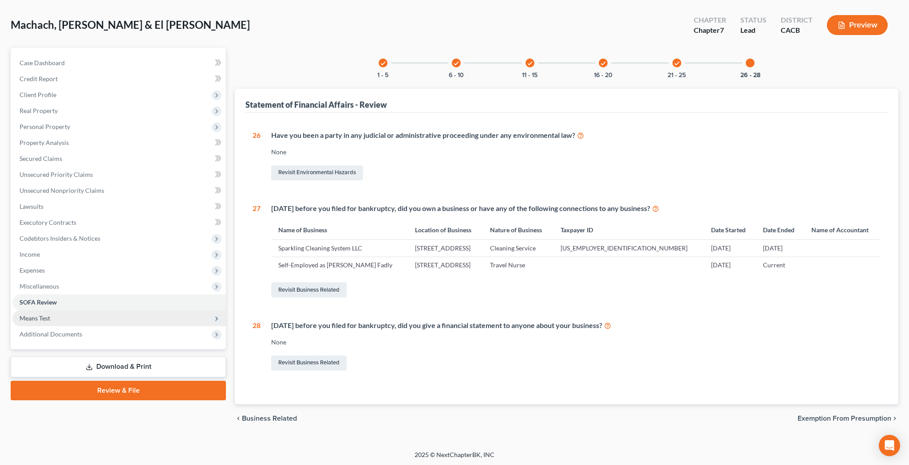
click at [120, 318] on span "Means Test" at bounding box center [118, 319] width 213 height 16
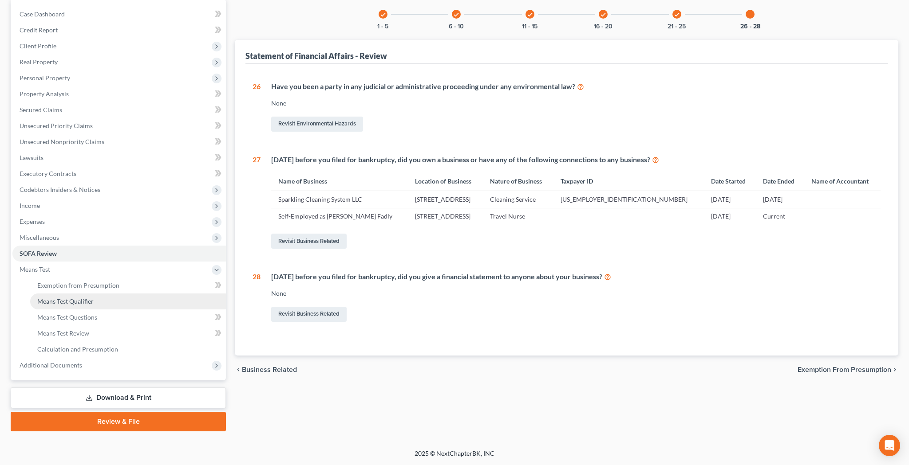
scroll to position [86, 0]
click at [154, 395] on link "Download & Print" at bounding box center [118, 398] width 215 height 21
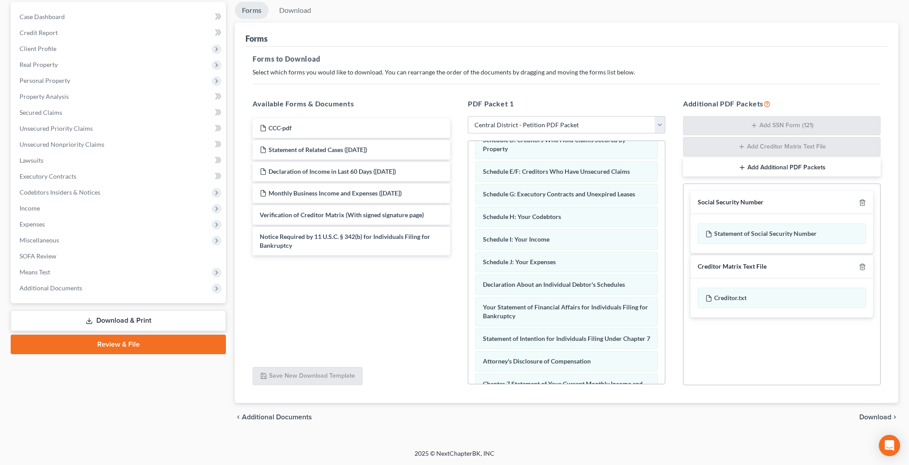
scroll to position [111, 0]
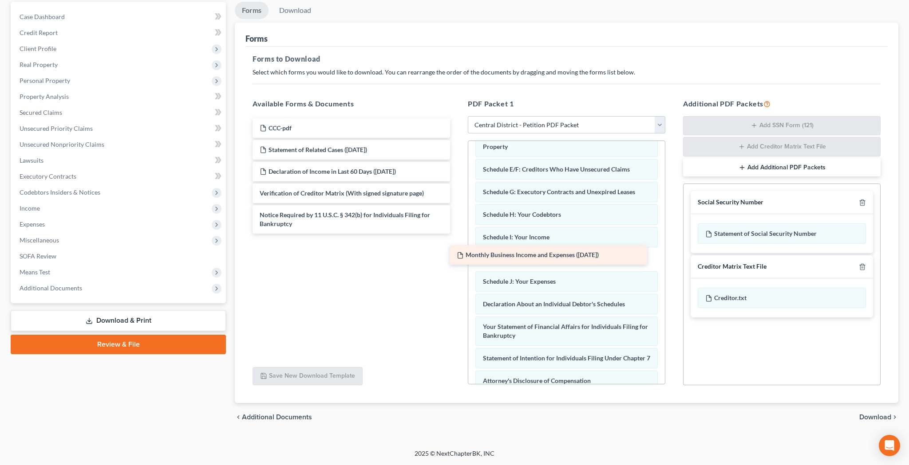
drag, startPoint x: 380, startPoint y: 193, endPoint x: 578, endPoint y: 254, distance: 207.3
click at [457, 234] on div "Monthly Business Income and Expenses (09/18/2025) CCC-pdf Statement of Related …" at bounding box center [351, 175] width 212 height 115
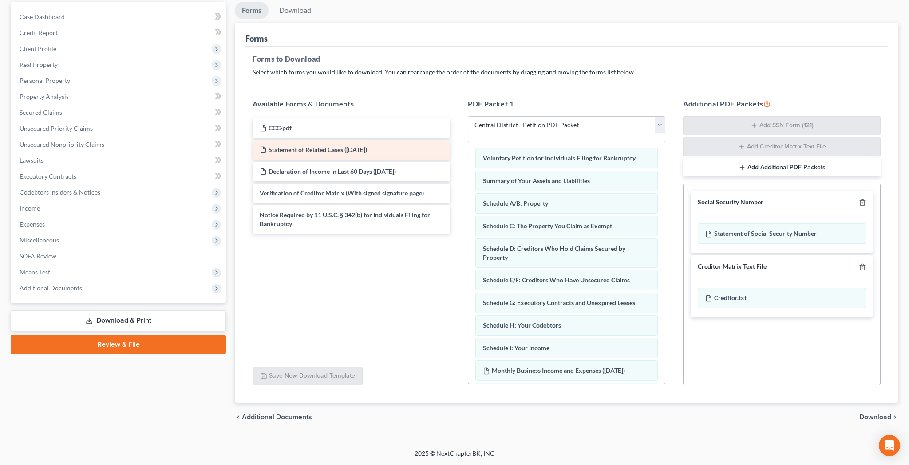
scroll to position [0, 0]
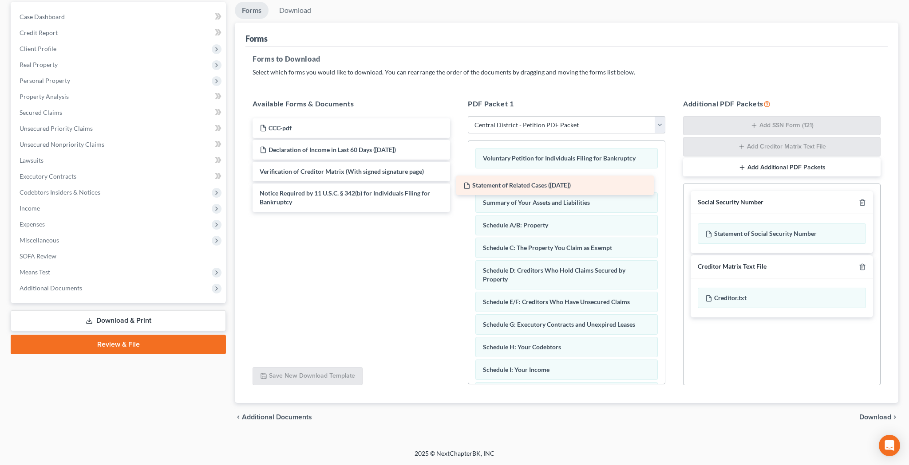
drag, startPoint x: 386, startPoint y: 150, endPoint x: 595, endPoint y: 181, distance: 211.6
click at [457, 181] on div "Statement of Related Cases (09/18/2025) CCC-pdf Statement of Related Cases (09/…" at bounding box center [351, 165] width 212 height 94
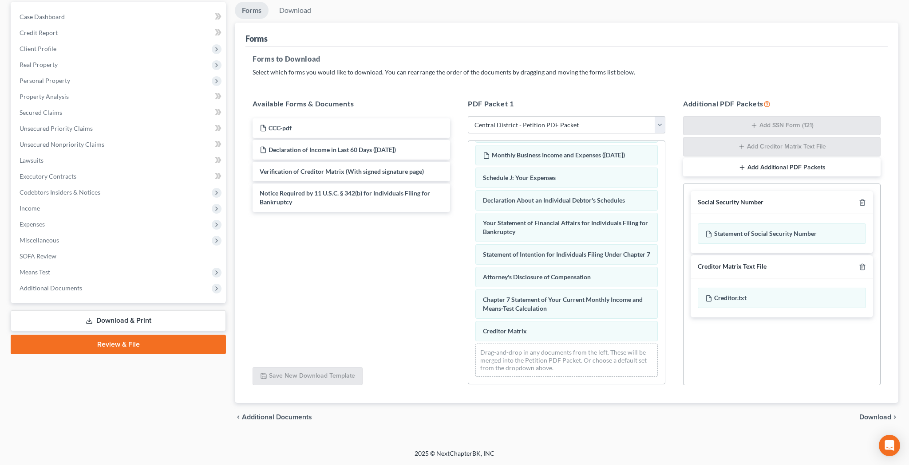
scroll to position [83, 0]
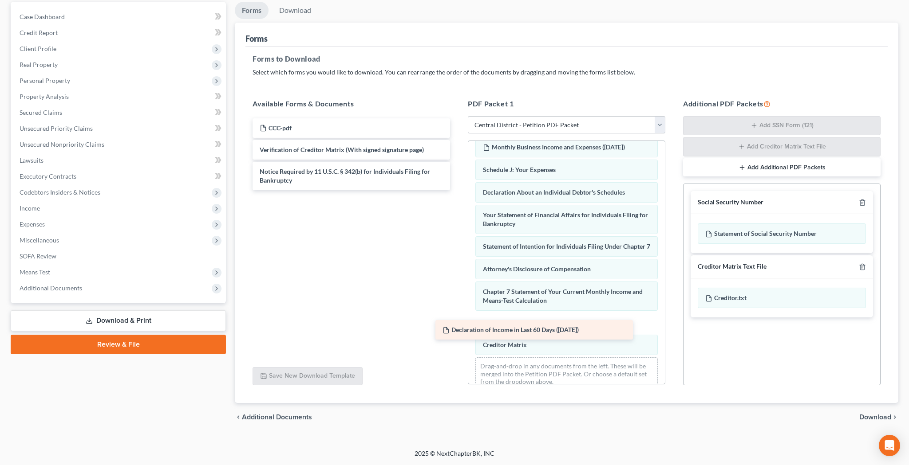
drag, startPoint x: 351, startPoint y: 148, endPoint x: 537, endPoint y: 337, distance: 265.1
click at [457, 190] on div "Declaration of Income in Last 60 Days (09/18/2025) CCC-pdf Declaration of Incom…" at bounding box center [351, 154] width 212 height 72
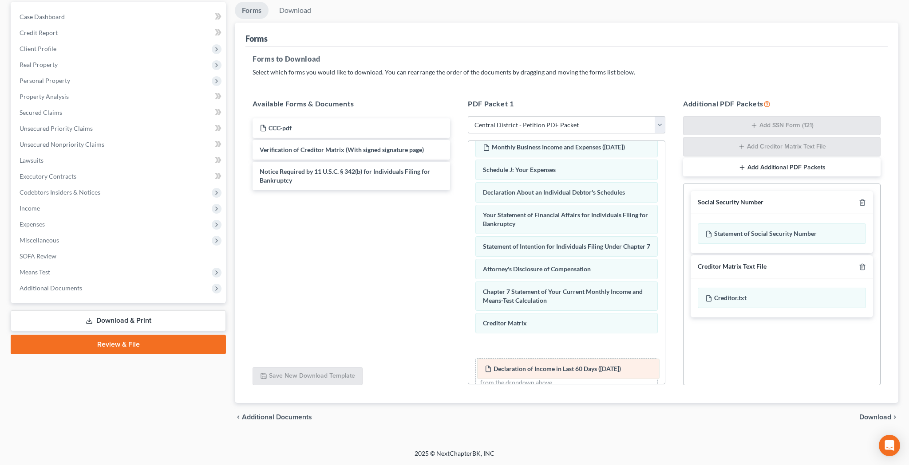
drag, startPoint x: 536, startPoint y: 331, endPoint x: 538, endPoint y: 367, distance: 36.9
click at [538, 367] on div "Declaration of Income in Last 60 Days (09/18/2025) Voluntary Petition for Indiv…" at bounding box center [566, 147] width 197 height 504
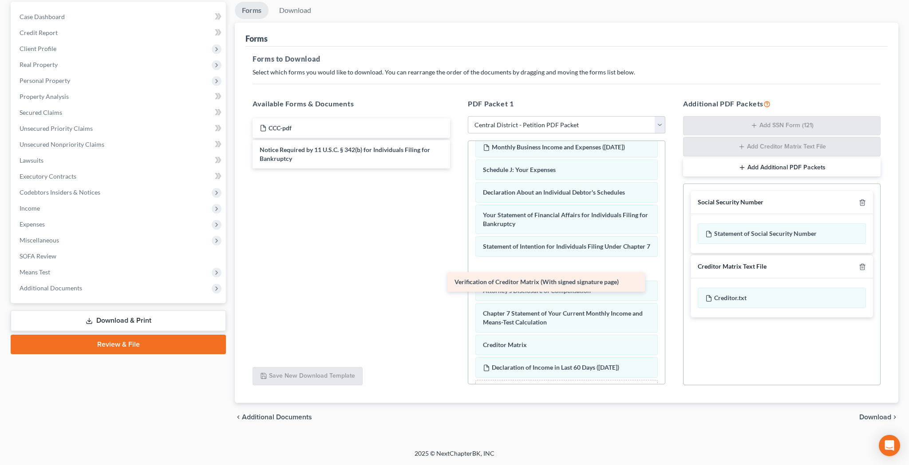
drag, startPoint x: 343, startPoint y: 148, endPoint x: 539, endPoint y: 282, distance: 237.1
click at [457, 169] on div "Verification of Creditor Matrix (With signed signature page) CCC-pdf Verificati…" at bounding box center [351, 143] width 212 height 50
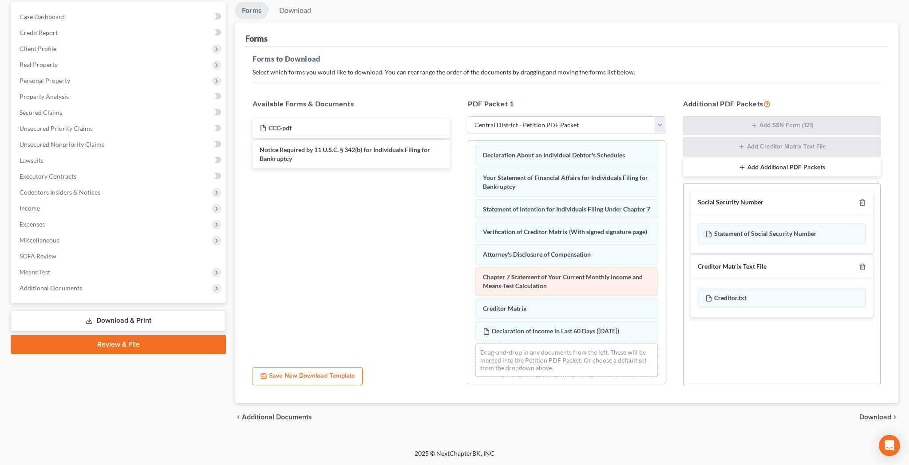
scroll to position [292, 0]
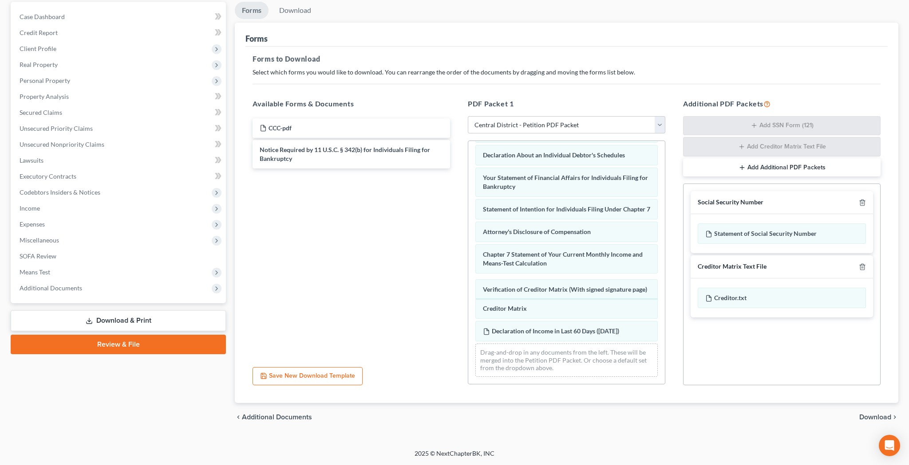
drag, startPoint x: 539, startPoint y: 230, endPoint x: 534, endPoint y: 285, distance: 55.7
click at [534, 285] on div "Verification of Creditor Matrix (With signed signature page) Voluntary Petition…" at bounding box center [566, 121] width 197 height 527
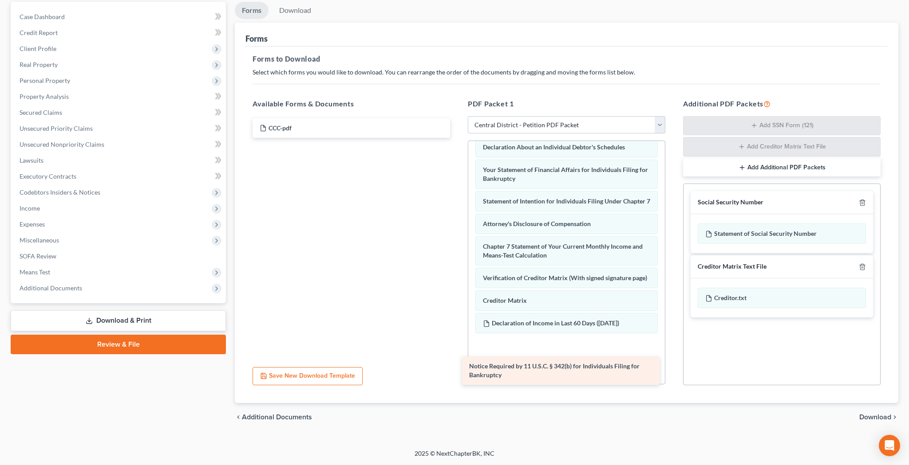
drag, startPoint x: 379, startPoint y: 153, endPoint x: 589, endPoint y: 371, distance: 302.2
click at [457, 138] on div "Notice Required by 11 U.S.C. § 342(b) for Individuals Filing for Bankruptcy CCC…" at bounding box center [351, 128] width 212 height 20
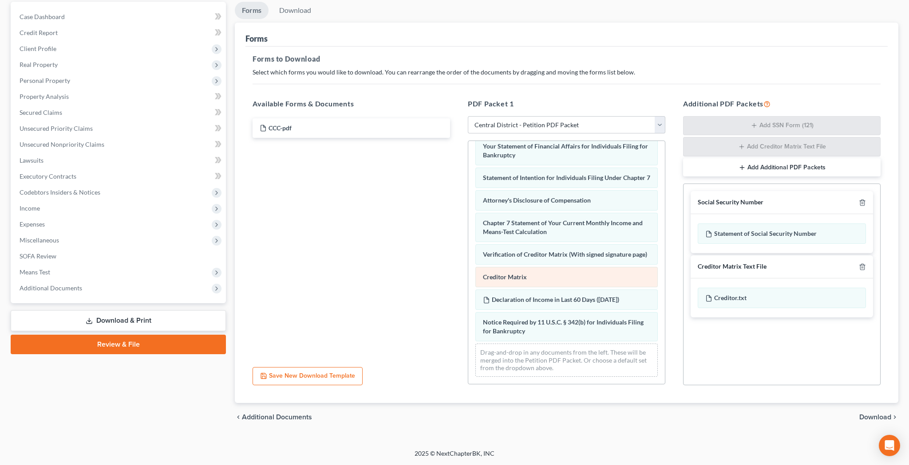
scroll to position [323, 0]
click at [870, 416] on span "Download" at bounding box center [875, 417] width 32 height 7
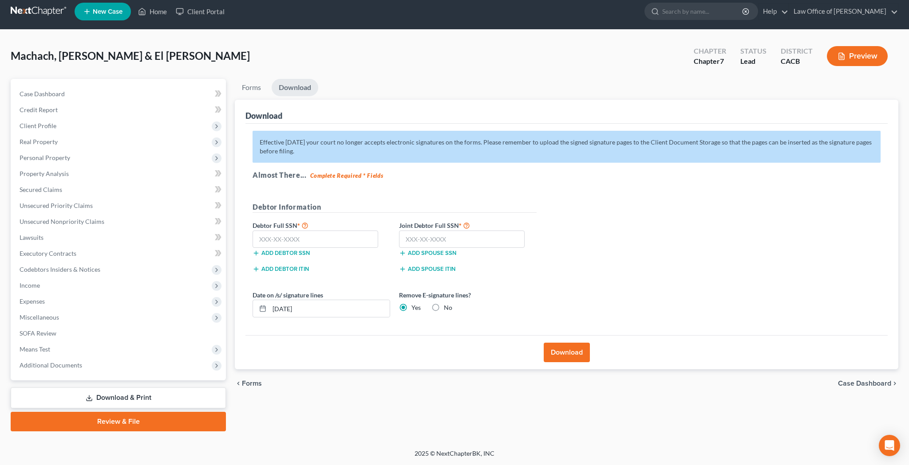
scroll to position [6, 0]
click at [305, 241] on input "text" at bounding box center [315, 240] width 126 height 18
click at [418, 236] on input "text" at bounding box center [462, 240] width 126 height 18
click at [567, 353] on button "Download" at bounding box center [567, 353] width 46 height 20
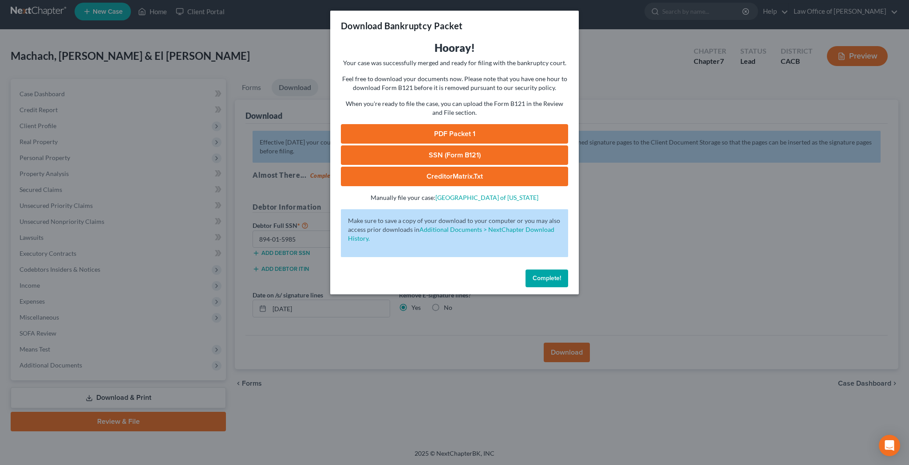
click at [454, 134] on link "PDF Packet 1" at bounding box center [454, 134] width 227 height 20
click at [473, 154] on link "SSN (Form B121)" at bounding box center [454, 156] width 227 height 20
click at [558, 280] on span "Complete!" at bounding box center [546, 279] width 28 height 8
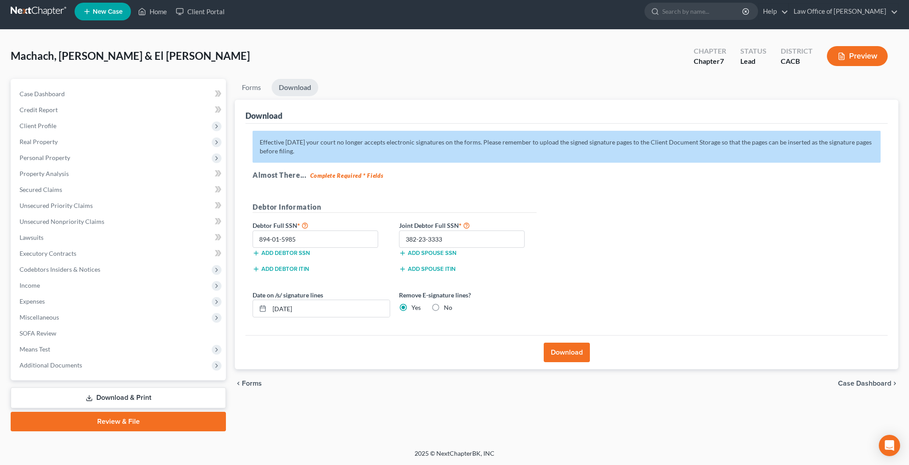
click at [376, 19] on ul "New Case Home Client Portal - No Result - See all results Or Press Enter... Hel…" at bounding box center [487, 11] width 824 height 23
click at [79, 163] on span "Personal Property" at bounding box center [118, 158] width 213 height 16
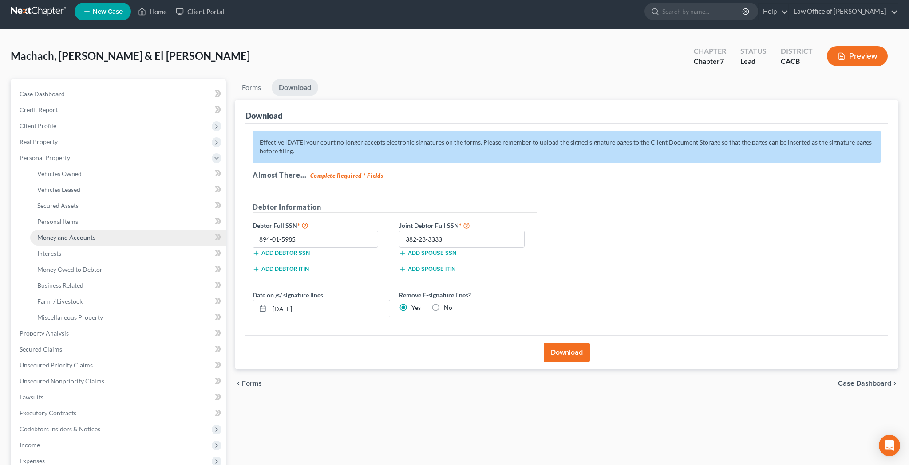
click at [84, 237] on span "Money and Accounts" at bounding box center [66, 238] width 58 height 8
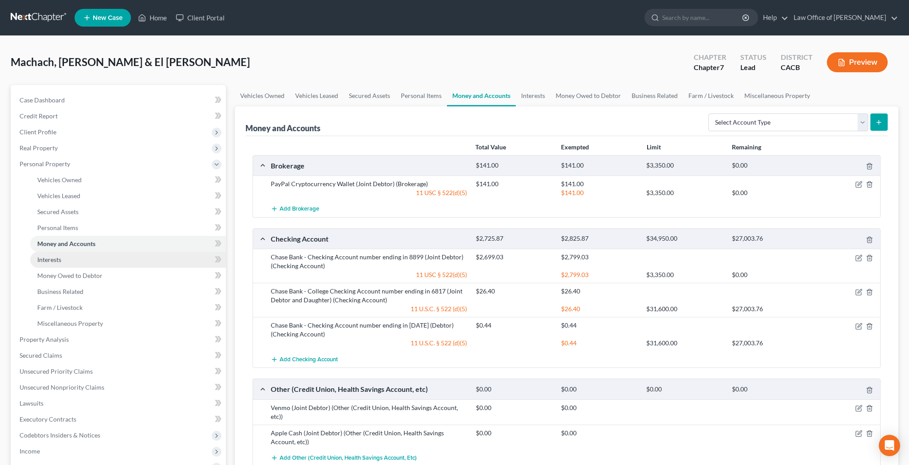
click at [77, 257] on link "Interests" at bounding box center [128, 260] width 196 height 16
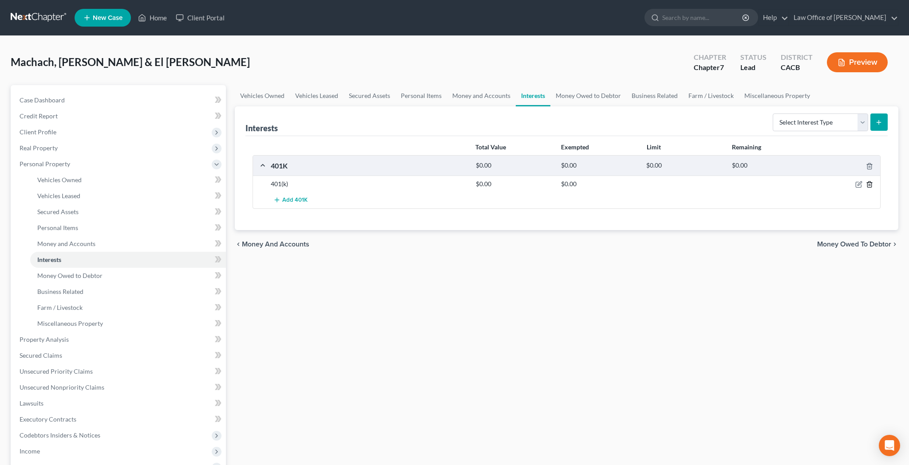
click at [870, 184] on icon "button" at bounding box center [869, 184] width 7 height 7
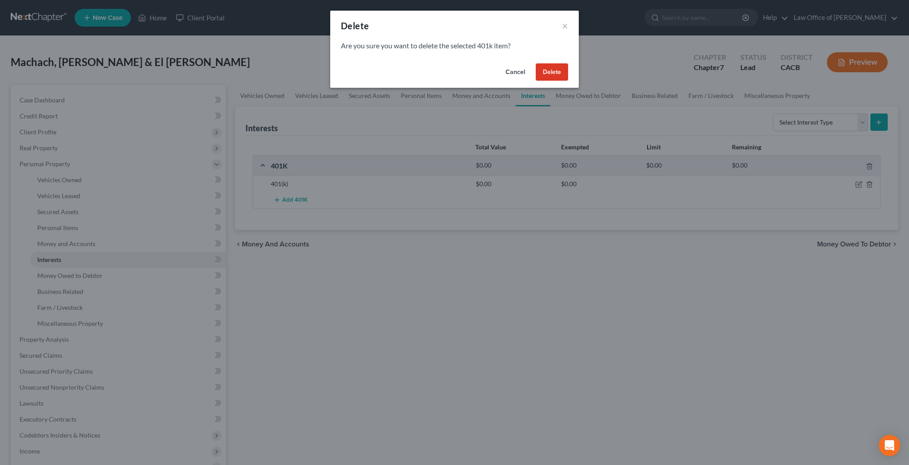
click at [525, 122] on div "Delete × Are you sure you want to delete the selected 401k item? Cancel Delete" at bounding box center [454, 232] width 909 height 465
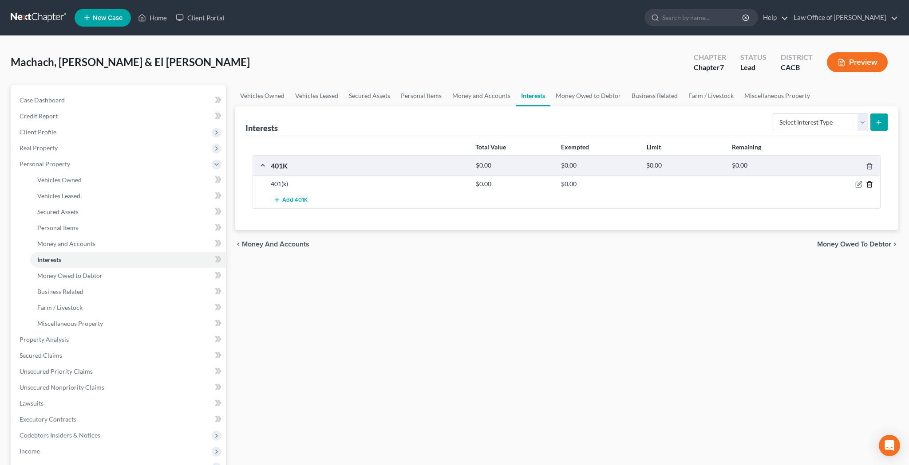
click at [867, 185] on icon "button" at bounding box center [869, 185] width 4 height 6
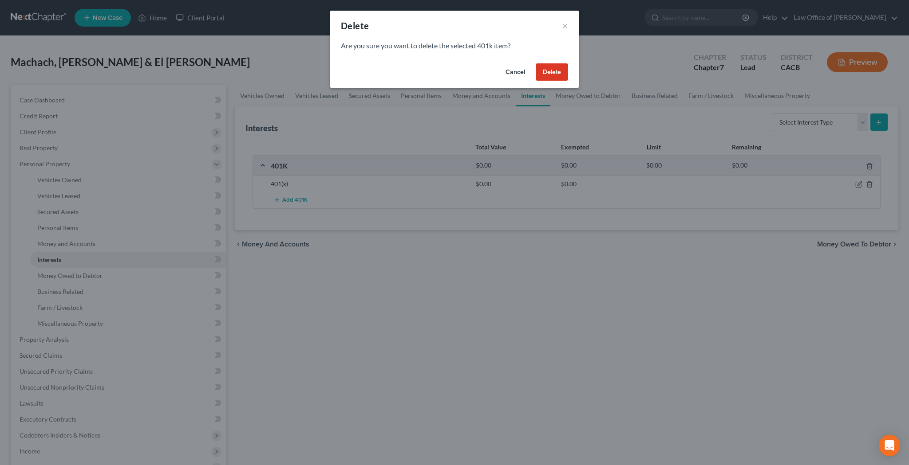
click at [556, 73] on button "Delete" at bounding box center [552, 72] width 32 height 18
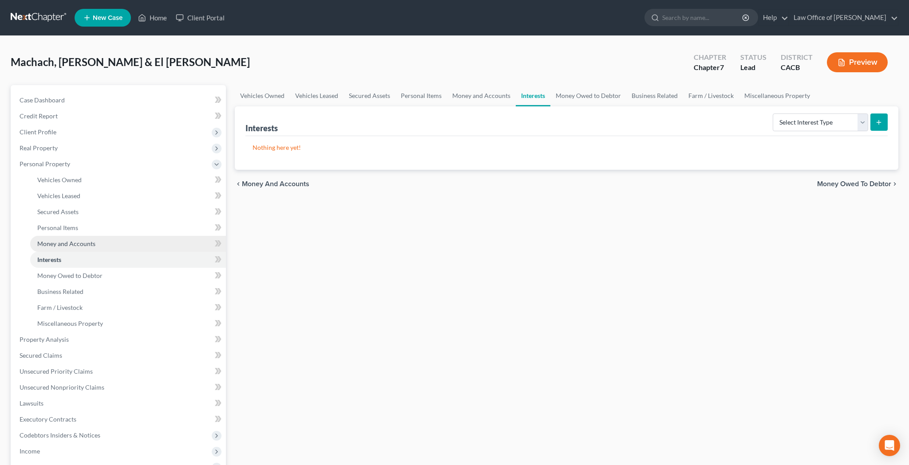
click at [134, 244] on link "Money and Accounts" at bounding box center [128, 244] width 196 height 16
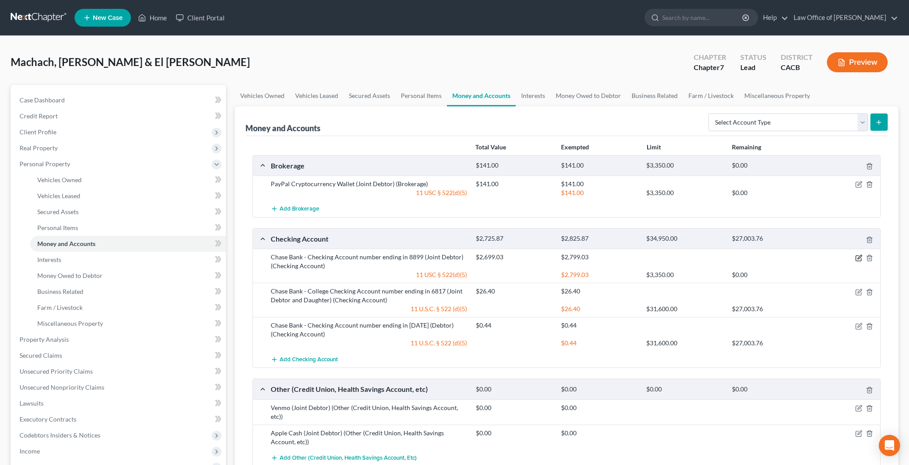
click at [856, 257] on icon "button" at bounding box center [858, 258] width 7 height 7
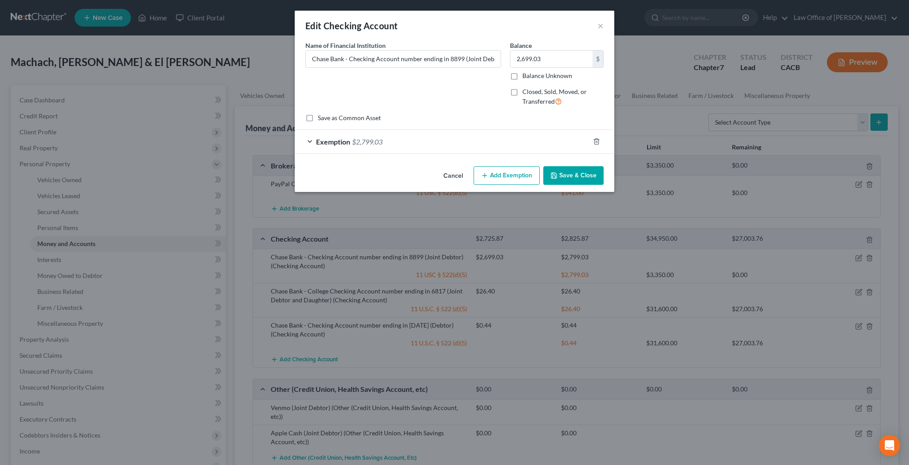
click at [310, 140] on div "Exemption $2,799.03" at bounding box center [442, 142] width 295 height 24
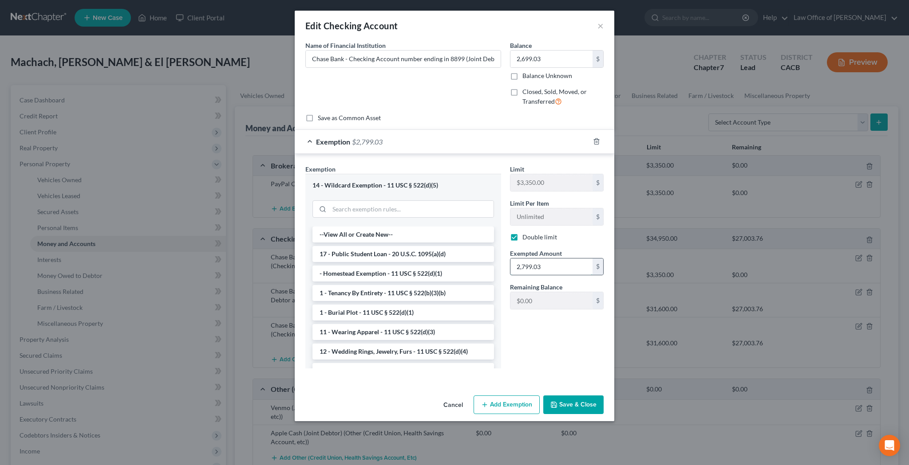
click at [526, 266] on input "2,799.03" at bounding box center [551, 267] width 82 height 17
click at [542, 332] on div "Limit $3,350.00 $ Limit Per Item Unlimited $ Double limit Exempted Amount * 2,6…" at bounding box center [556, 270] width 103 height 211
click at [583, 406] on button "Save & Close" at bounding box center [573, 405] width 60 height 19
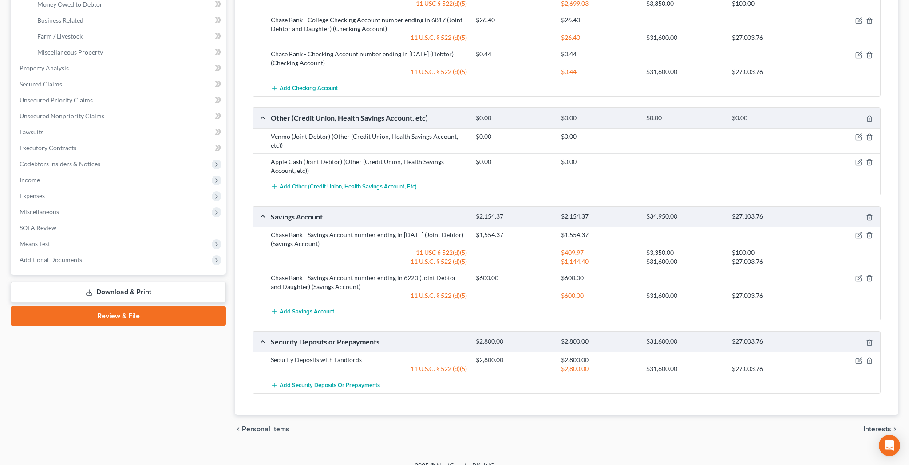
scroll to position [275, 0]
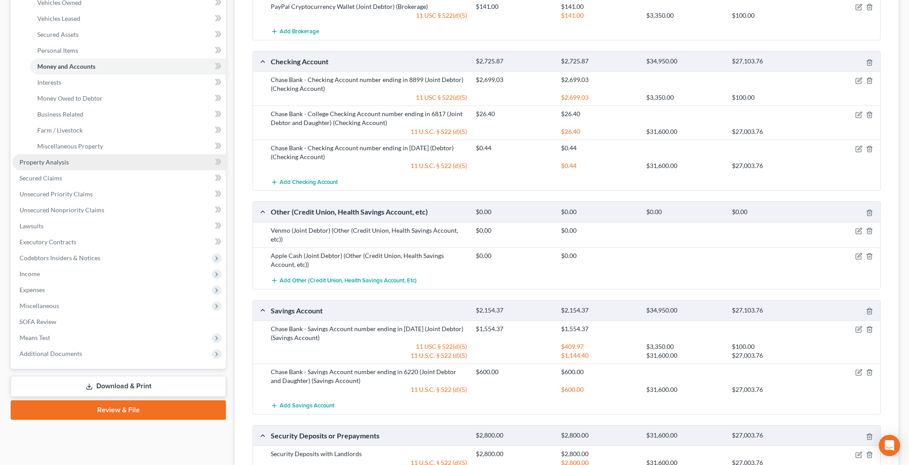
click at [94, 166] on link "Property Analysis" at bounding box center [118, 162] width 213 height 16
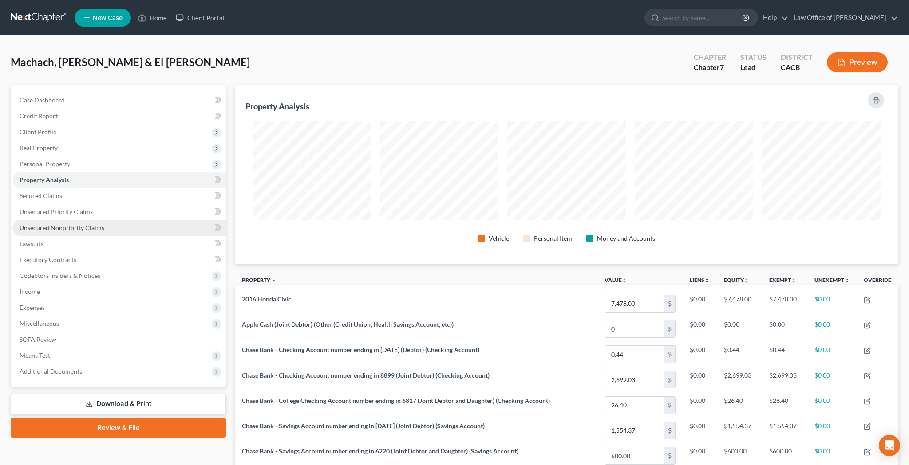
click at [70, 225] on span "Unsecured Nonpriority Claims" at bounding box center [62, 228] width 85 height 8
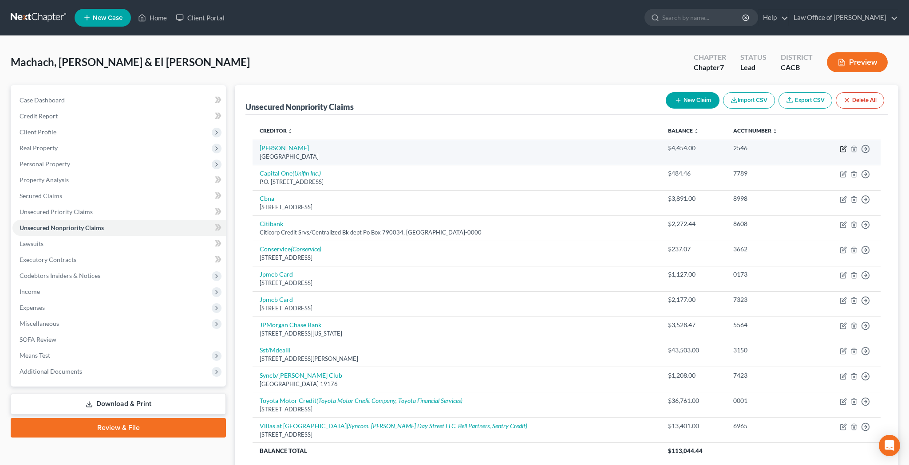
click at [843, 152] on icon "button" at bounding box center [842, 149] width 5 height 5
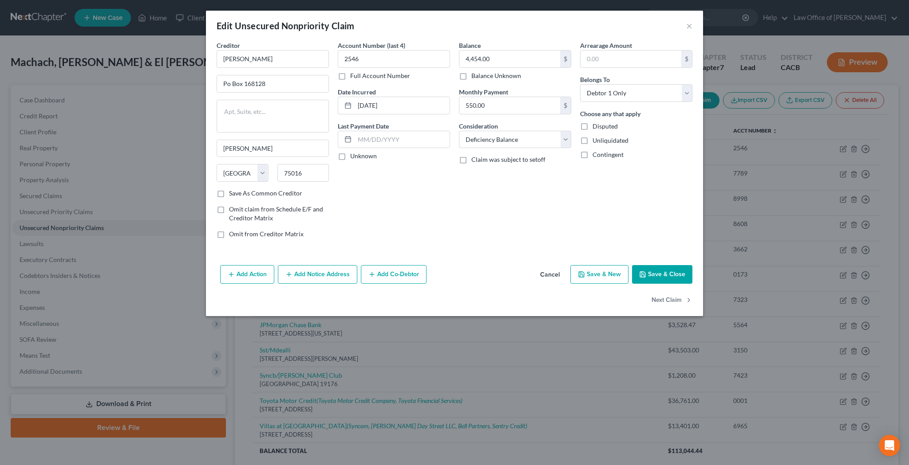
click at [663, 276] on button "Save & Close" at bounding box center [662, 274] width 60 height 19
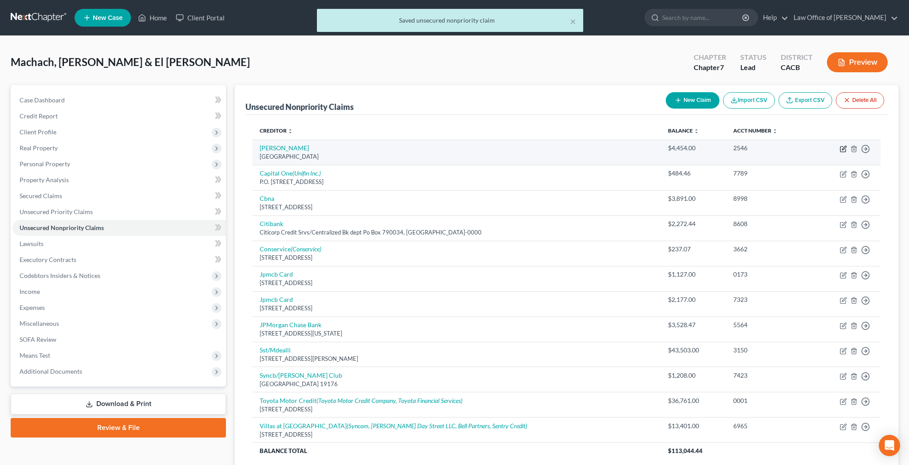
click at [842, 150] on icon "button" at bounding box center [843, 149] width 7 height 7
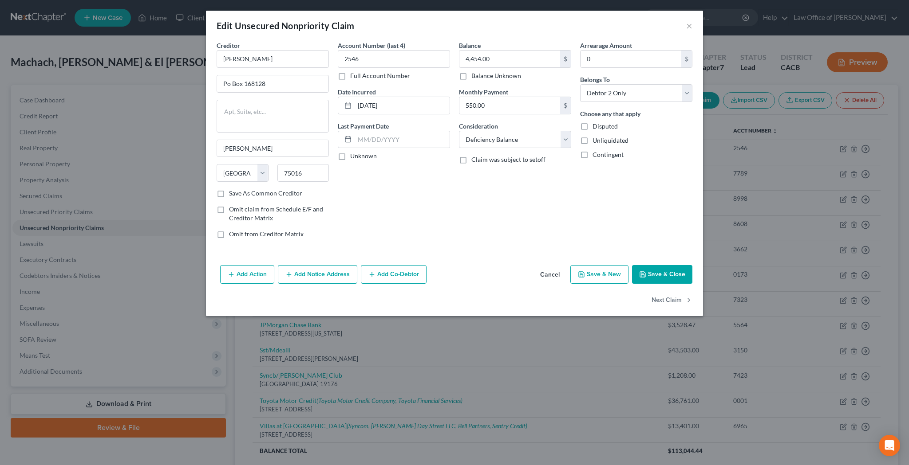
click at [660, 274] on button "Save & Close" at bounding box center [662, 274] width 60 height 19
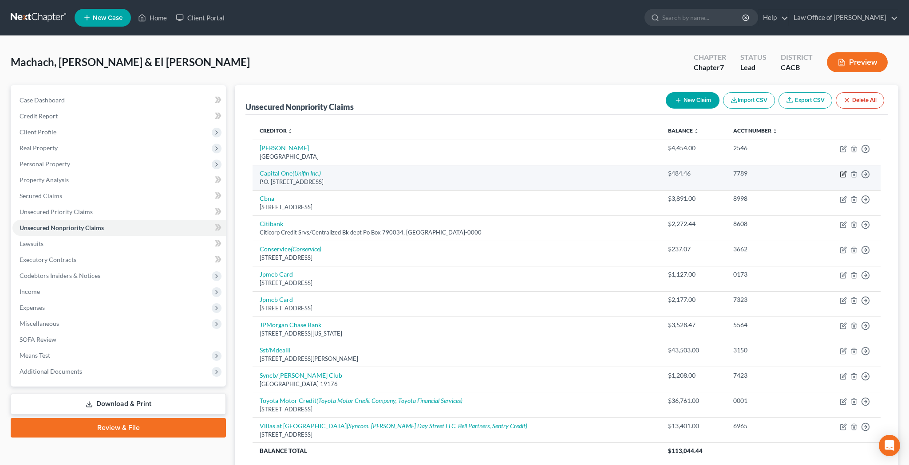
click at [842, 173] on icon "button" at bounding box center [843, 174] width 7 height 7
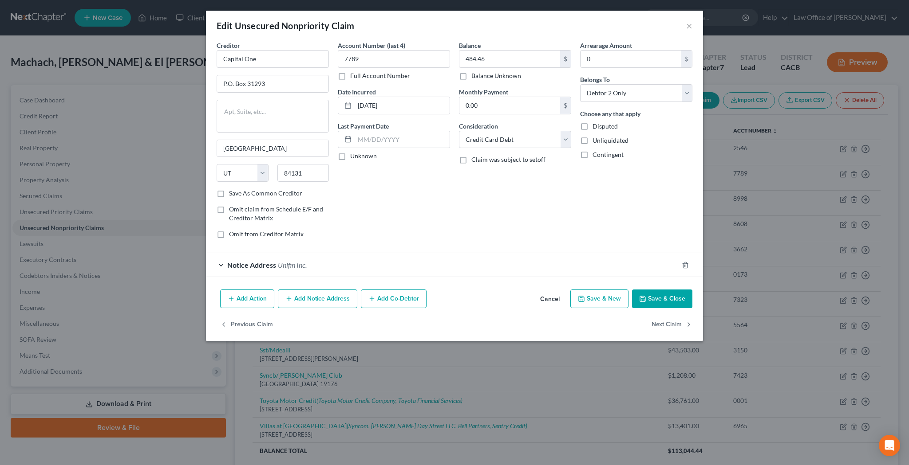
click at [678, 296] on button "Save & Close" at bounding box center [662, 299] width 60 height 19
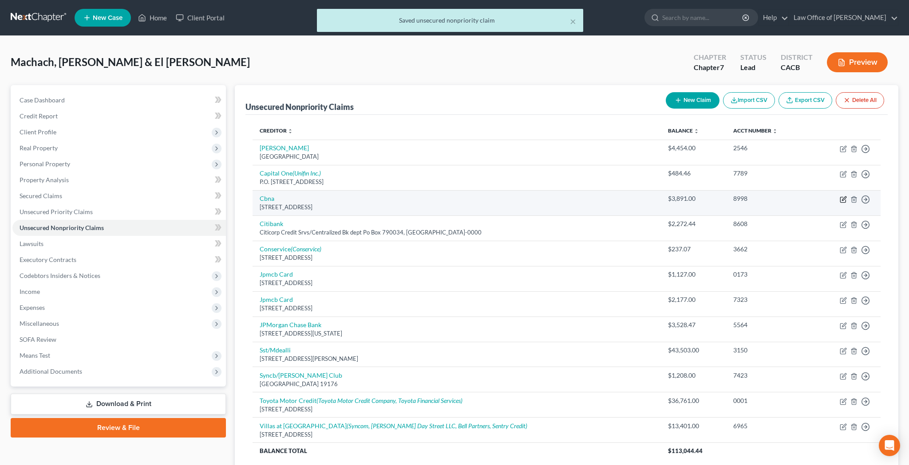
click at [841, 199] on icon "button" at bounding box center [843, 199] width 7 height 7
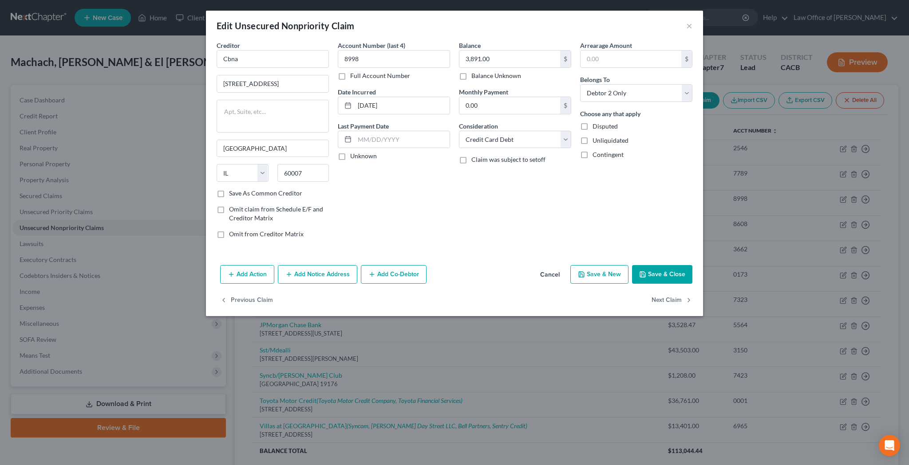
click at [667, 272] on button "Save & Close" at bounding box center [662, 274] width 60 height 19
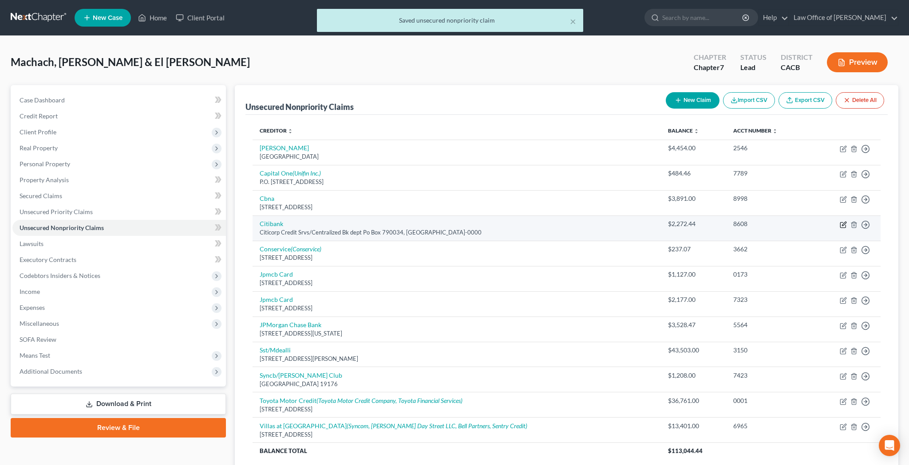
click at [843, 225] on icon "button" at bounding box center [844, 224] width 4 height 4
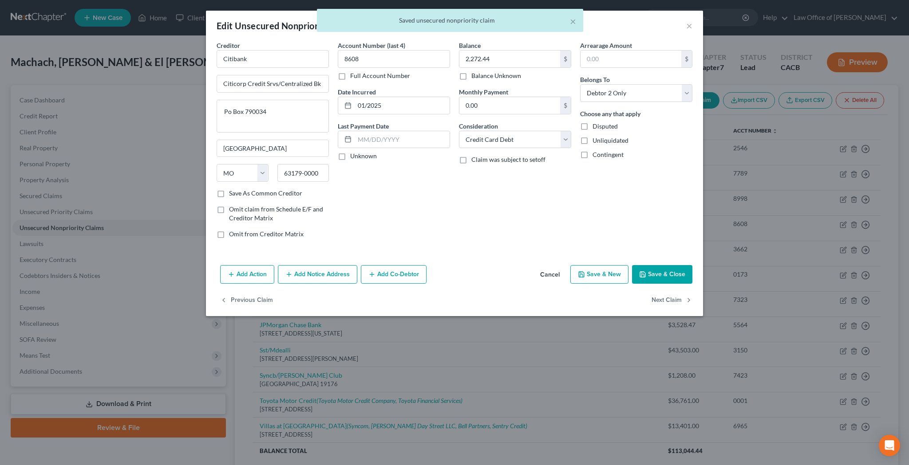
click at [667, 275] on button "Save & Close" at bounding box center [662, 274] width 60 height 19
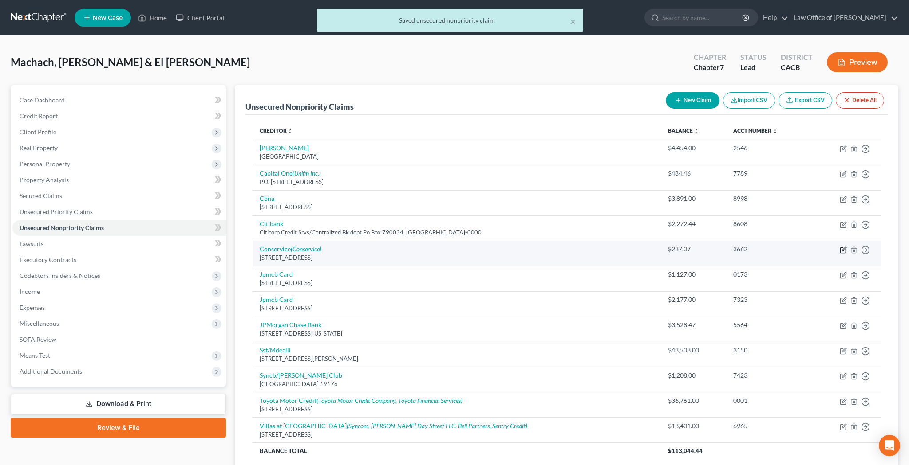
click at [844, 248] on icon "button" at bounding box center [843, 250] width 7 height 7
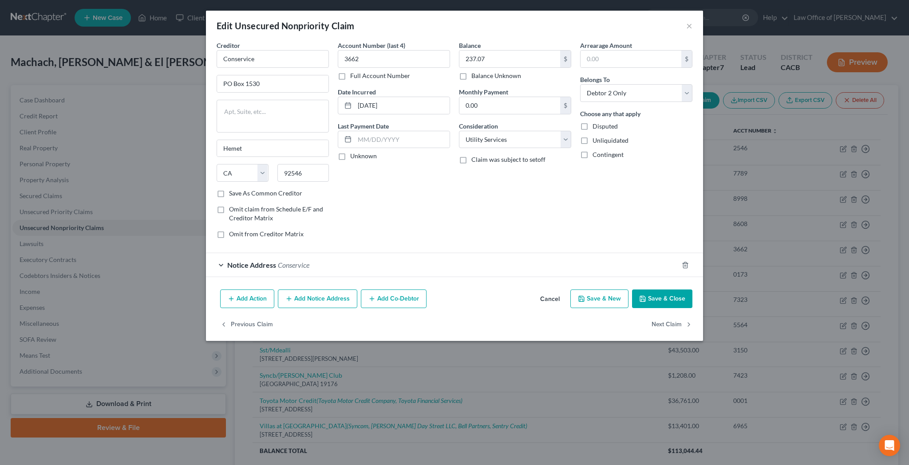
click at [669, 300] on button "Save & Close" at bounding box center [662, 299] width 60 height 19
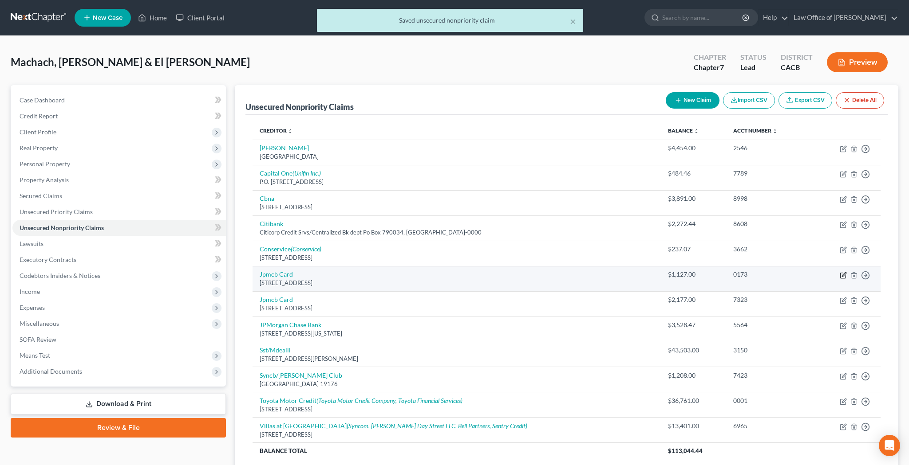
click at [841, 274] on icon "button" at bounding box center [843, 275] width 7 height 7
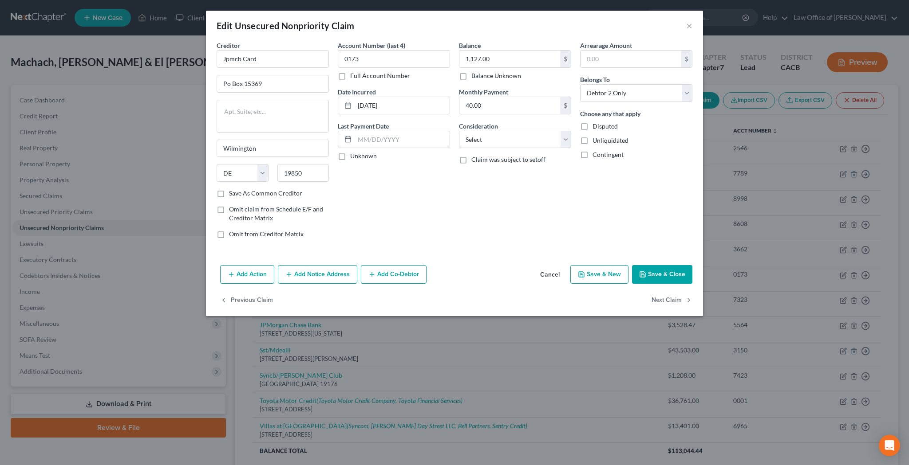
click at [672, 276] on button "Save & Close" at bounding box center [662, 274] width 60 height 19
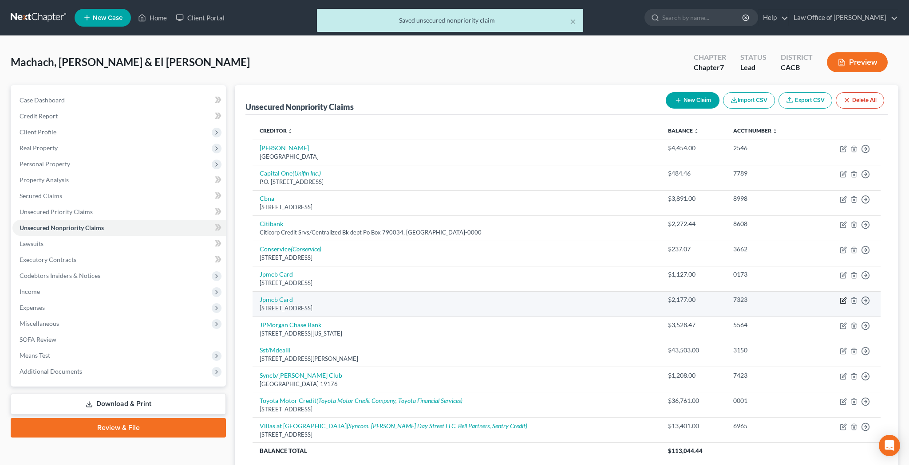
click at [841, 300] on icon "button" at bounding box center [843, 300] width 7 height 7
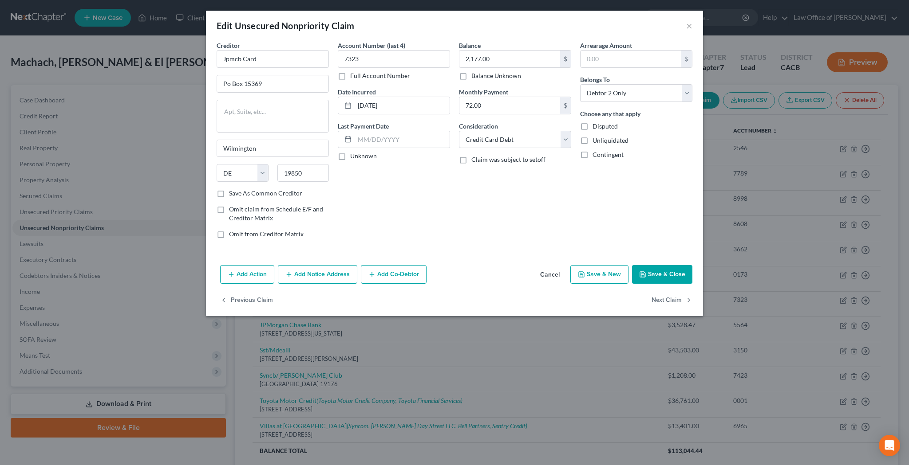
click at [669, 274] on button "Save & Close" at bounding box center [662, 274] width 60 height 19
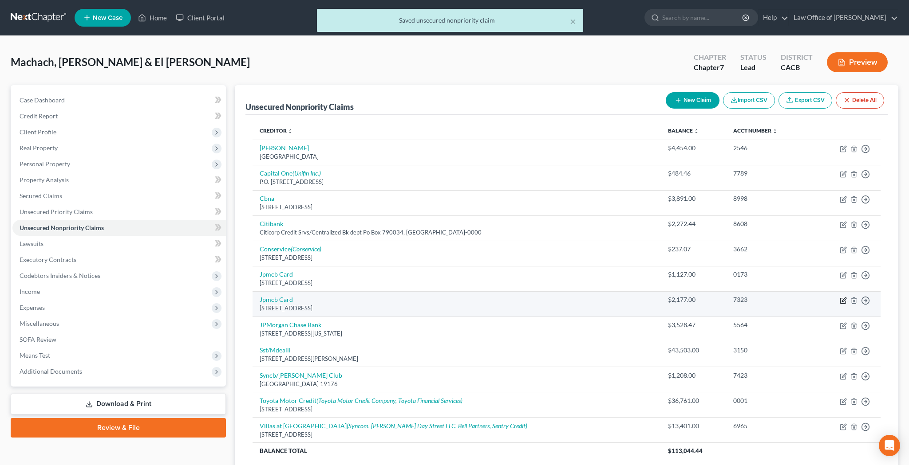
click at [843, 299] on icon "button" at bounding box center [843, 300] width 7 height 7
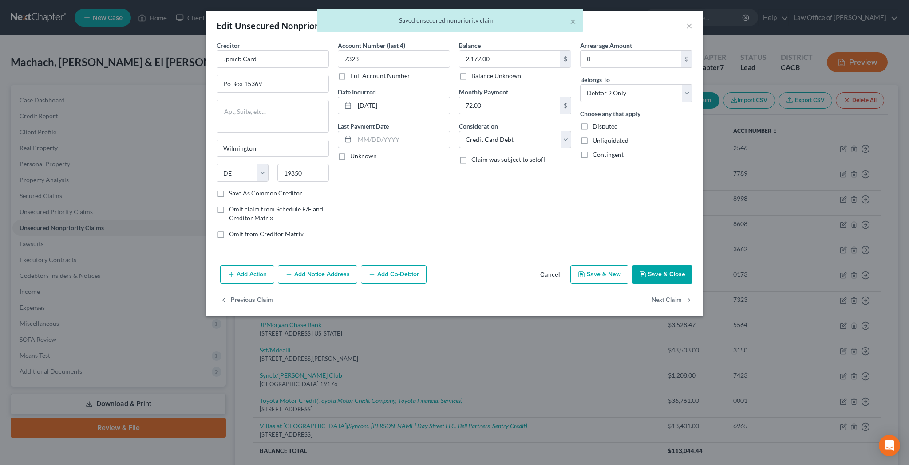
click at [659, 272] on button "Save & Close" at bounding box center [662, 274] width 60 height 19
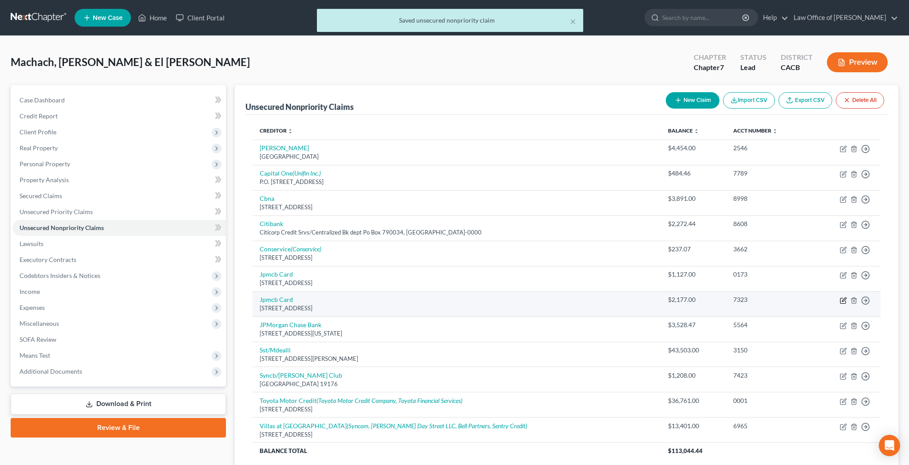
click at [842, 301] on icon "button" at bounding box center [843, 300] width 7 height 7
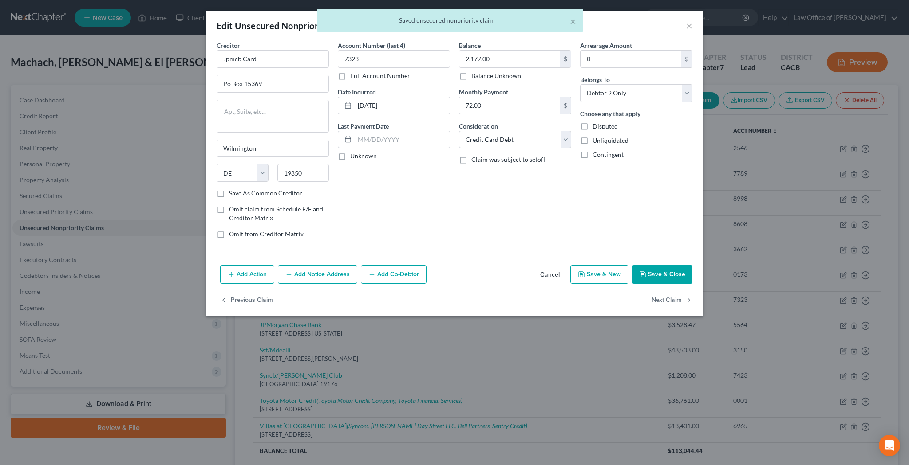
click at [668, 275] on button "Save & Close" at bounding box center [662, 274] width 60 height 19
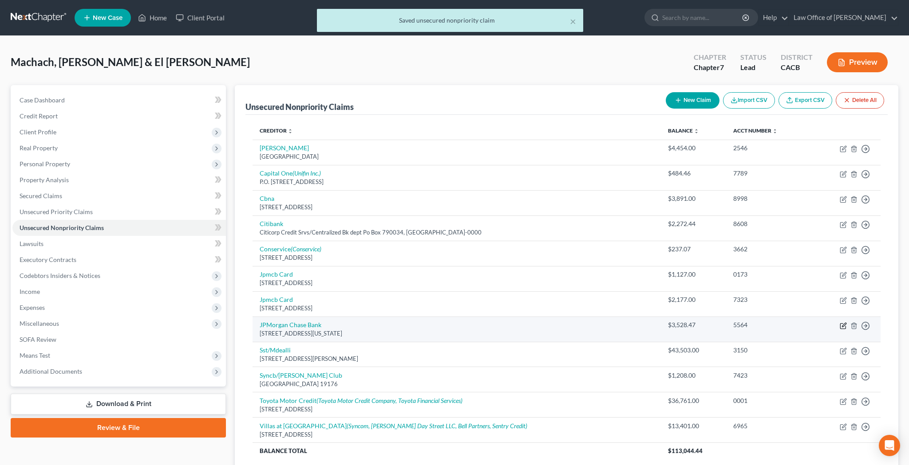
click at [841, 325] on icon "button" at bounding box center [843, 326] width 7 height 7
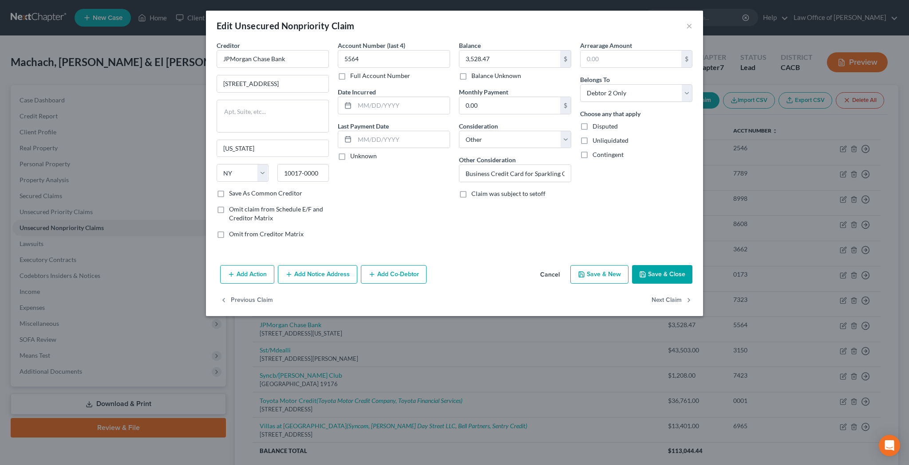
click at [675, 276] on button "Save & Close" at bounding box center [662, 274] width 60 height 19
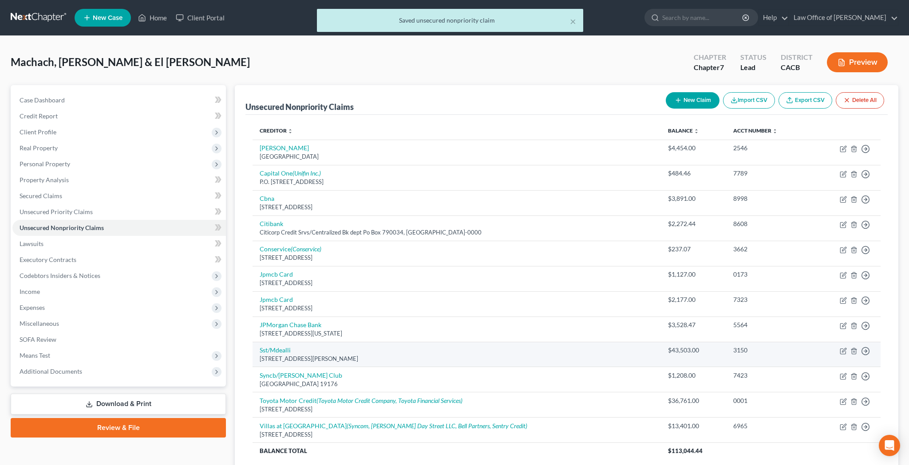
click at [842, 343] on td "Move to D Move to E Move to G Move to Notice Only" at bounding box center [845, 354] width 69 height 25
click at [843, 350] on icon "button" at bounding box center [843, 351] width 7 height 7
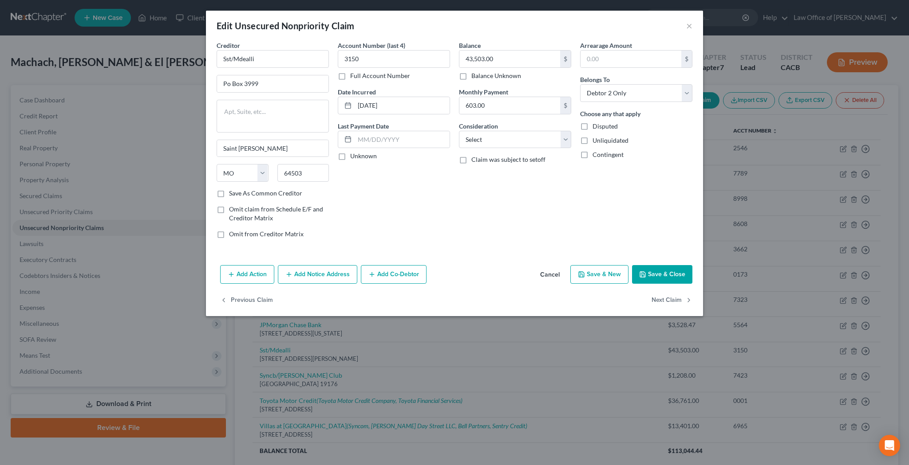
click at [660, 271] on button "Save & Close" at bounding box center [662, 274] width 60 height 19
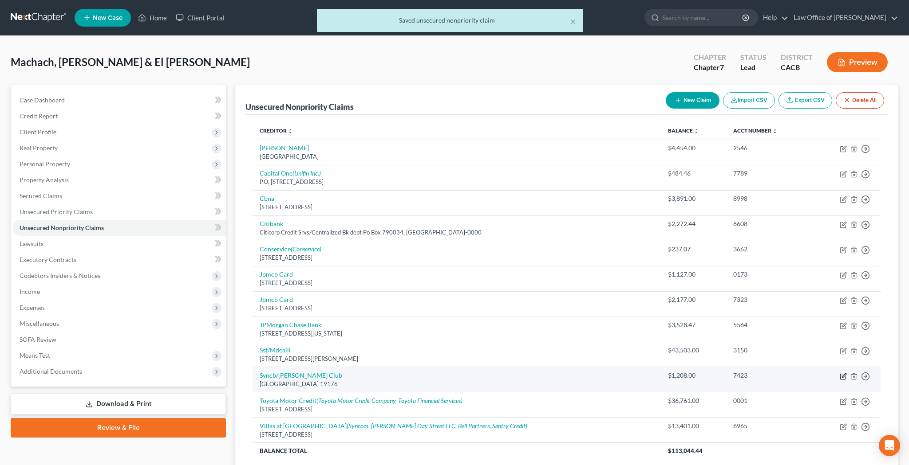
click at [842, 373] on icon "button" at bounding box center [843, 376] width 7 height 7
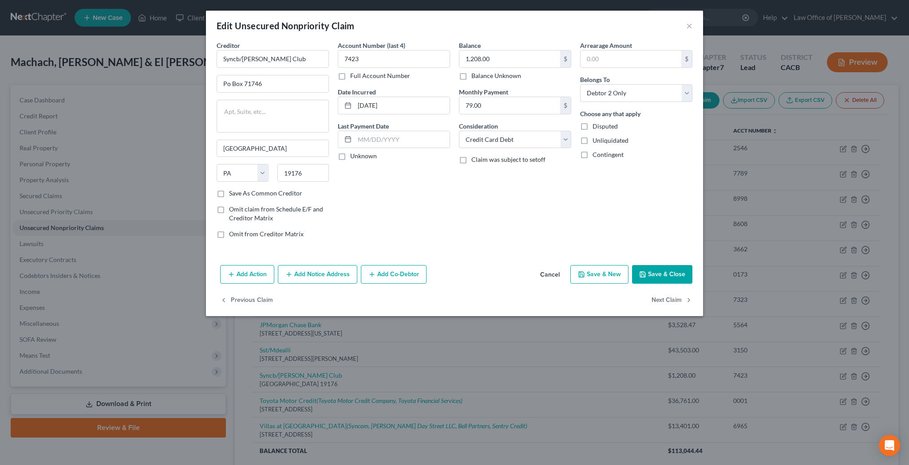
click at [674, 269] on button "Save & Close" at bounding box center [662, 274] width 60 height 19
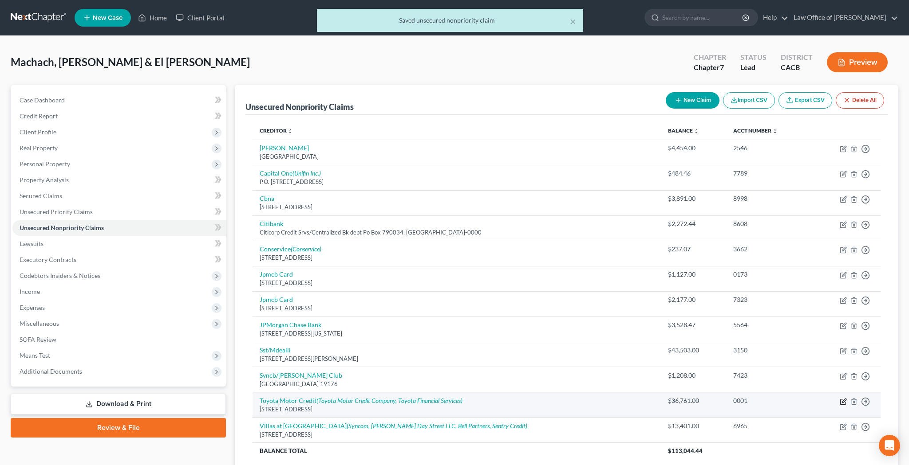
click at [840, 399] on icon "button" at bounding box center [842, 401] width 5 height 5
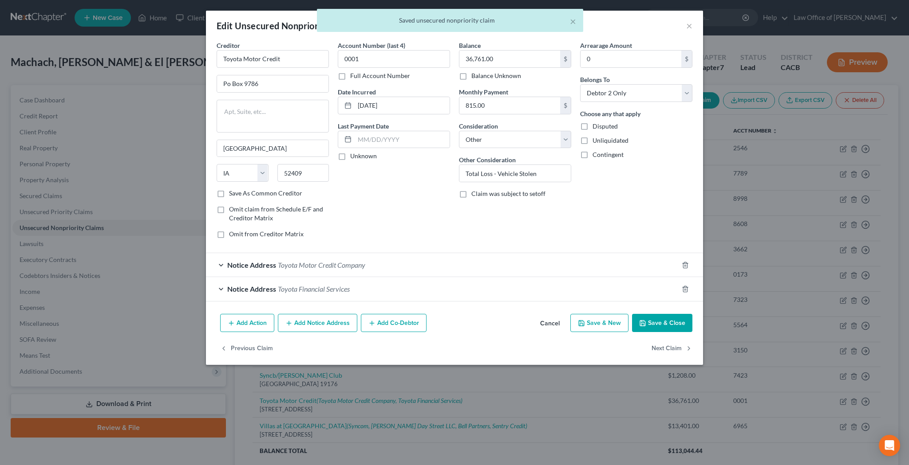
click at [673, 322] on button "Save & Close" at bounding box center [662, 323] width 60 height 19
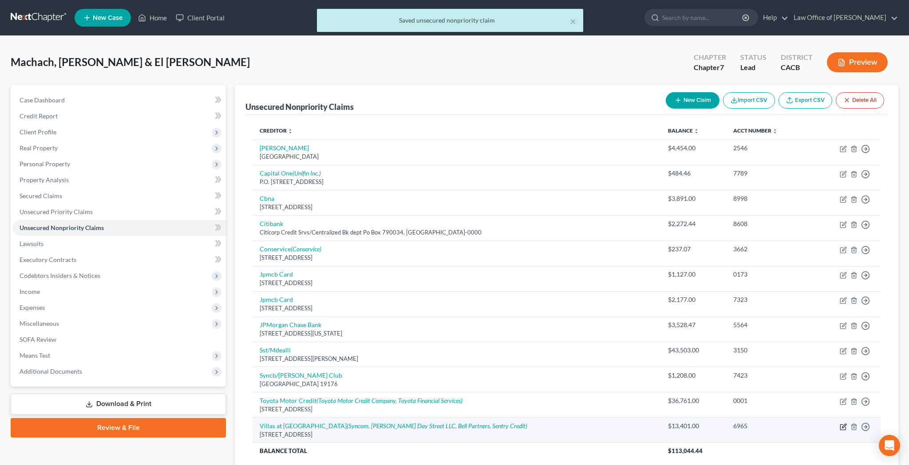
click at [843, 425] on icon "button" at bounding box center [844, 426] width 4 height 4
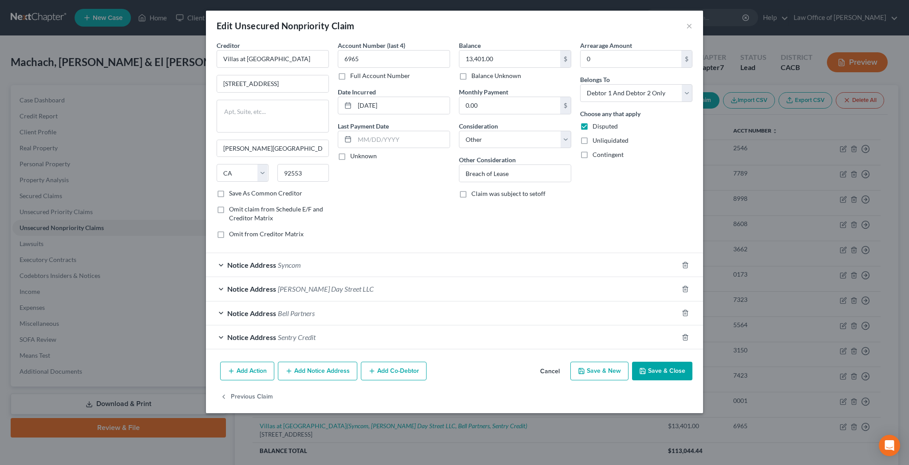
click at [661, 372] on button "Save & Close" at bounding box center [662, 371] width 60 height 19
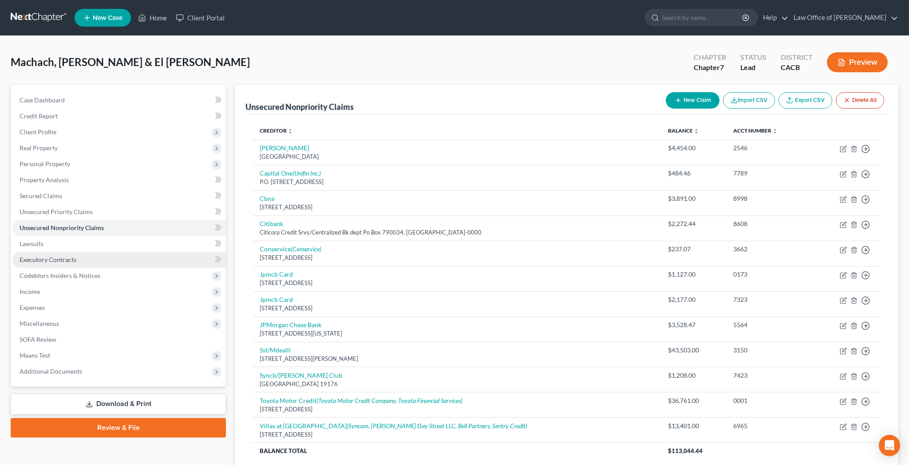
click at [78, 259] on link "Executory Contracts" at bounding box center [118, 260] width 213 height 16
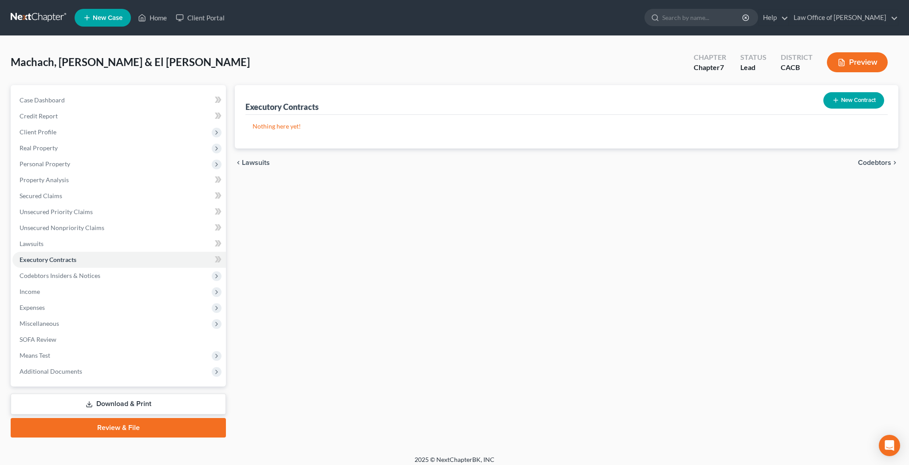
click at [848, 101] on button "New Contract" at bounding box center [853, 100] width 61 height 16
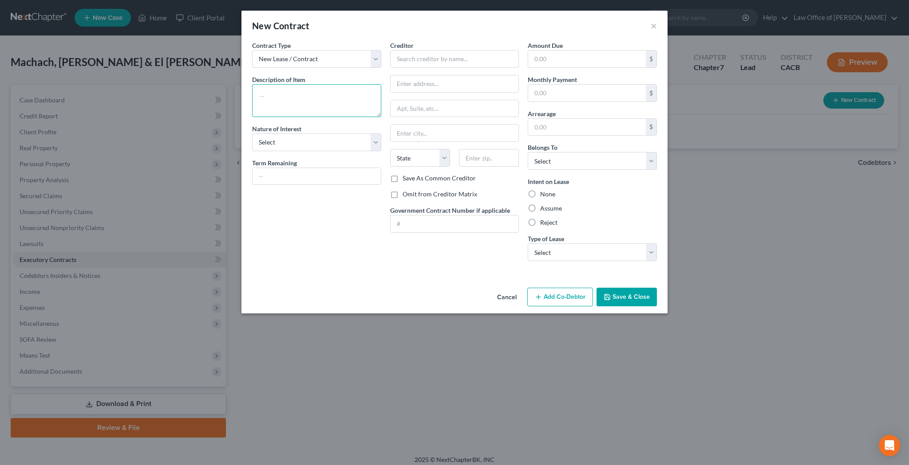
click at [355, 101] on textarea at bounding box center [316, 100] width 129 height 33
click at [340, 177] on input "text" at bounding box center [316, 176] width 128 height 17
click at [427, 59] on input "text" at bounding box center [454, 59] width 129 height 18
click at [432, 79] on input "text" at bounding box center [454, 83] width 128 height 17
click at [0, 465] on com-1password-button at bounding box center [0, 472] width 0 height 0
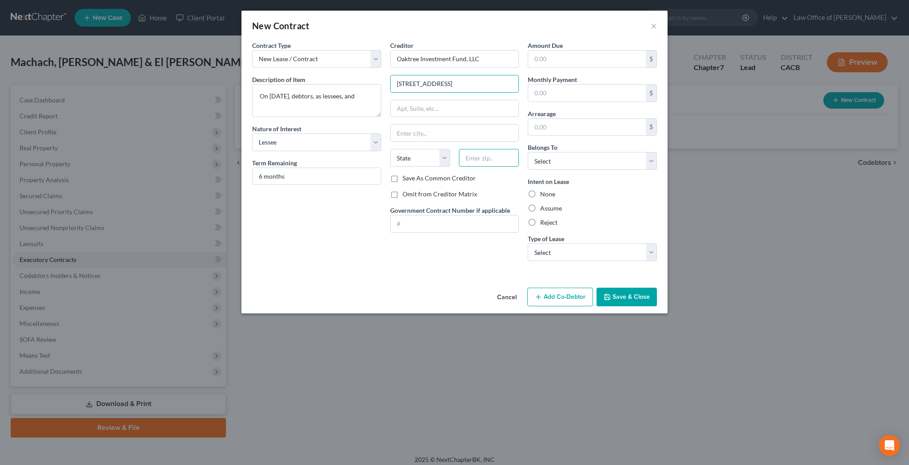
click at [487, 158] on input "text" at bounding box center [489, 158] width 60 height 18
click at [454, 110] on input "text" at bounding box center [454, 108] width 128 height 17
click at [371, 97] on textarea "On 03/01/2025, debtors, as lessees, and" at bounding box center [316, 100] width 129 height 33
click at [357, 98] on textarea "On 03/01/2025, debtors, as lessees, and" at bounding box center [316, 100] width 129 height 33
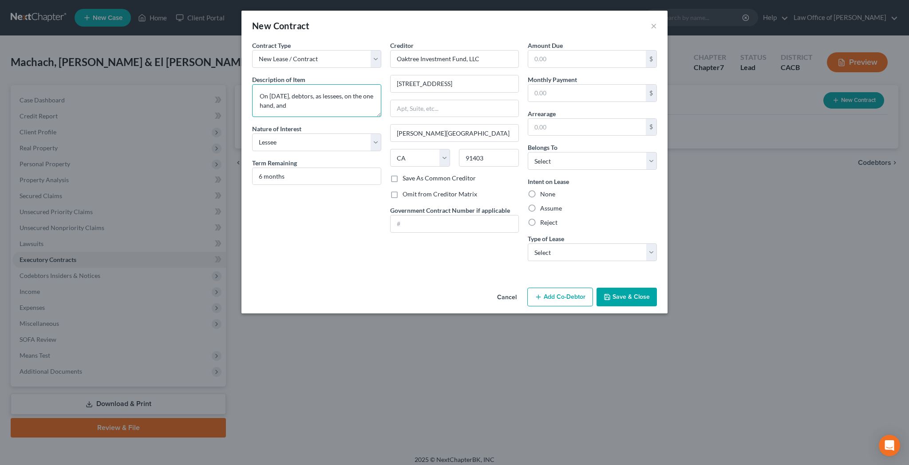
click at [349, 105] on textarea "On 03/01/2025, debtors, as lessees, on the one hand, and" at bounding box center [316, 100] width 129 height 33
click at [540, 209] on label "Assume" at bounding box center [551, 208] width 22 height 9
click at [544, 209] on input "Assume" at bounding box center [547, 207] width 6 height 6
click at [591, 95] on input "text" at bounding box center [587, 93] width 118 height 17
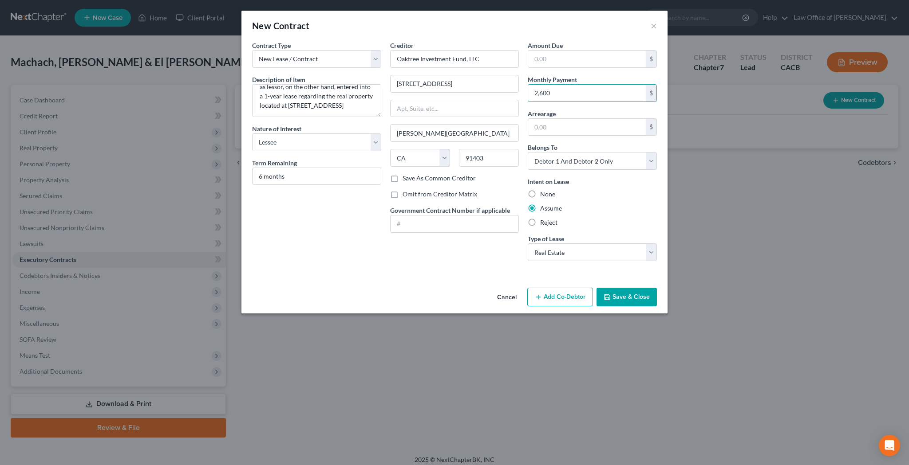
click at [634, 302] on button "Save & Close" at bounding box center [626, 297] width 60 height 19
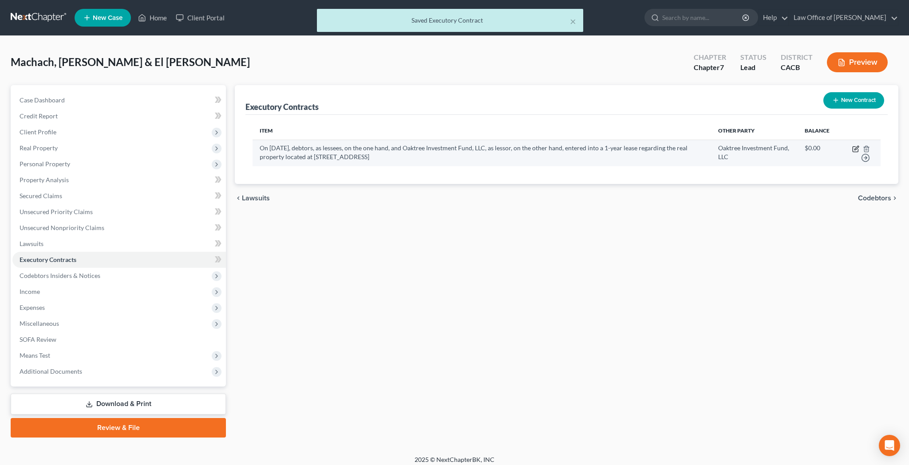
click at [859, 147] on icon "button" at bounding box center [855, 149] width 7 height 7
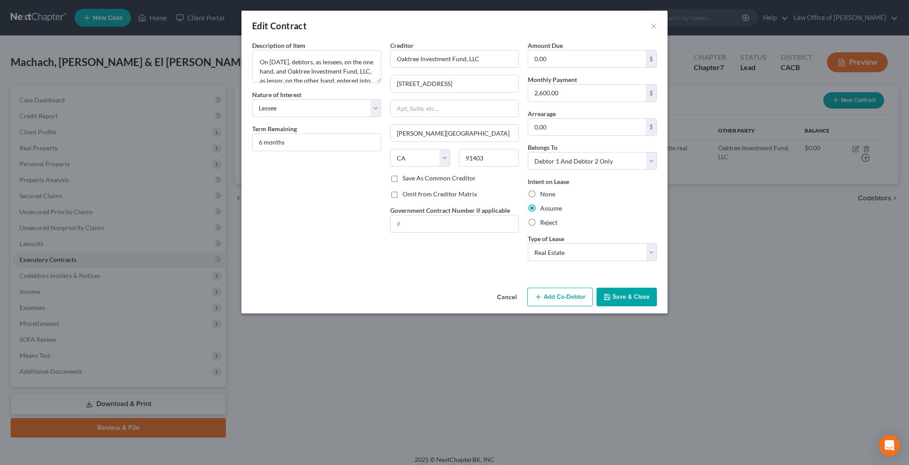
click at [402, 195] on label "Omit from Creditor Matrix" at bounding box center [439, 194] width 75 height 9
click at [406, 195] on input "Omit from Creditor Matrix" at bounding box center [409, 193] width 6 height 6
click at [615, 296] on button "Save & Close" at bounding box center [626, 297] width 60 height 19
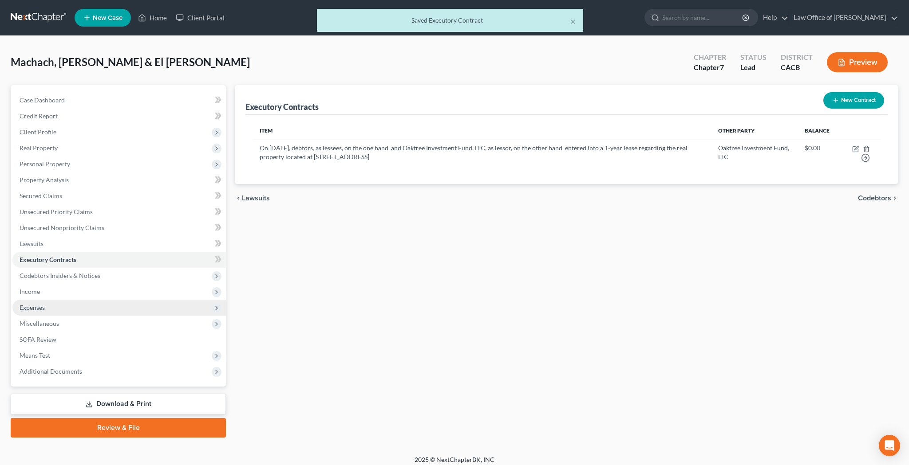
click at [88, 305] on span "Expenses" at bounding box center [118, 308] width 213 height 16
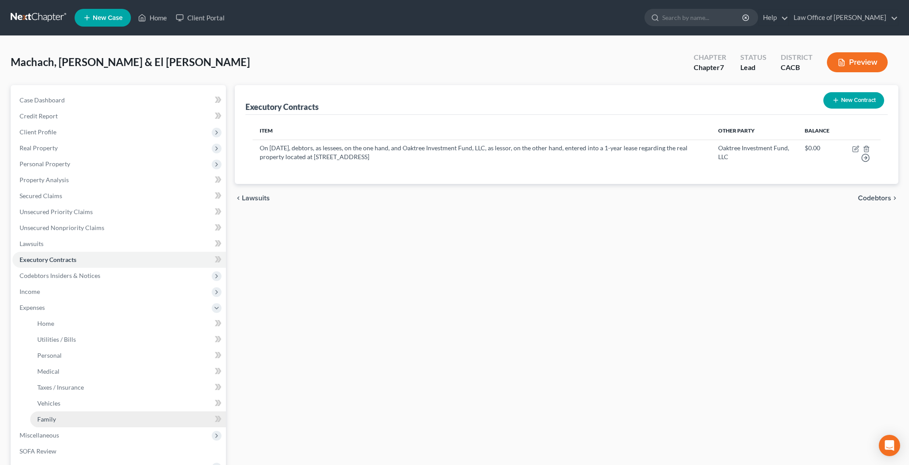
click at [85, 421] on link "Family" at bounding box center [128, 420] width 196 height 16
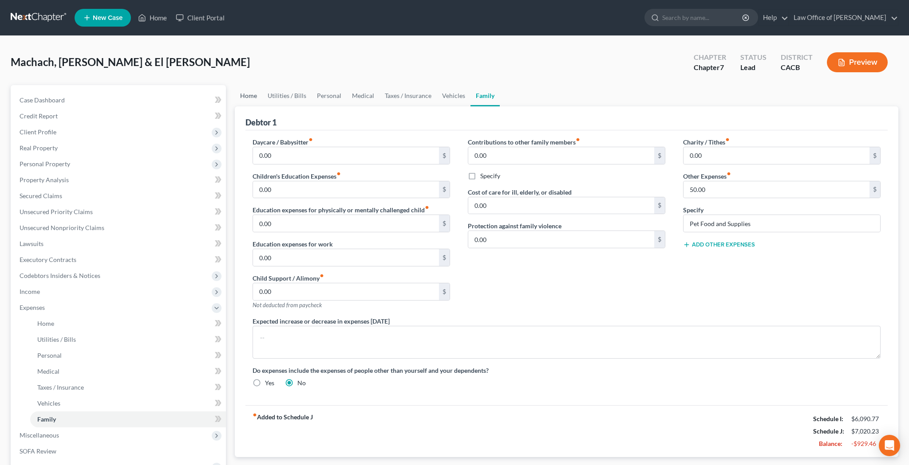
click at [245, 99] on link "Home" at bounding box center [249, 95] width 28 height 21
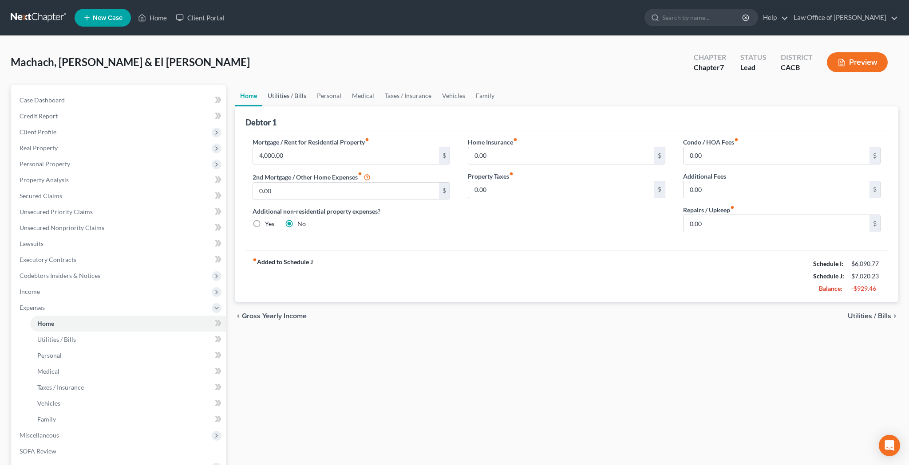
click at [279, 95] on link "Utilities / Bills" at bounding box center [286, 95] width 49 height 21
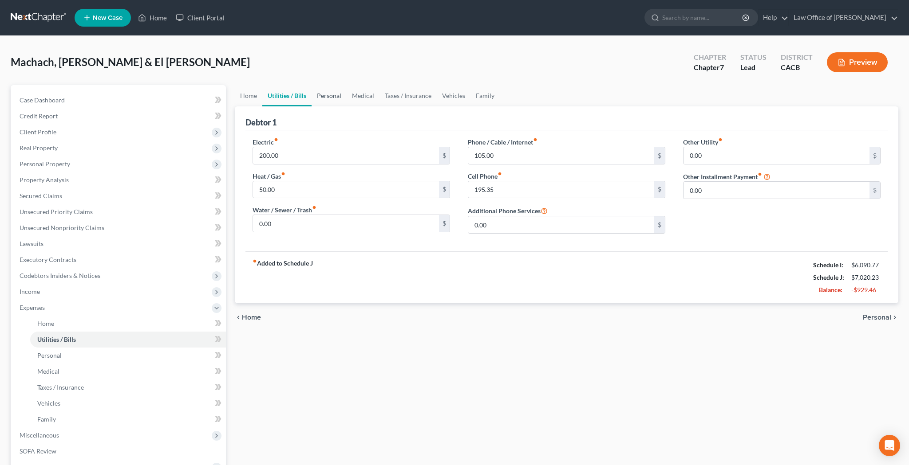
click at [320, 95] on link "Personal" at bounding box center [328, 95] width 35 height 21
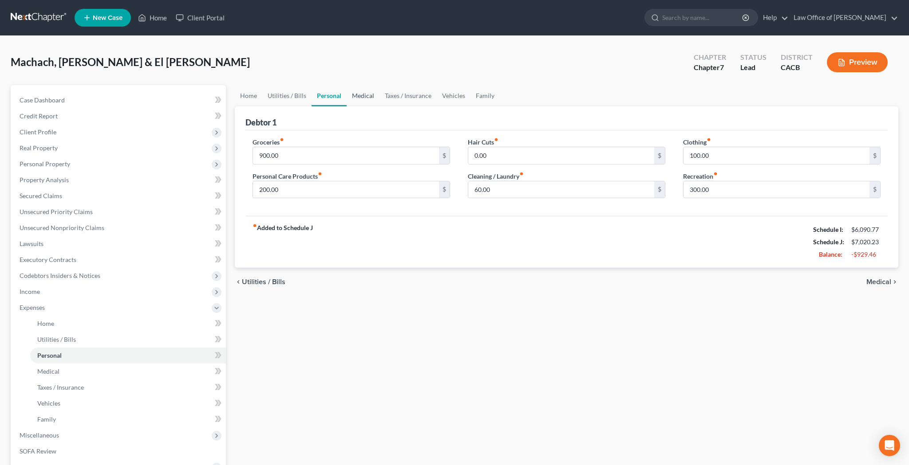
click at [357, 96] on link "Medical" at bounding box center [363, 95] width 33 height 21
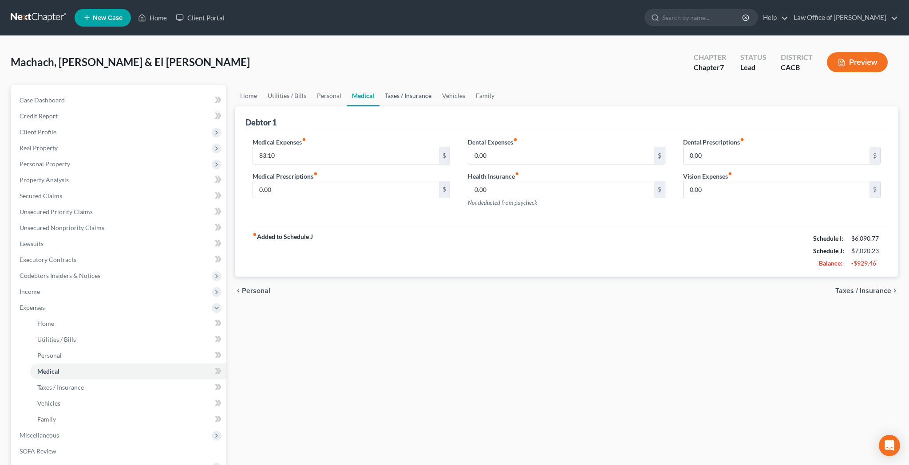
click at [401, 98] on link "Taxes / Insurance" at bounding box center [407, 95] width 57 height 21
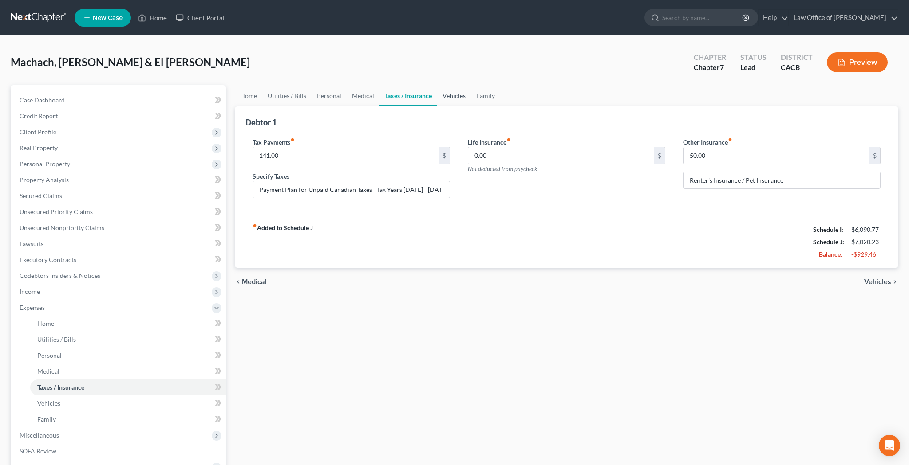
click at [459, 99] on link "Vehicles" at bounding box center [454, 95] width 34 height 21
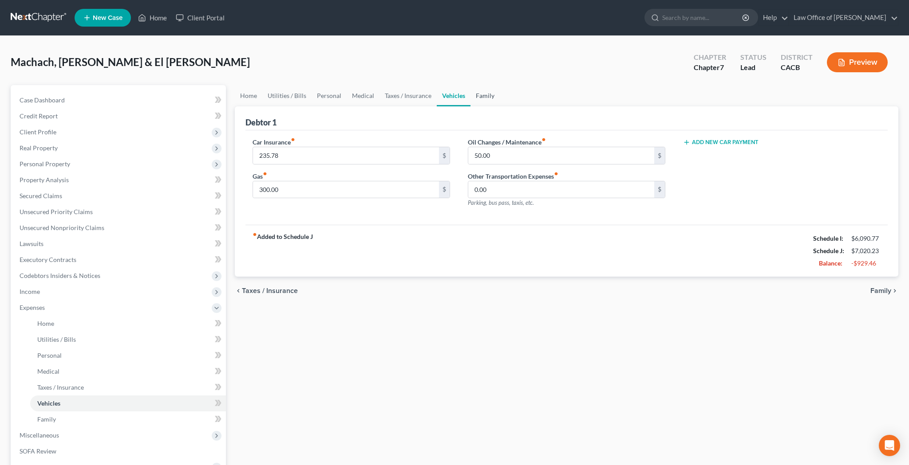
click at [484, 98] on link "Family" at bounding box center [484, 95] width 29 height 21
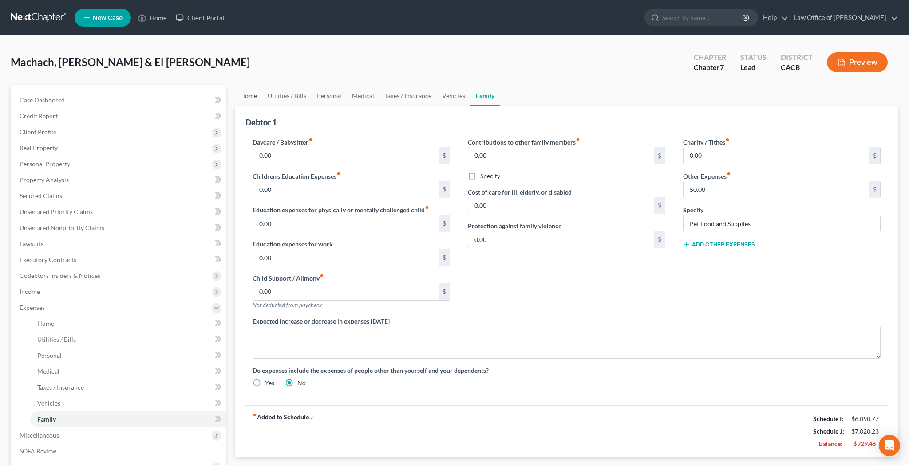
click at [247, 96] on link "Home" at bounding box center [249, 95] width 28 height 21
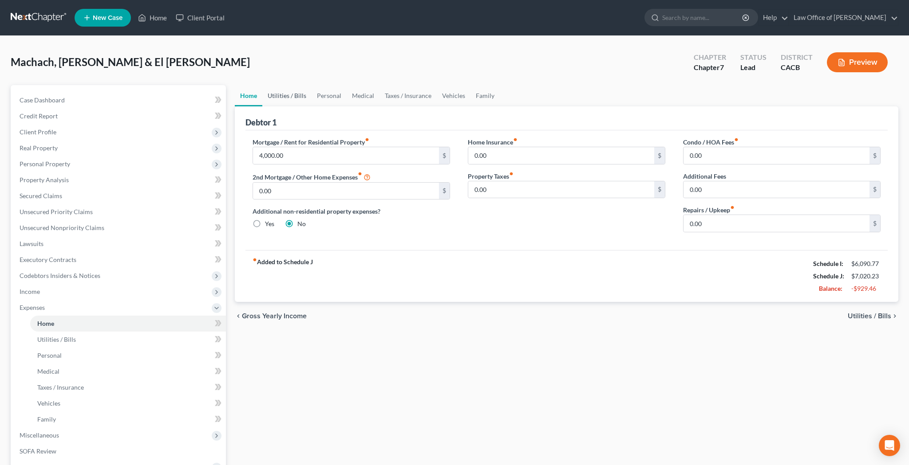
click at [285, 99] on link "Utilities / Bills" at bounding box center [286, 95] width 49 height 21
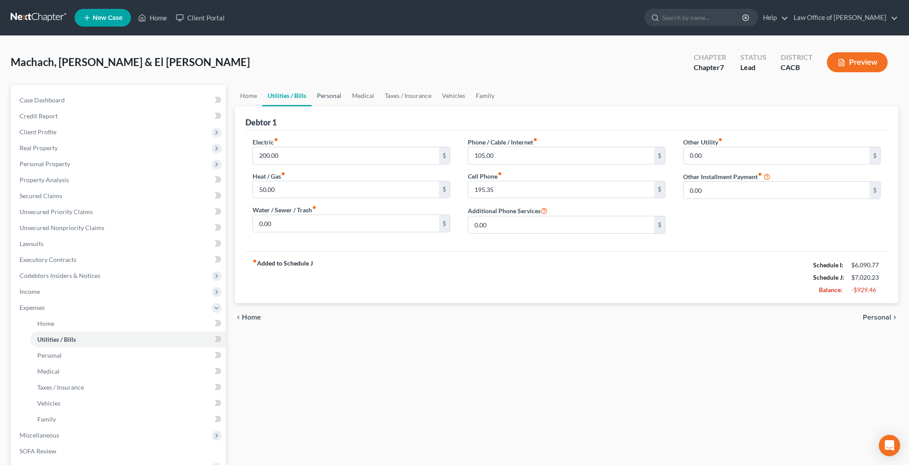
click at [326, 97] on link "Personal" at bounding box center [328, 95] width 35 height 21
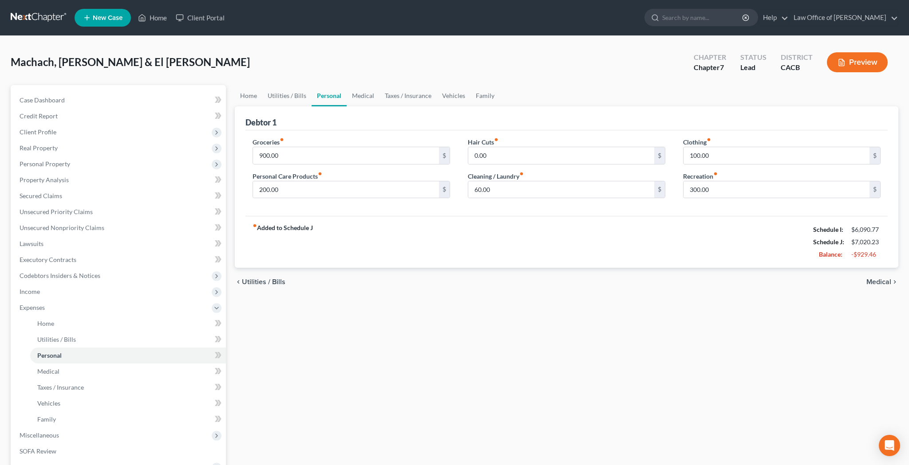
click at [859, 64] on button "Preview" at bounding box center [857, 62] width 61 height 20
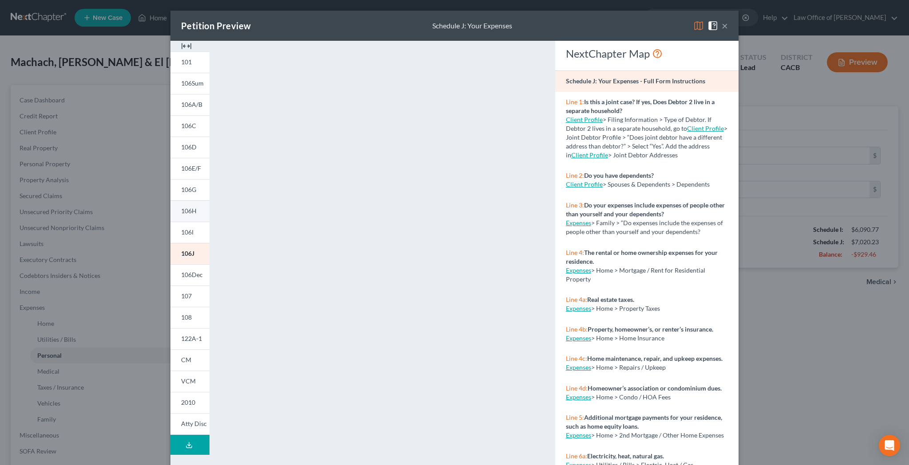
click at [192, 210] on span "106H" at bounding box center [189, 211] width 16 height 8
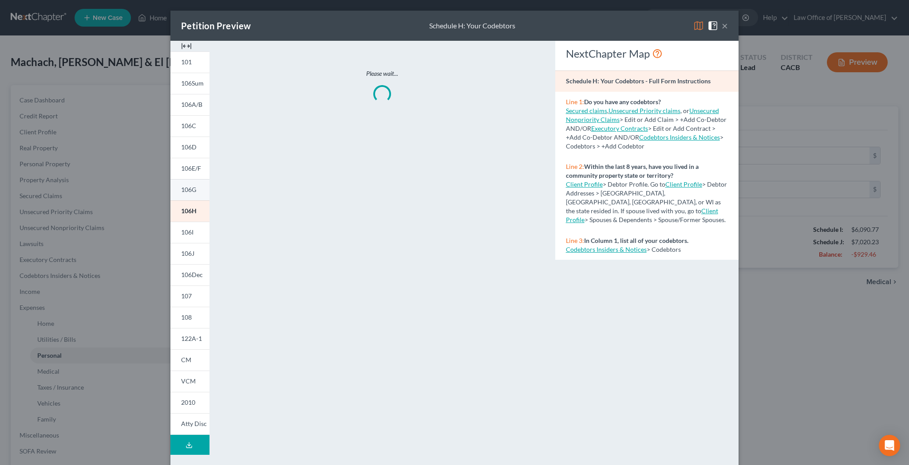
click at [189, 192] on span "106G" at bounding box center [188, 190] width 15 height 8
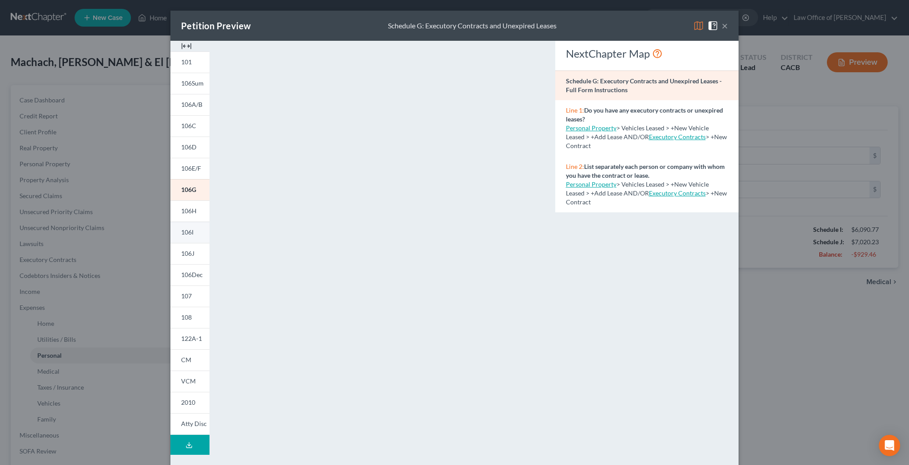
click at [193, 230] on span "106I" at bounding box center [187, 233] width 12 height 8
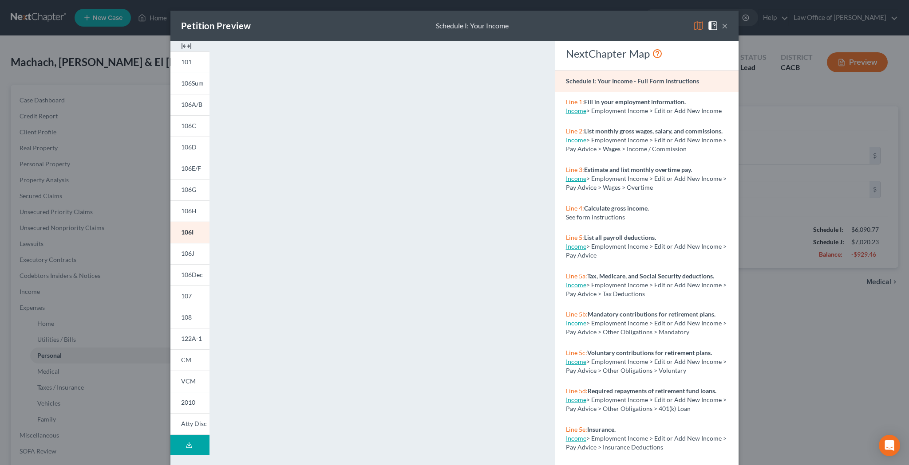
scroll to position [10, 0]
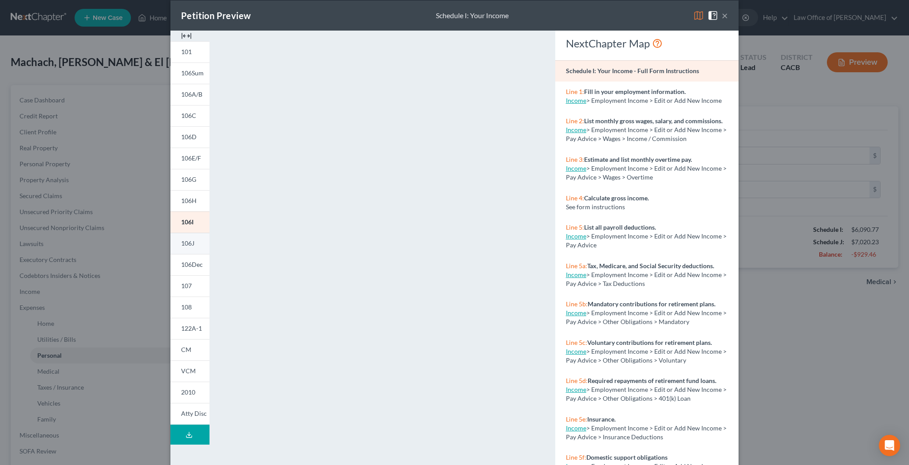
click at [185, 243] on span "106J" at bounding box center [187, 244] width 13 height 8
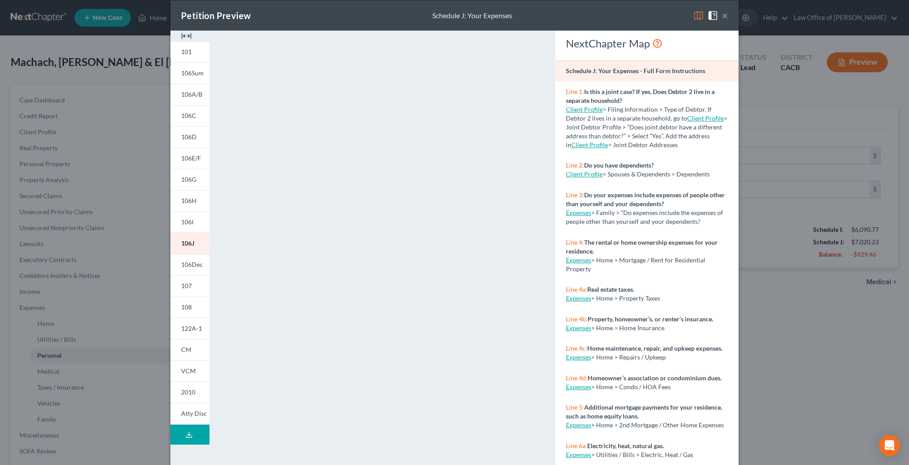
click at [726, 17] on button "×" at bounding box center [725, 15] width 6 height 11
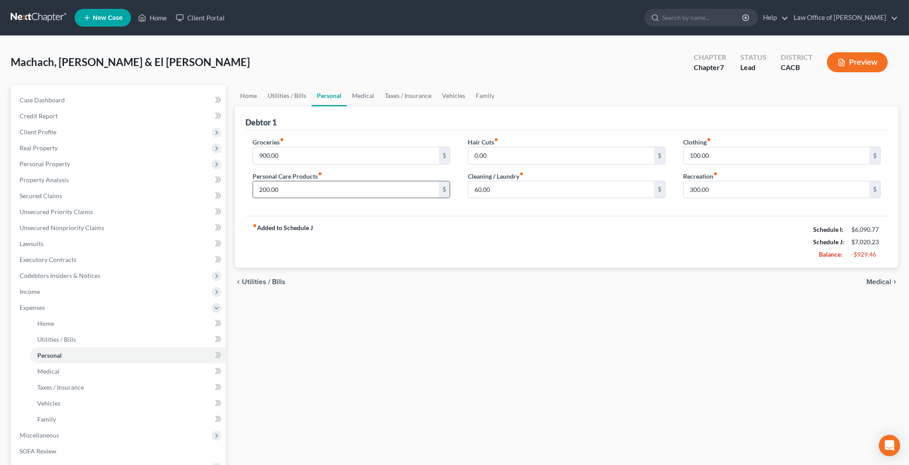
click at [347, 187] on input "200.00" at bounding box center [346, 189] width 186 height 17
click at [718, 184] on input "300.00" at bounding box center [776, 189] width 186 height 17
click at [365, 95] on link "Medical" at bounding box center [363, 95] width 33 height 21
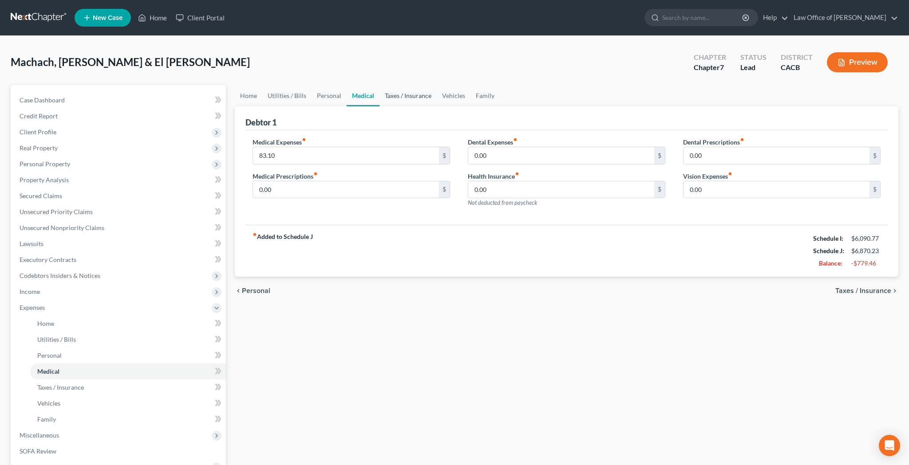
click at [395, 96] on link "Taxes / Insurance" at bounding box center [407, 95] width 57 height 21
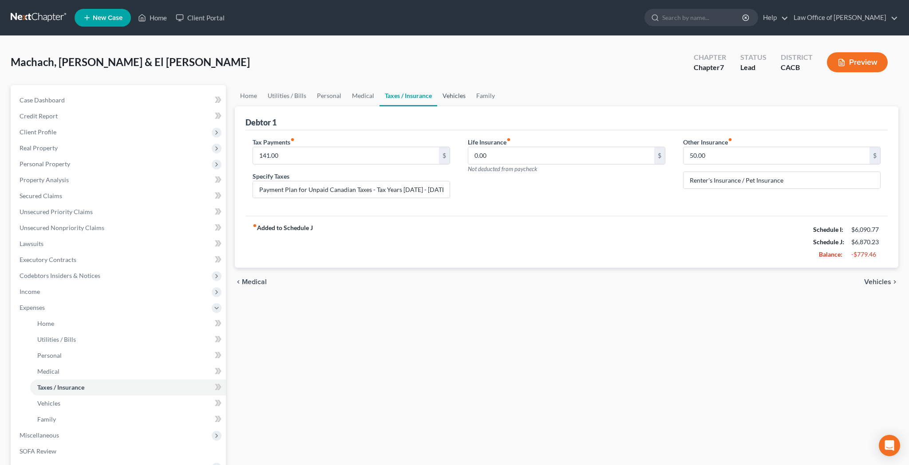
click at [457, 97] on link "Vehicles" at bounding box center [454, 95] width 34 height 21
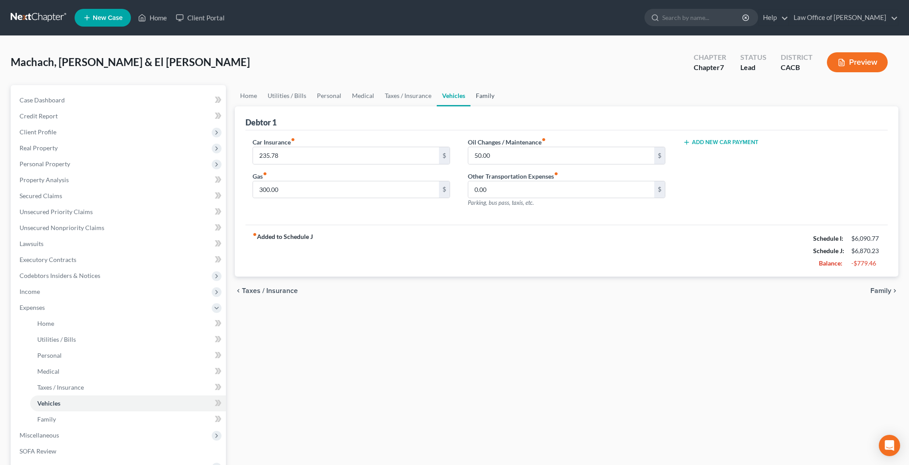
click at [473, 95] on link "Family" at bounding box center [484, 95] width 29 height 21
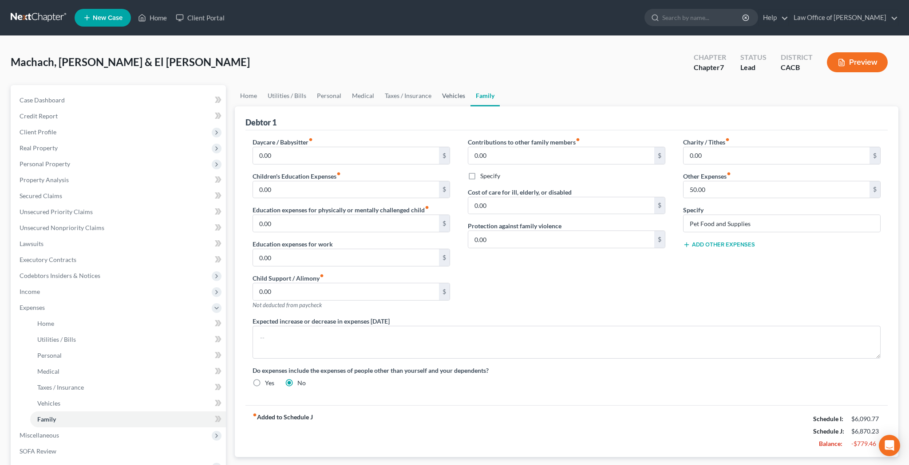
click at [449, 98] on link "Vehicles" at bounding box center [454, 95] width 34 height 21
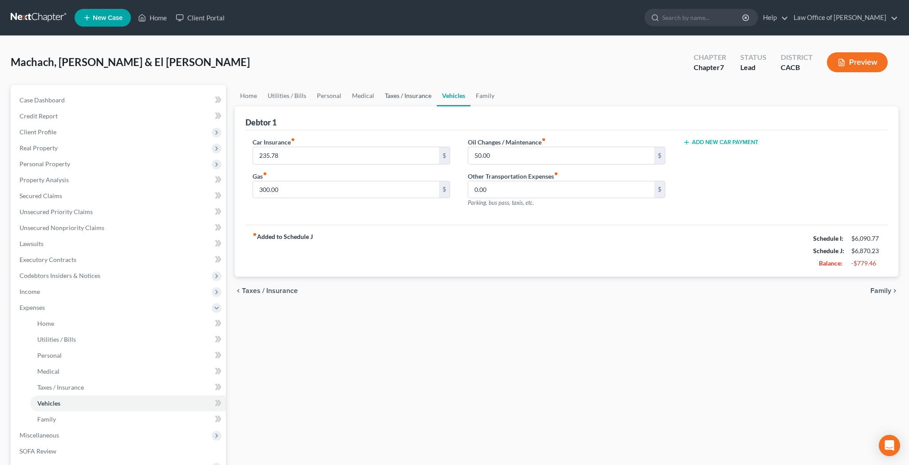
click at [423, 100] on link "Taxes / Insurance" at bounding box center [407, 95] width 57 height 21
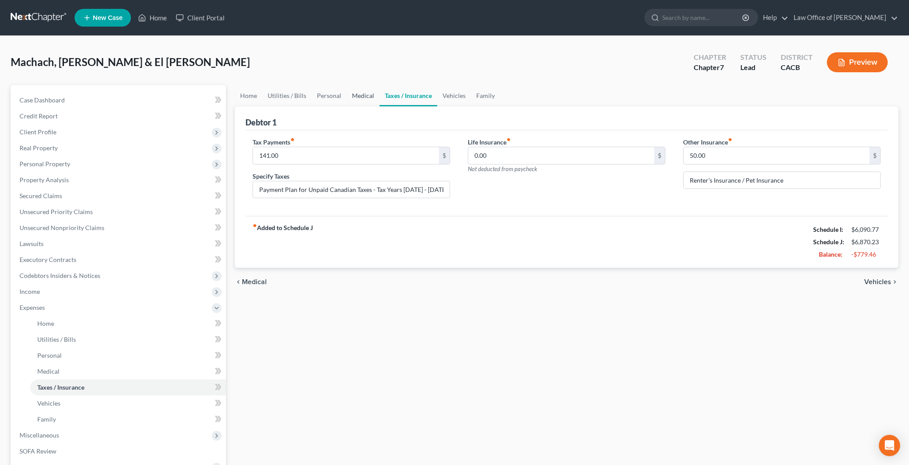
click at [368, 98] on link "Medical" at bounding box center [363, 95] width 33 height 21
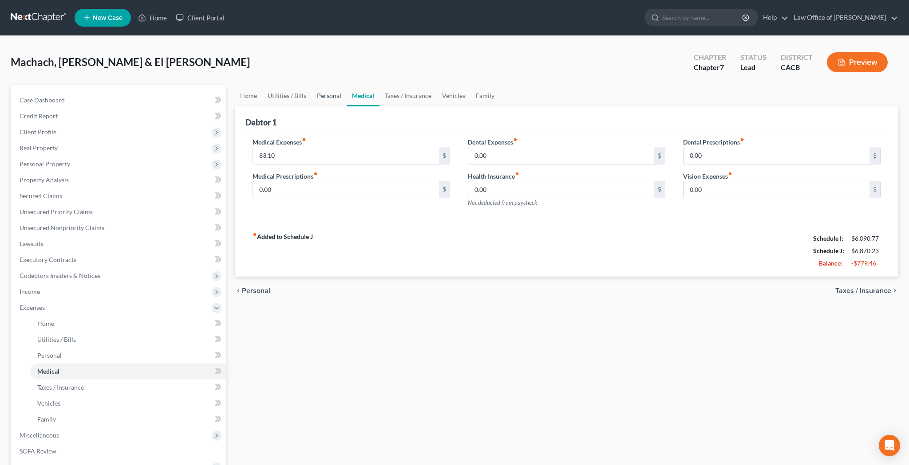
click at [328, 99] on link "Personal" at bounding box center [328, 95] width 35 height 21
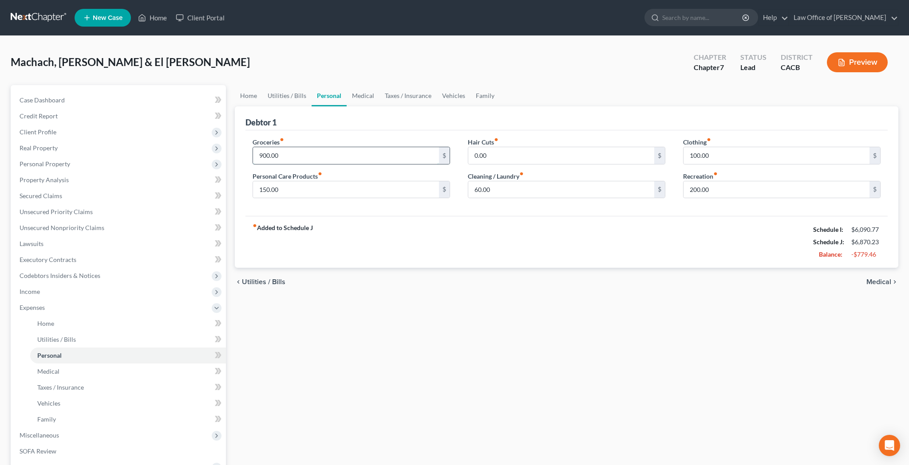
click at [300, 155] on input "900.00" at bounding box center [346, 155] width 186 height 17
click at [296, 96] on link "Utilities / Bills" at bounding box center [286, 95] width 49 height 21
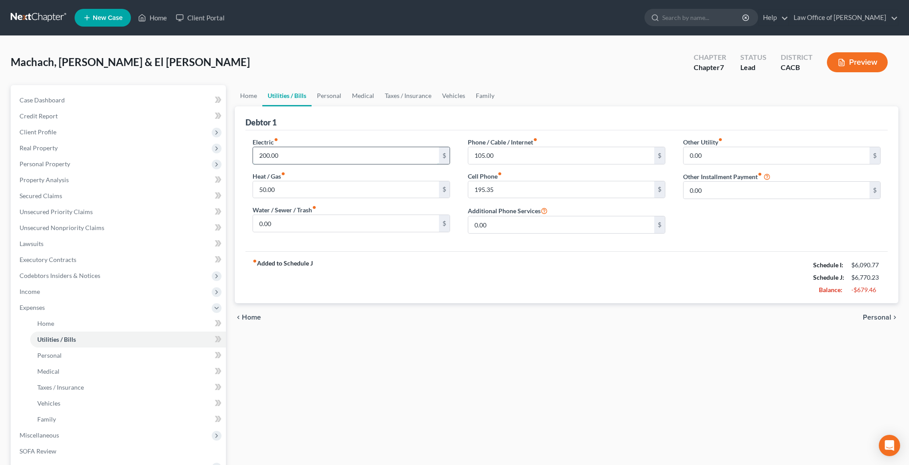
click at [285, 154] on input "200.00" at bounding box center [346, 155] width 186 height 17
click at [351, 130] on div "Electric fiber_manual_record 150 $ Heat / Gas fiber_manual_record 50.00 $ Water…" at bounding box center [566, 190] width 642 height 121
click at [254, 99] on link "Home" at bounding box center [249, 95] width 28 height 21
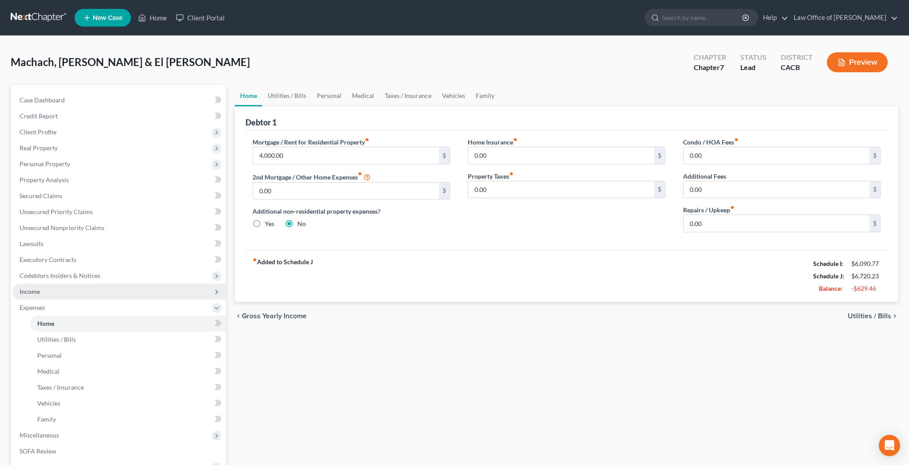
click at [101, 293] on span "Income" at bounding box center [118, 292] width 213 height 16
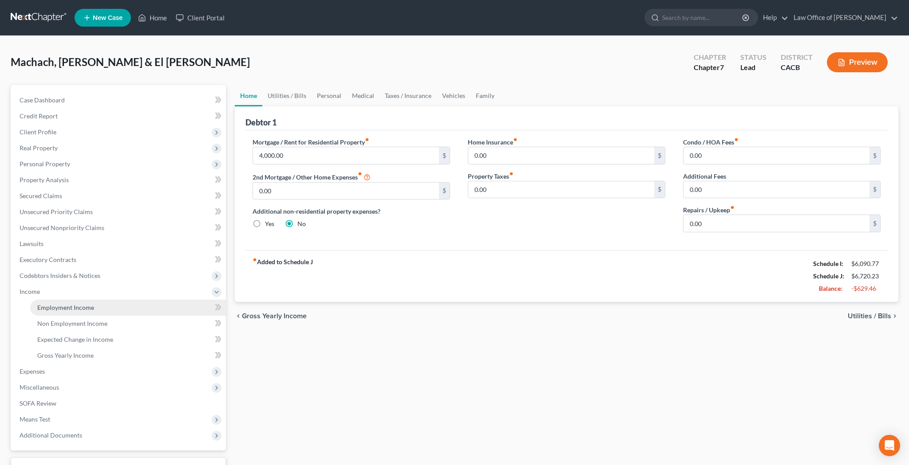
click at [134, 304] on link "Employment Income" at bounding box center [128, 308] width 196 height 16
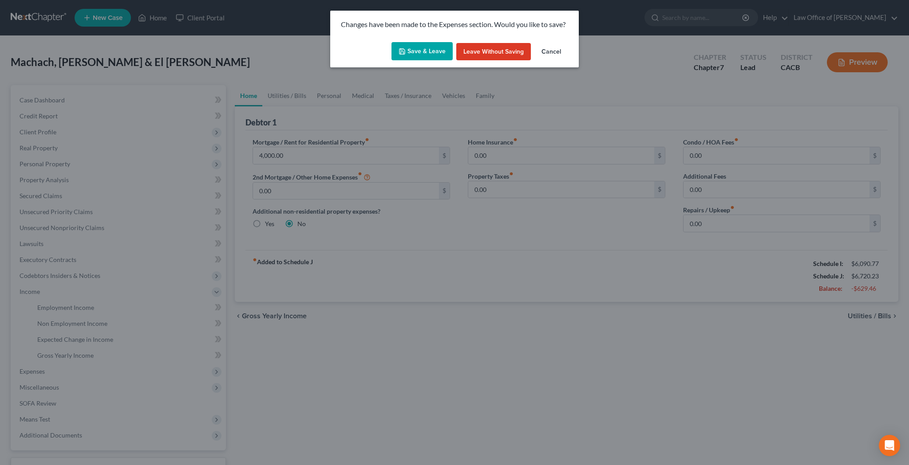
click at [425, 51] on button "Save & Leave" at bounding box center [421, 51] width 61 height 19
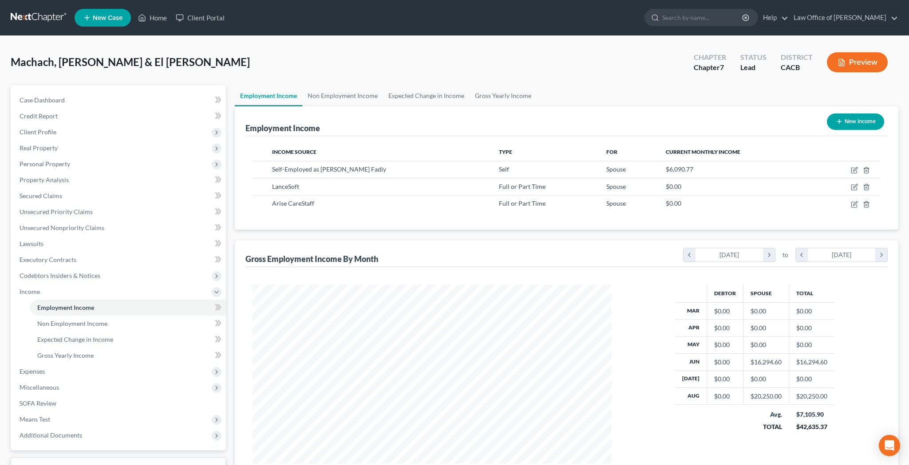
scroll to position [179, 377]
click at [854, 172] on icon "button" at bounding box center [854, 170] width 7 height 7
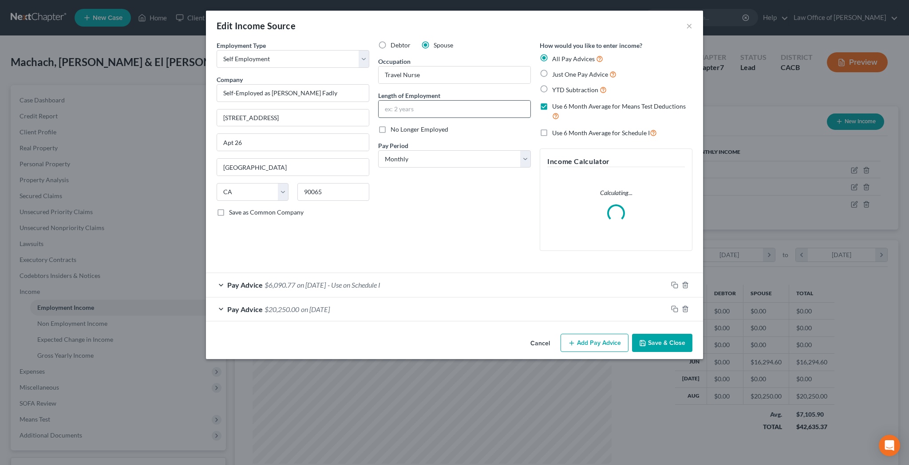
click at [443, 111] on input "text" at bounding box center [455, 109] width 152 height 17
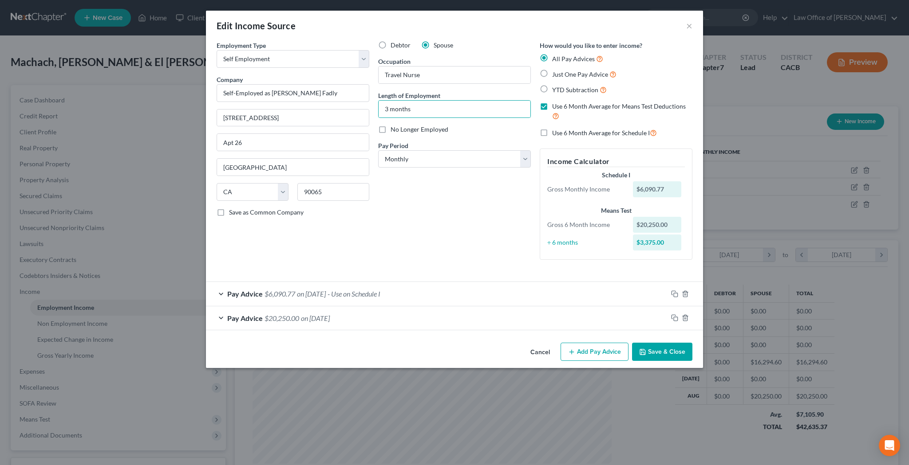
click at [657, 351] on button "Save & Close" at bounding box center [662, 352] width 60 height 19
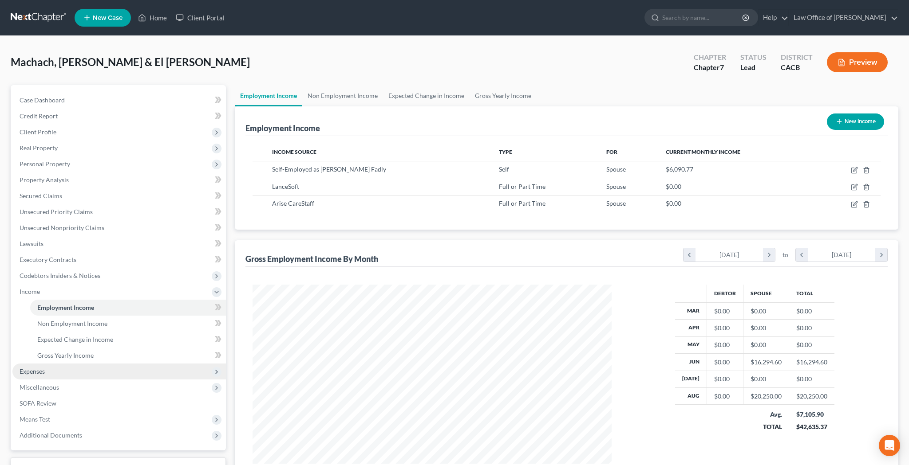
click at [87, 372] on span "Expenses" at bounding box center [118, 372] width 213 height 16
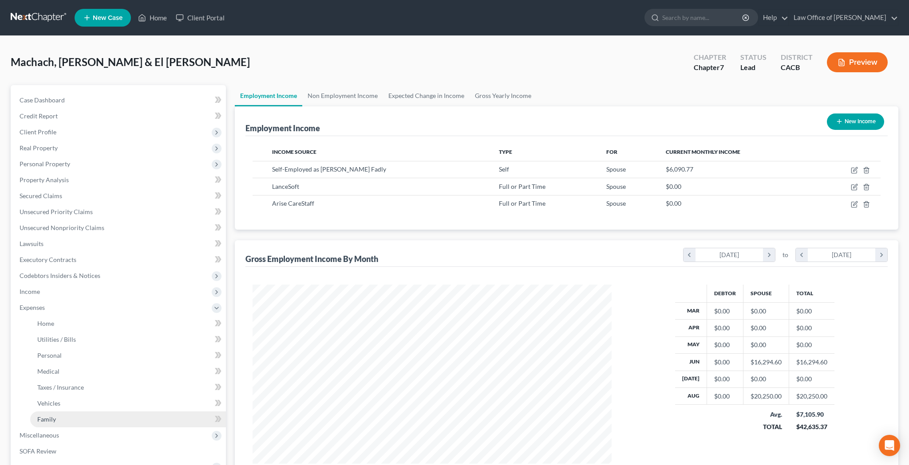
click at [142, 418] on link "Family" at bounding box center [128, 420] width 196 height 16
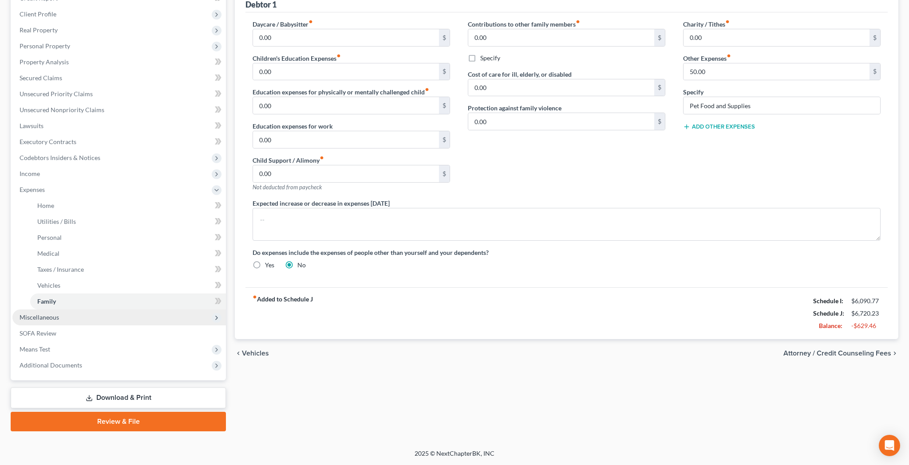
scroll to position [118, 0]
click at [61, 334] on link "SOFA Review" at bounding box center [118, 334] width 213 height 16
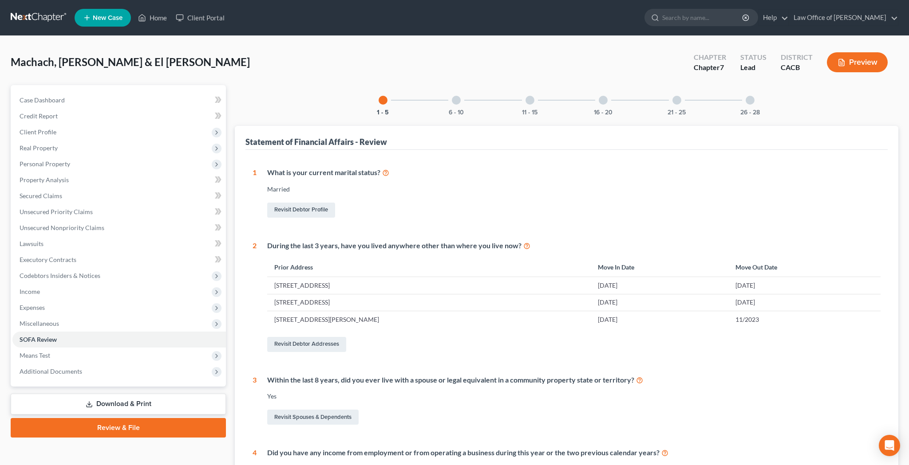
click at [749, 100] on div at bounding box center [749, 100] width 9 height 9
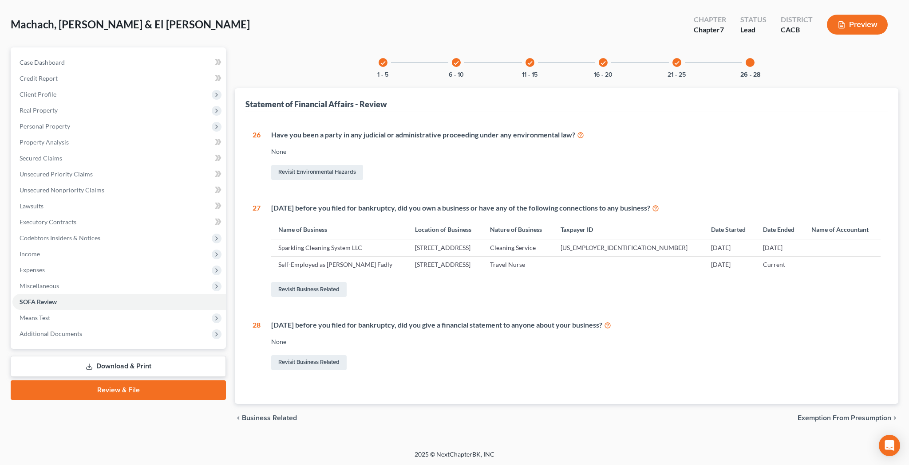
scroll to position [37, 0]
click at [329, 290] on link "Revisit Business Related" at bounding box center [308, 290] width 75 height 15
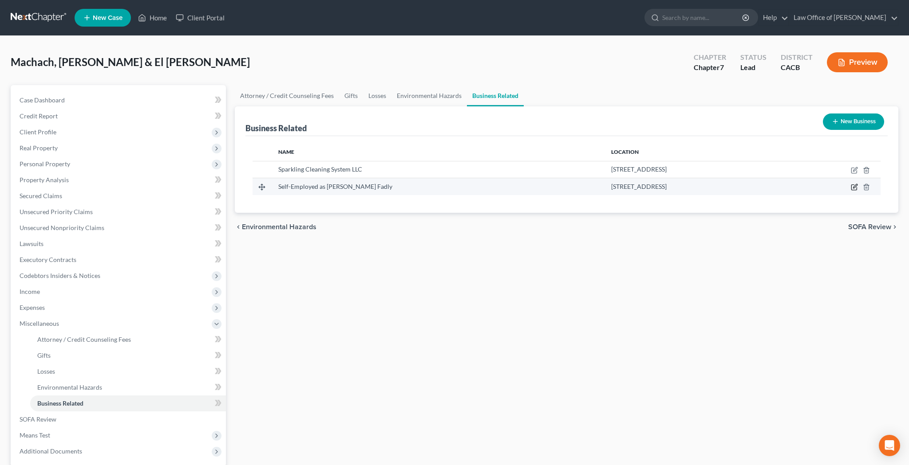
click at [853, 189] on icon "button" at bounding box center [855, 187] width 4 height 4
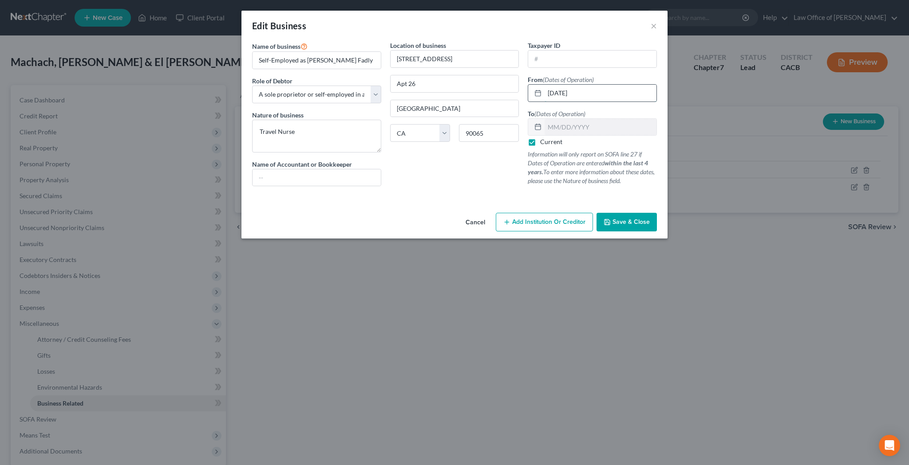
click at [555, 95] on input "01/01/2023" at bounding box center [600, 93] width 112 height 17
click at [586, 95] on input "07/01/2023" at bounding box center [600, 93] width 112 height 17
click at [635, 223] on span "Save & Close" at bounding box center [630, 222] width 37 height 8
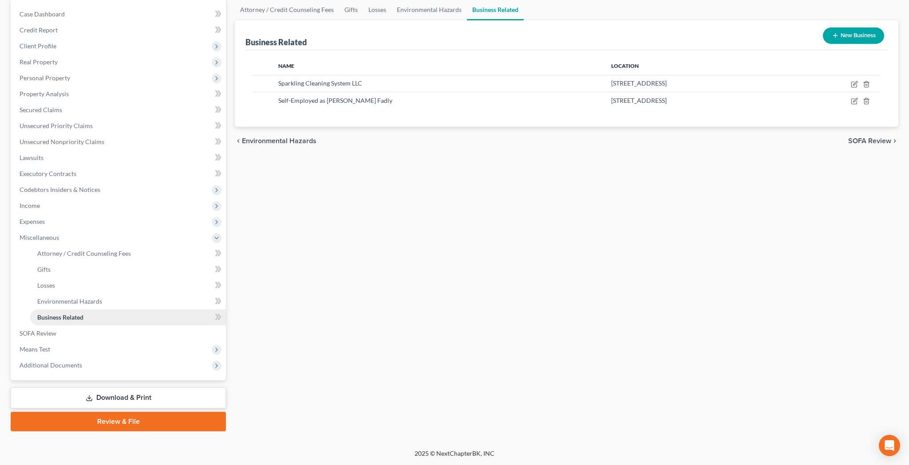
scroll to position [86, 0]
click at [100, 334] on link "SOFA Review" at bounding box center [118, 334] width 213 height 16
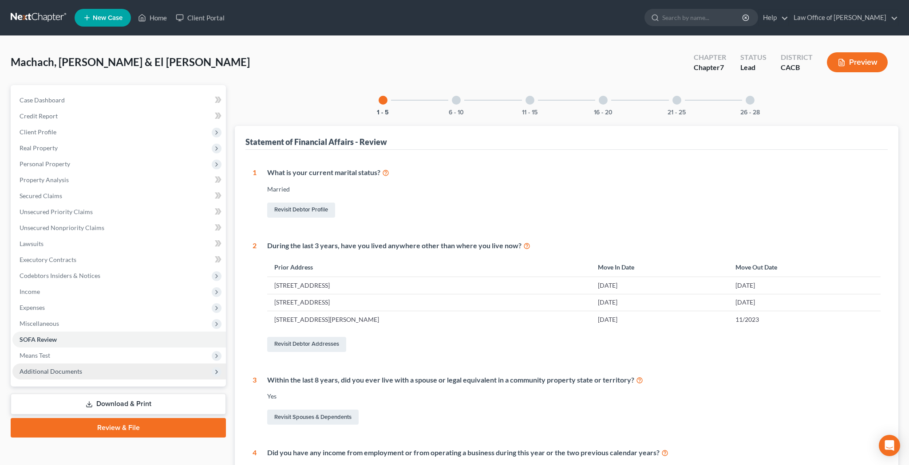
click at [109, 368] on span "Additional Documents" at bounding box center [118, 372] width 213 height 16
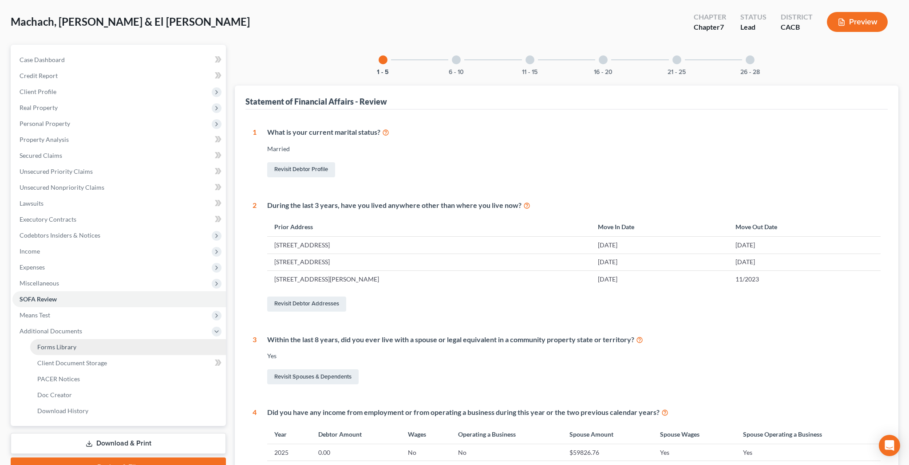
scroll to position [40, 0]
click at [112, 347] on link "Forms Library" at bounding box center [128, 347] width 196 height 16
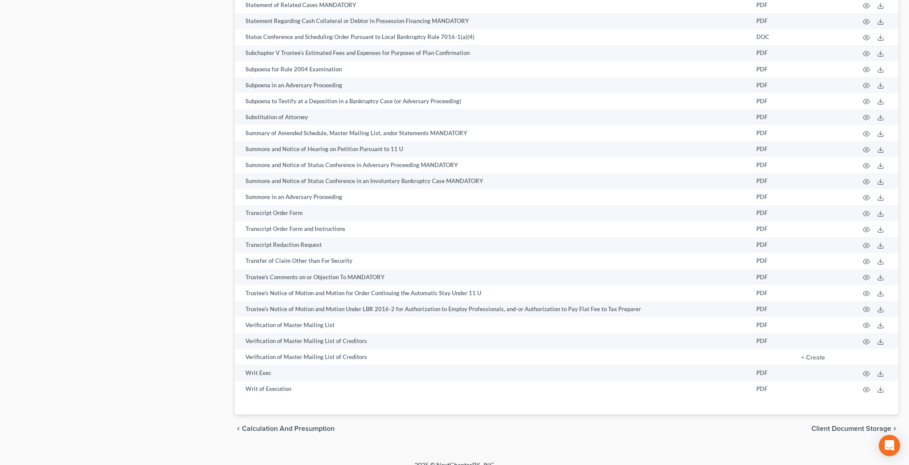
scroll to position [4458, 0]
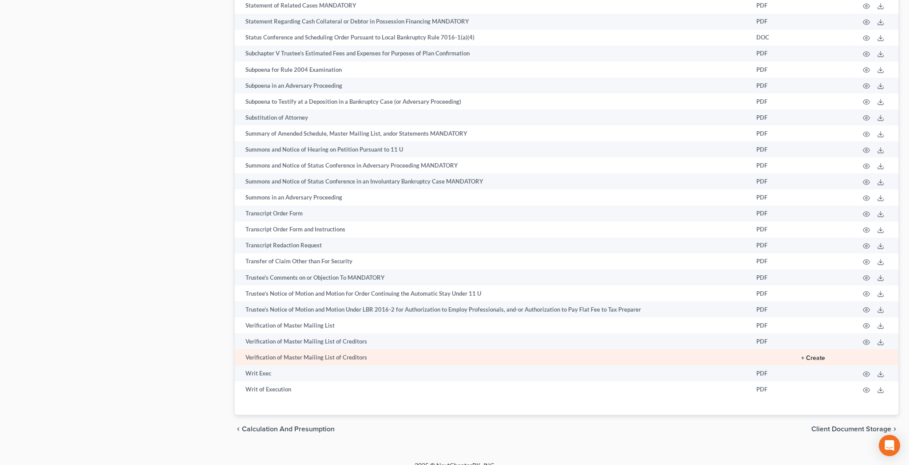
click at [816, 355] on button "+ Create" at bounding box center [813, 358] width 24 height 6
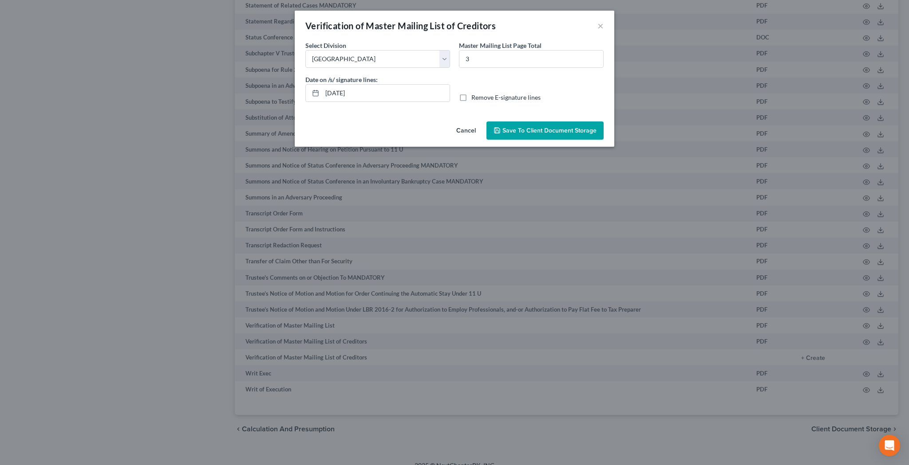
click at [471, 98] on label "Remove E-signature lines" at bounding box center [505, 97] width 69 height 9
click at [475, 98] on input "Remove E-signature lines" at bounding box center [478, 96] width 6 height 6
click at [507, 130] on span "Save to Client Document Storage" at bounding box center [549, 131] width 94 height 8
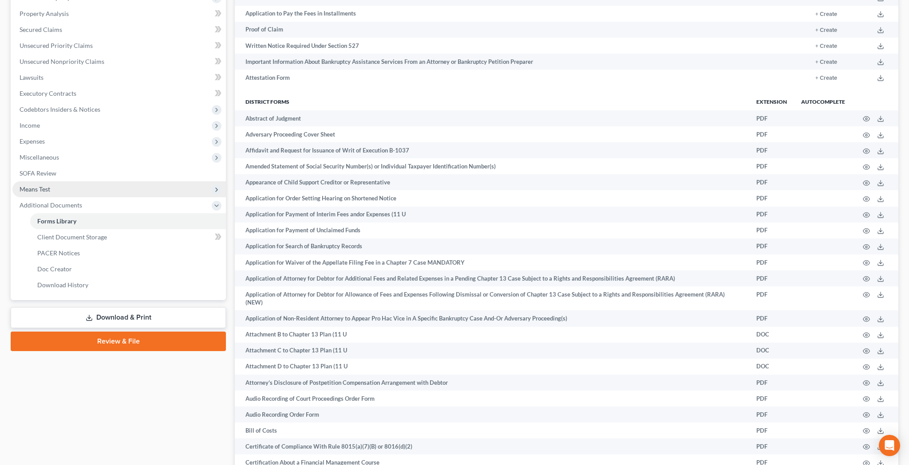
scroll to position [182, 0]
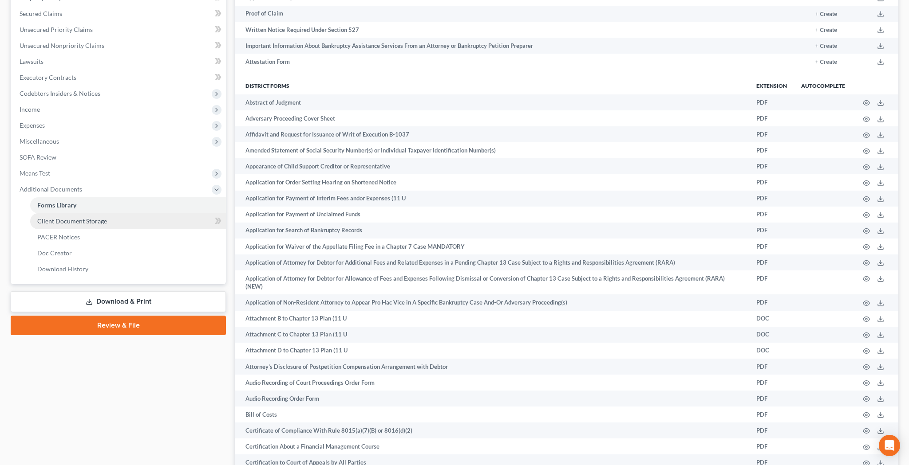
click at [96, 222] on span "Client Document Storage" at bounding box center [72, 221] width 70 height 8
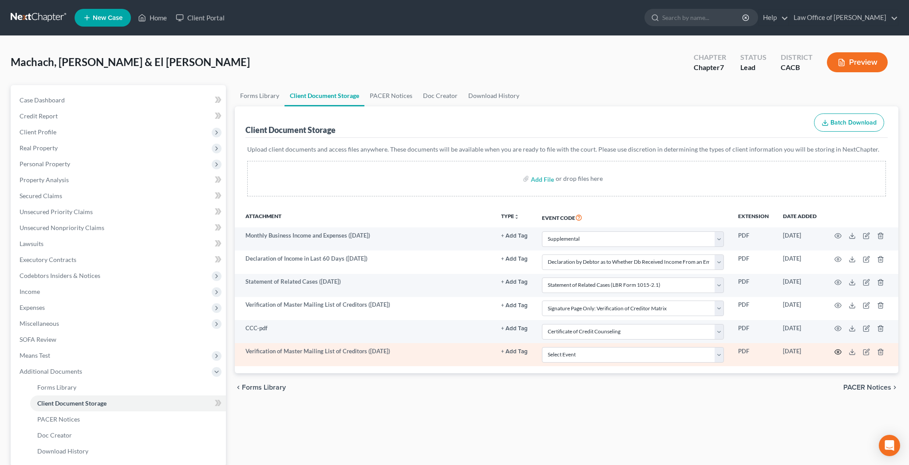
click at [836, 353] on icon "button" at bounding box center [837, 352] width 7 height 7
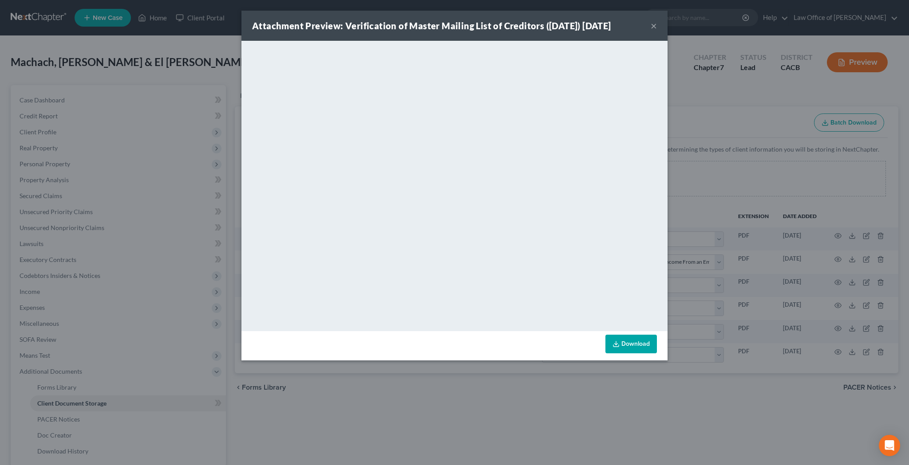
click at [629, 340] on link "Download" at bounding box center [630, 344] width 51 height 19
click at [654, 28] on button "×" at bounding box center [654, 25] width 6 height 11
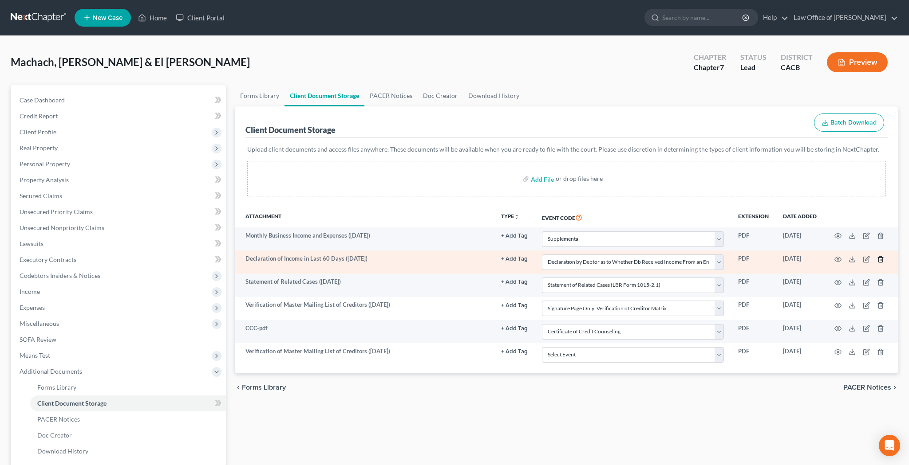
click at [880, 259] on icon "button" at bounding box center [880, 259] width 7 height 7
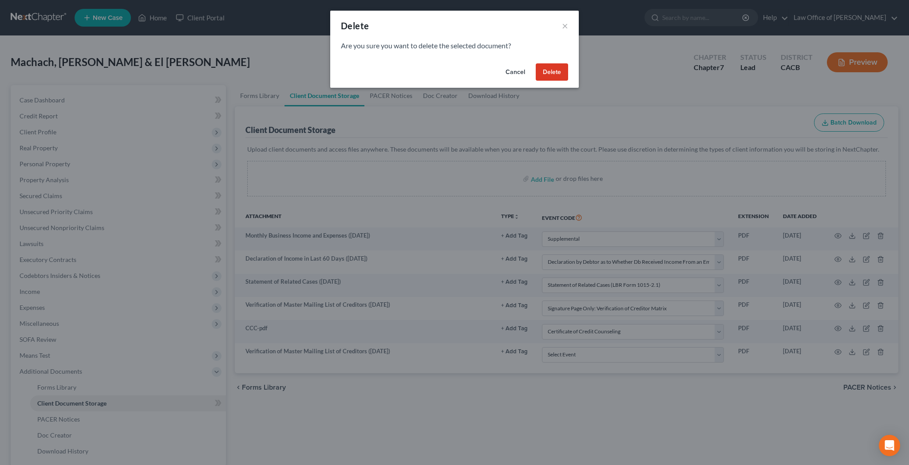
click at [561, 68] on button "Delete" at bounding box center [552, 72] width 32 height 18
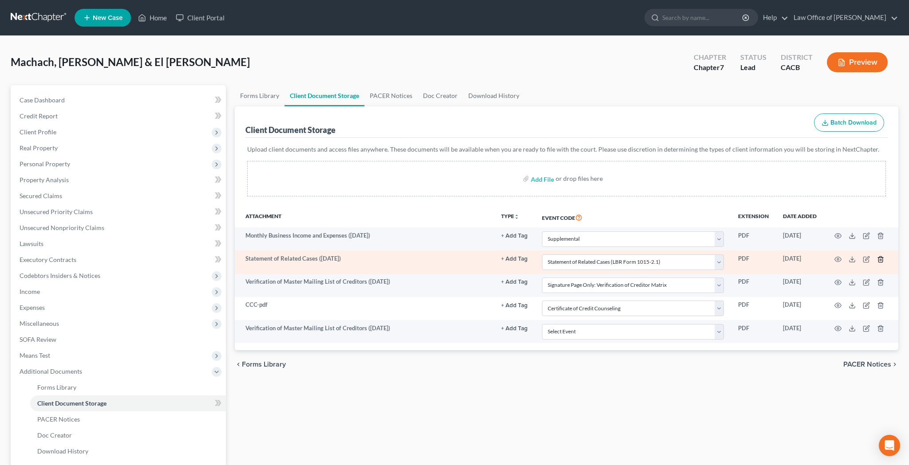
click at [883, 258] on polyline "button" at bounding box center [880, 258] width 5 height 0
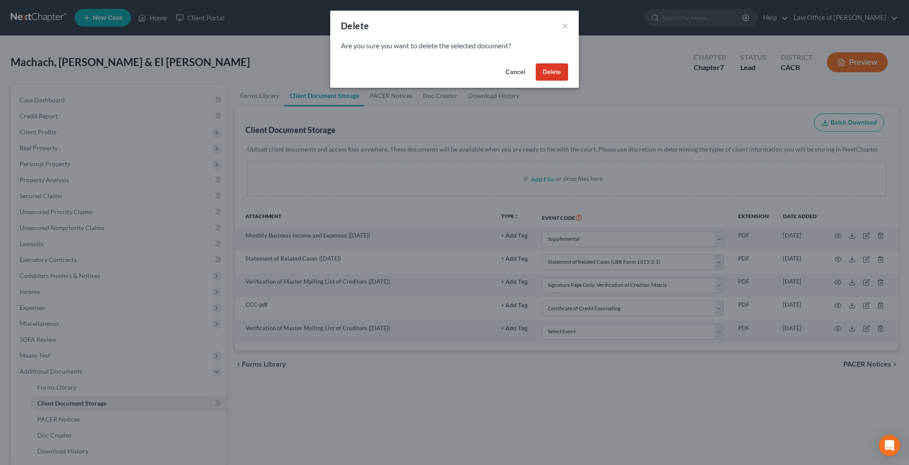
click at [562, 74] on button "Delete" at bounding box center [552, 72] width 32 height 18
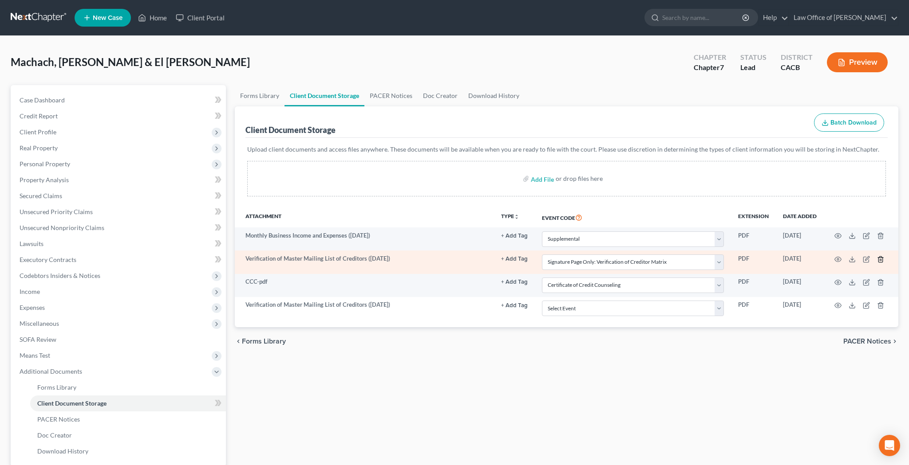
click at [879, 258] on icon "button" at bounding box center [880, 259] width 7 height 7
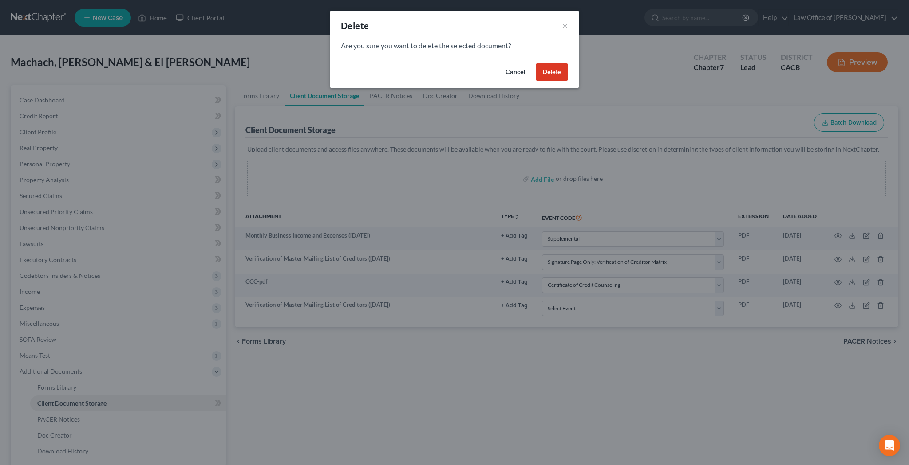
click at [562, 73] on button "Delete" at bounding box center [552, 72] width 32 height 18
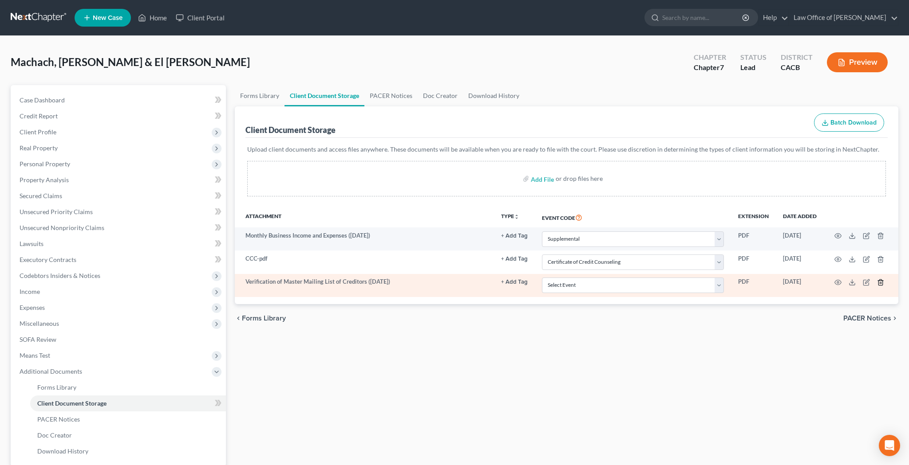
click at [883, 281] on icon "button" at bounding box center [880, 282] width 7 height 7
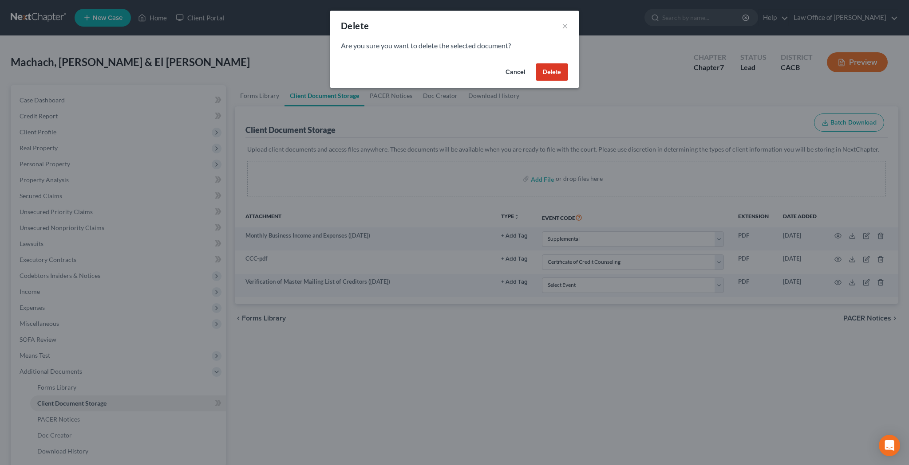
click at [558, 71] on button "Delete" at bounding box center [552, 72] width 32 height 18
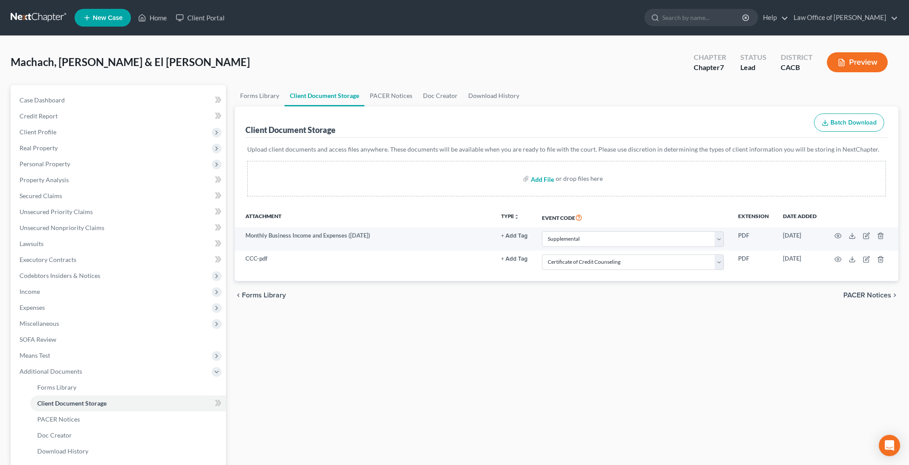
click at [550, 180] on input "file" at bounding box center [541, 179] width 21 height 16
click at [552, 181] on input "file" at bounding box center [541, 179] width 21 height 16
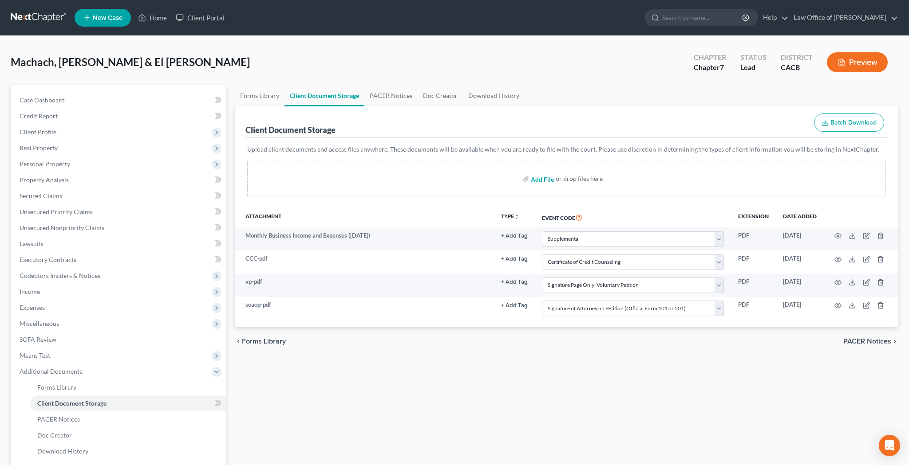
click at [544, 181] on input "file" at bounding box center [541, 179] width 21 height 16
click at [548, 179] on input "file" at bounding box center [541, 179] width 21 height 16
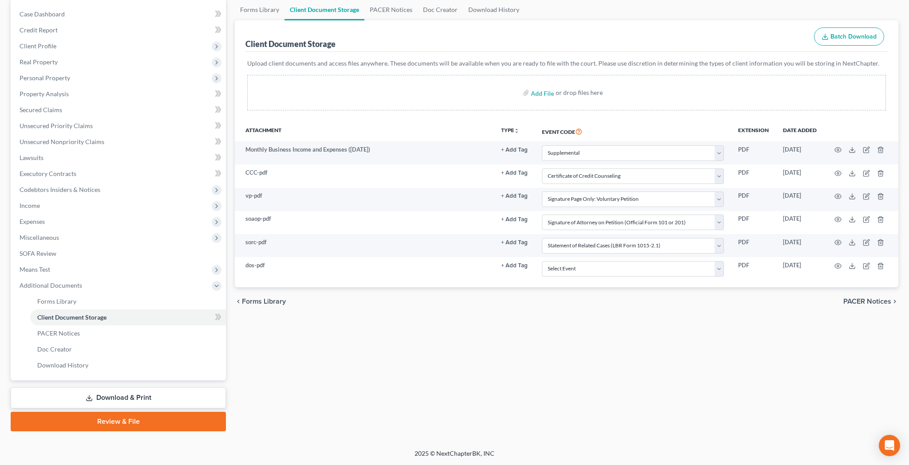
scroll to position [86, 0]
click at [544, 93] on input "file" at bounding box center [541, 93] width 21 height 16
click at [542, 95] on input "file" at bounding box center [541, 93] width 21 height 16
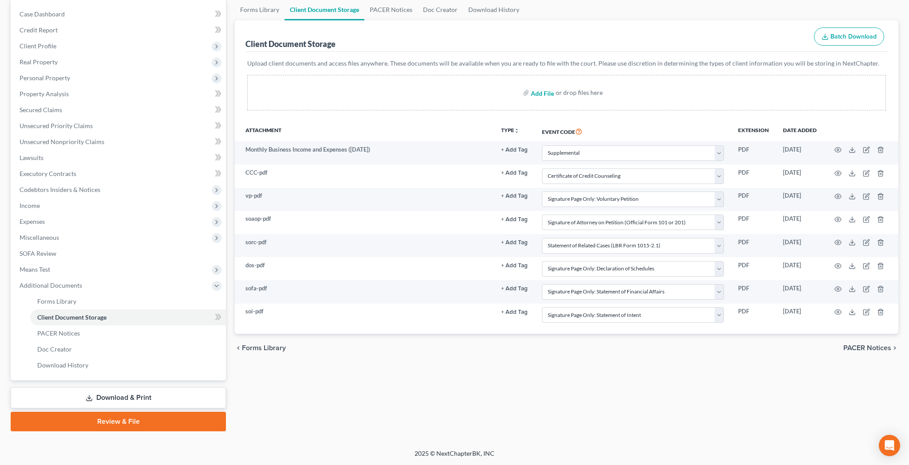
click at [548, 93] on input "file" at bounding box center [541, 93] width 21 height 16
click at [543, 93] on input "file" at bounding box center [541, 93] width 21 height 16
click at [545, 94] on input "file" at bounding box center [541, 93] width 21 height 16
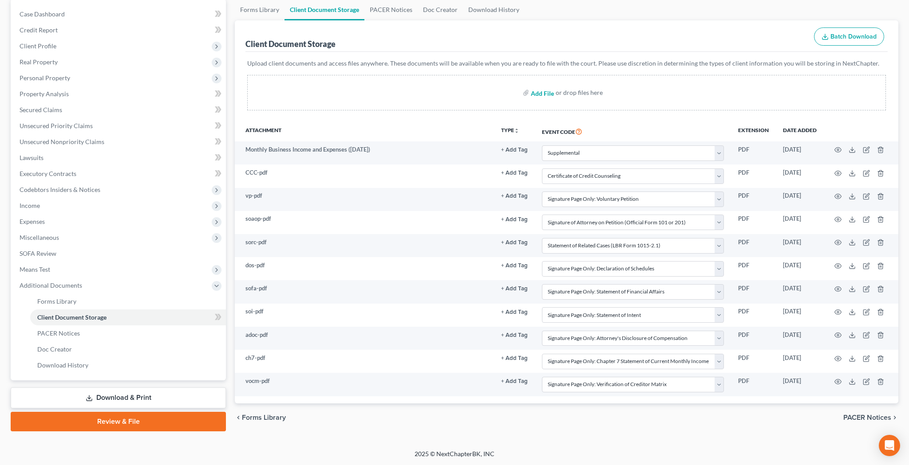
click at [544, 95] on input "file" at bounding box center [541, 93] width 21 height 16
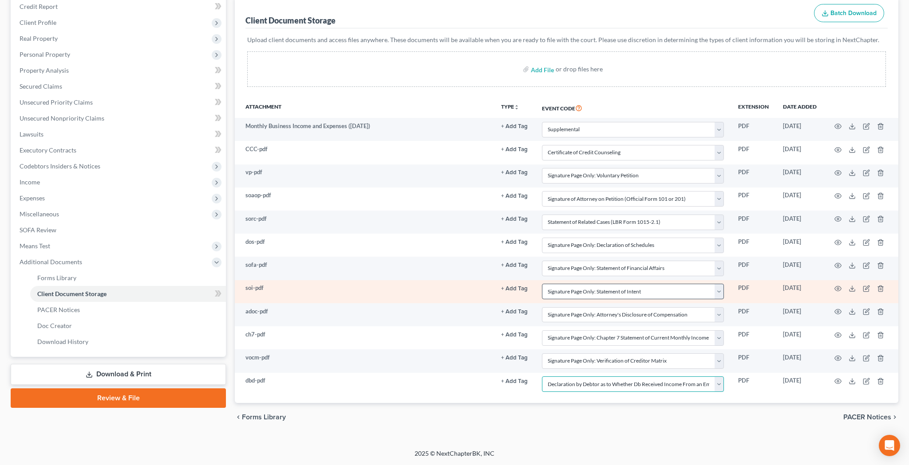
scroll to position [109, 0]
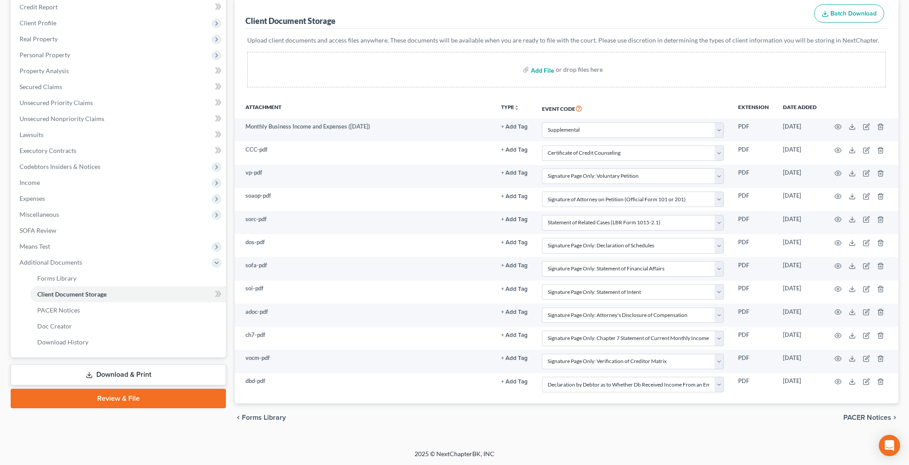
click at [547, 72] on input "file" at bounding box center [541, 70] width 21 height 16
click at [173, 396] on link "Review & File" at bounding box center [118, 399] width 215 height 20
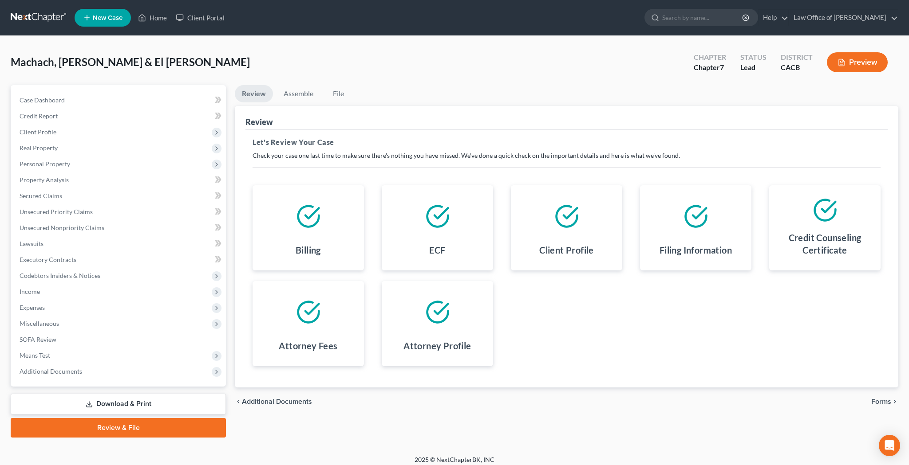
click at [873, 401] on span "Forms" at bounding box center [881, 401] width 20 height 7
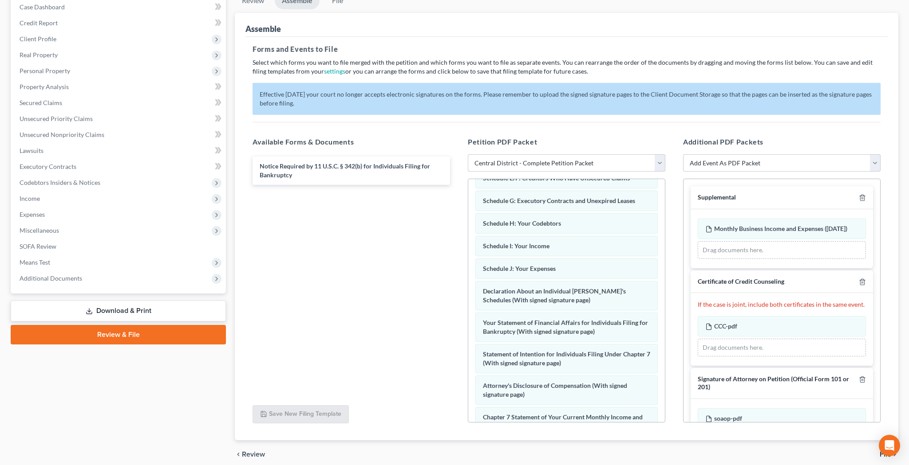
scroll to position [156, 0]
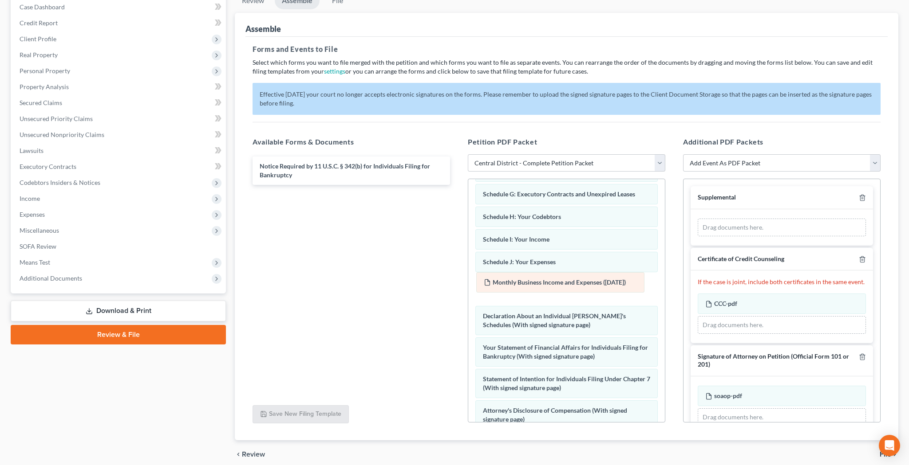
drag, startPoint x: 756, startPoint y: 233, endPoint x: 535, endPoint y: 286, distance: 227.8
click at [698, 237] on div "Monthly Business Income and Expenses (09/18/2025) Amended Monthly Business Inco…" at bounding box center [782, 228] width 168 height 18
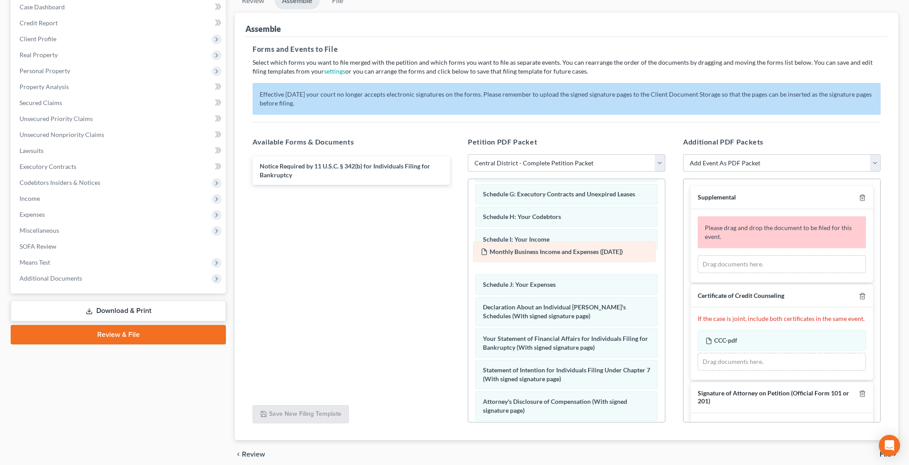
drag, startPoint x: 535, startPoint y: 287, endPoint x: 532, endPoint y: 255, distance: 32.0
click at [532, 255] on div "Monthly Business Income and Expenses (09/18/2025) Voluntary Petition for Indivi…" at bounding box center [566, 282] width 197 height 517
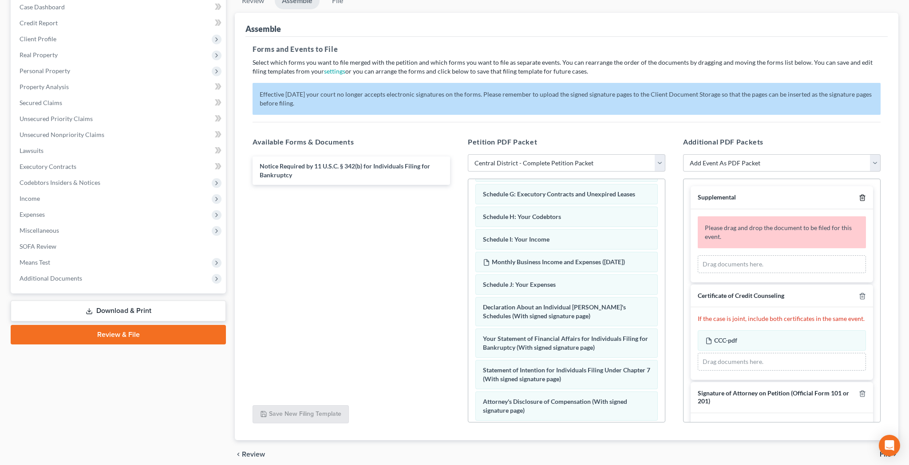
click at [862, 197] on icon "button" at bounding box center [862, 197] width 7 height 7
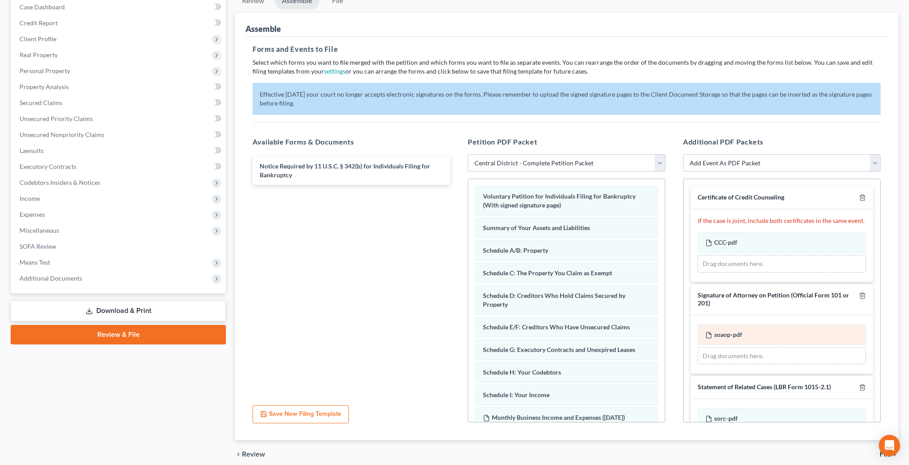
scroll to position [0, 0]
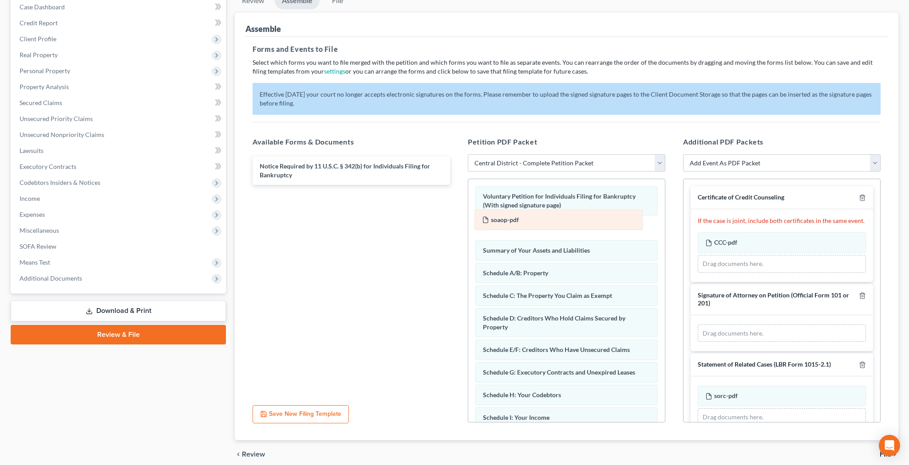
drag, startPoint x: 781, startPoint y: 332, endPoint x: 559, endPoint y: 217, distance: 250.5
click at [698, 325] on div "soaop-pdf Amended soaop-pdf soaop-pdf Amended soaop-pdf Drag documents here." at bounding box center [782, 334] width 168 height 18
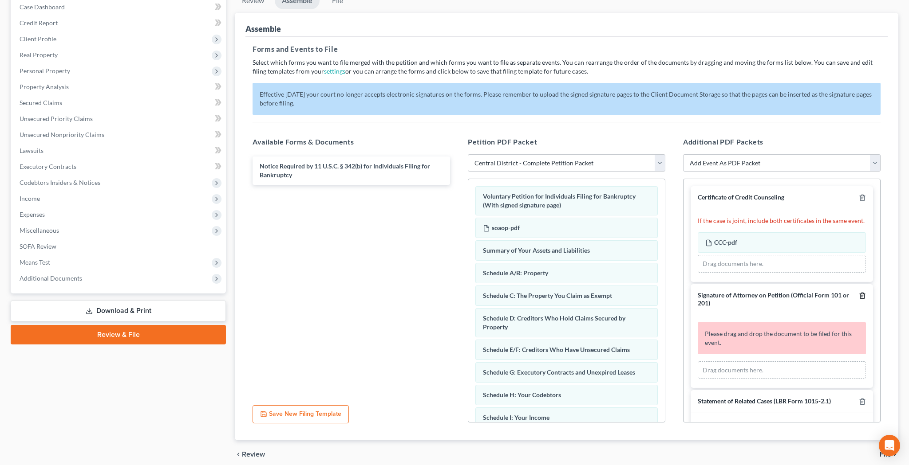
click at [864, 295] on icon "button" at bounding box center [862, 296] width 4 height 6
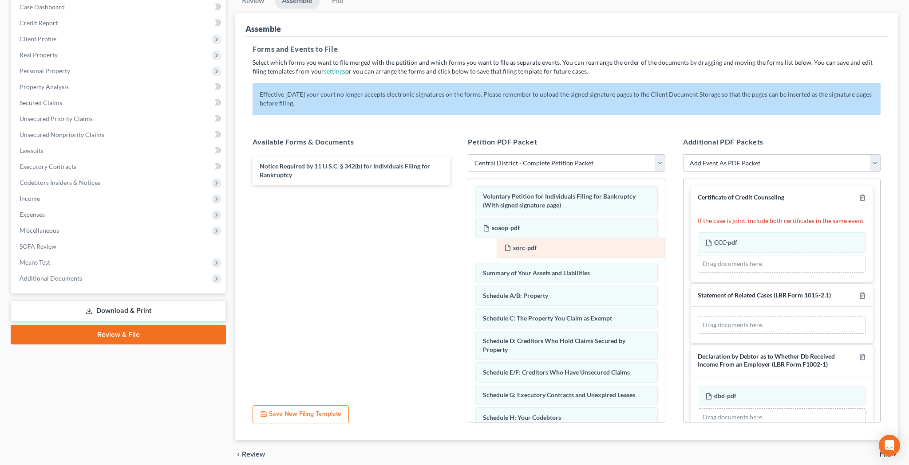
drag, startPoint x: 791, startPoint y: 327, endPoint x: 588, endPoint y: 250, distance: 216.7
click at [698, 316] on div "sorc-pdf Amended sorc-pdf sorc-pdf Amended sorc-pdf Drag documents here." at bounding box center [782, 325] width 168 height 18
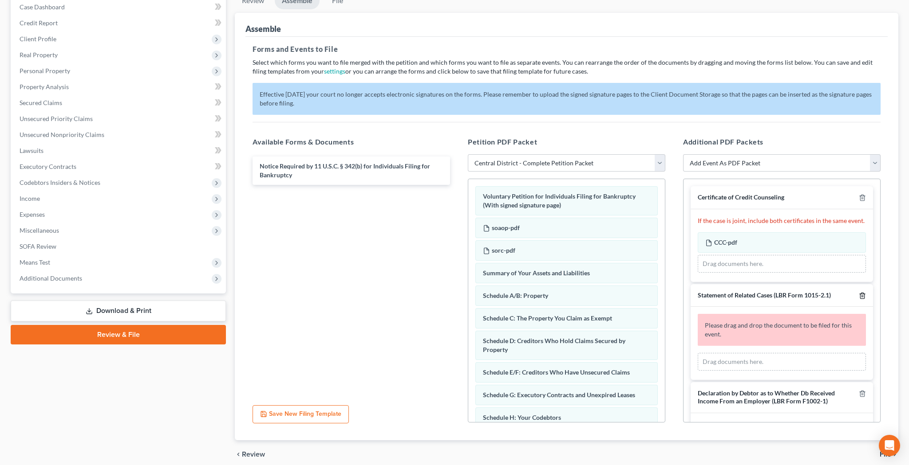
click at [861, 293] on icon "button" at bounding box center [862, 296] width 4 height 6
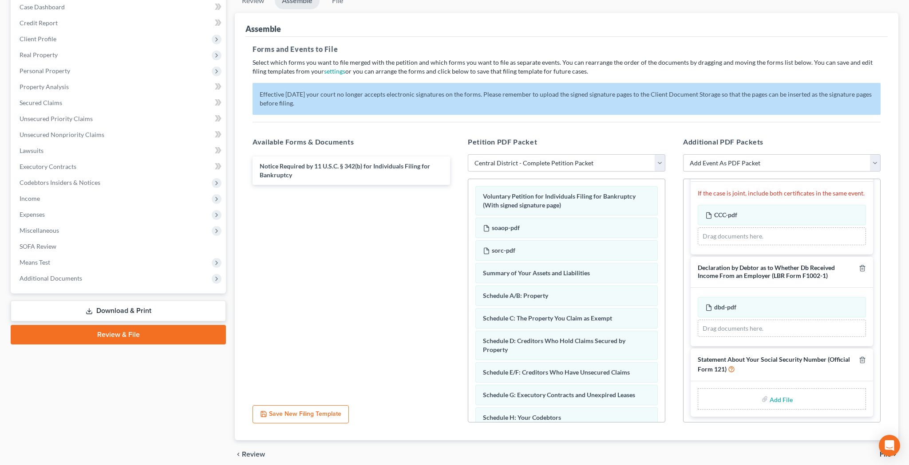
scroll to position [27, 0]
click at [779, 399] on input "file" at bounding box center [779, 400] width 21 height 16
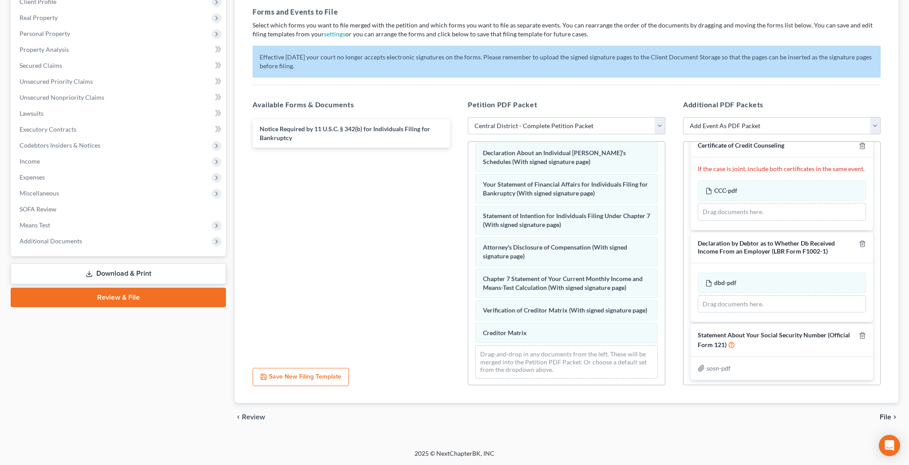
scroll to position [130, 0]
click at [887, 419] on span "File" at bounding box center [885, 417] width 12 height 7
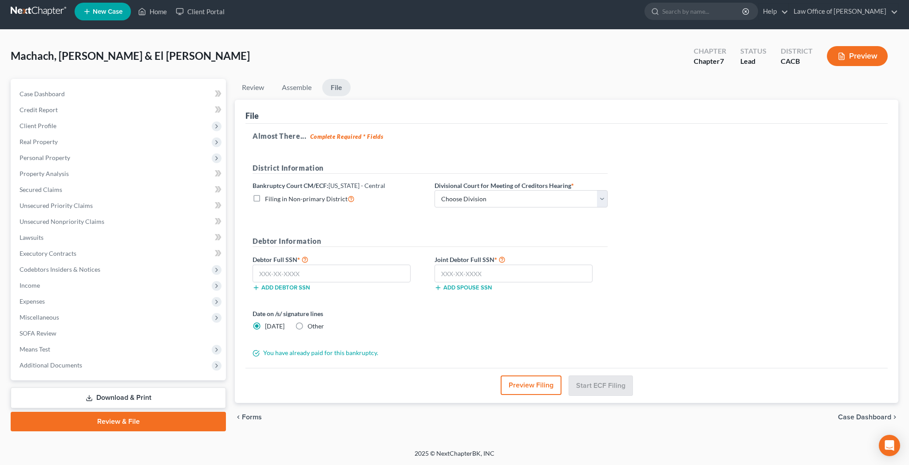
scroll to position [6, 0]
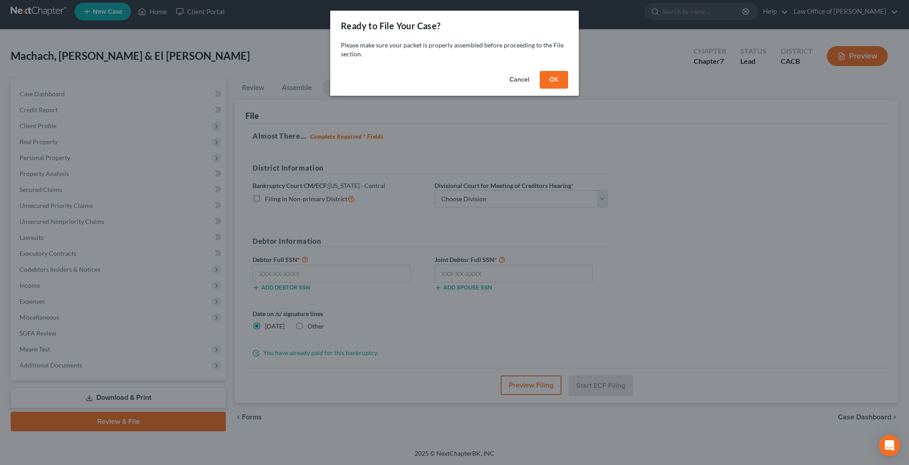
click at [558, 76] on button "OK" at bounding box center [554, 80] width 28 height 18
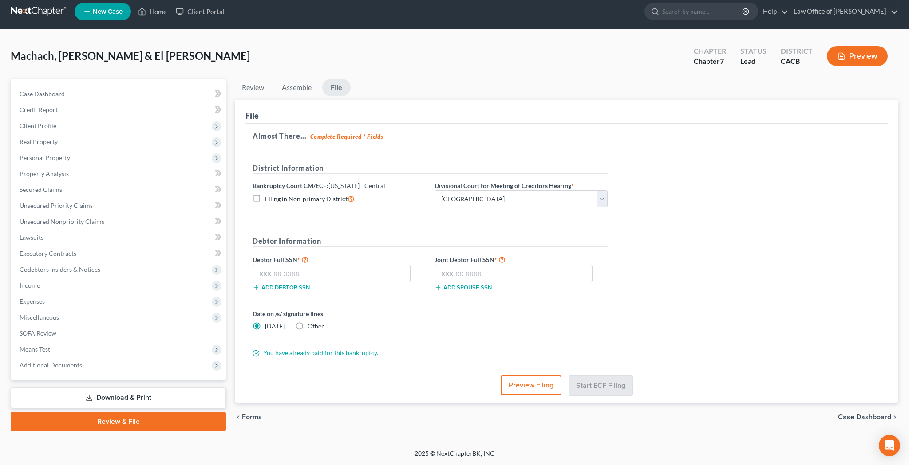
click at [536, 389] on button "Preview Filing" at bounding box center [531, 386] width 61 height 20
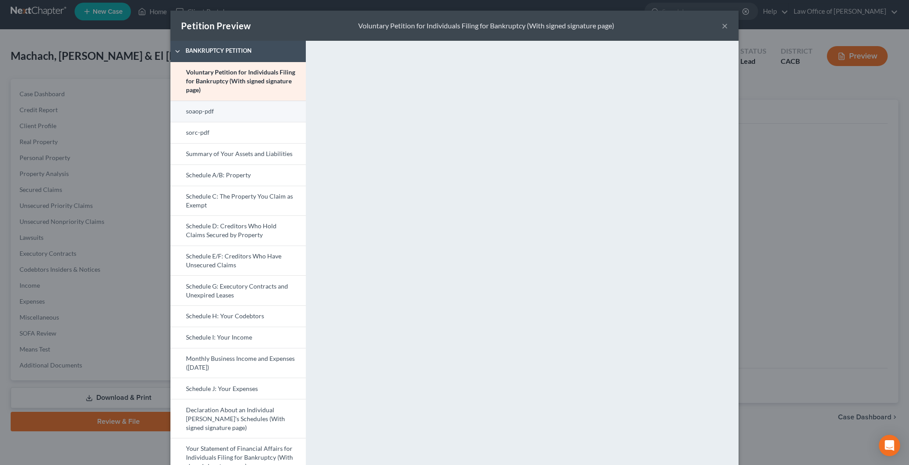
click at [248, 113] on link "soaop-pdf" at bounding box center [237, 111] width 135 height 21
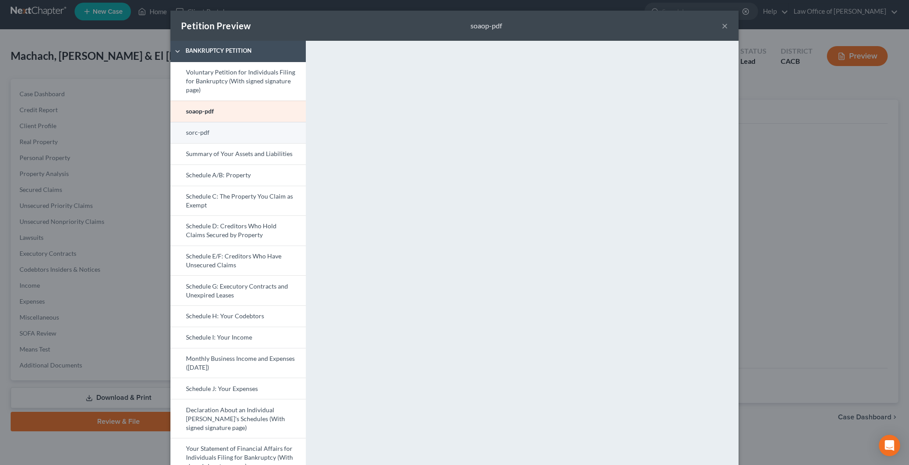
click at [255, 133] on link "sorc-pdf" at bounding box center [237, 132] width 135 height 21
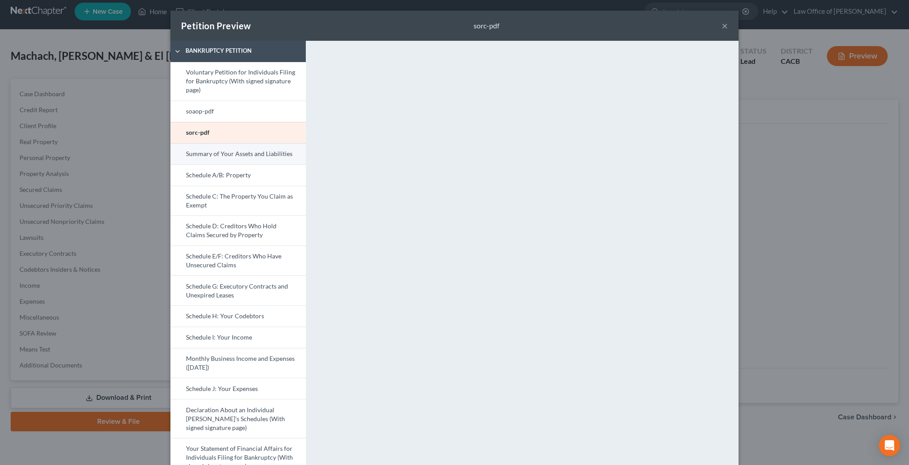
click at [254, 157] on link "Summary of Your Assets and Liabilities" at bounding box center [237, 153] width 135 height 21
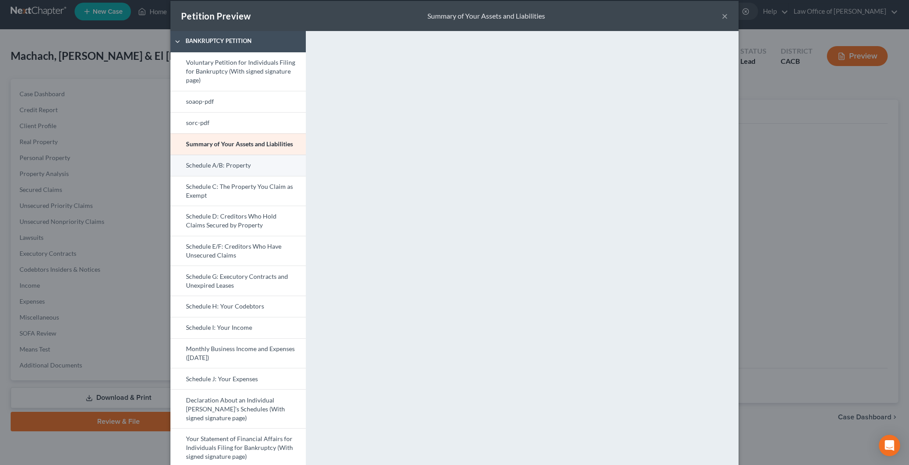
click at [253, 165] on link "Schedule A/B: Property" at bounding box center [237, 165] width 135 height 21
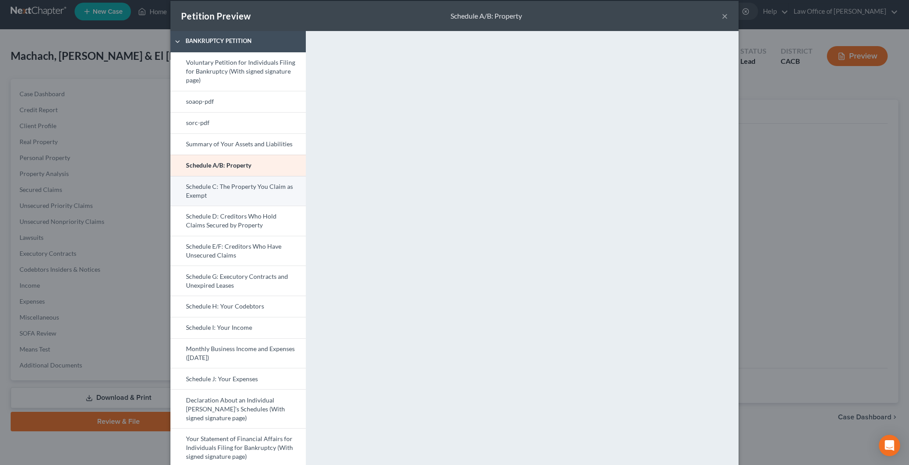
click at [258, 197] on link "Schedule C: The Property You Claim as Exempt" at bounding box center [237, 191] width 135 height 30
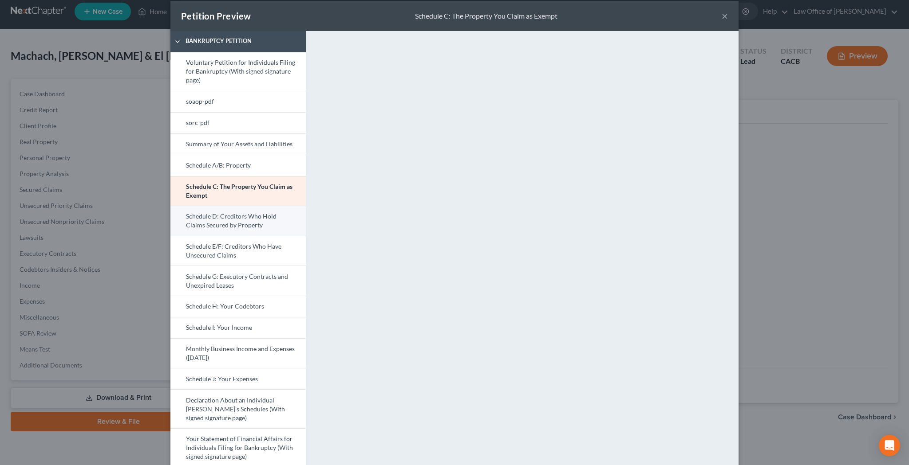
click at [267, 222] on link "Schedule D: Creditors Who Hold Claims Secured by Property" at bounding box center [237, 221] width 135 height 30
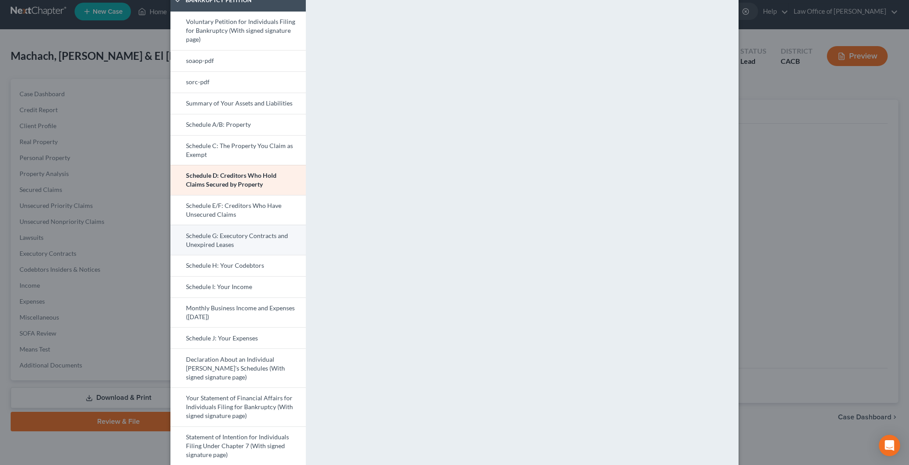
scroll to position [52, 0]
click at [246, 284] on link "Schedule I: Your Income" at bounding box center [237, 285] width 135 height 21
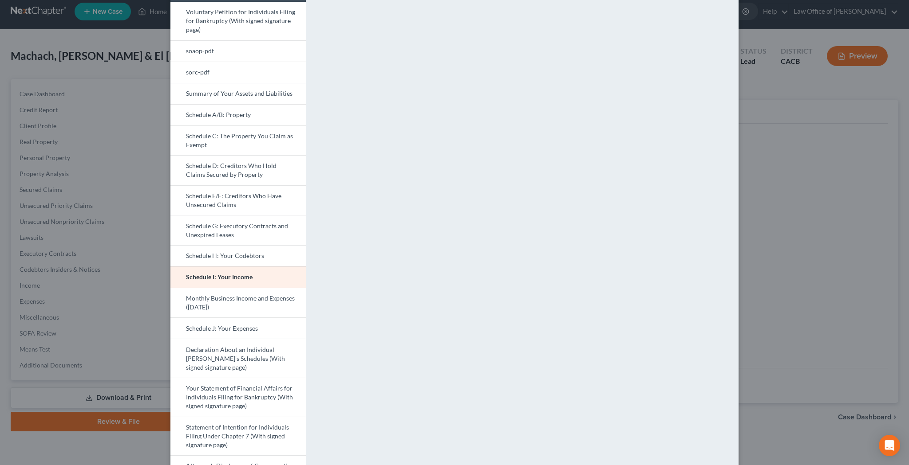
scroll to position [61, 0]
click at [238, 302] on link "Monthly Business Income and Expenses ([DATE])" at bounding box center [237, 302] width 135 height 30
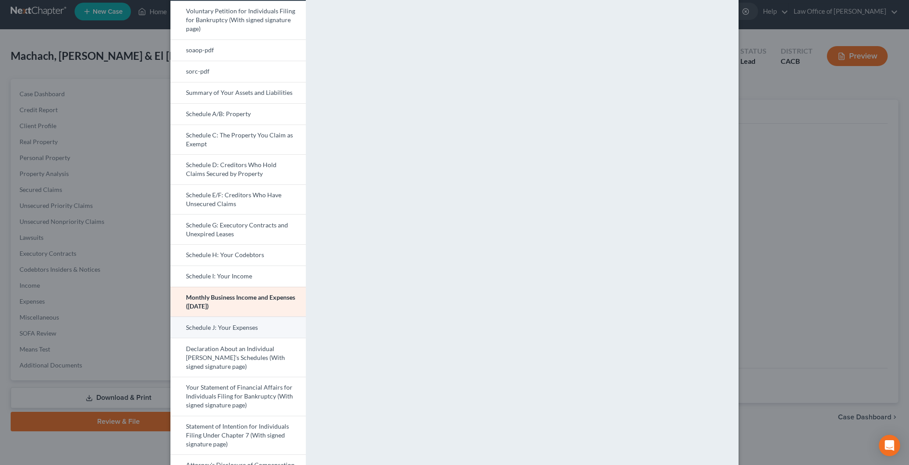
click at [275, 327] on link "Schedule J: Your Expenses" at bounding box center [237, 327] width 135 height 21
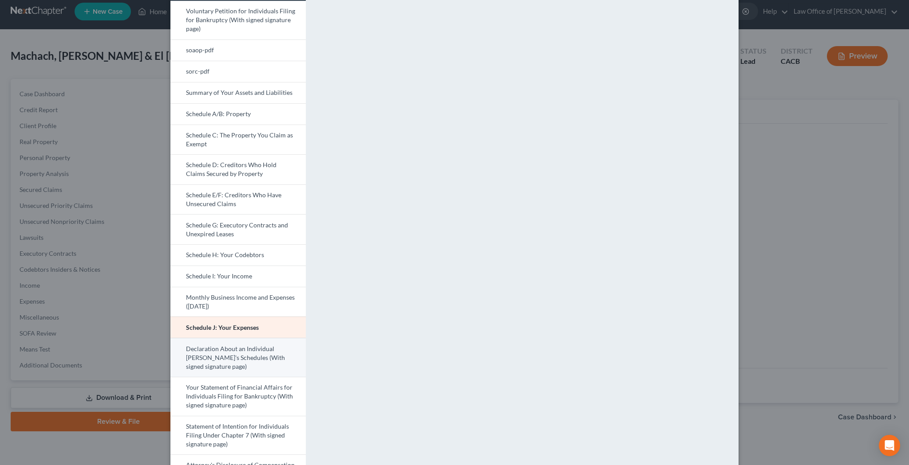
click at [232, 351] on link "Declaration About an Individual Debtor's Schedules (With signed signature page)" at bounding box center [237, 357] width 135 height 39
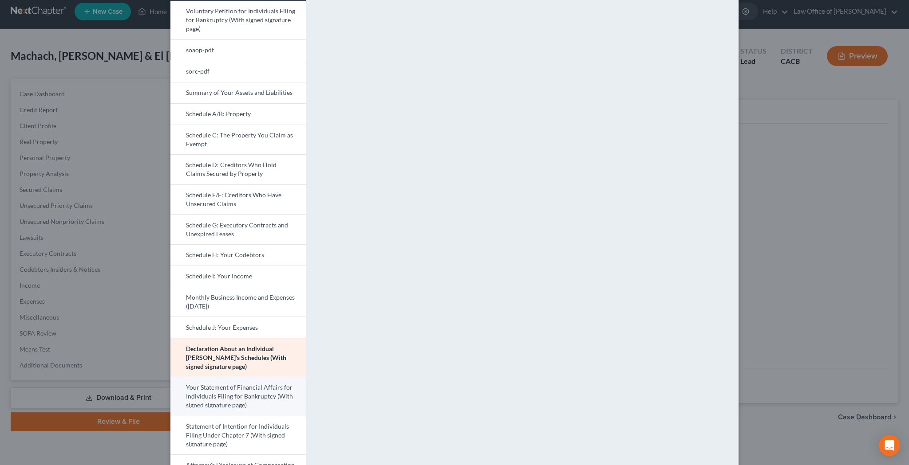
click at [255, 389] on link "Your Statement of Financial Affairs for Individuals Filing for Bankruptcy (With…" at bounding box center [237, 396] width 135 height 39
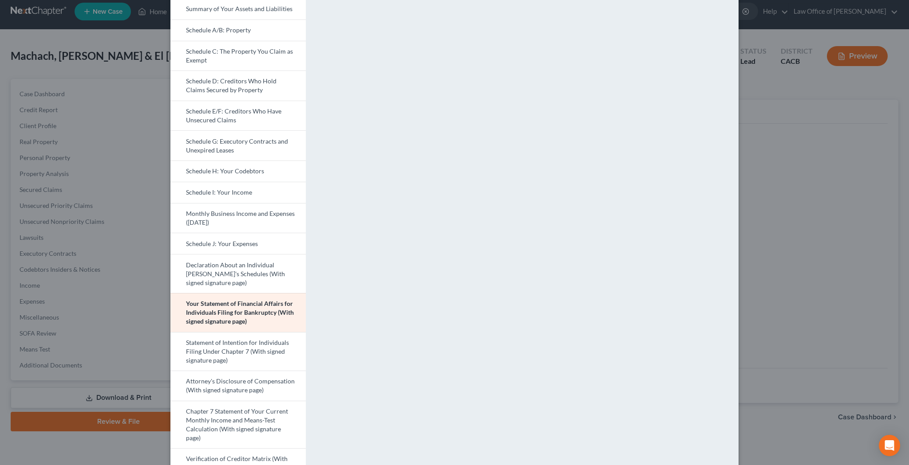
scroll to position [192, 0]
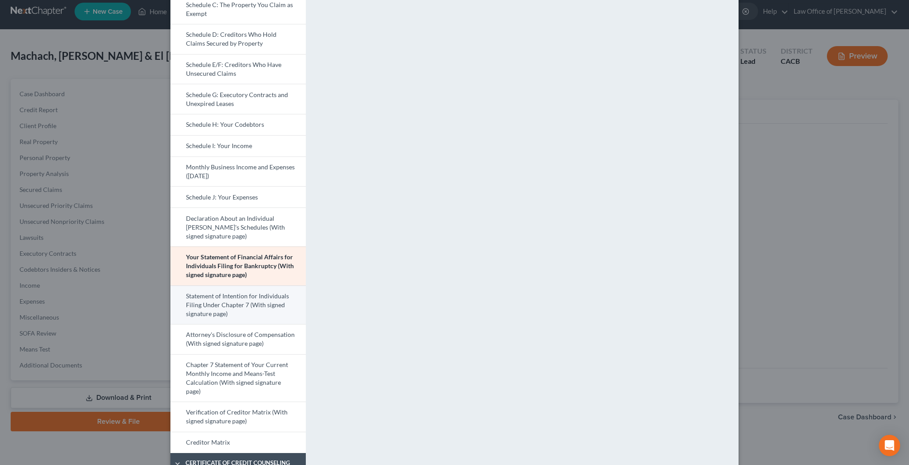
click at [287, 308] on link "Statement of Intention for Individuals Filing Under Chapter 7 (With signed sign…" at bounding box center [237, 305] width 135 height 39
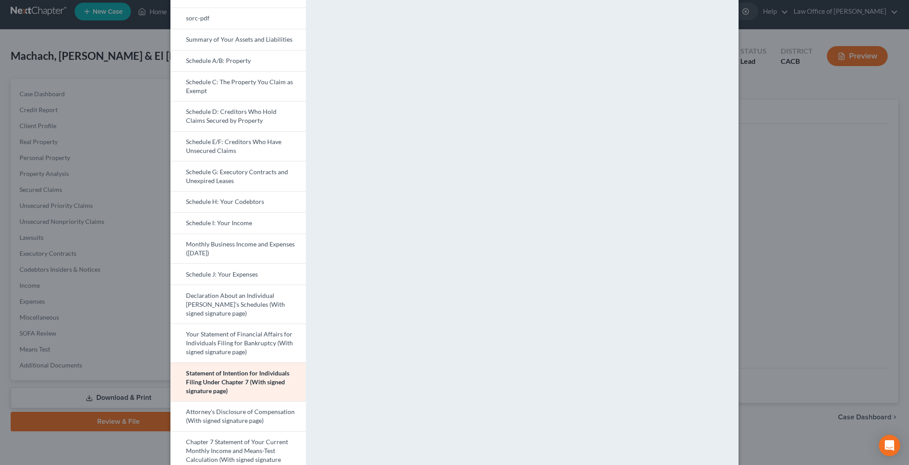
scroll to position [120, 0]
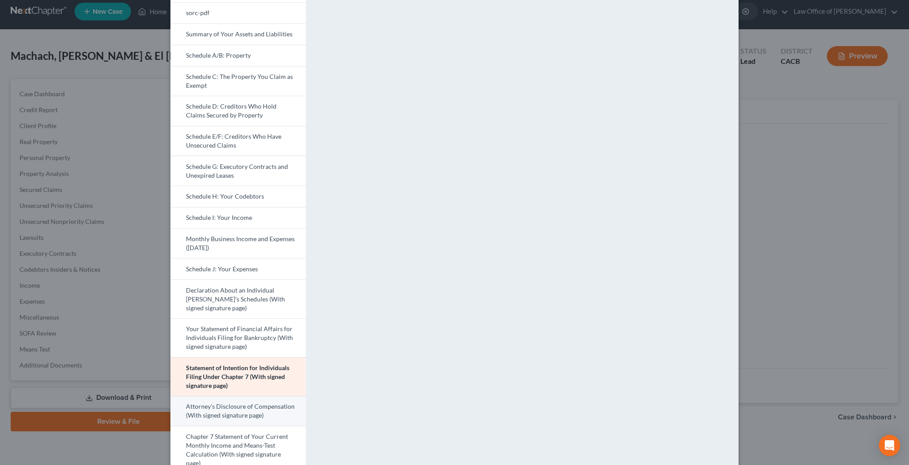
click at [277, 415] on link "Attorney's Disclosure of Compensation (With signed signature page)" at bounding box center [237, 411] width 135 height 30
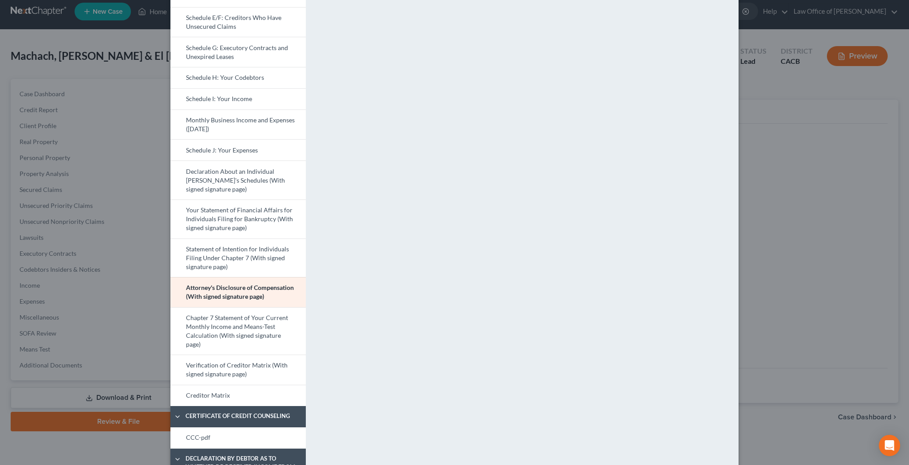
scroll to position [252, 0]
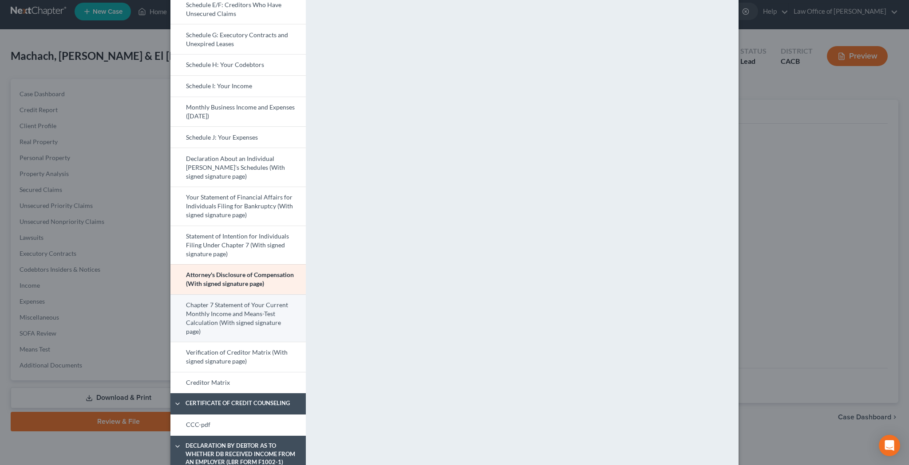
click at [264, 317] on link "Chapter 7 Statement of Your Current Monthly Income and Means-Test Calculation (…" at bounding box center [237, 319] width 135 height 48
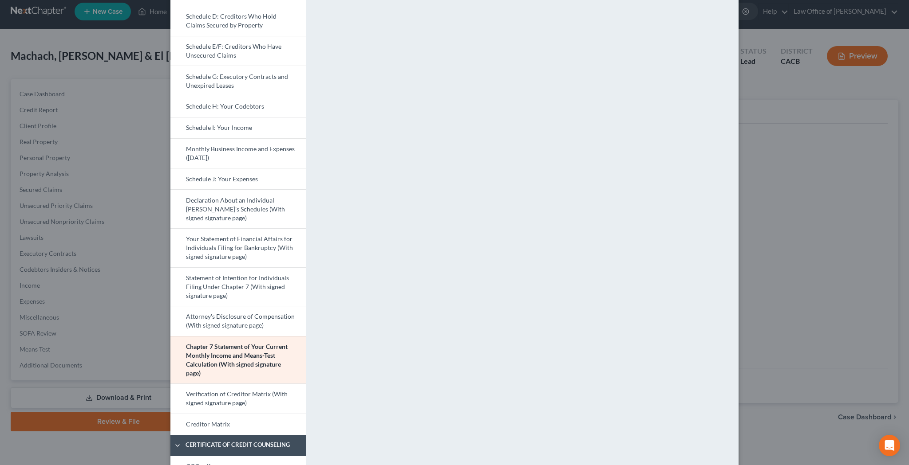
scroll to position [221, 0]
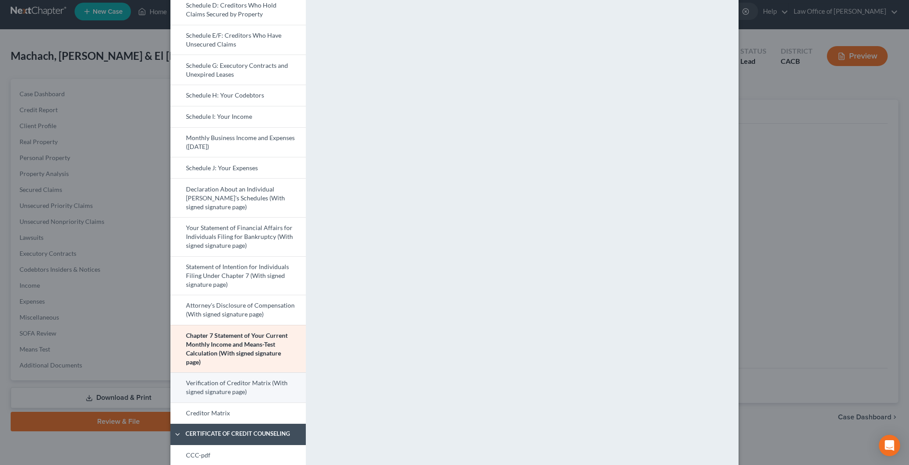
click at [273, 387] on link "Verification of Creditor Matrix (With signed signature page)" at bounding box center [237, 388] width 135 height 30
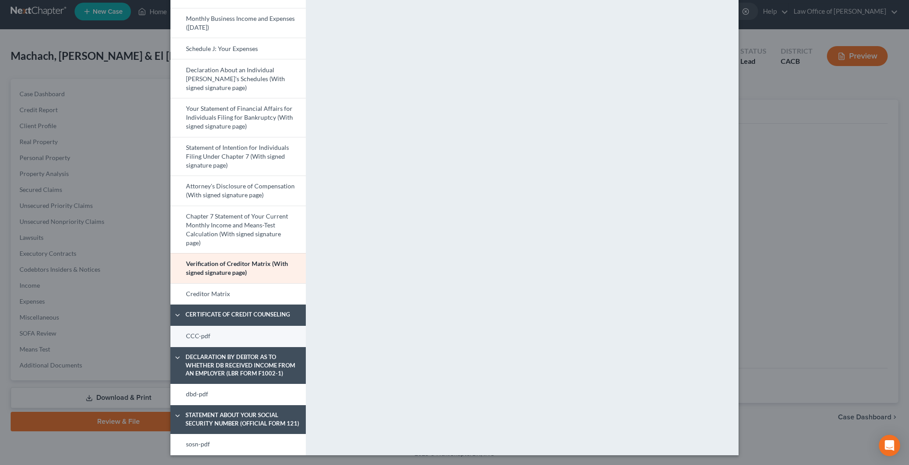
scroll to position [340, 0]
click at [265, 333] on link "CCC-pdf" at bounding box center [237, 337] width 135 height 21
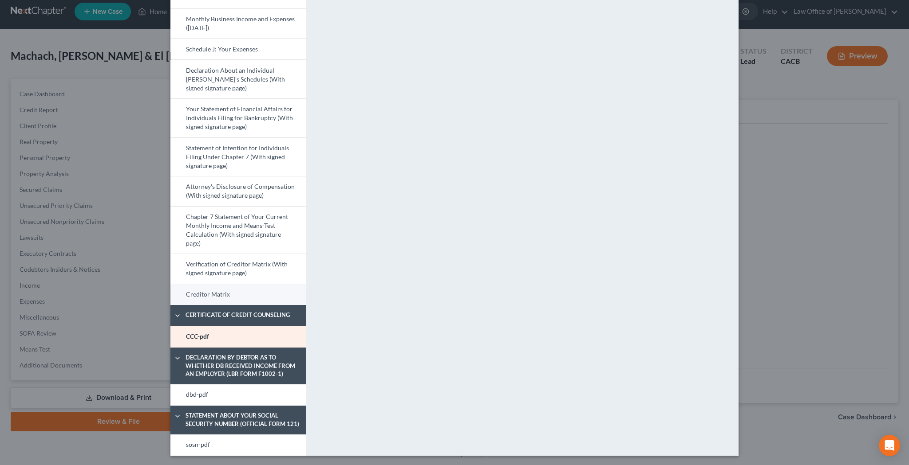
click at [257, 292] on link "Creditor Matrix" at bounding box center [237, 294] width 135 height 21
click at [282, 335] on link "CCC-pdf" at bounding box center [237, 337] width 135 height 21
click at [269, 393] on link "dbd-pdf" at bounding box center [237, 395] width 135 height 21
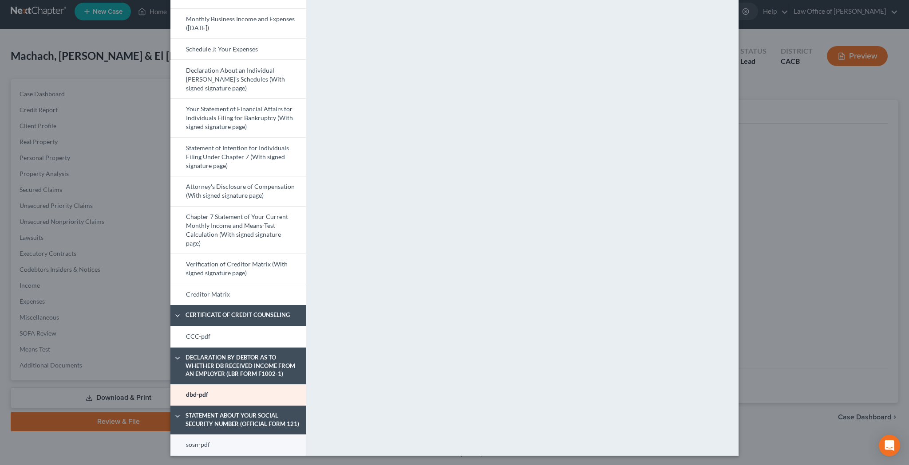
click at [271, 441] on link "sosn-pdf" at bounding box center [237, 445] width 135 height 21
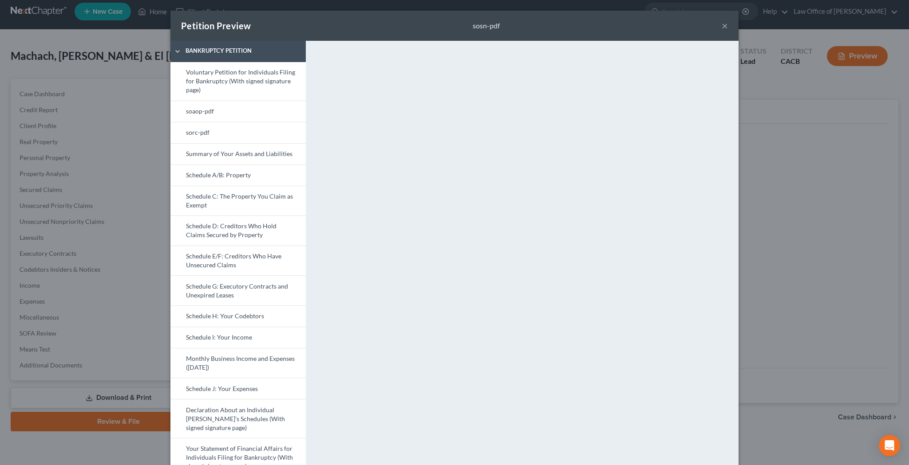
scroll to position [0, 0]
click at [723, 26] on button "×" at bounding box center [725, 25] width 6 height 11
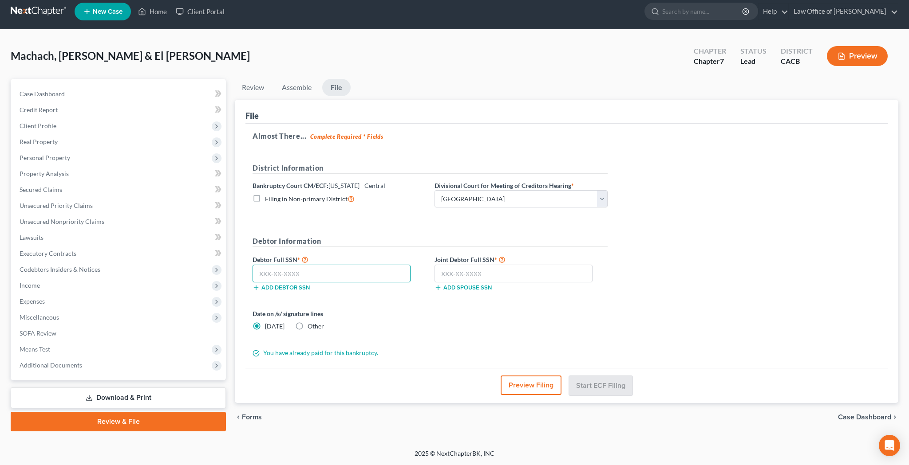
click at [331, 277] on input "text" at bounding box center [331, 274] width 158 height 18
click at [471, 276] on input "text" at bounding box center [513, 274] width 158 height 18
click at [611, 386] on button "Start ECF Filing" at bounding box center [600, 386] width 63 height 20
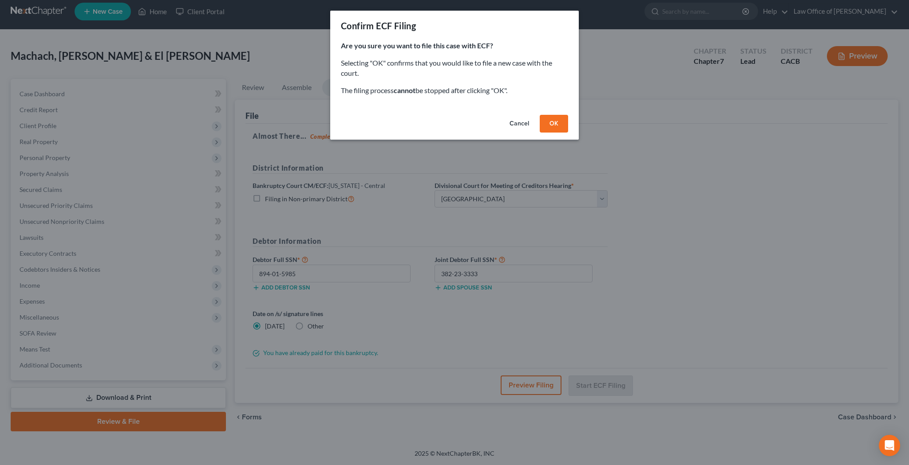
click at [557, 123] on button "OK" at bounding box center [554, 124] width 28 height 18
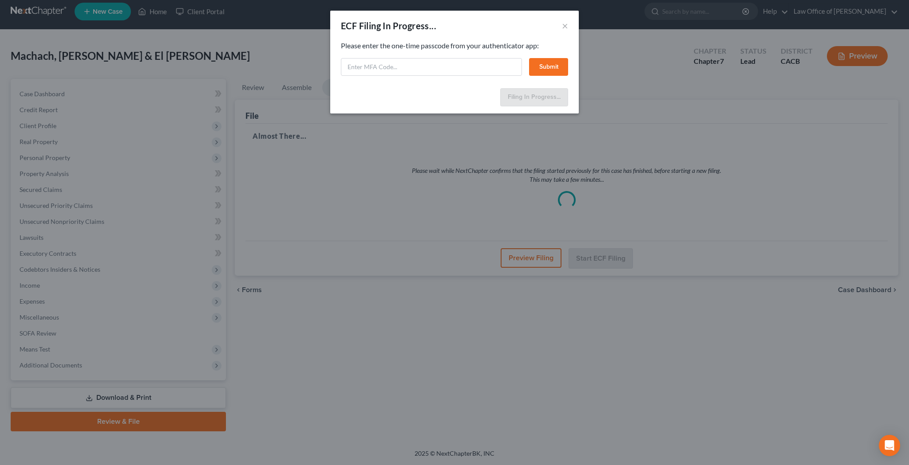
click at [450, 64] on input "text" at bounding box center [431, 67] width 181 height 18
paste input "799754"
click at [544, 66] on button "Submit" at bounding box center [548, 67] width 39 height 18
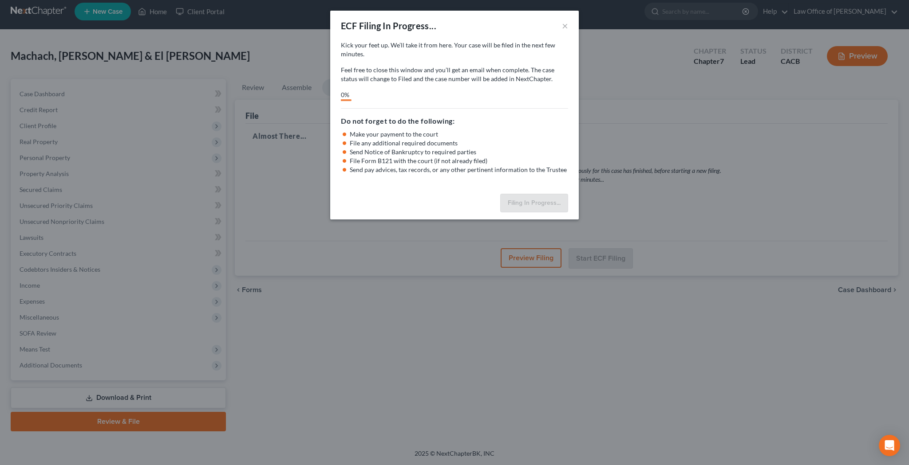
click at [564, 26] on button "×" at bounding box center [565, 25] width 6 height 11
